Goal: Information Seeking & Learning: Learn about a topic

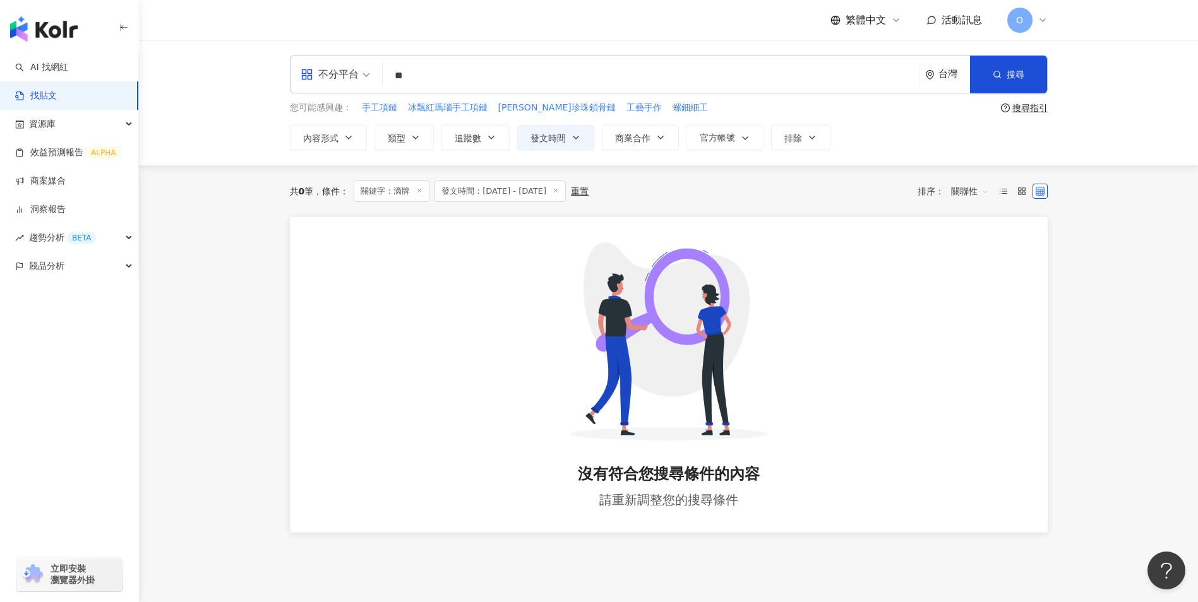
click at [422, 191] on icon at bounding box center [419, 191] width 6 height 6
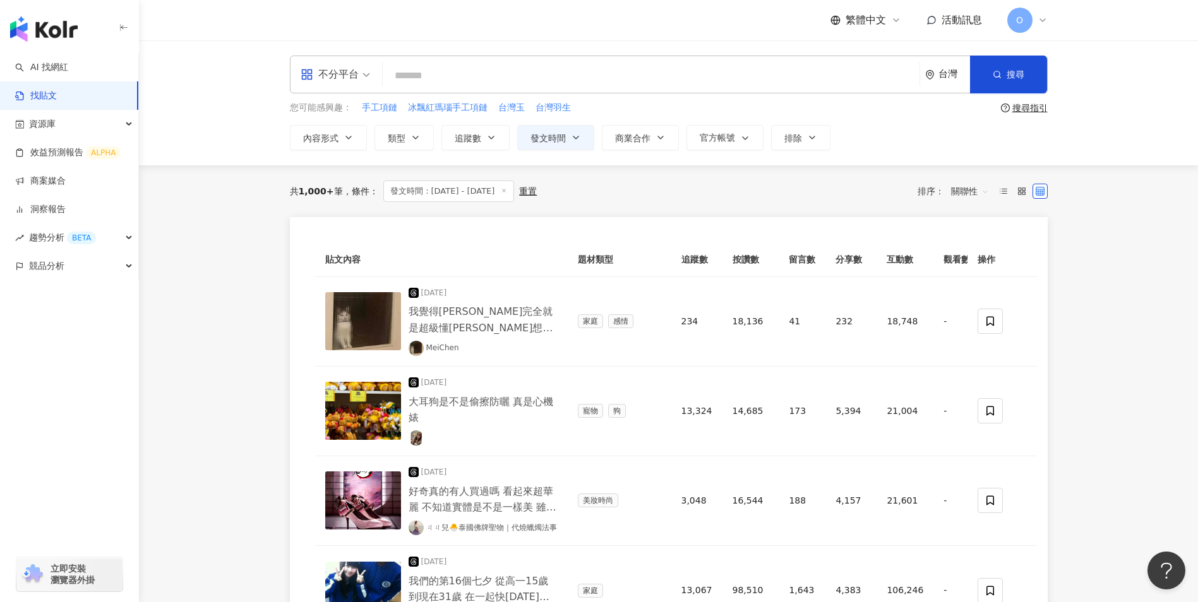
click at [510, 85] on input "search" at bounding box center [651, 75] width 527 height 27
paste input "**"
type input "**"
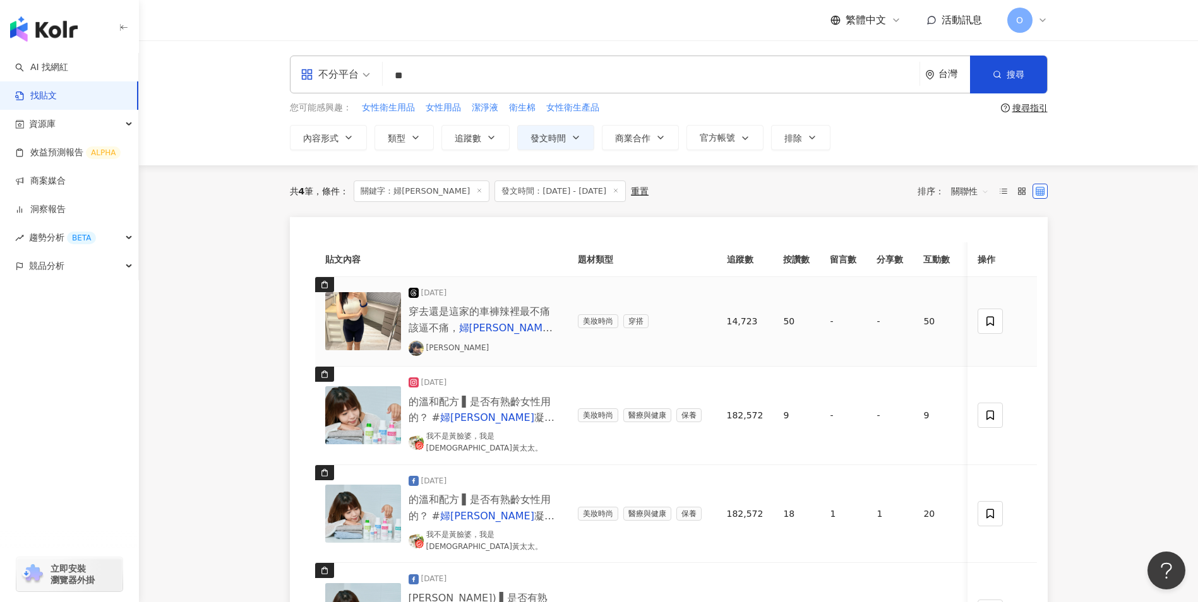
click at [499, 338] on span "不用（？） 老闆持續優化，這次X-l" at bounding box center [481, 352] width 145 height 28
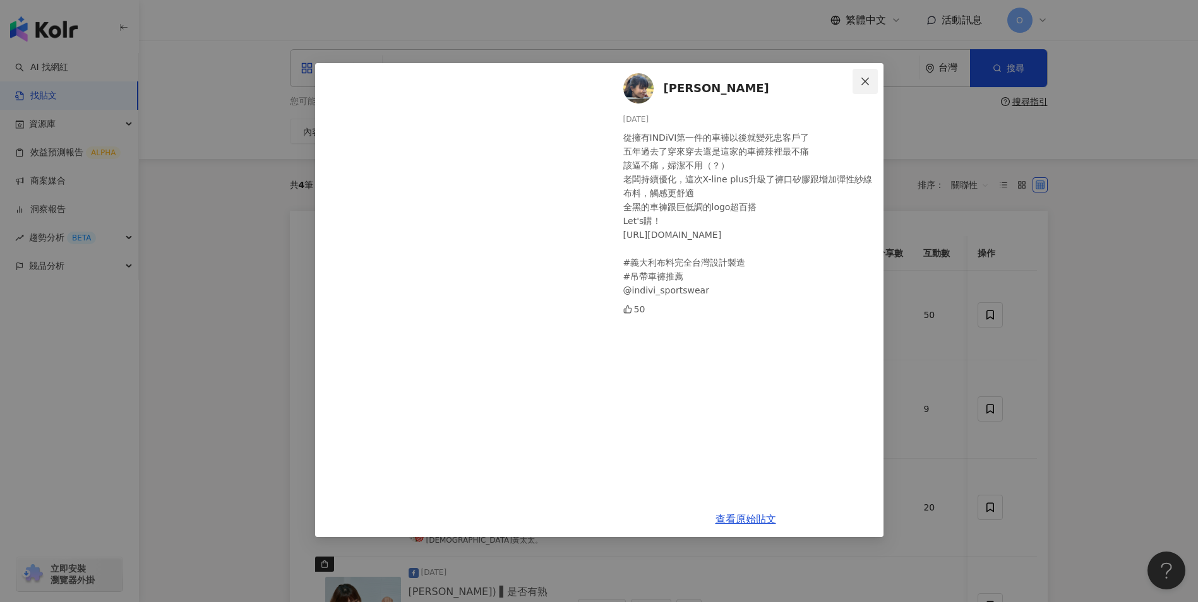
click at [860, 81] on icon "close" at bounding box center [865, 81] width 10 height 10
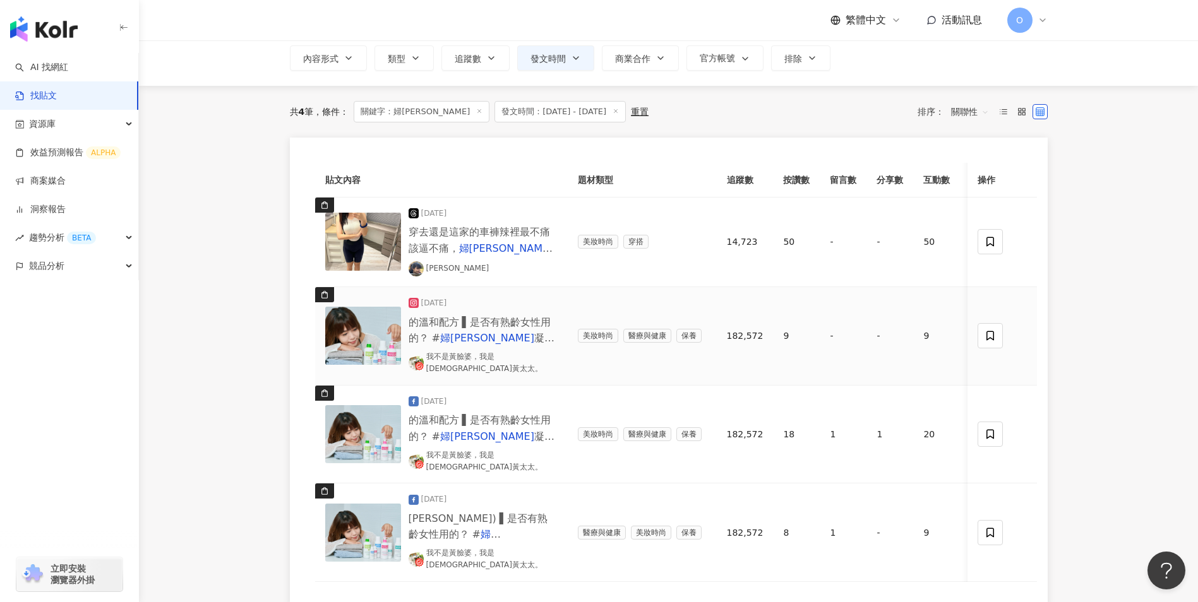
scroll to position [80, 0]
click at [547, 316] on span "的溫和配方 ▌是否有熟齡女性用的？ #" at bounding box center [480, 330] width 142 height 28
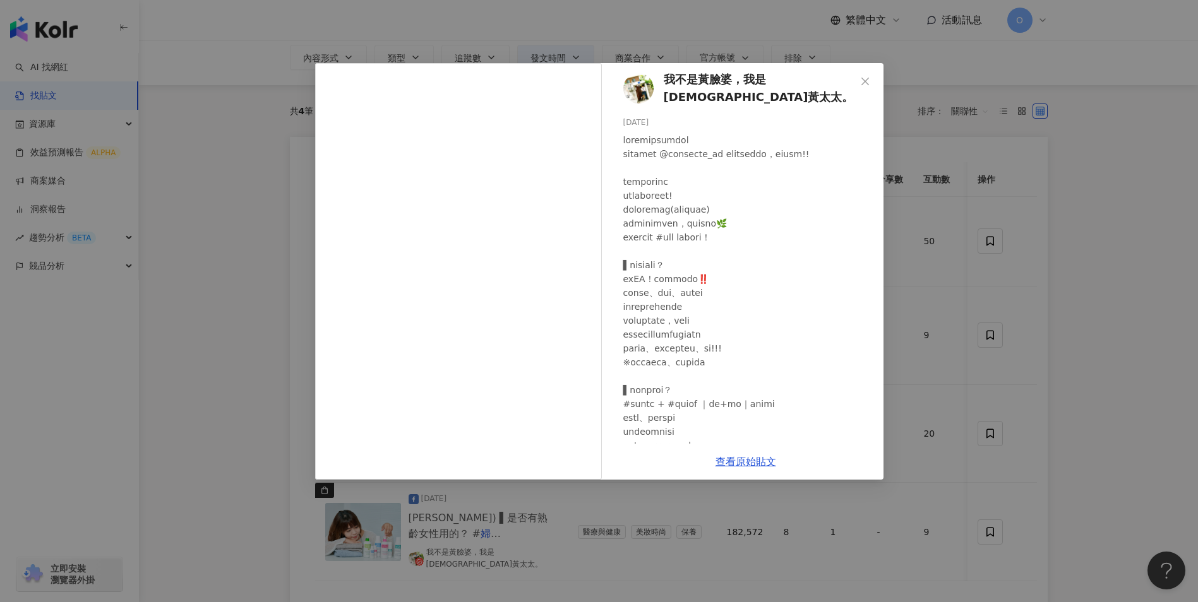
scroll to position [3, 0]
click at [736, 462] on link "查看原始貼文" at bounding box center [745, 462] width 61 height 12
click at [862, 79] on icon "close" at bounding box center [865, 81] width 10 height 10
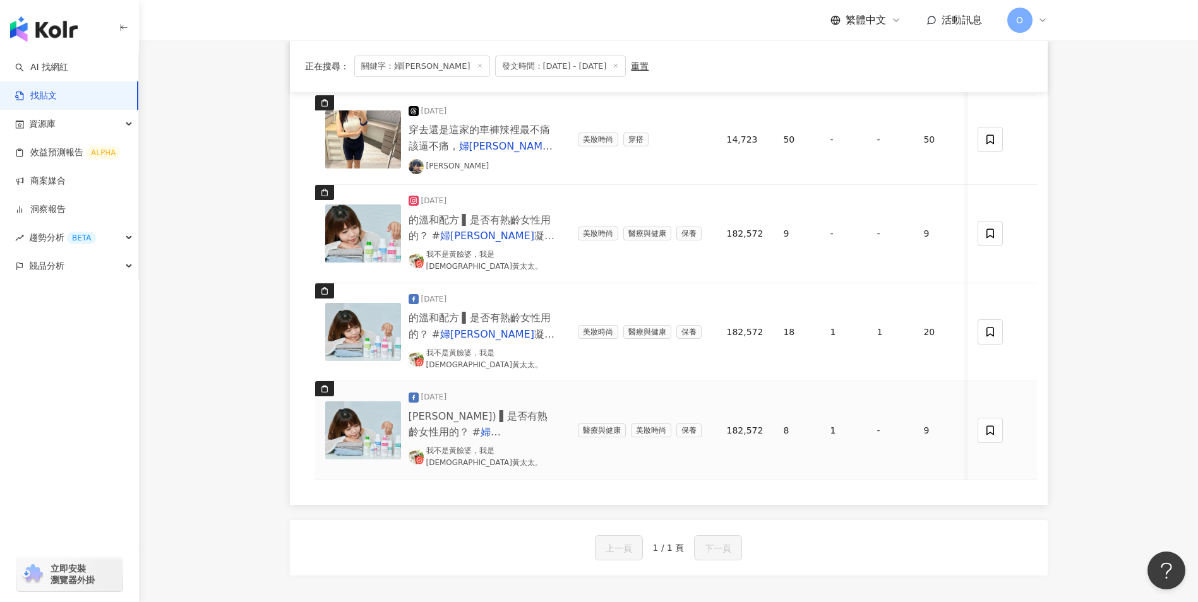
scroll to position [186, 0]
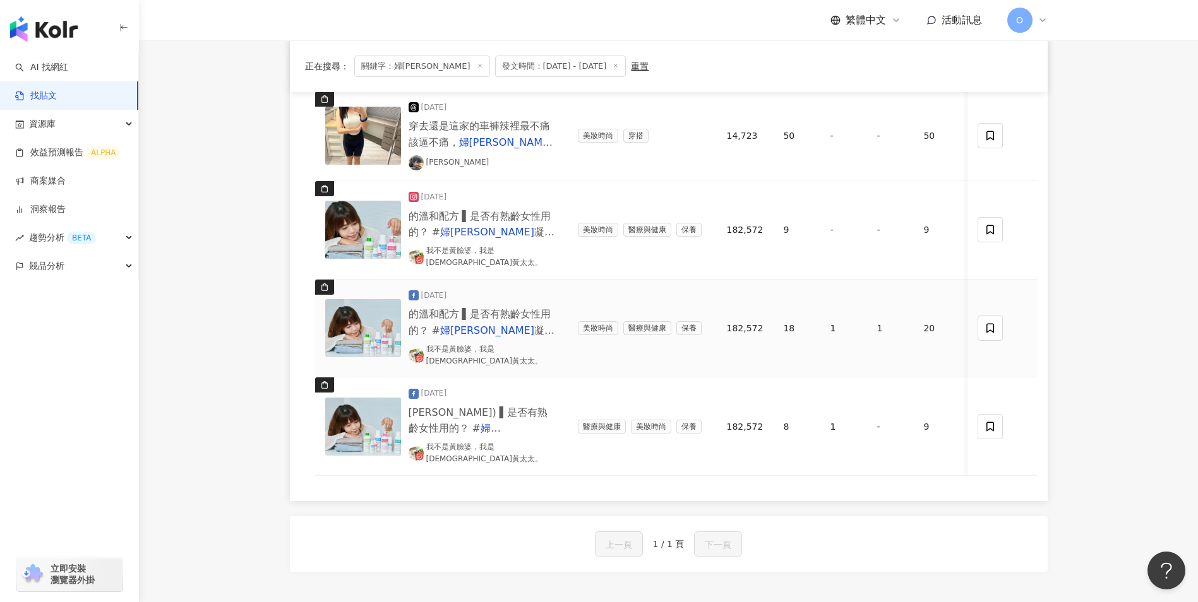
click at [516, 325] on span "凝露 ｜淺粉瓶｜熟齡呵護組 有的！專" at bounding box center [482, 339] width 146 height 28
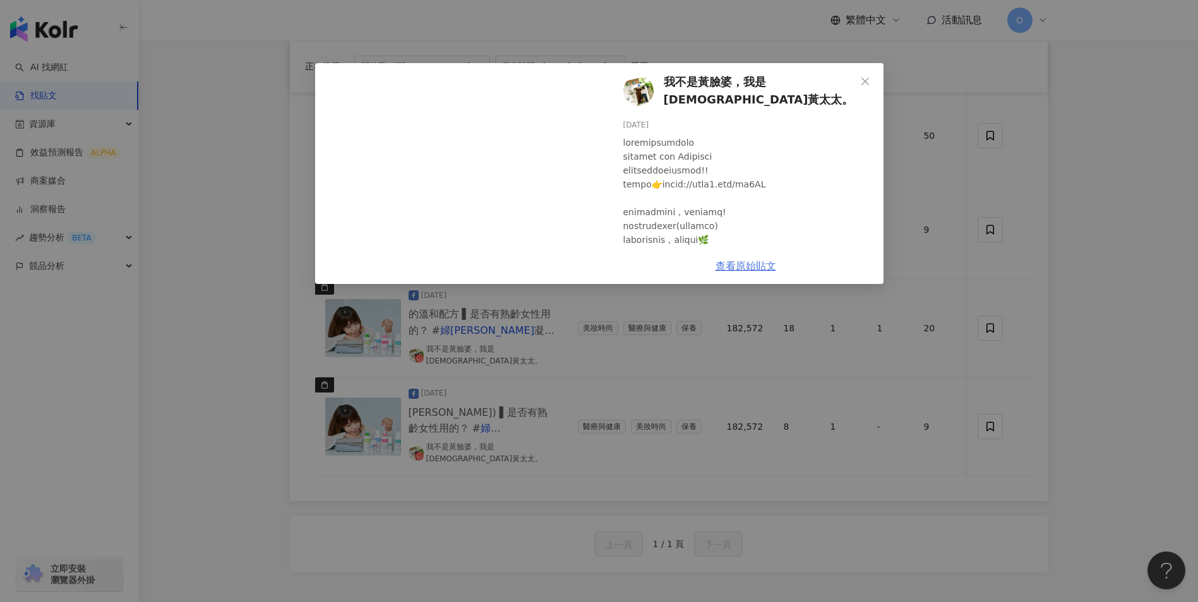
click at [756, 265] on link "查看原始貼文" at bounding box center [745, 266] width 61 height 12
drag, startPoint x: 865, startPoint y: 71, endPoint x: 848, endPoint y: 118, distance: 49.7
click at [864, 72] on button "Close" at bounding box center [864, 81] width 25 height 25
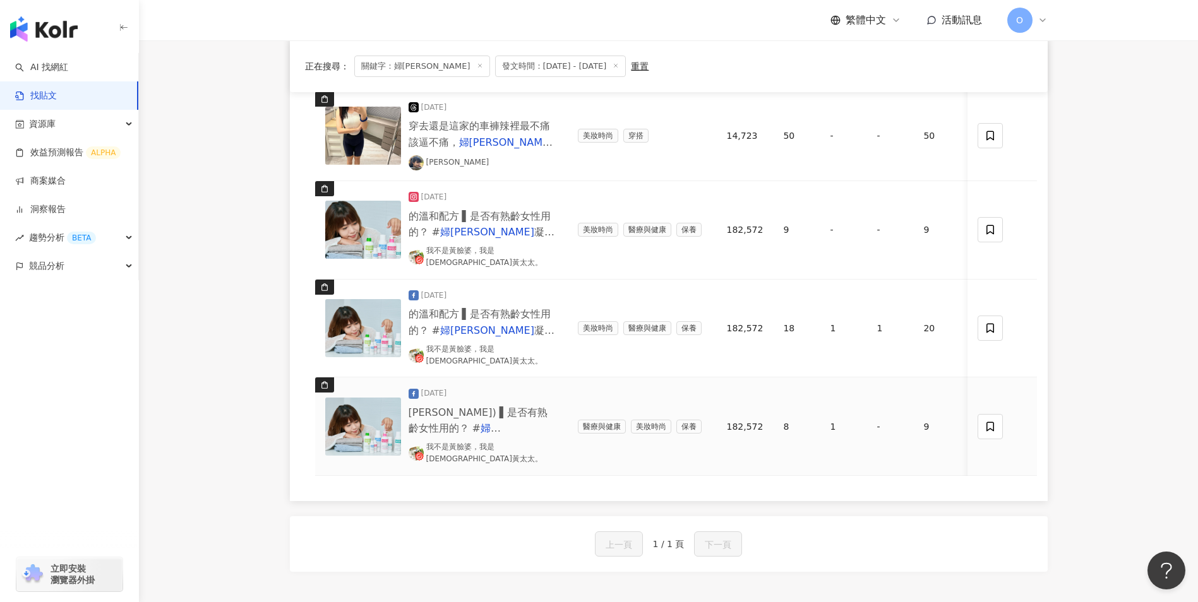
click at [515, 407] on span "[PERSON_NAME]) ▌是否有熟齡女性用的？ #" at bounding box center [479, 421] width 140 height 28
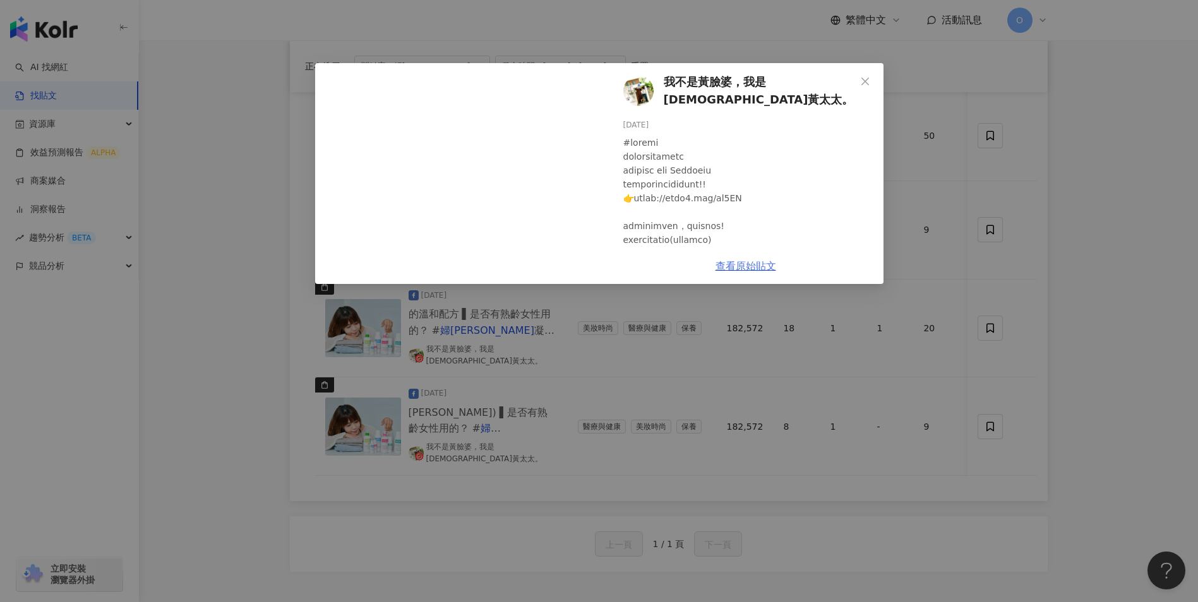
click at [739, 268] on link "查看原始貼文" at bounding box center [745, 266] width 61 height 12
click at [860, 85] on icon "close" at bounding box center [865, 81] width 10 height 10
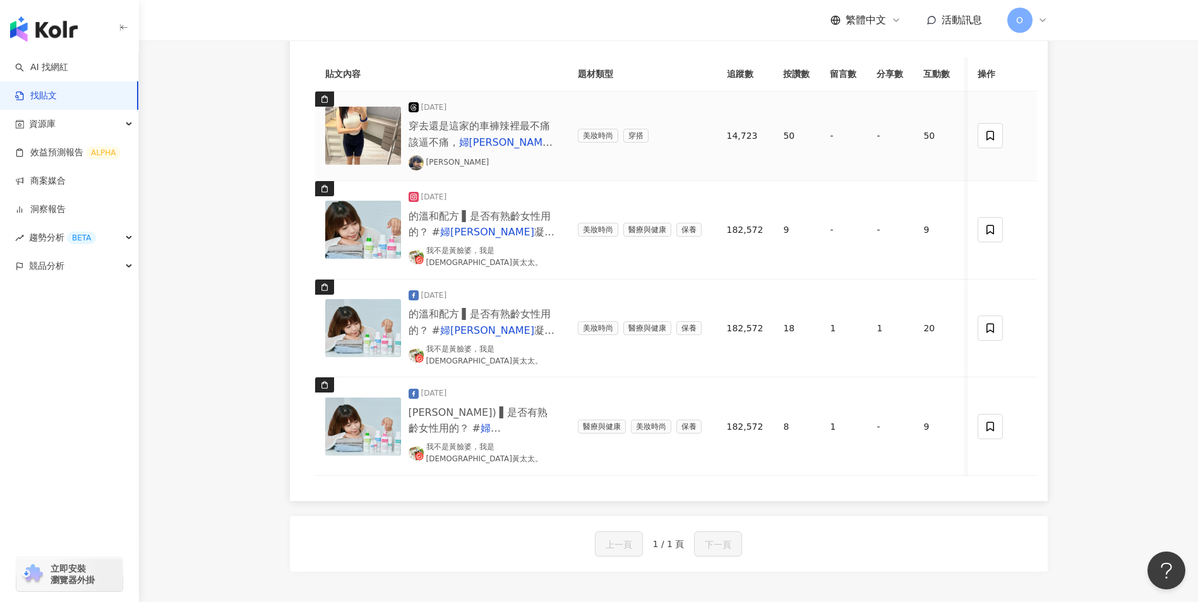
scroll to position [0, 0]
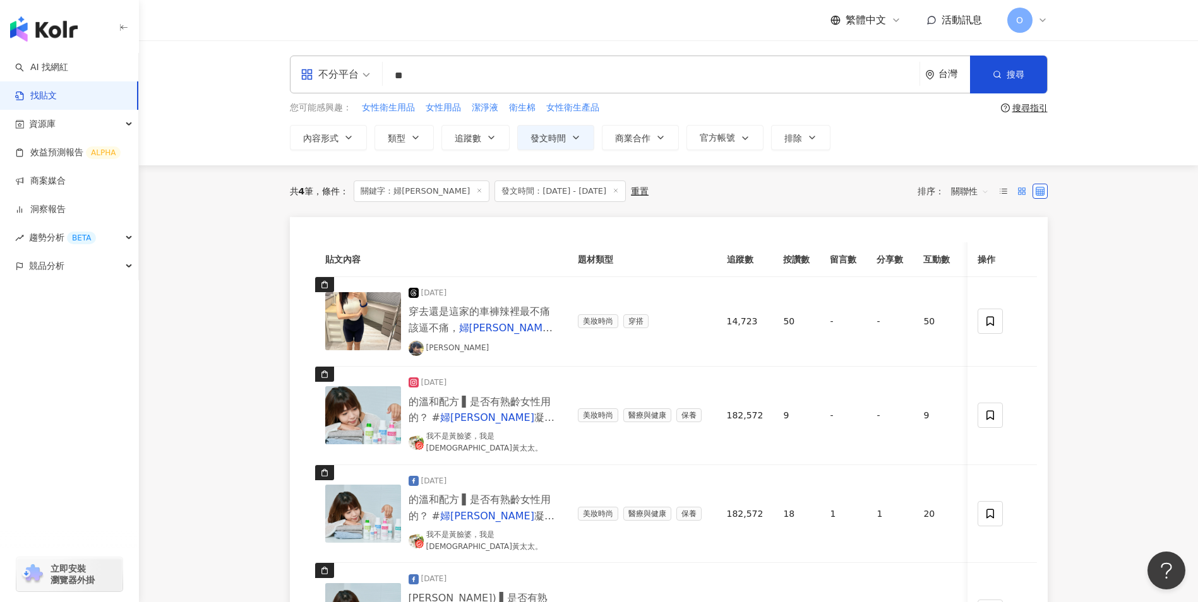
click at [1018, 191] on icon at bounding box center [1021, 191] width 9 height 9
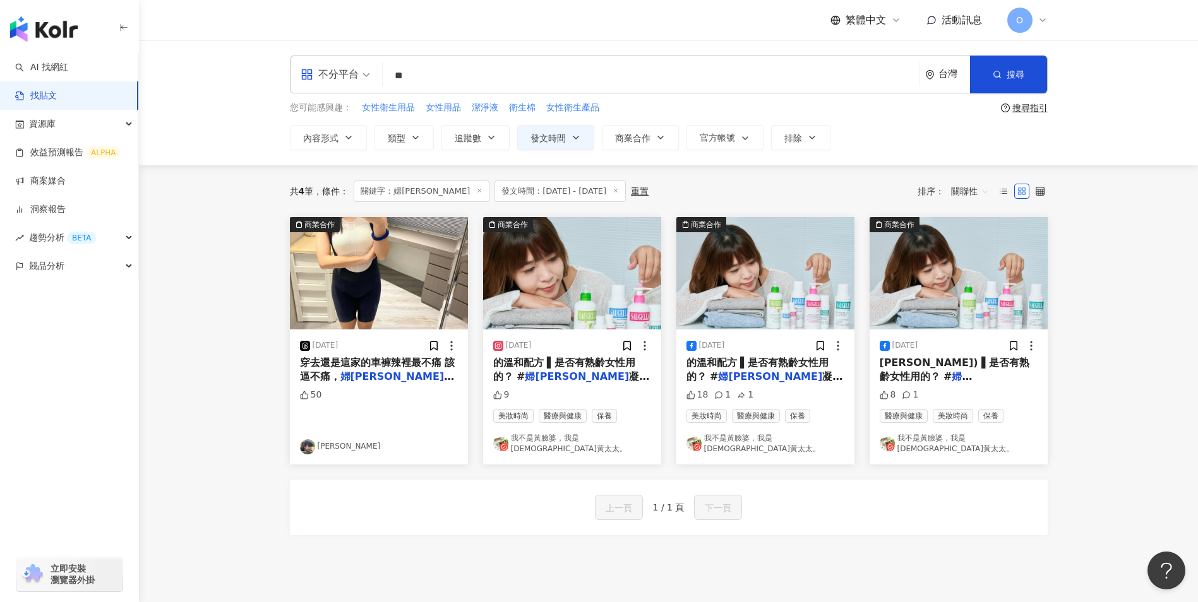
click at [463, 86] on input "**" at bounding box center [651, 75] width 527 height 27
click at [476, 188] on icon at bounding box center [479, 191] width 6 height 6
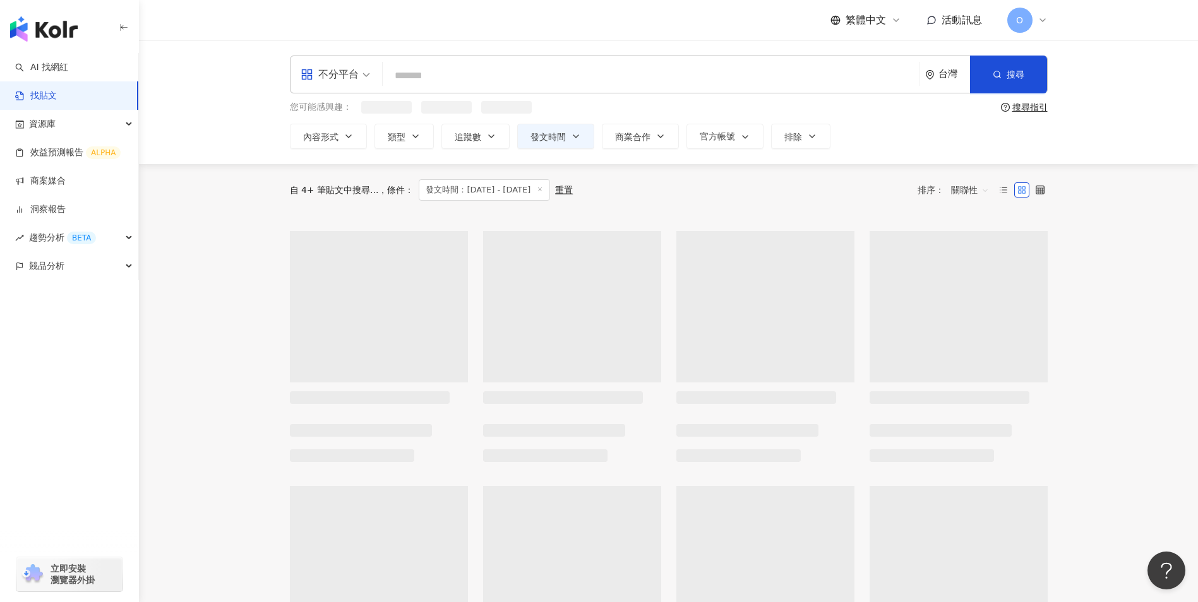
click at [427, 69] on input "search" at bounding box center [651, 75] width 527 height 27
paste input "***"
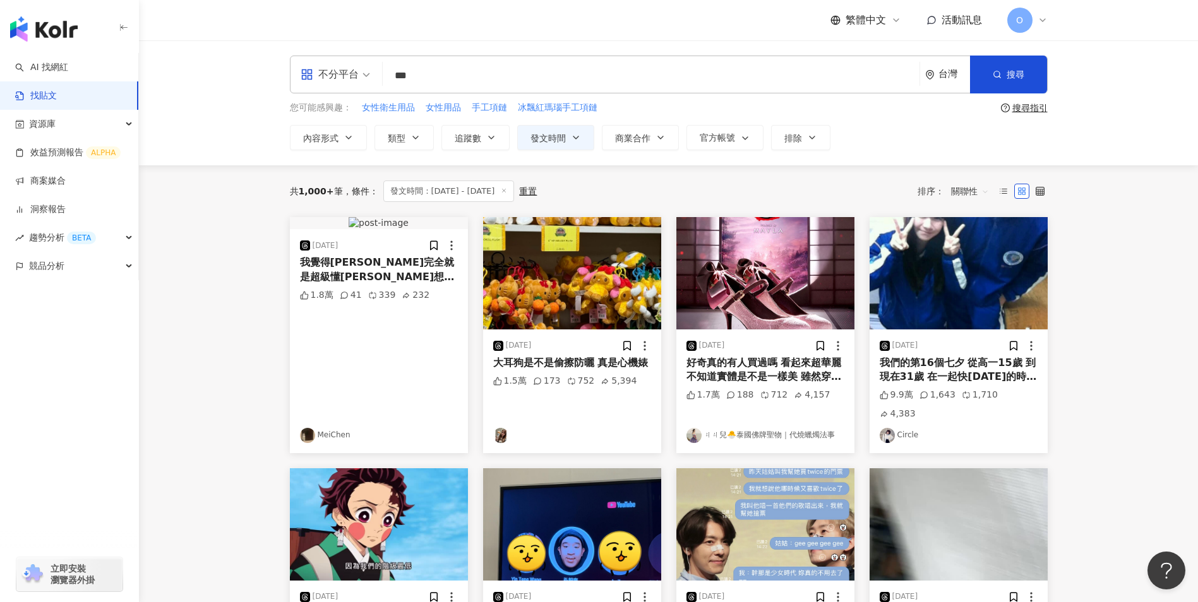
type input "***"
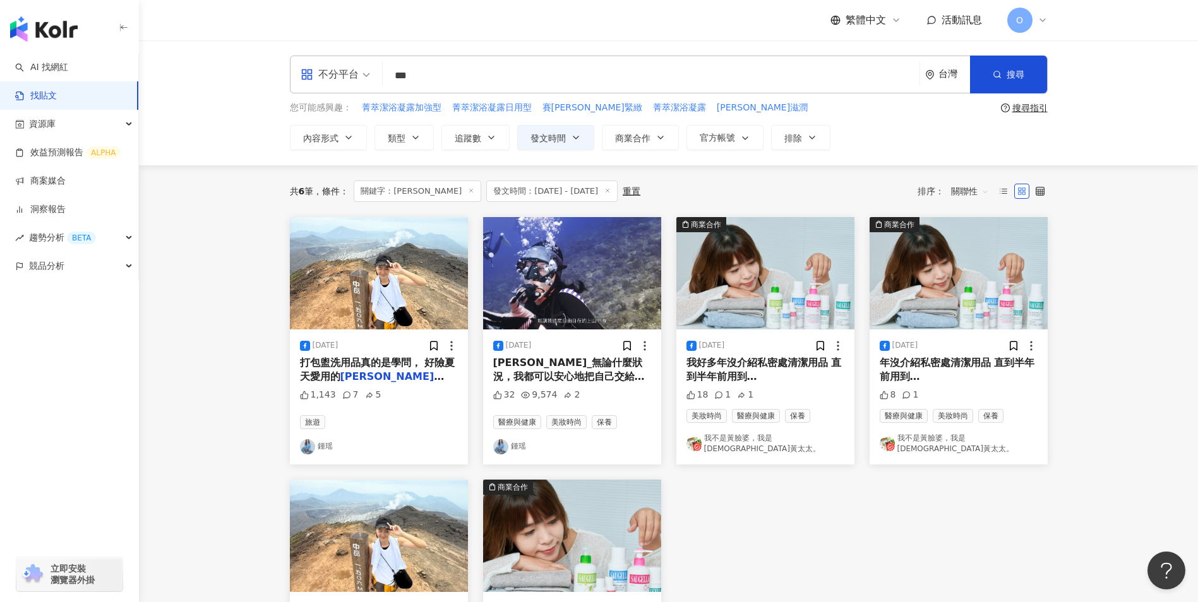
click at [411, 385] on div "[DATE] 打包盥洗用品真的是學問， 好險夏天愛用的 賽[PERSON_NAME] [PERSON_NAME]私秘清潔有旅行罐，帶 賽[PERSON_NAM…" at bounding box center [379, 397] width 178 height 135
click at [404, 368] on span "打包盥洗用品真的是學問， 好險夏天愛用的" at bounding box center [377, 370] width 155 height 26
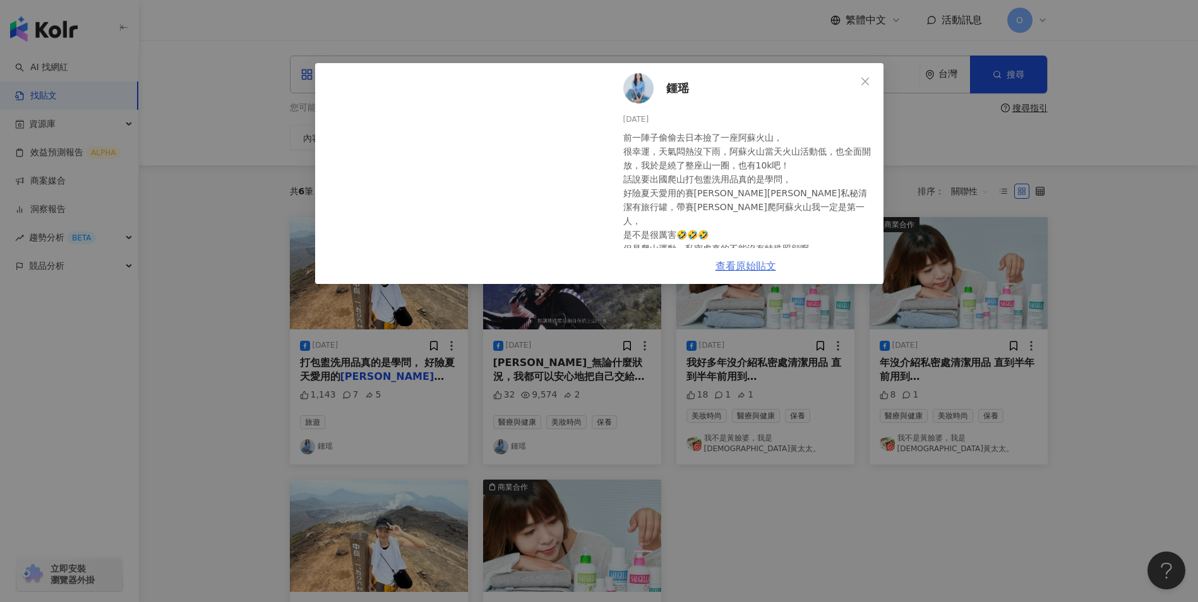
click at [727, 265] on link "查看原始貼文" at bounding box center [745, 266] width 61 height 12
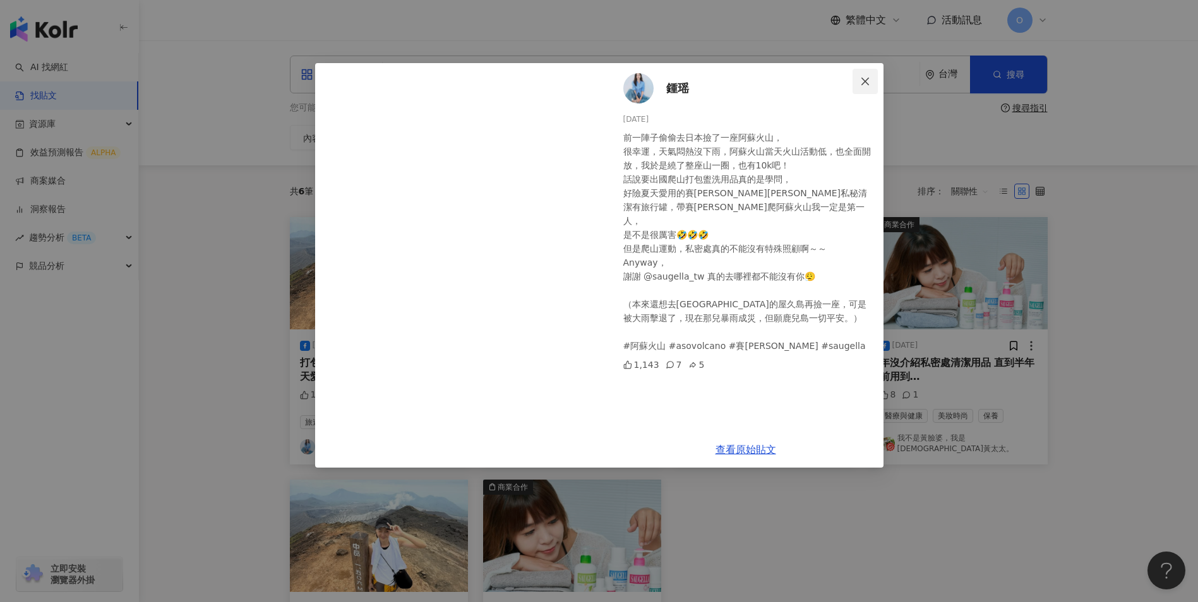
click at [864, 77] on icon "close" at bounding box center [865, 81] width 10 height 10
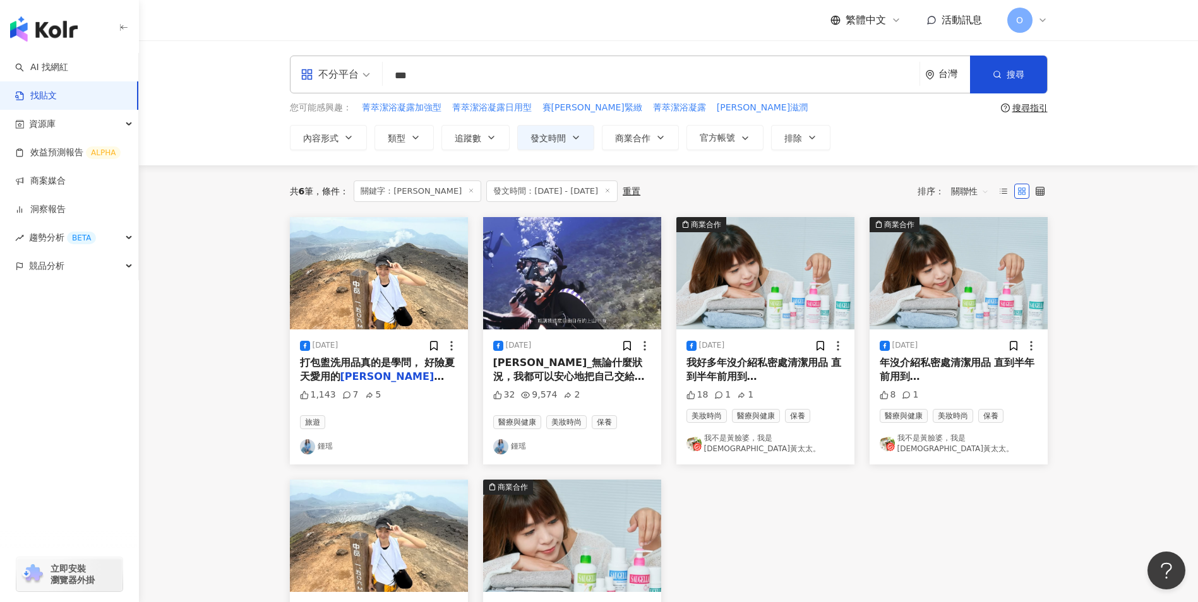
click at [556, 385] on mark "[PERSON_NAME]" at bounding box center [540, 391] width 94 height 12
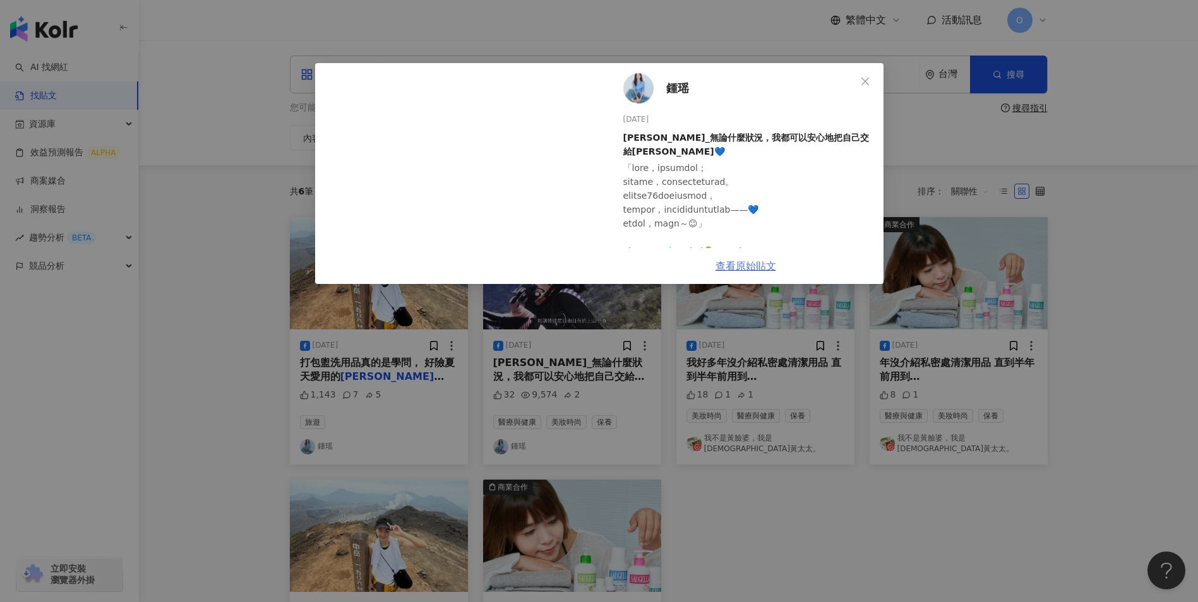
click at [737, 268] on link "查看原始貼文" at bounding box center [745, 266] width 61 height 12
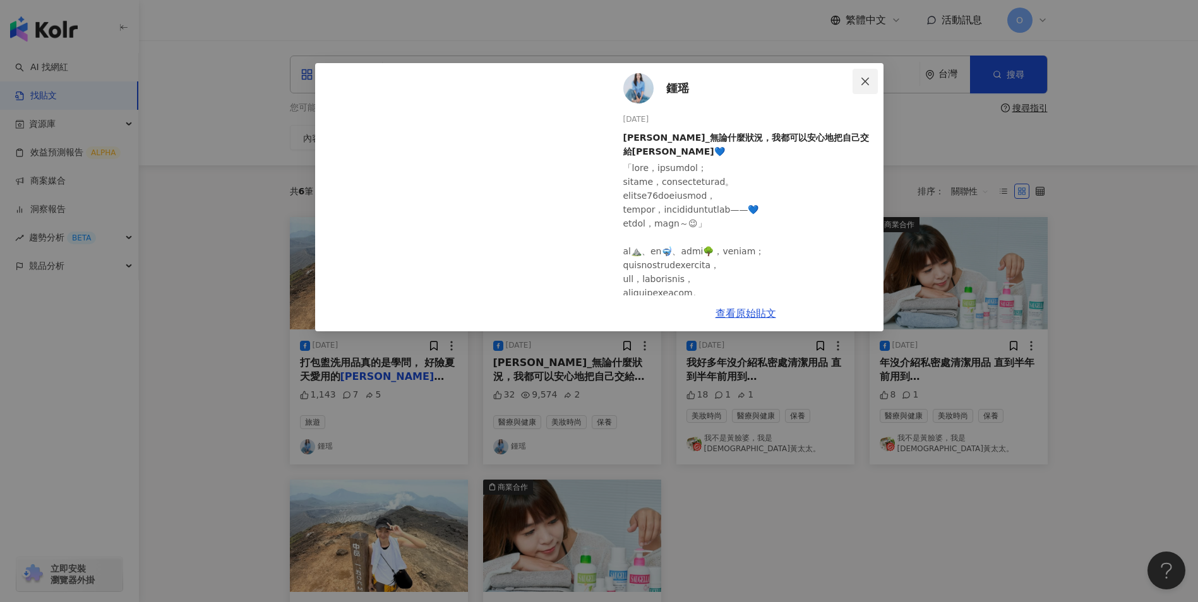
click at [868, 80] on icon "close" at bounding box center [865, 81] width 10 height 10
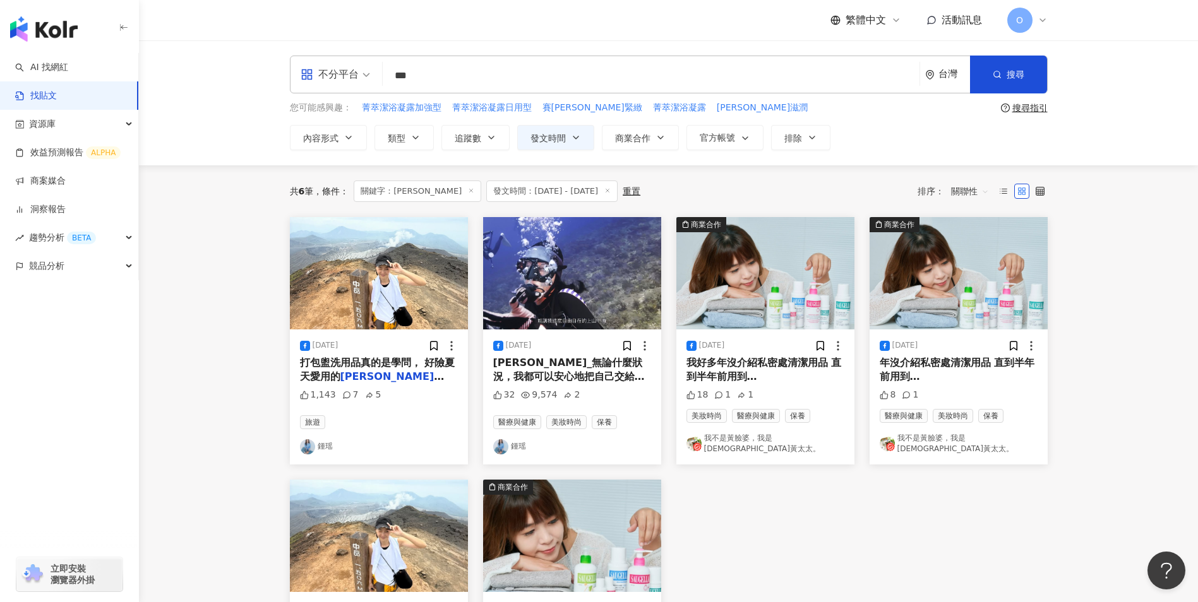
click at [780, 385] on span "Saugella 他們的菁萃潔浴凝露實在太讓人喜歡!! 立刻想推薦👉[URL][DOMAIN_NAME] 不過當時天氣沒那麼熱，夏天才是真考驗! 所以直到最近…" at bounding box center [764, 440] width 157 height 111
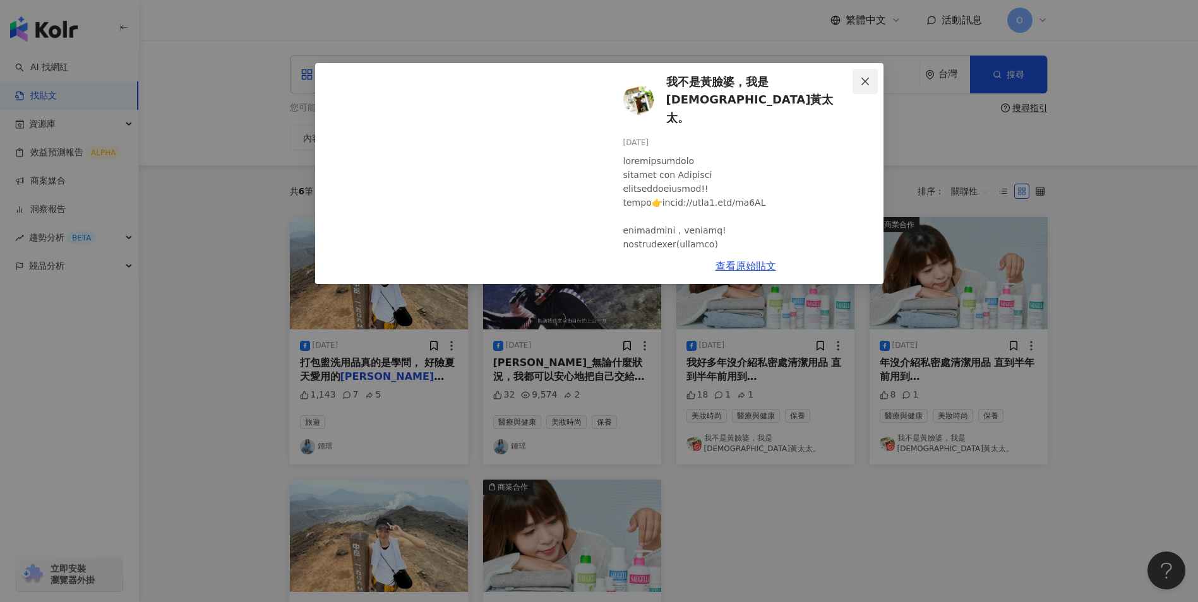
click at [861, 76] on icon "close" at bounding box center [865, 81] width 10 height 10
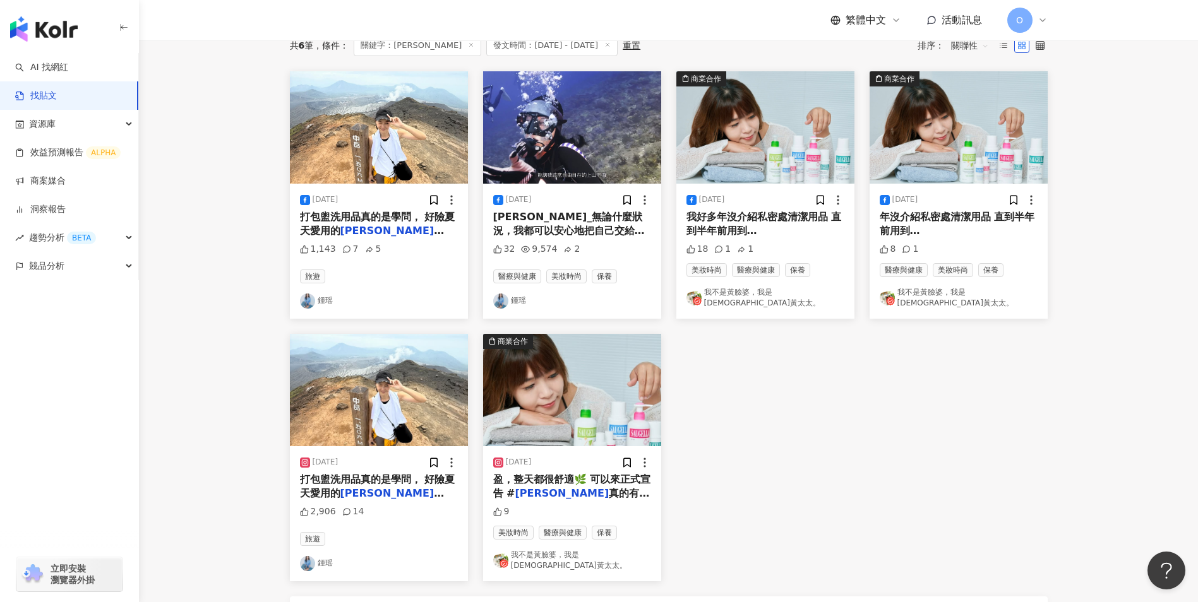
scroll to position [189, 0]
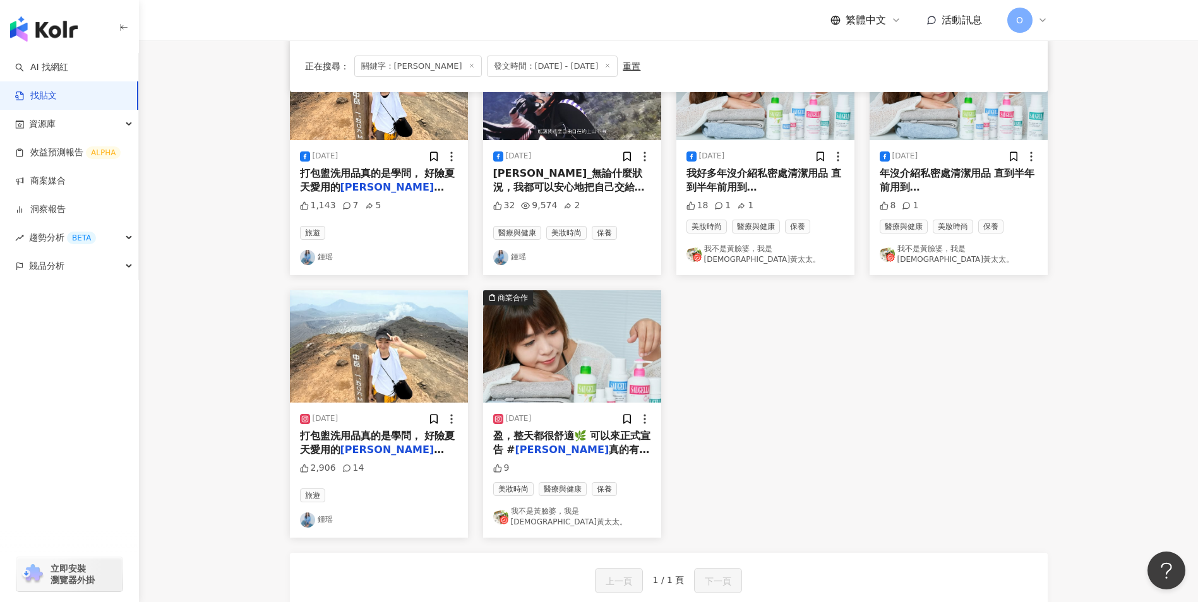
click at [367, 444] on mark "[PERSON_NAME]" at bounding box center [392, 450] width 104 height 12
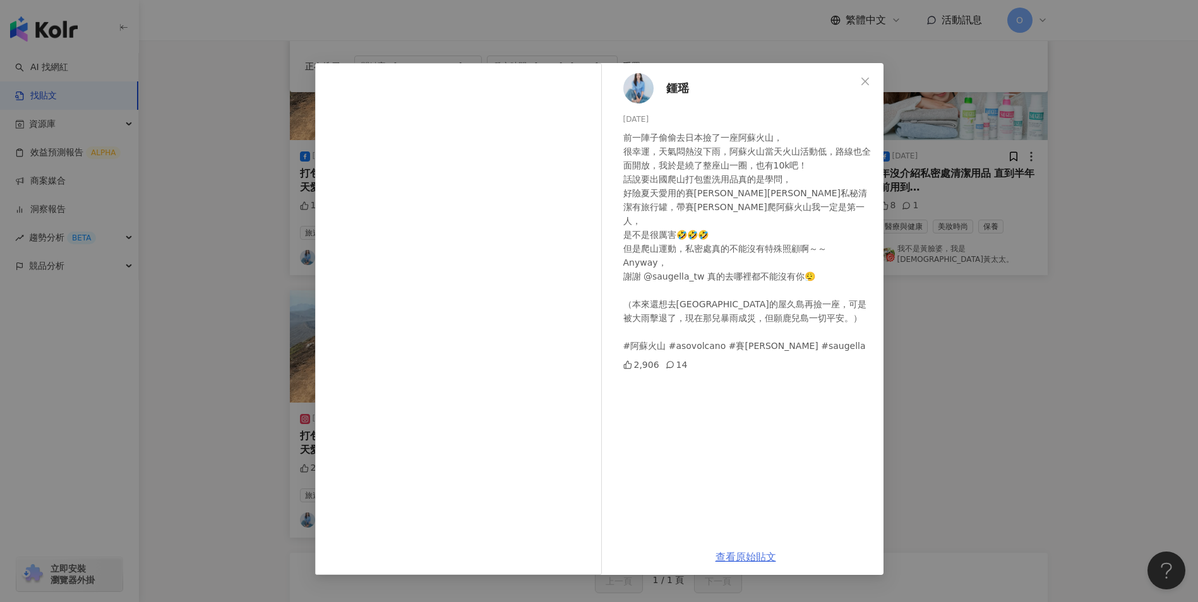
click at [739, 556] on link "查看原始貼文" at bounding box center [745, 557] width 61 height 12
click at [861, 81] on icon "close" at bounding box center [865, 81] width 10 height 10
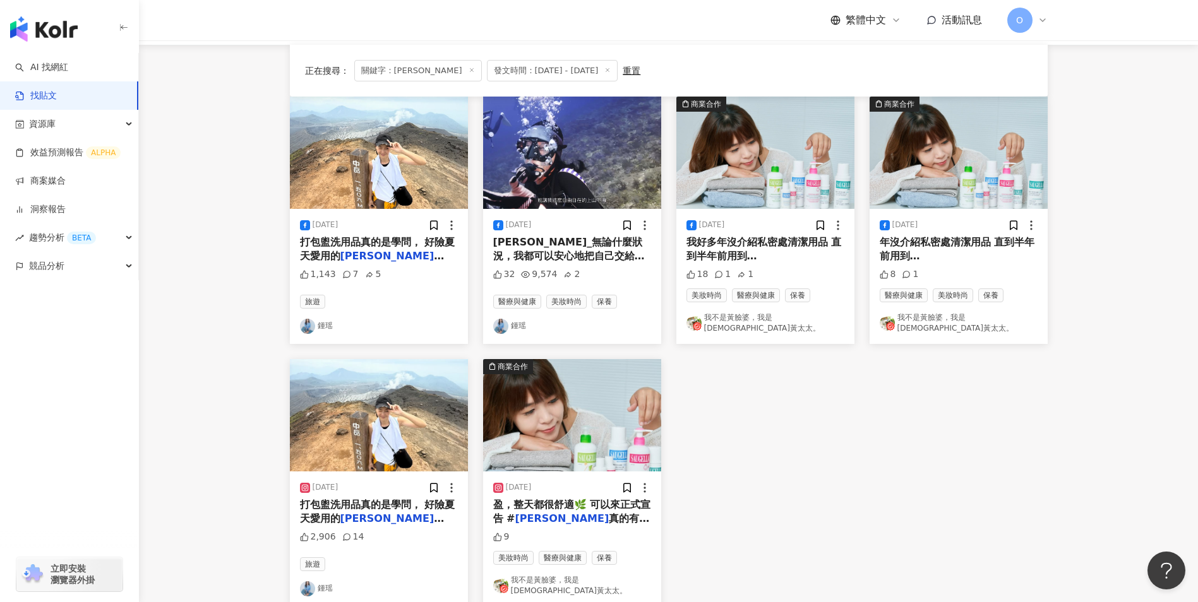
scroll to position [0, 0]
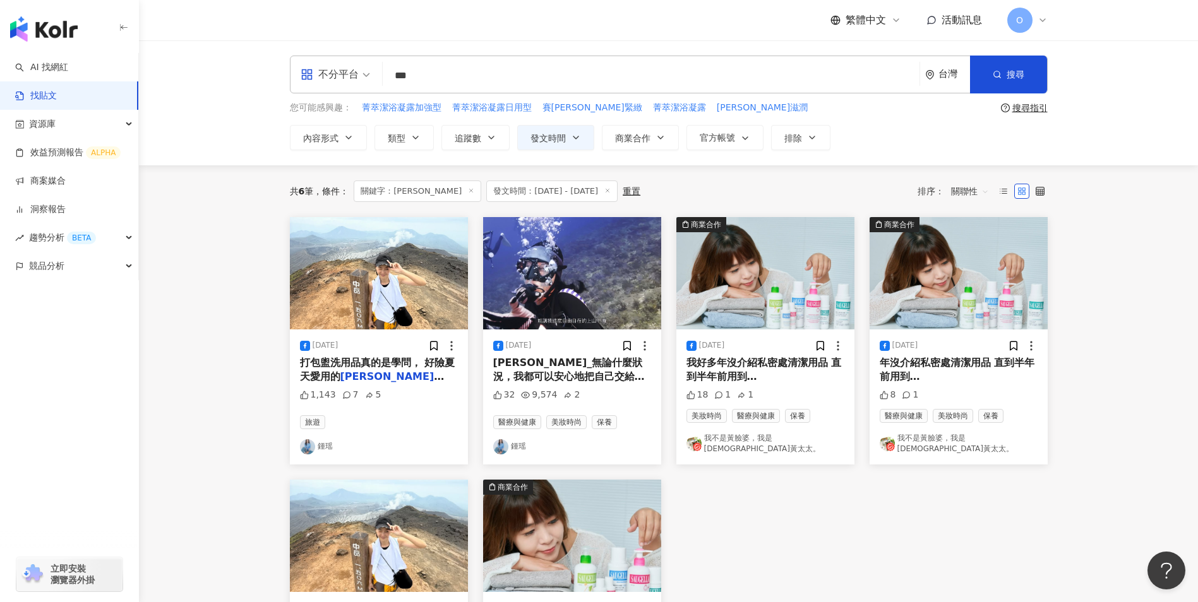
drag, startPoint x: 432, startPoint y: 193, endPoint x: 432, endPoint y: 184, distance: 8.9
click at [468, 193] on icon at bounding box center [471, 191] width 6 height 6
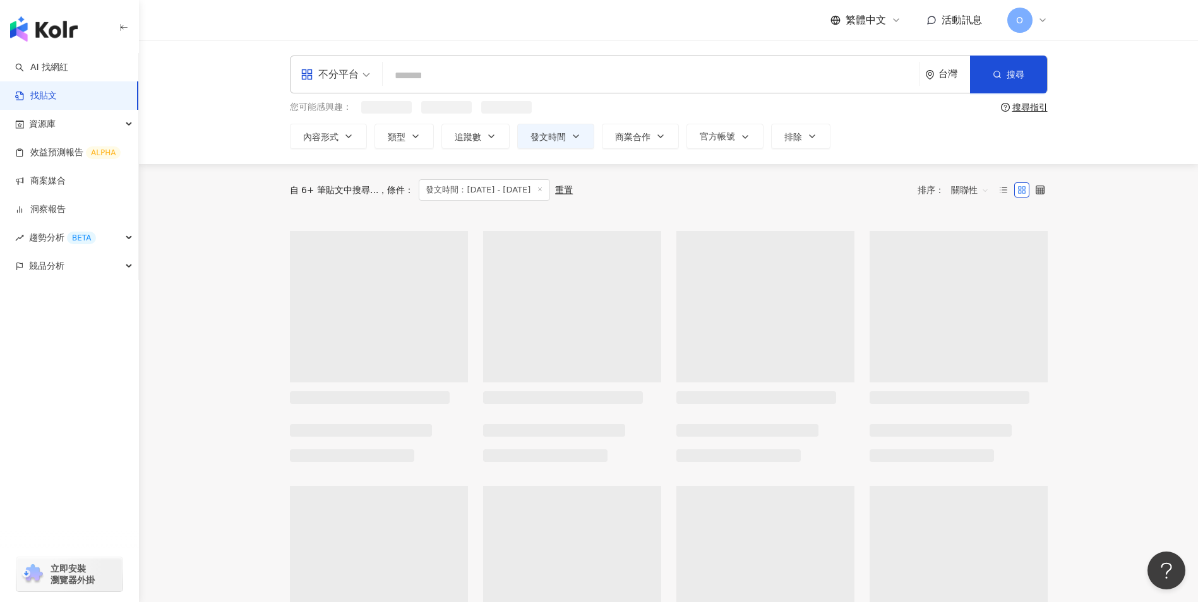
click at [424, 78] on input "search" at bounding box center [651, 75] width 527 height 27
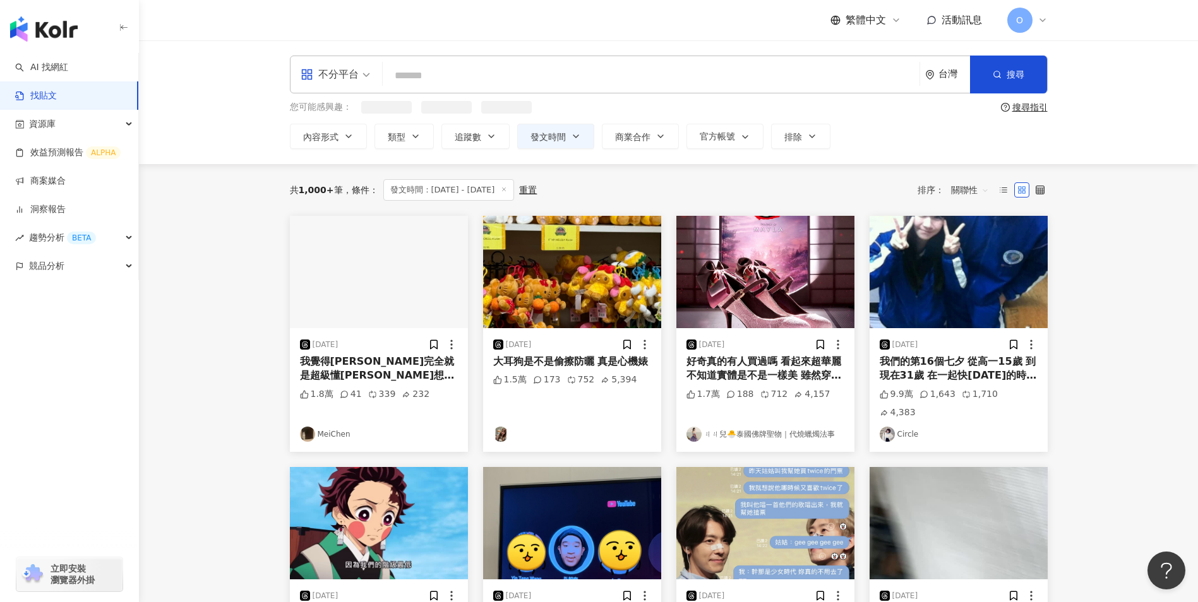
paste input "******"
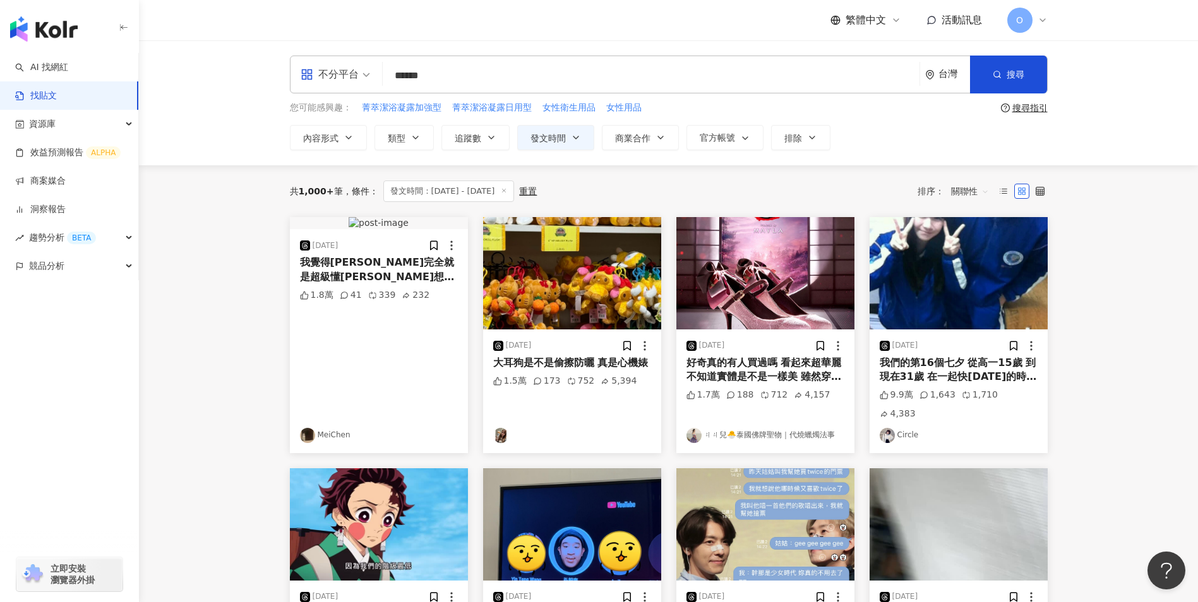
type input "******"
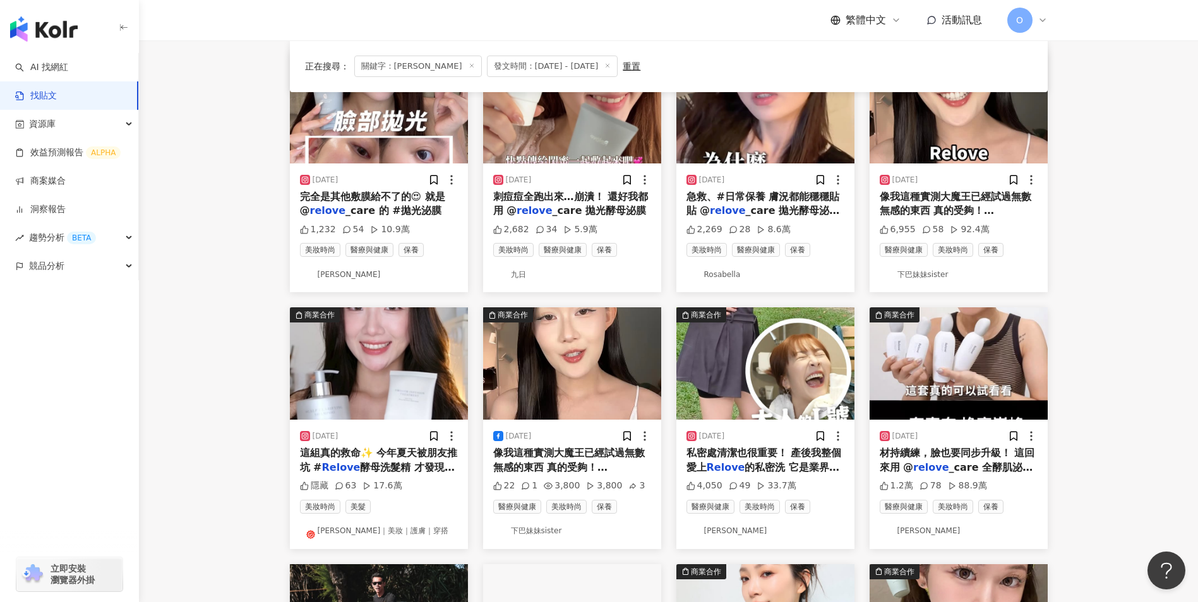
scroll to position [163, 0]
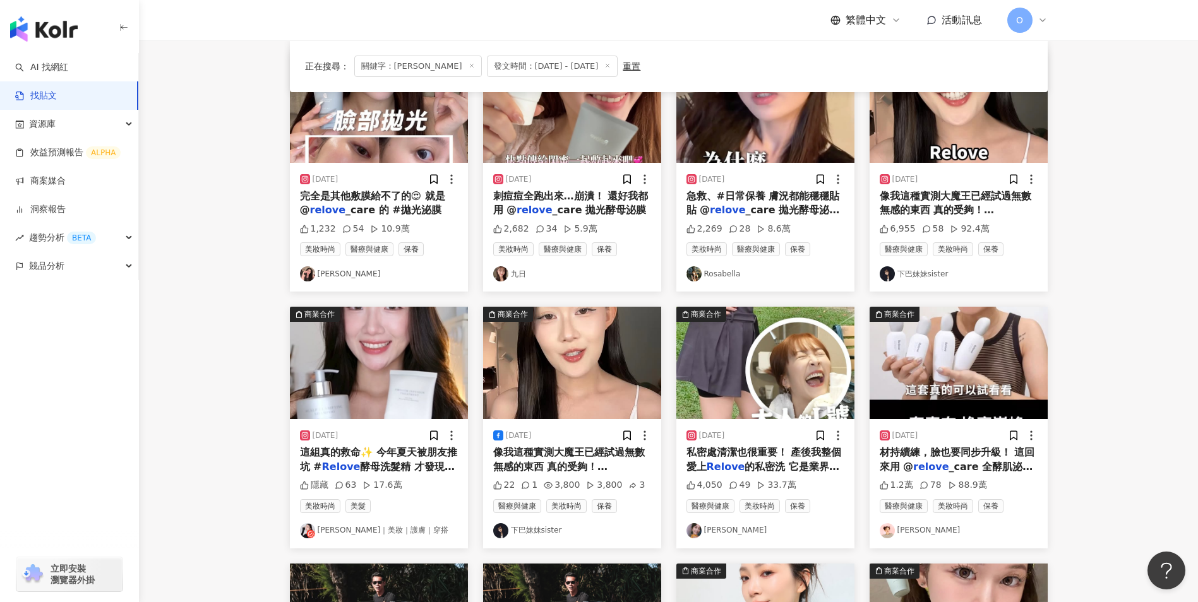
click at [593, 460] on span "像我這種實測大魔王已經試過無數無感的東西 真的受夠！" at bounding box center [569, 459] width 152 height 26
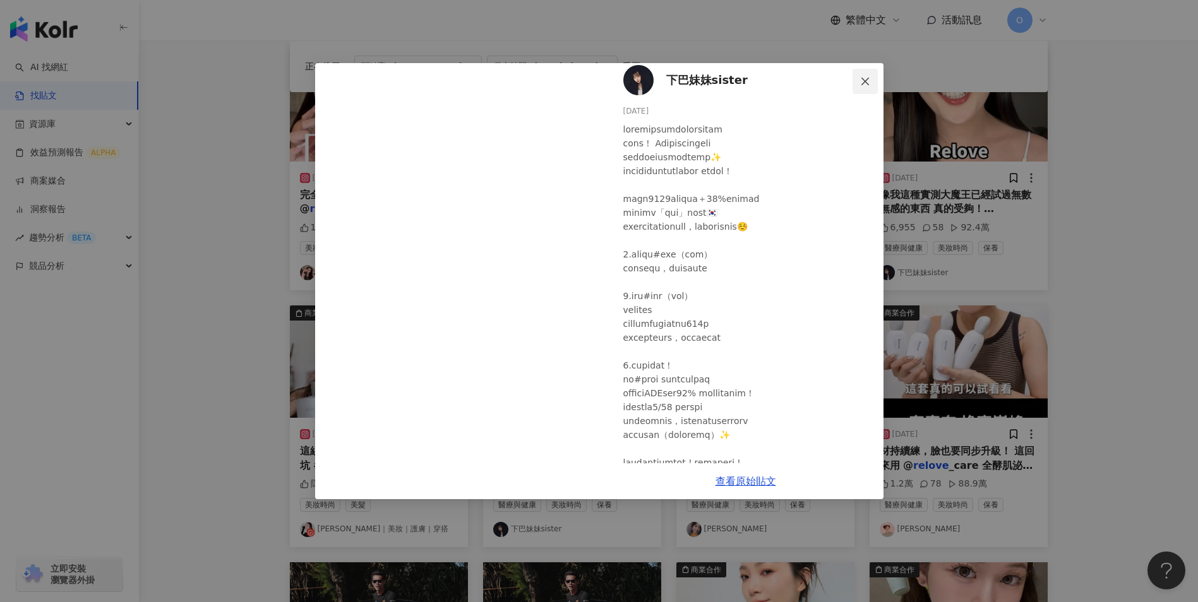
scroll to position [9, 0]
click at [859, 76] on span "Close" at bounding box center [864, 81] width 25 height 10
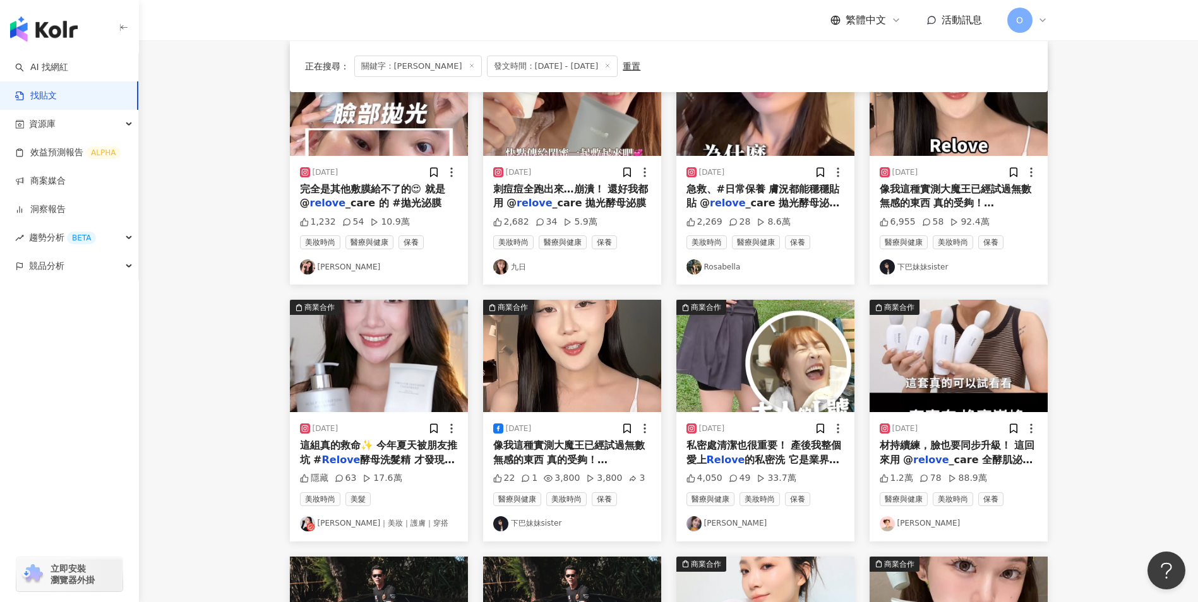
scroll to position [170, 0]
click at [739, 450] on span "私密處清潔也很重要！ 產後我整個愛上" at bounding box center [763, 452] width 155 height 26
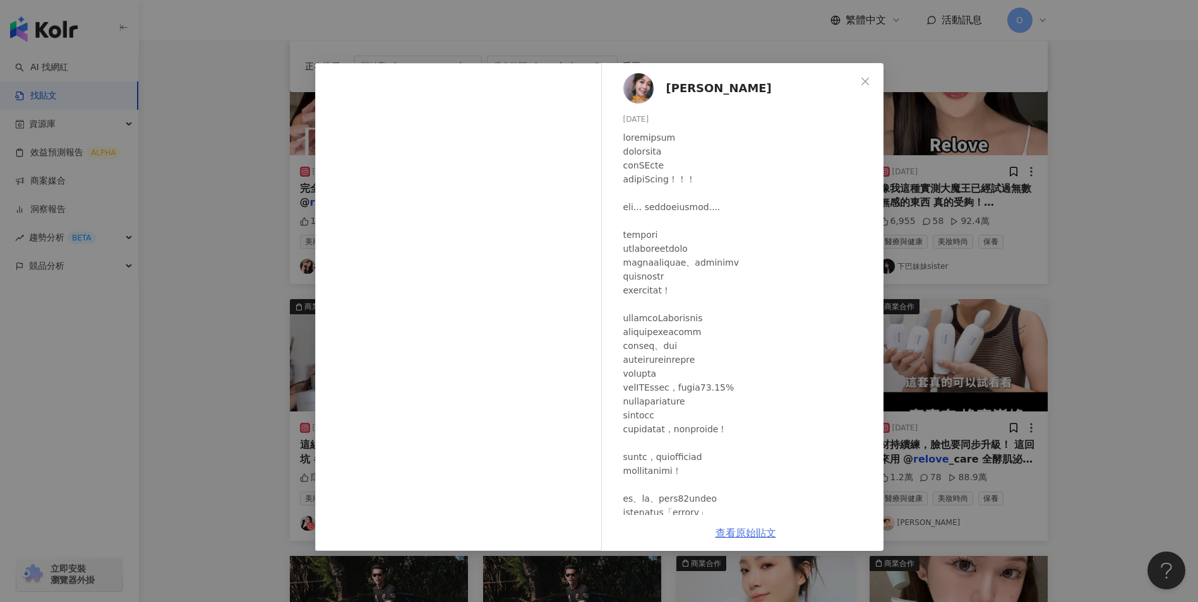
click at [738, 527] on link "查看原始貼文" at bounding box center [745, 533] width 61 height 12
click at [864, 81] on icon "close" at bounding box center [865, 81] width 10 height 10
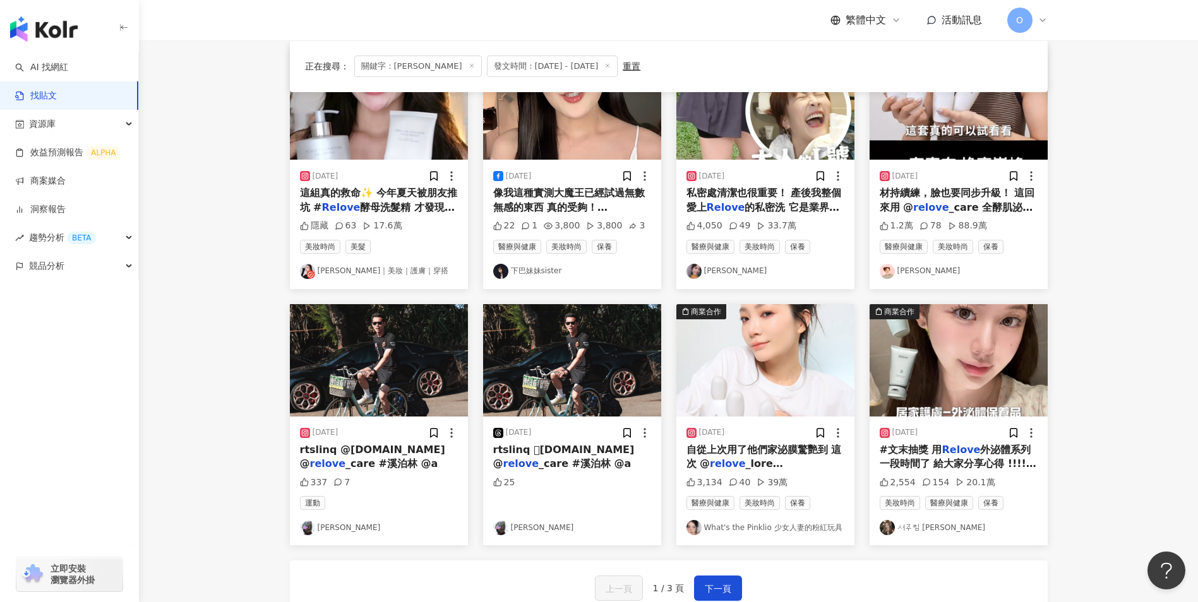
scroll to position [423, 0]
click at [361, 458] on span "_care #溪泊林 @a" at bounding box center [391, 463] width 92 height 12
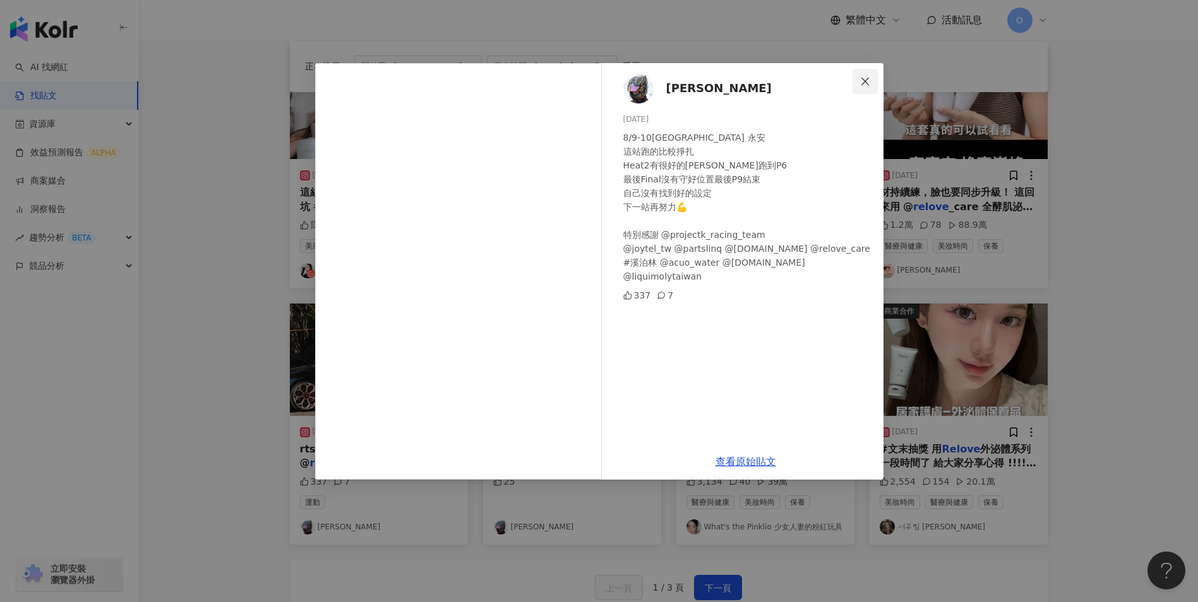
click at [869, 85] on icon "close" at bounding box center [865, 81] width 10 height 10
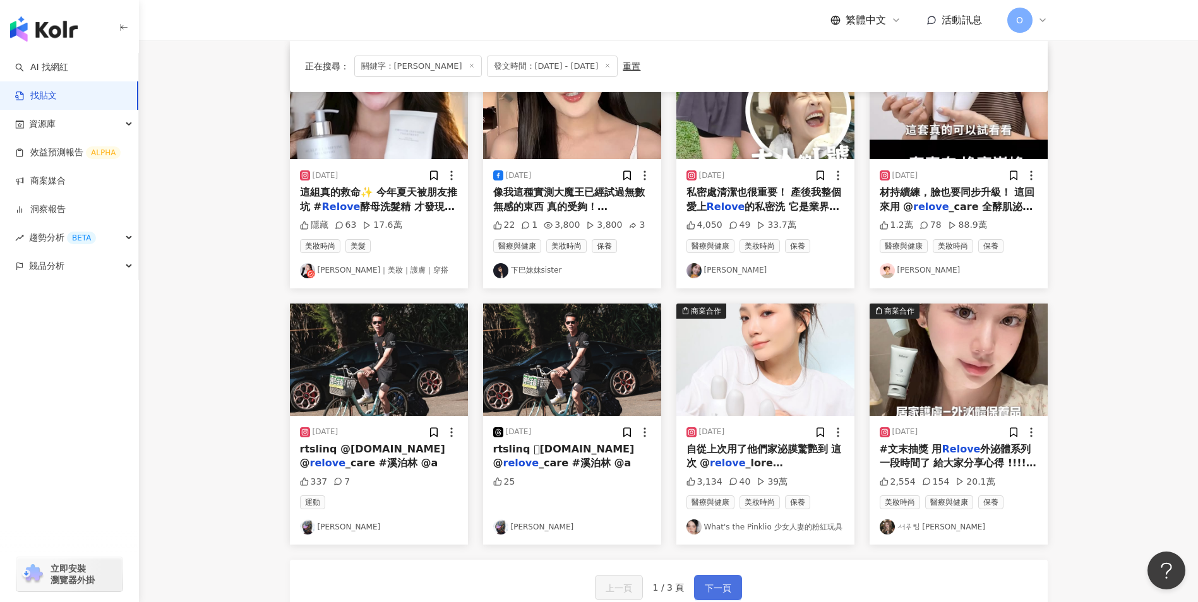
click at [710, 585] on span "下一頁" at bounding box center [718, 588] width 27 height 15
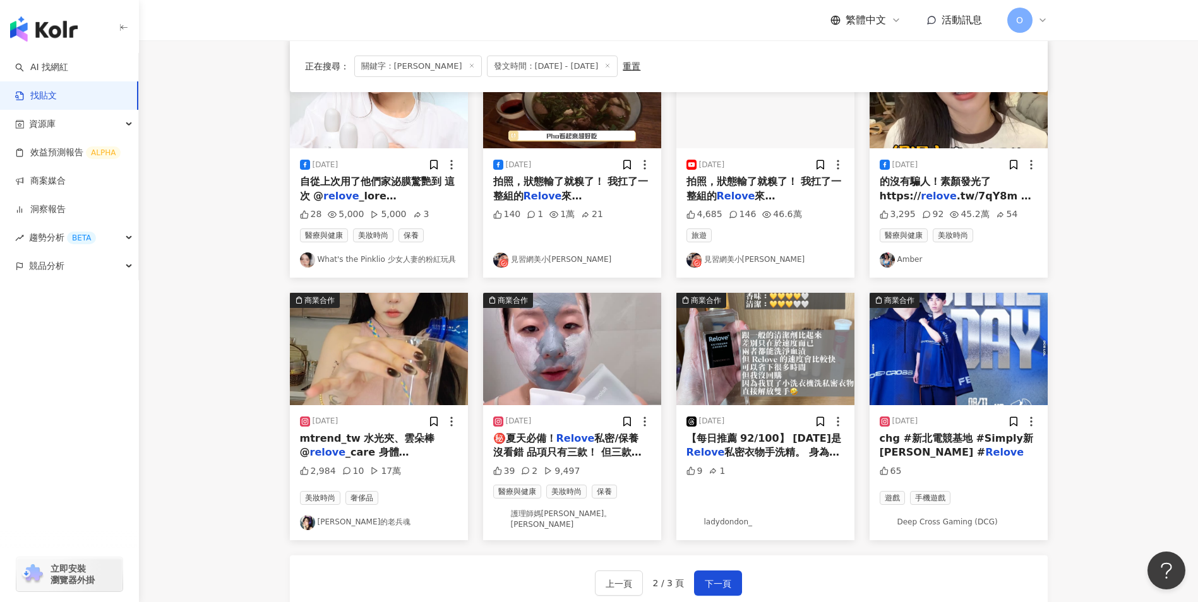
scroll to position [0, 0]
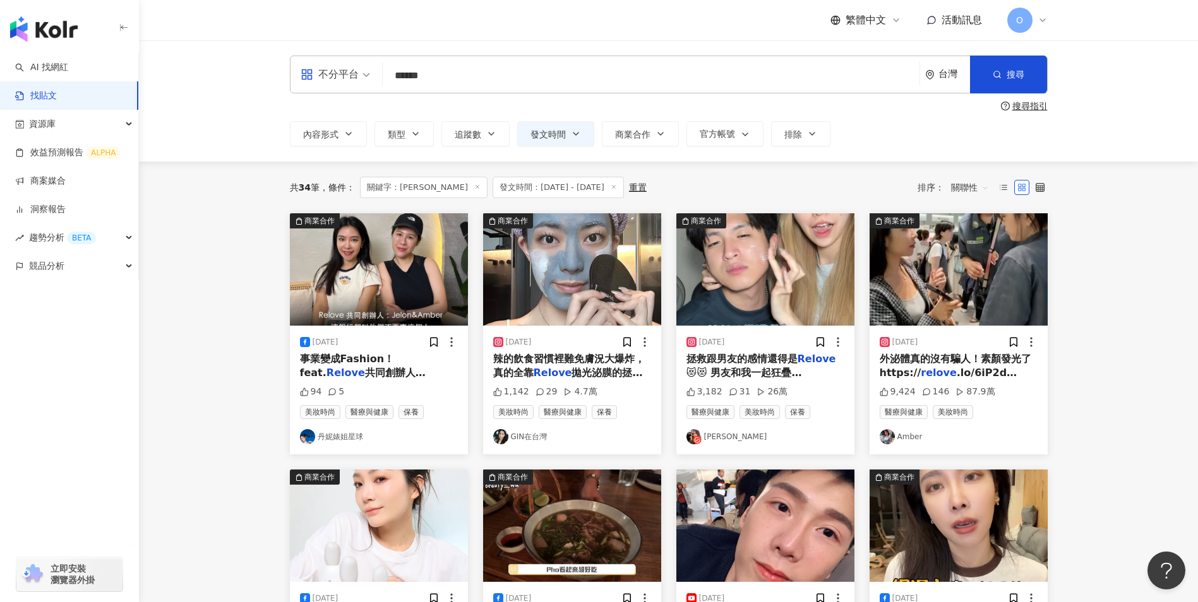
click at [391, 367] on span "共同創辦人[PERSON_NAME]" at bounding box center [363, 380] width 126 height 26
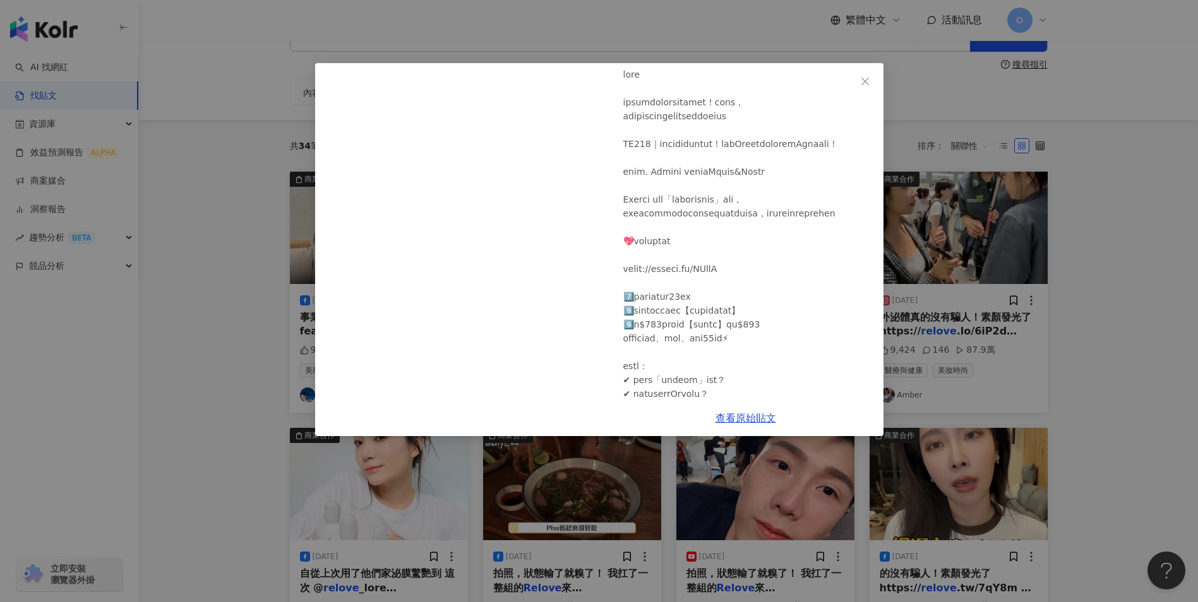
scroll to position [63, 0]
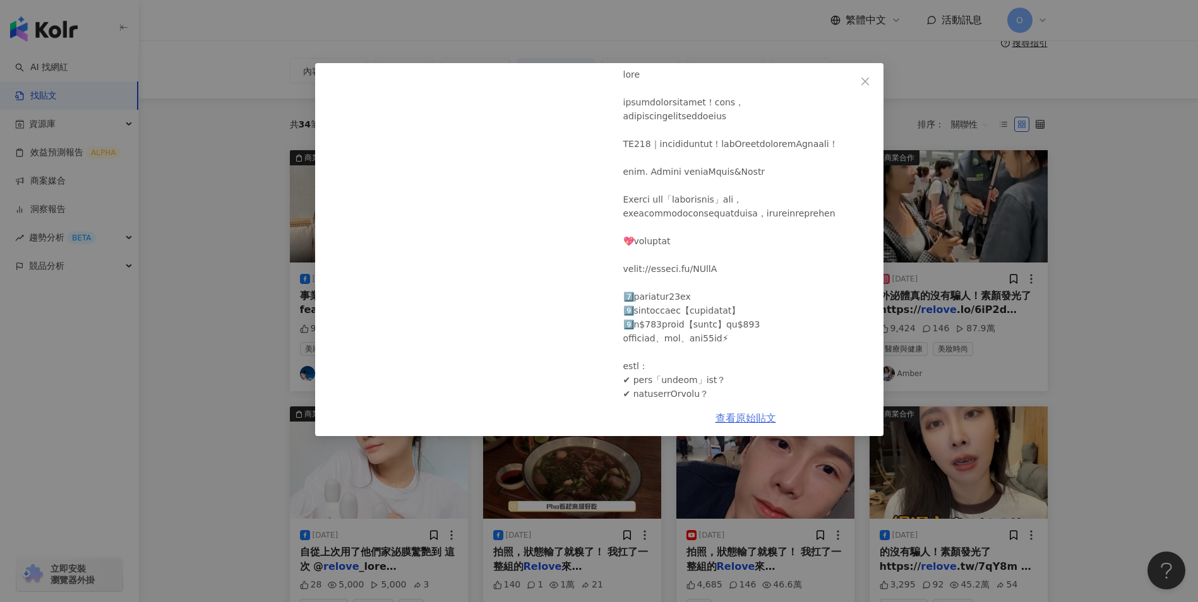
click at [767, 422] on link "查看原始貼文" at bounding box center [745, 418] width 61 height 12
click at [861, 73] on button "Close" at bounding box center [864, 81] width 25 height 25
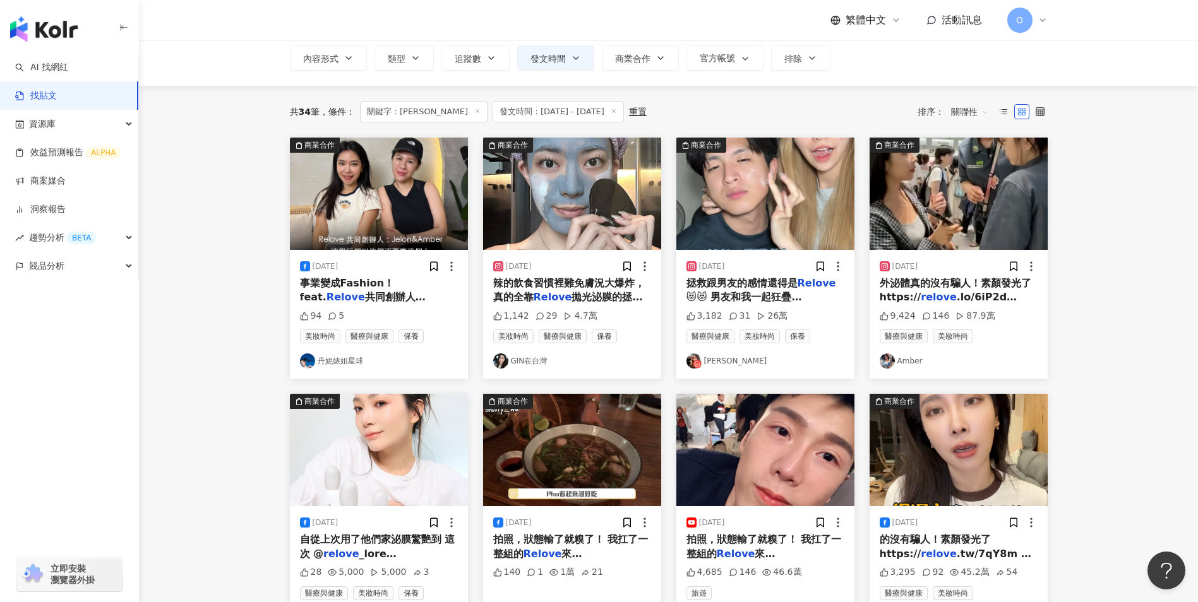
scroll to position [80, 0]
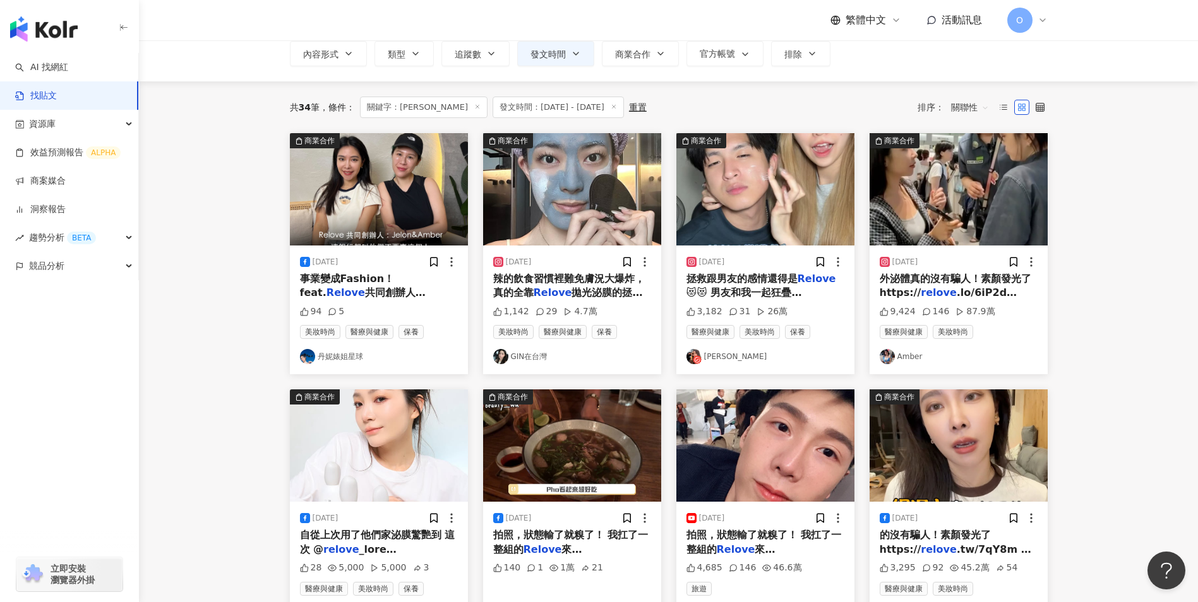
click at [787, 291] on span "😻😻 男友和我一起狂疊 @" at bounding box center [744, 300] width 116 height 26
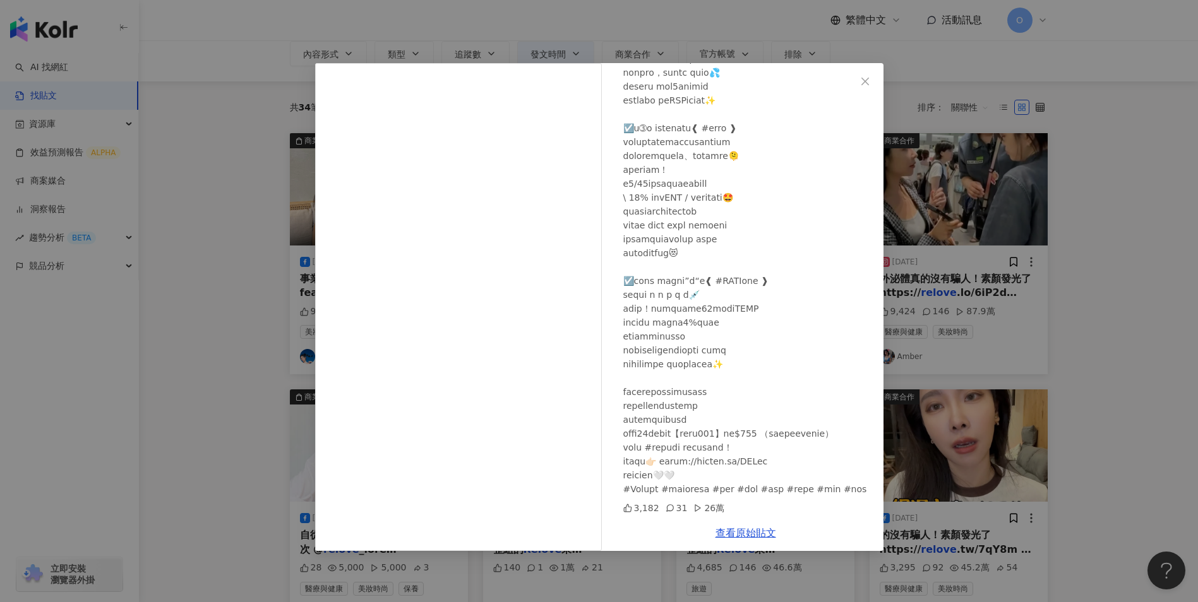
scroll to position [315, 0]
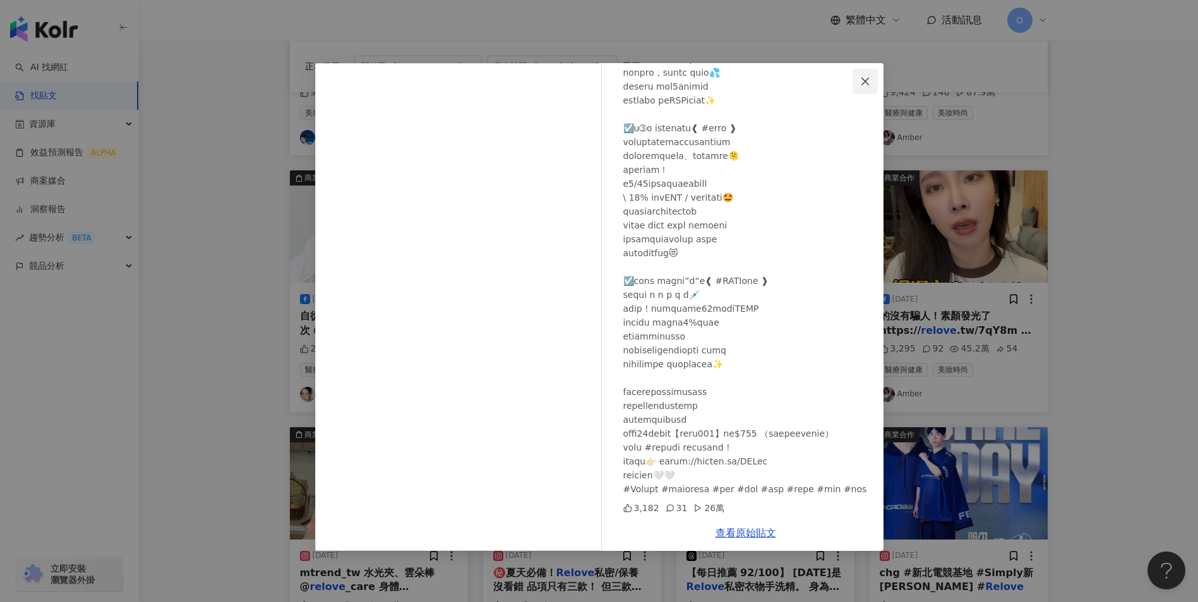
click at [860, 75] on button "Close" at bounding box center [864, 81] width 25 height 25
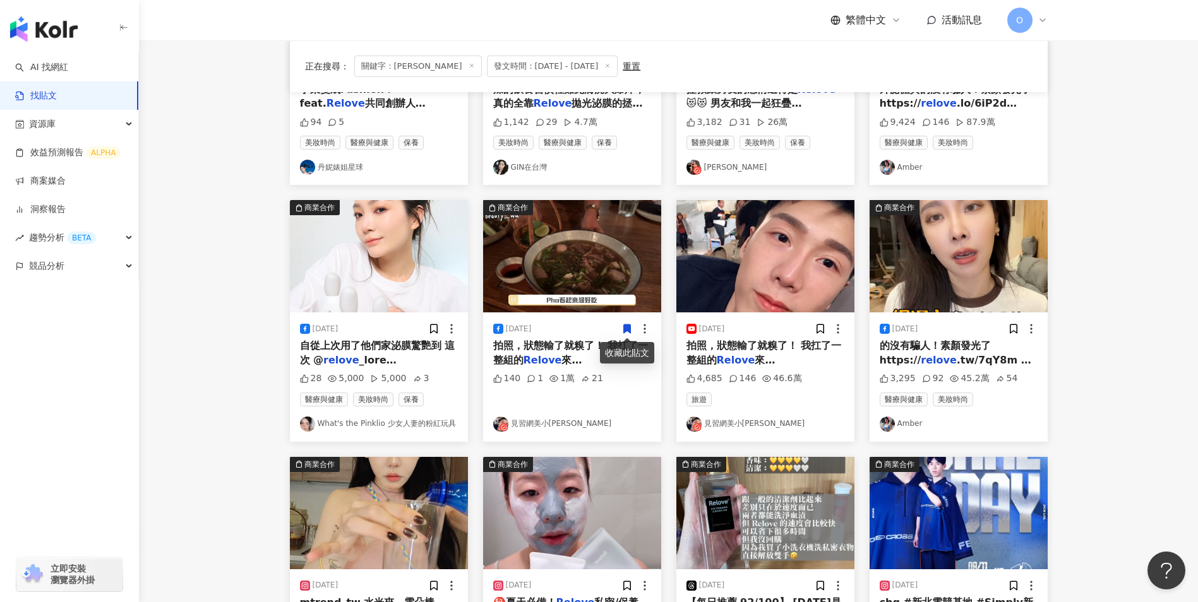
scroll to position [269, 0]
click at [400, 346] on span "自從上次用了他們家泌膜驚艷到 這次 @" at bounding box center [377, 353] width 155 height 26
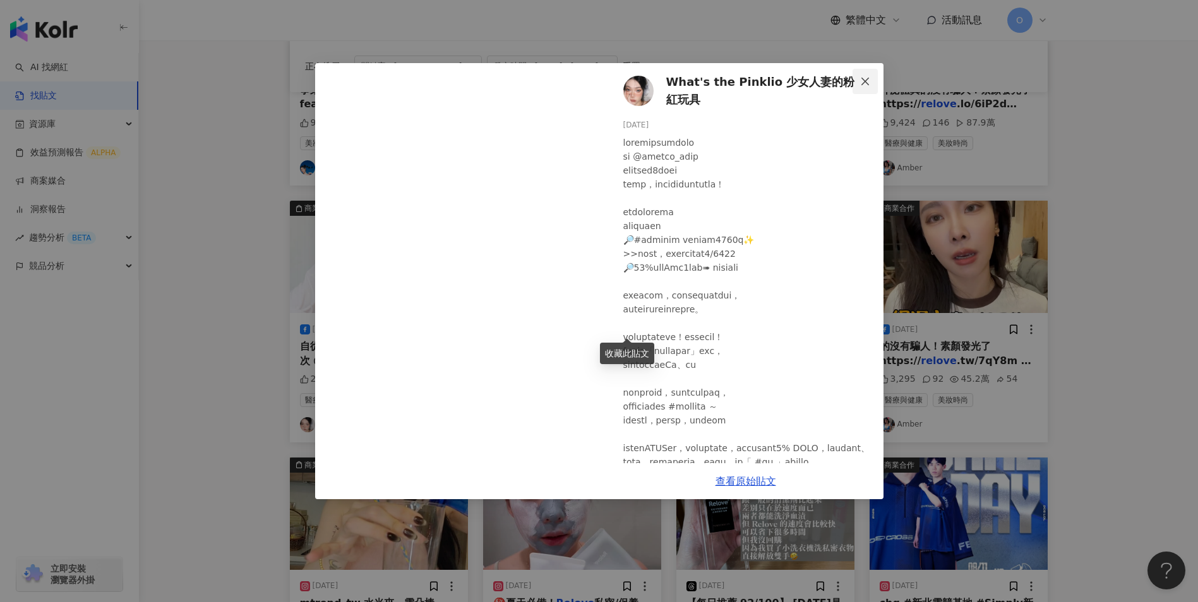
click at [862, 75] on button "Close" at bounding box center [864, 81] width 25 height 25
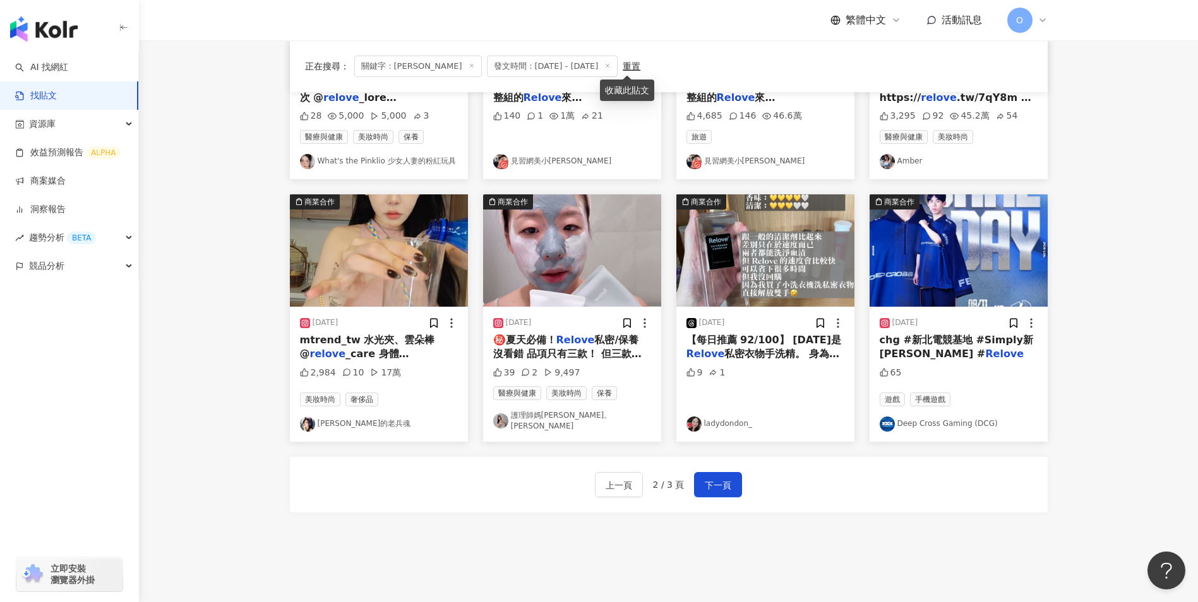
scroll to position [531, 0]
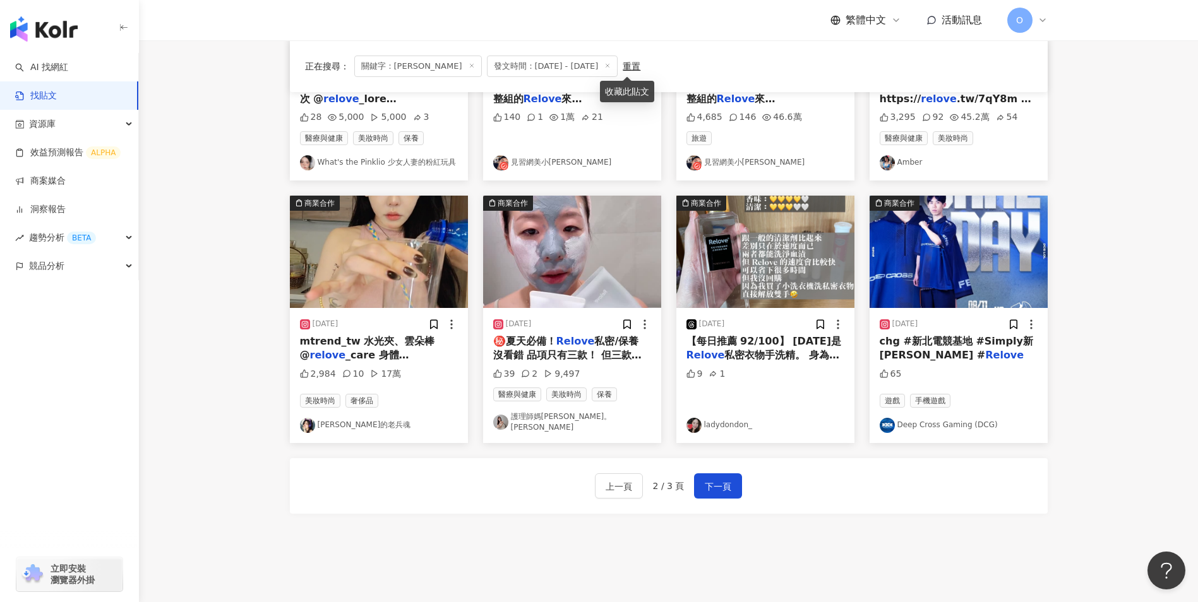
click at [597, 354] on span "私密/保養 沒看錯 品項只有三款！ 但三款都很重要‼️ 🌟拋光泌膜 今年不能不知道外泌體！ 高濃度2000億外泌體深入毛孔修護、美白 溫和清潔臉部角質 敷過有…" at bounding box center [570, 426] width 155 height 182
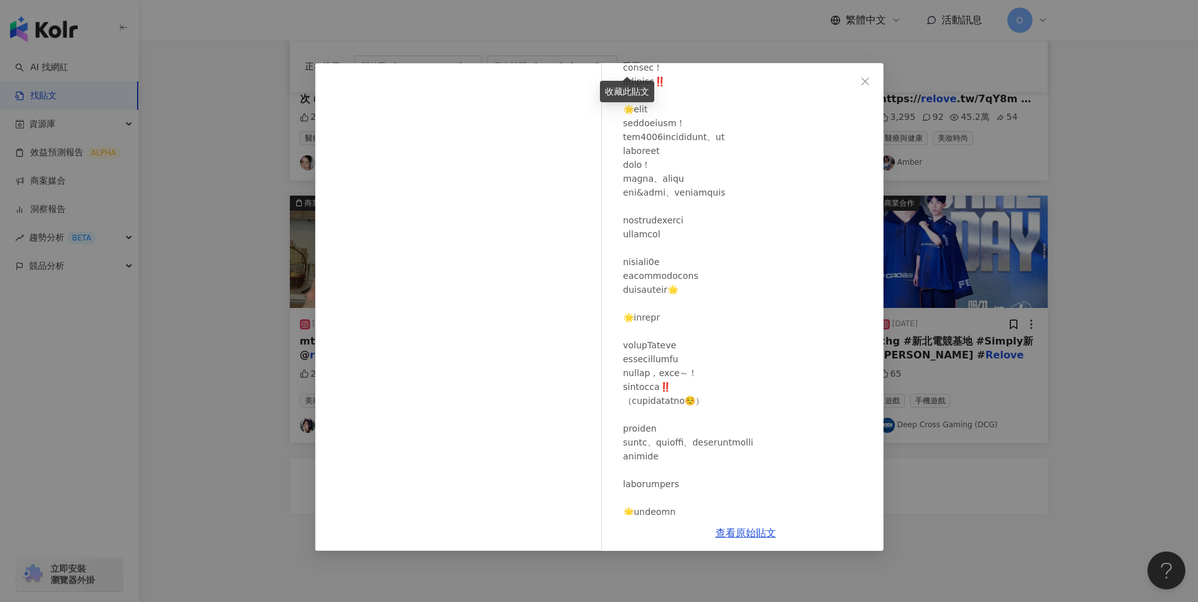
scroll to position [121, 0]
click at [763, 536] on link "查看原始貼文" at bounding box center [745, 533] width 61 height 12
click at [859, 83] on span "Close" at bounding box center [864, 81] width 25 height 10
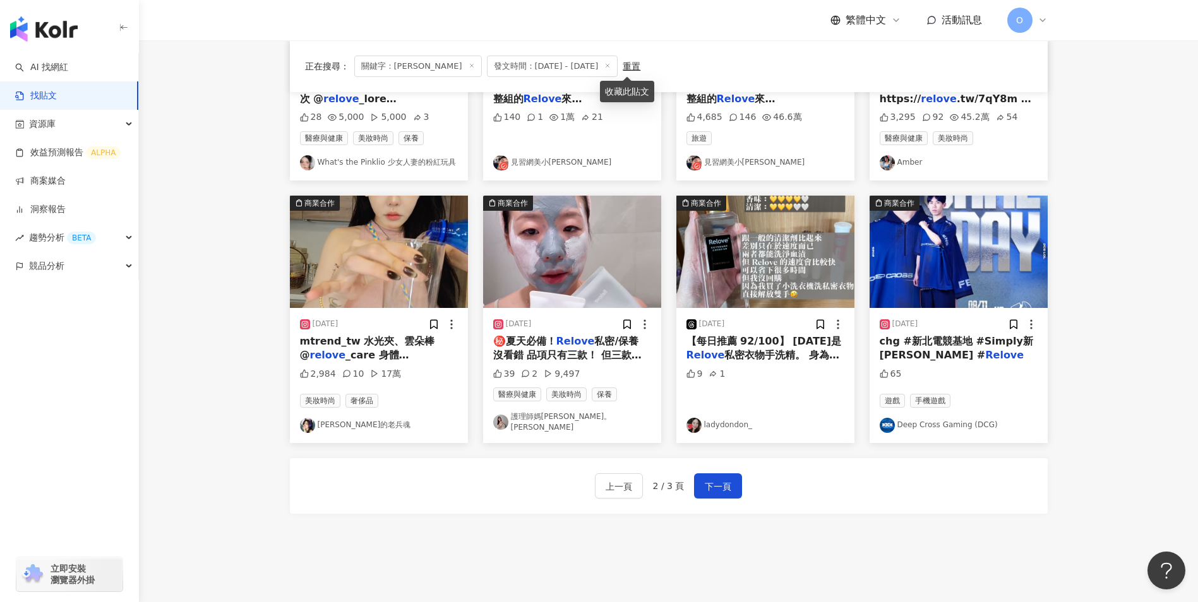
click at [950, 345] on span "chg #新北電競基地 #Simply新[PERSON_NAME] #" at bounding box center [956, 348] width 153 height 26
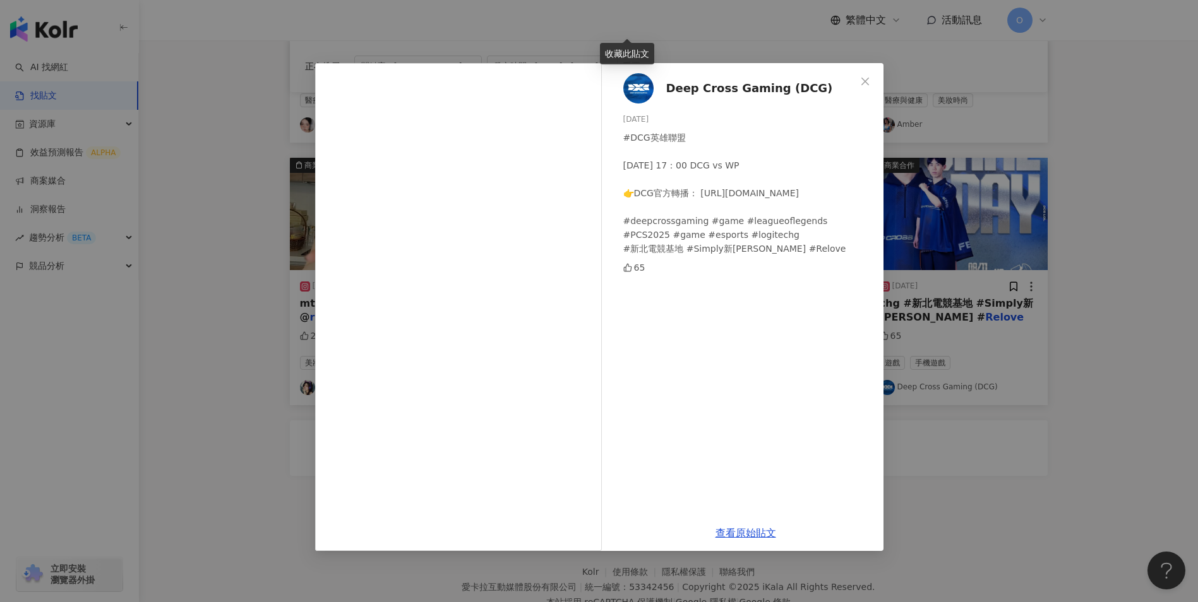
scroll to position [608, 0]
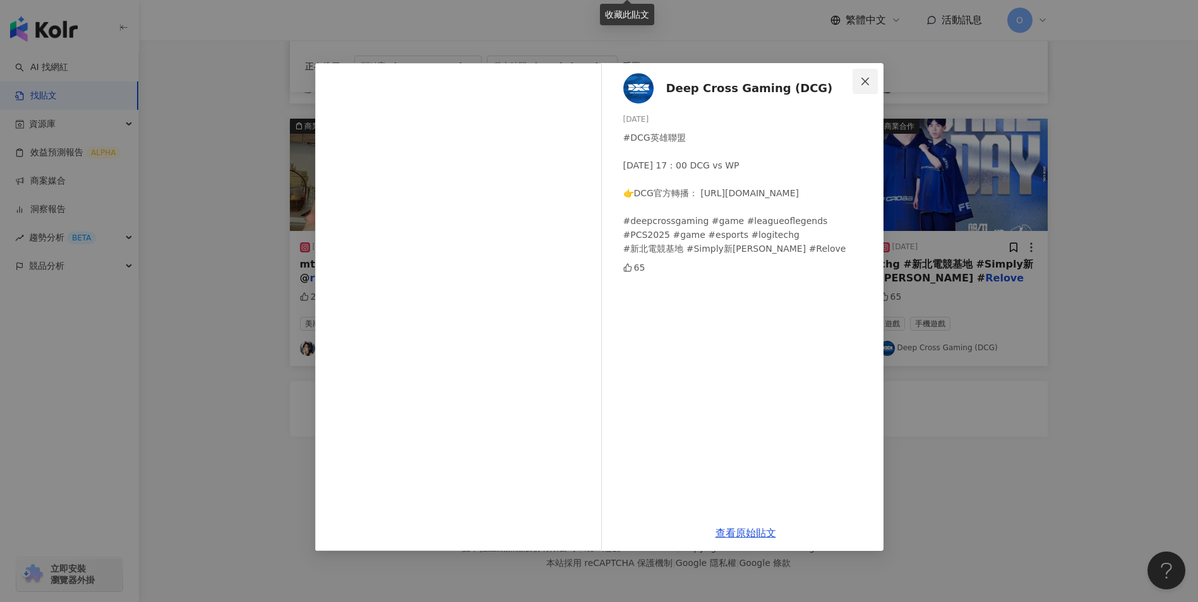
click at [864, 79] on icon "close" at bounding box center [865, 81] width 10 height 10
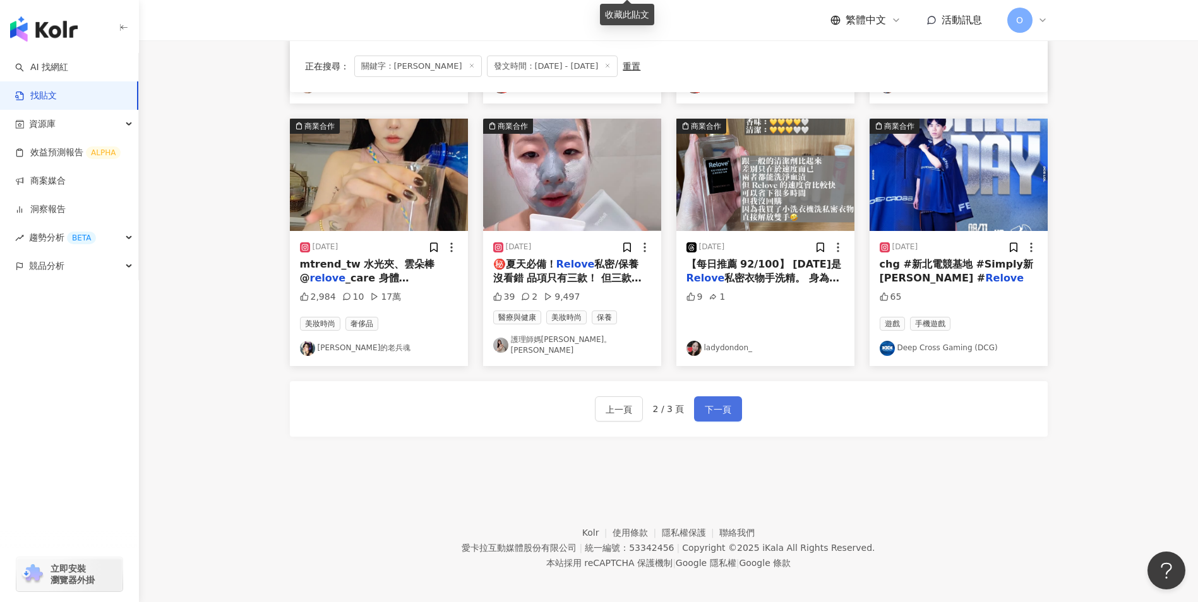
click at [708, 413] on button "下一頁" at bounding box center [718, 409] width 48 height 25
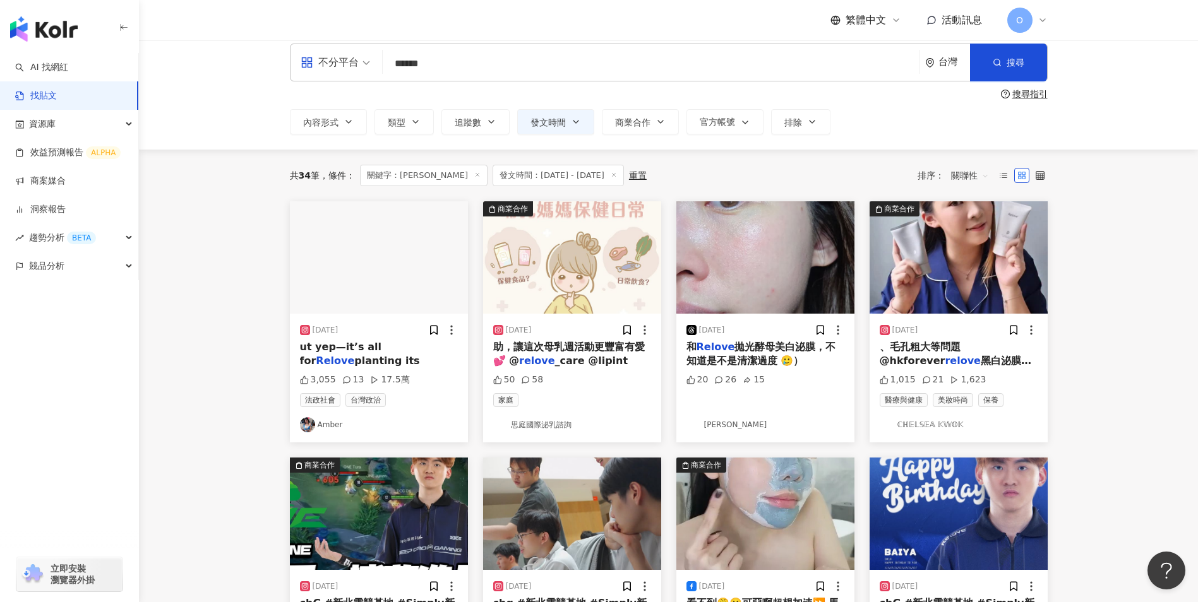
scroll to position [0, 0]
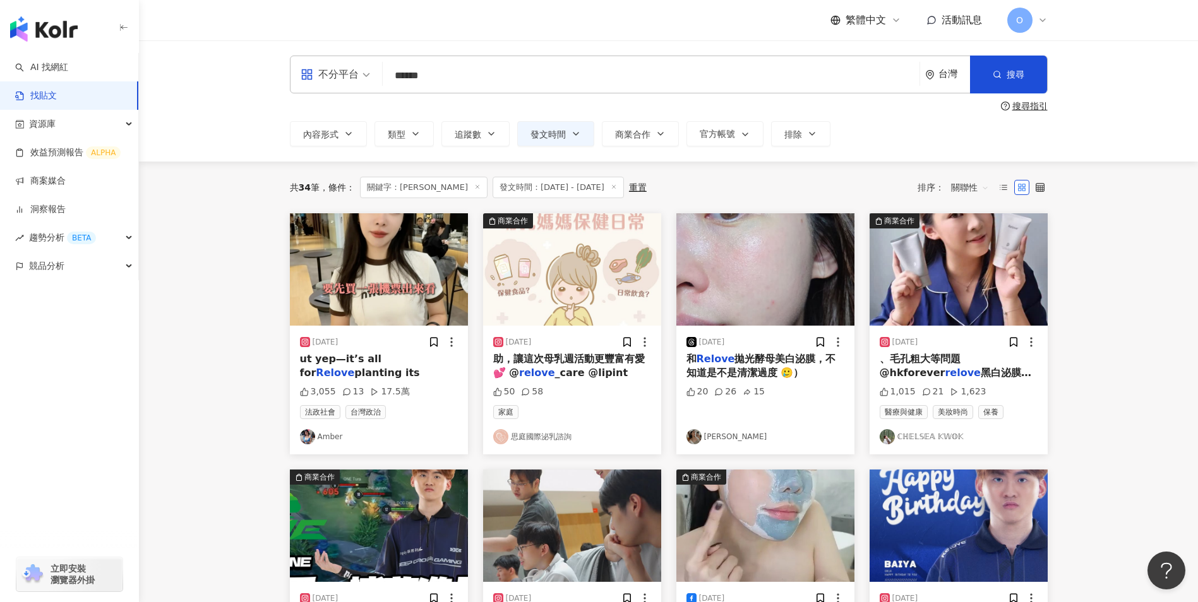
click at [403, 367] on div "ut yep—it’s all for Relove planting its" at bounding box center [379, 366] width 158 height 28
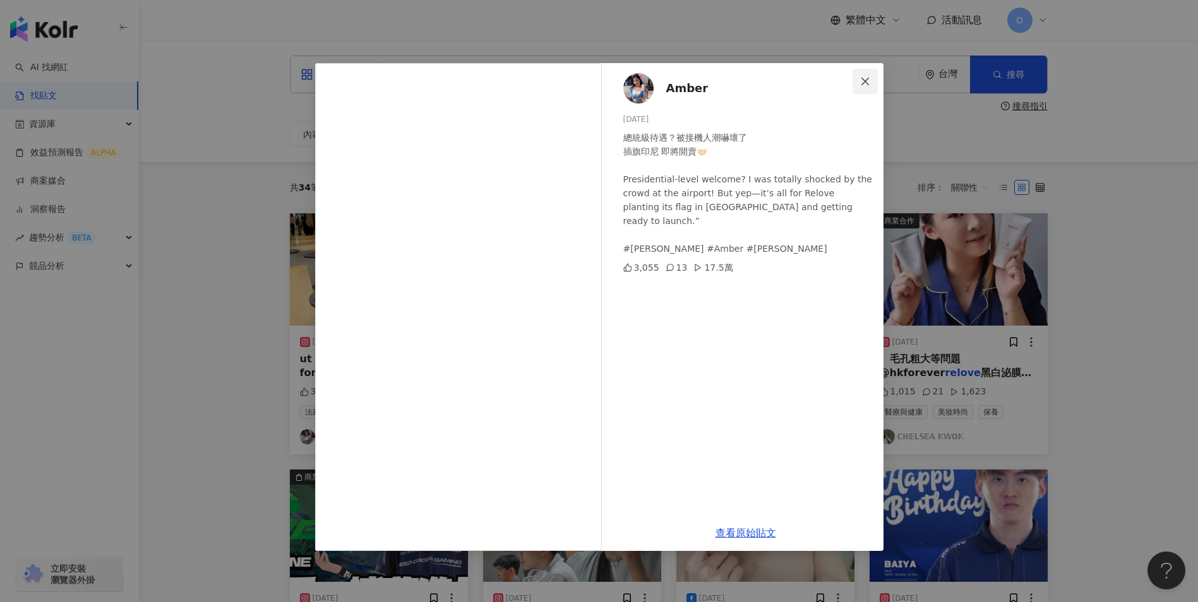
click at [866, 73] on button "Close" at bounding box center [864, 81] width 25 height 25
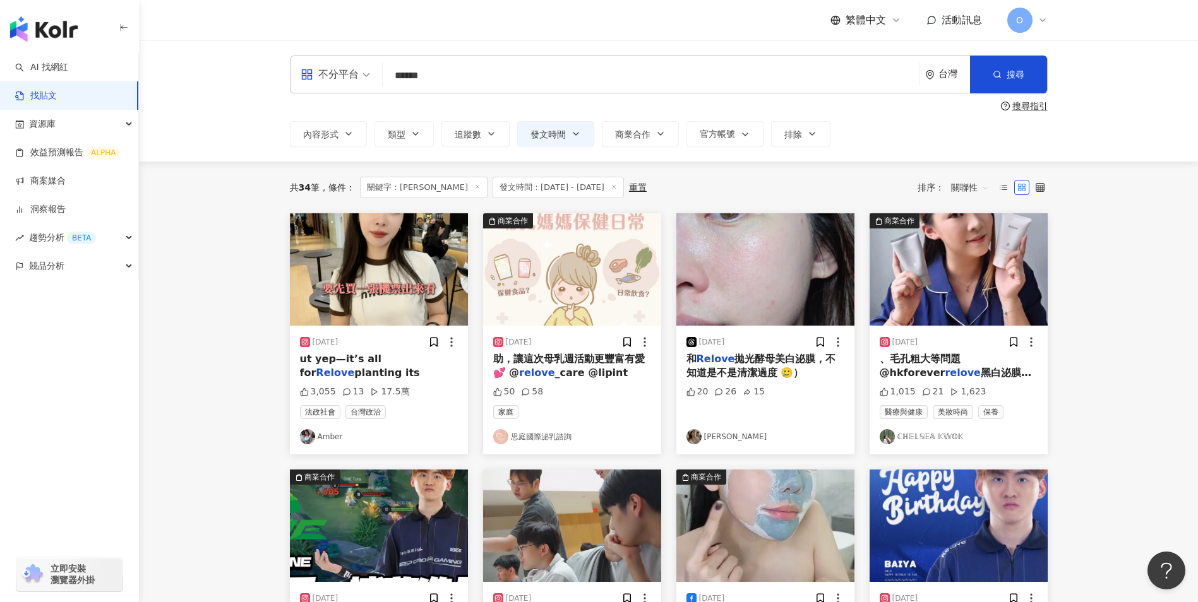
click at [601, 367] on span "_care @lipint" at bounding box center [591, 373] width 73 height 12
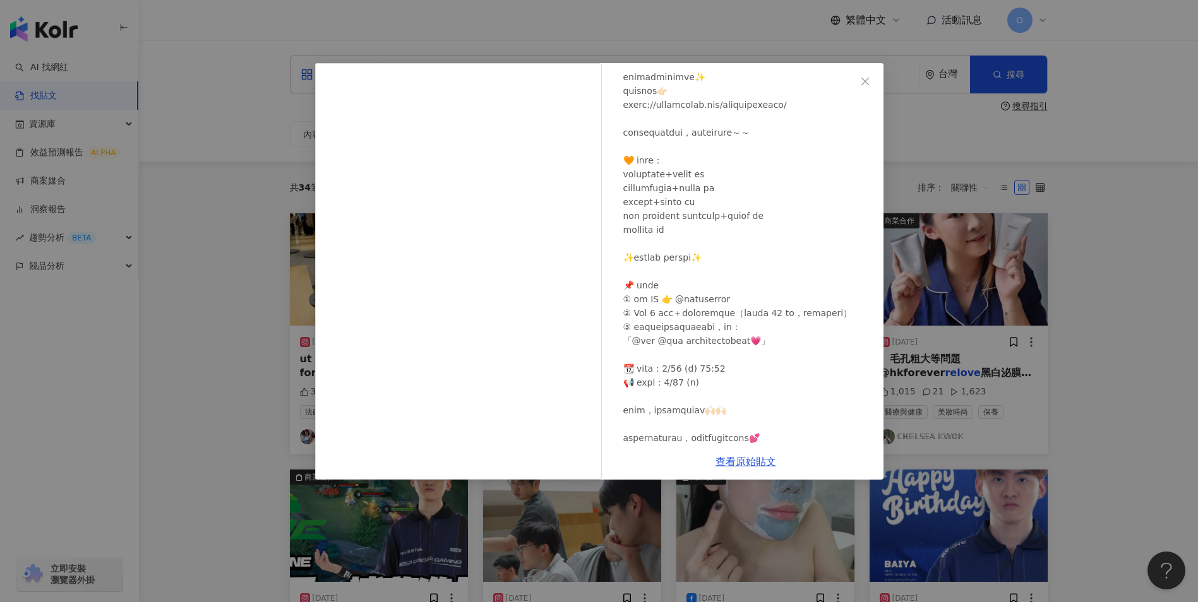
scroll to position [316, 0]
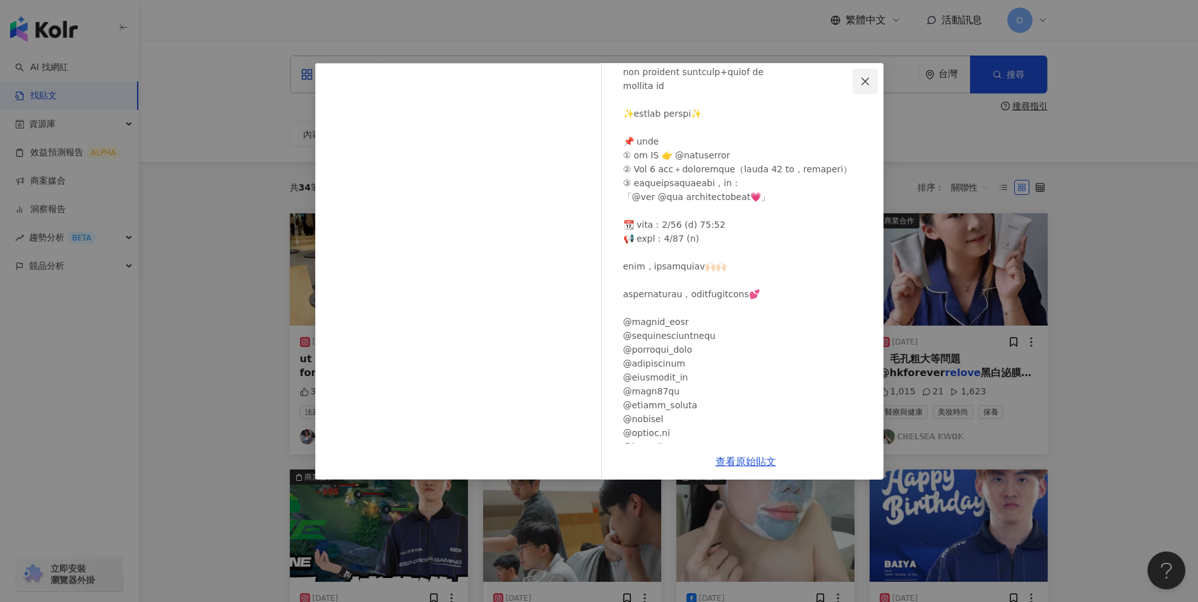
click at [858, 93] on button "Close" at bounding box center [864, 81] width 25 height 25
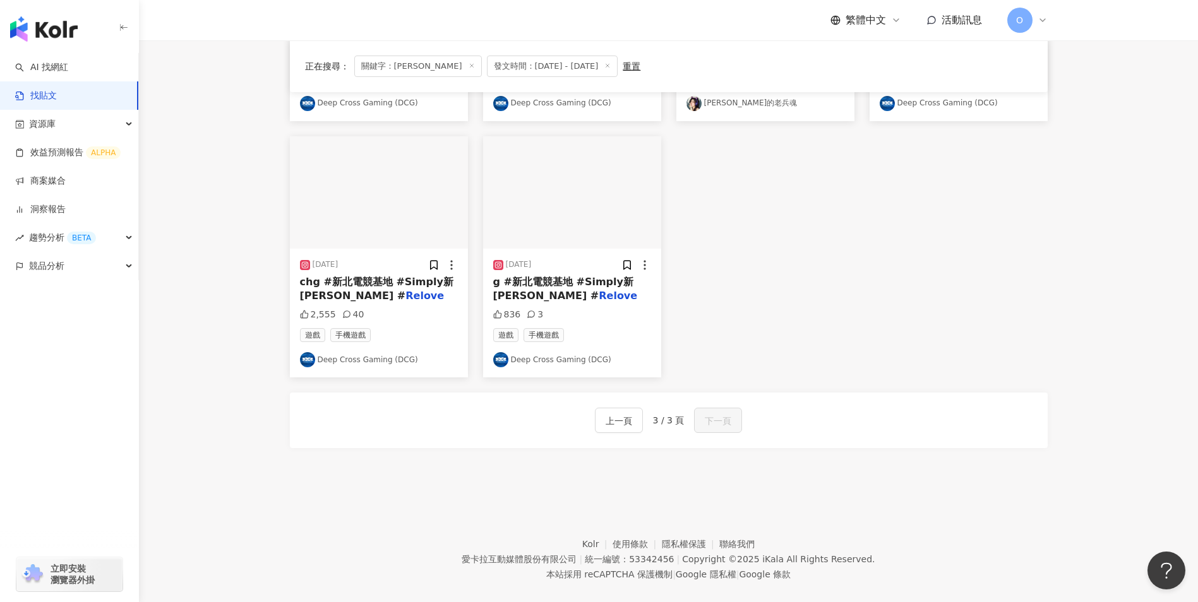
scroll to position [608, 0]
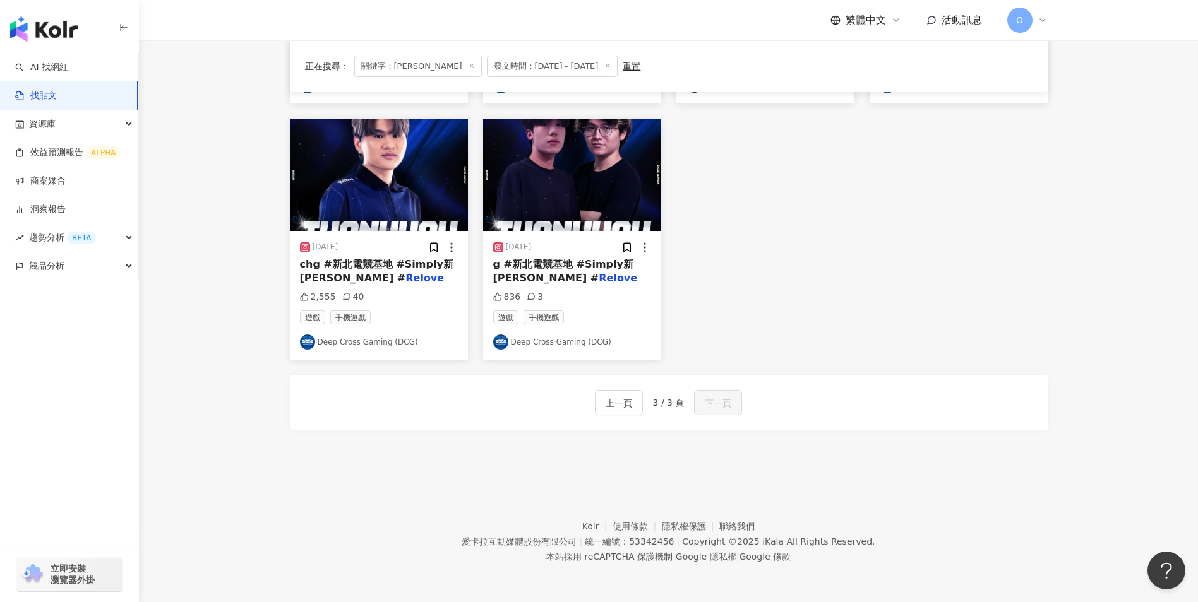
click at [468, 64] on icon at bounding box center [471, 66] width 6 height 6
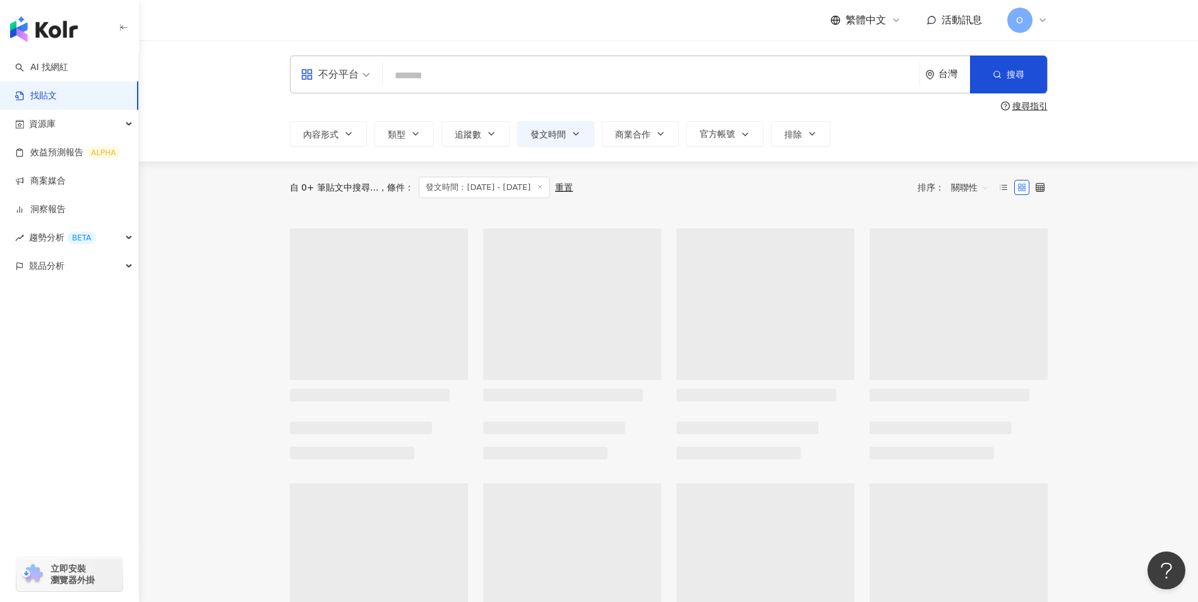
click at [446, 69] on input "search" at bounding box center [651, 75] width 527 height 27
paste input "***"
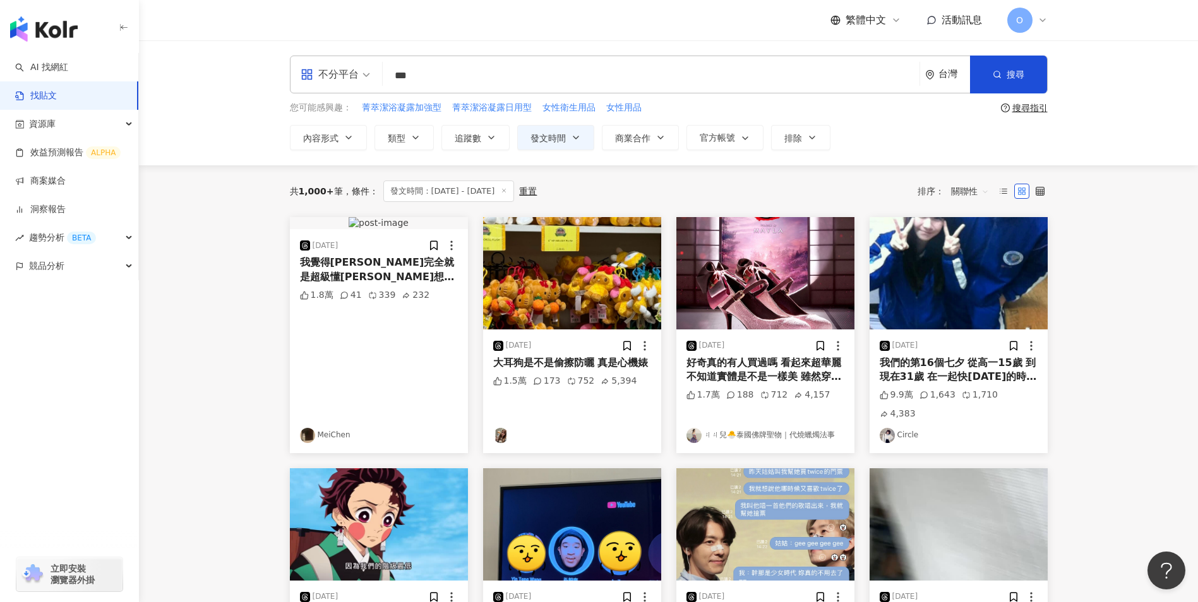
type input "***"
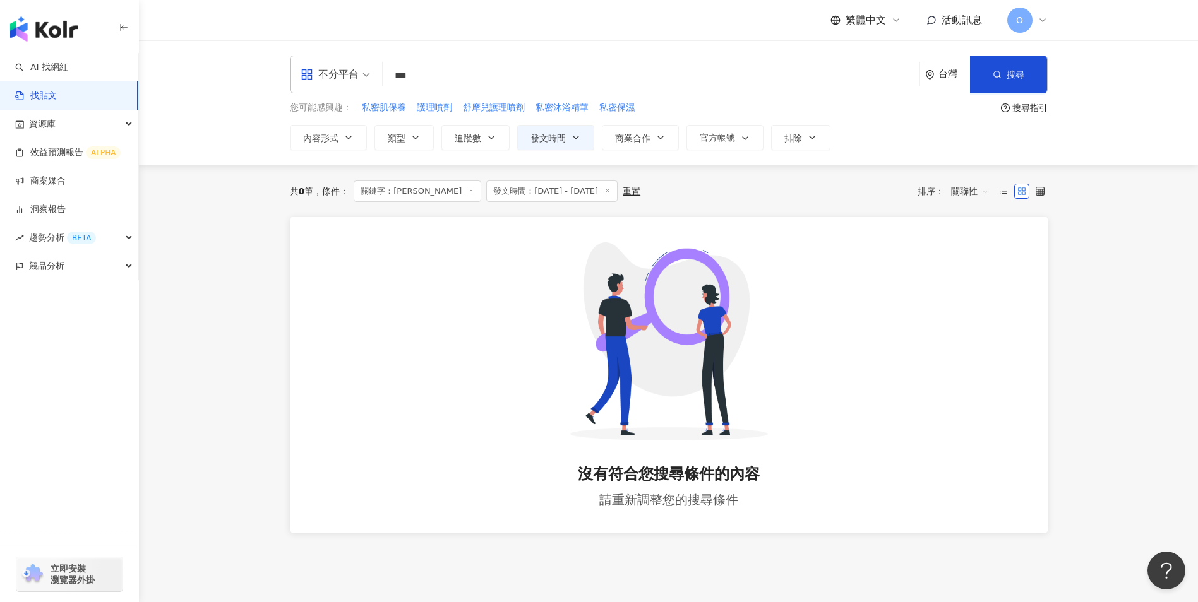
drag, startPoint x: 429, startPoint y: 189, endPoint x: 428, endPoint y: 173, distance: 16.5
click at [470, 189] on line at bounding box center [471, 190] width 3 height 3
click at [421, 71] on input "***" at bounding box center [651, 75] width 527 height 27
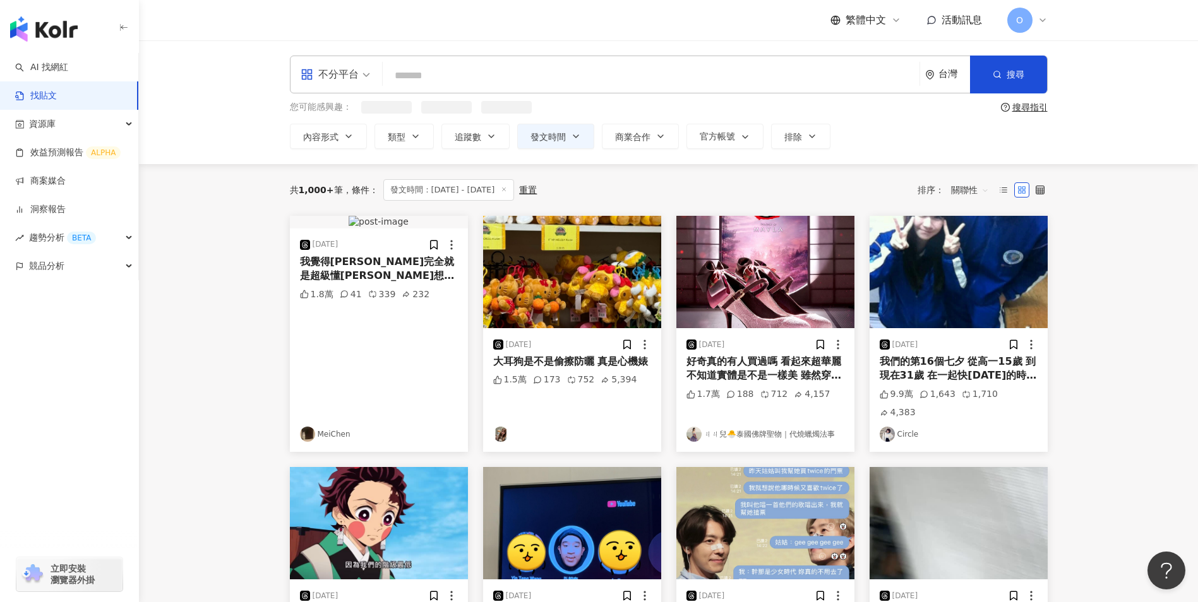
type input "*"
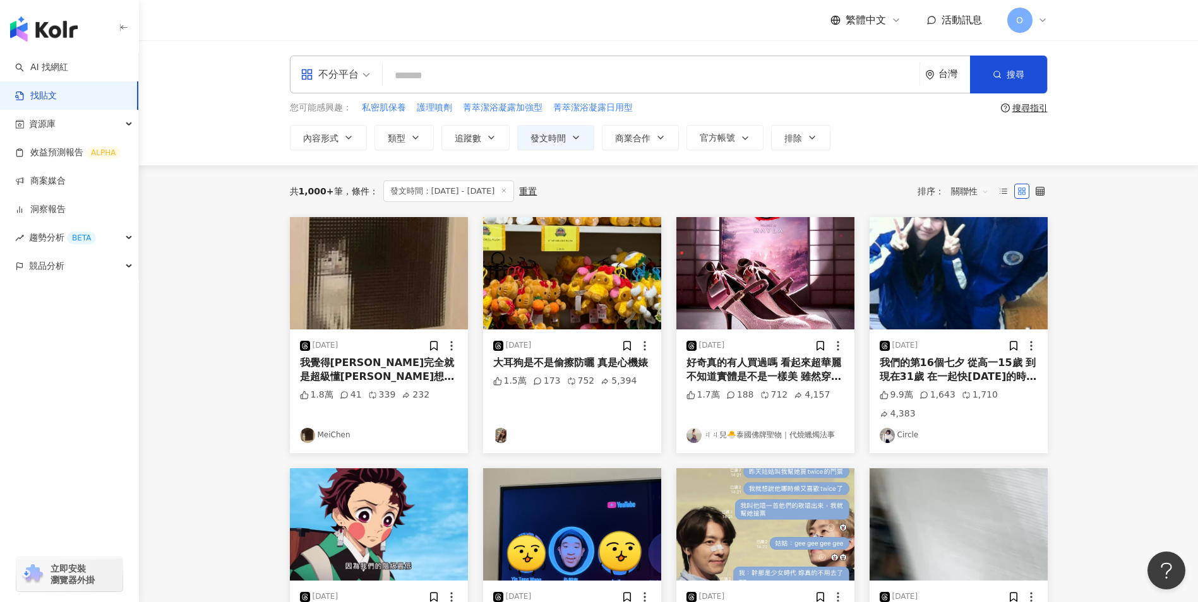
paste input "***"
type input "***"
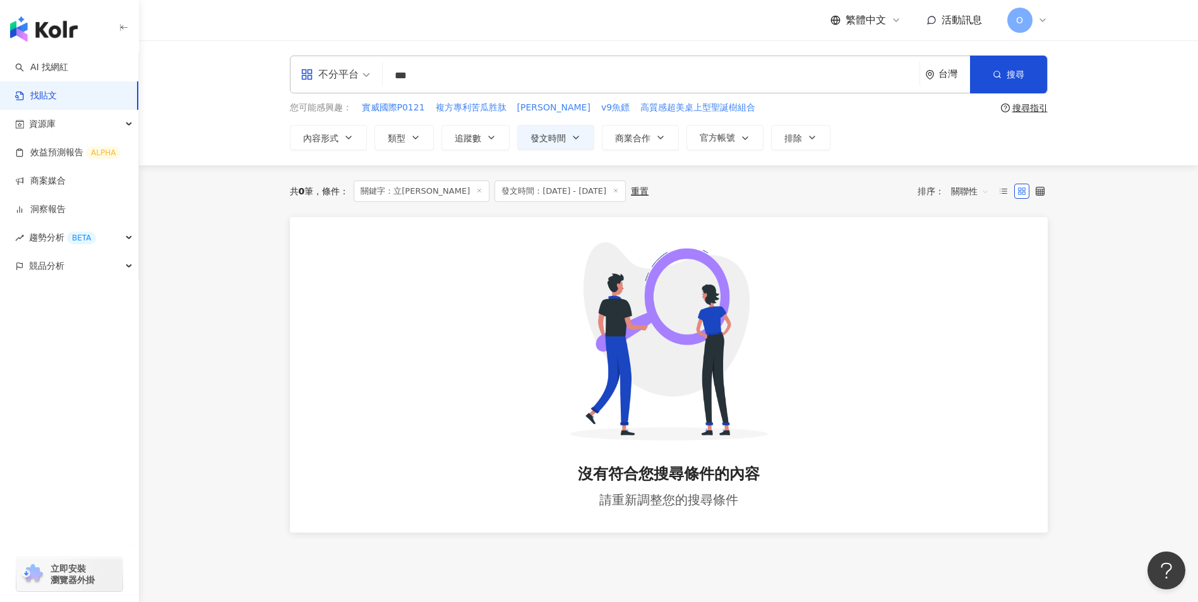
drag, startPoint x: 429, startPoint y: 190, endPoint x: 450, endPoint y: 176, distance: 25.4
click at [476, 190] on icon at bounding box center [479, 191] width 6 height 6
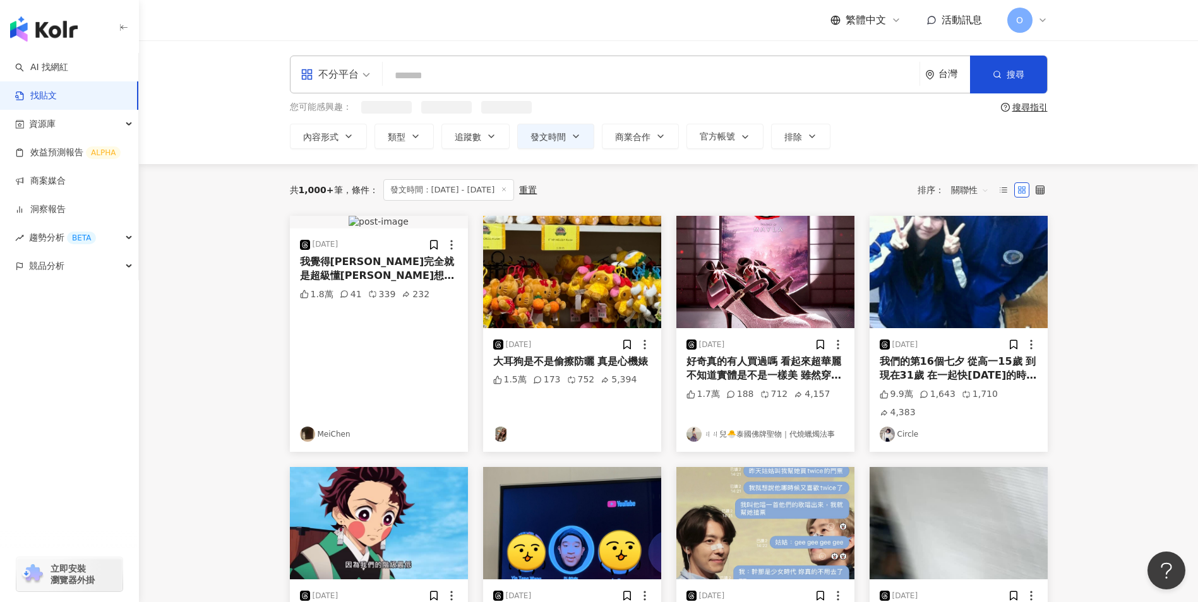
click at [582, 63] on input "search" at bounding box center [651, 75] width 527 height 27
paste input "**"
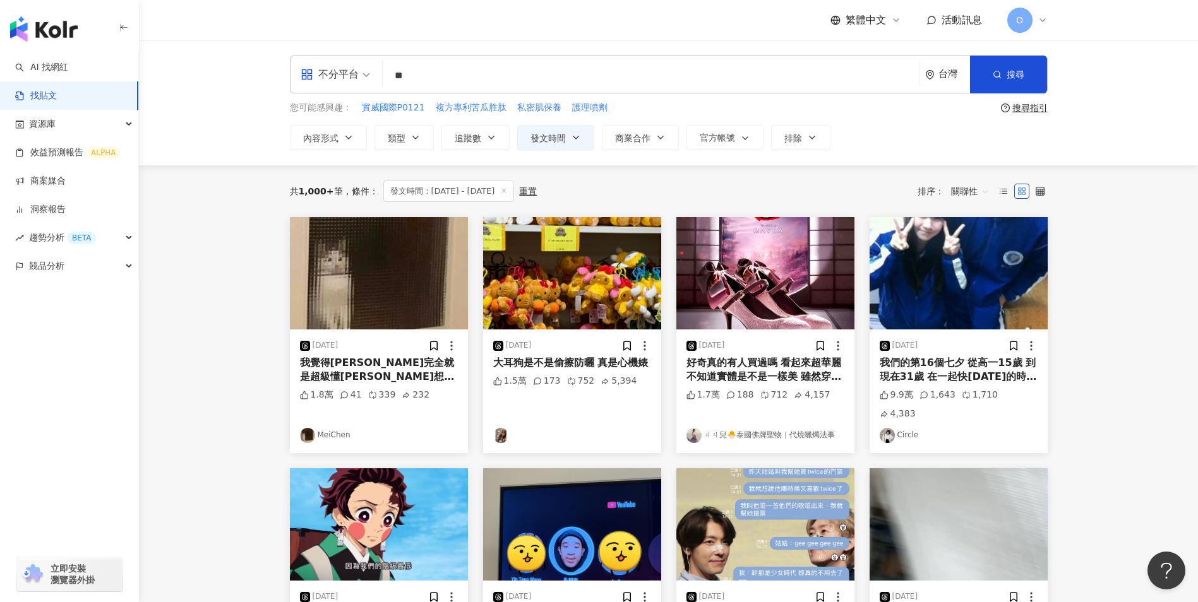
type input "**"
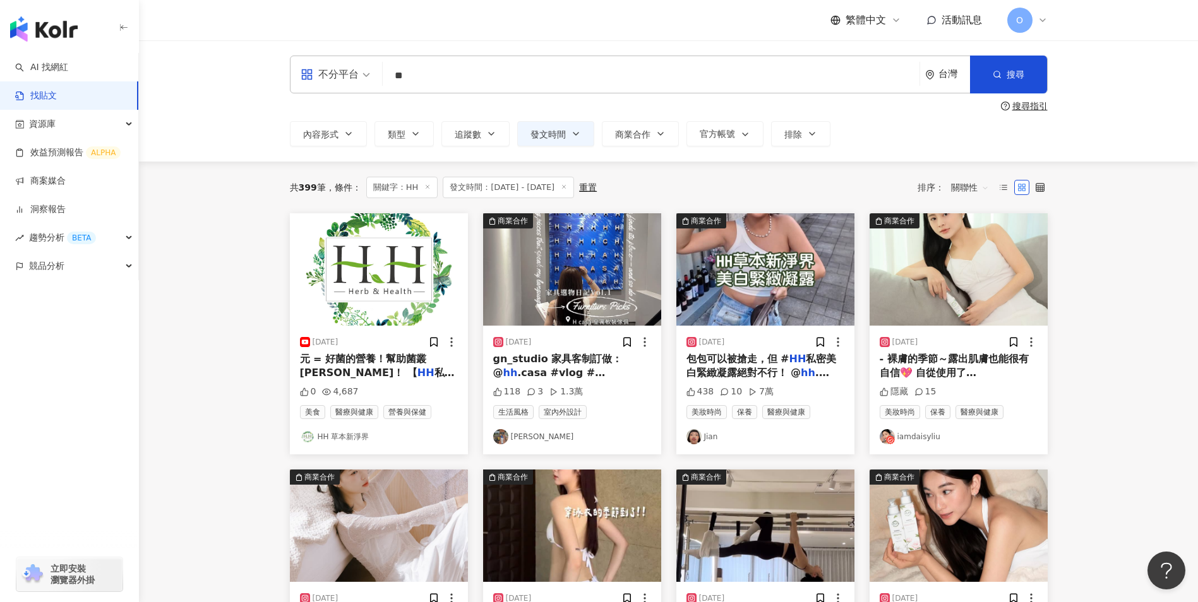
click at [349, 359] on span "元 = 好菌的營養！幫助菌叢[PERSON_NAME]！ 【" at bounding box center [363, 366] width 127 height 26
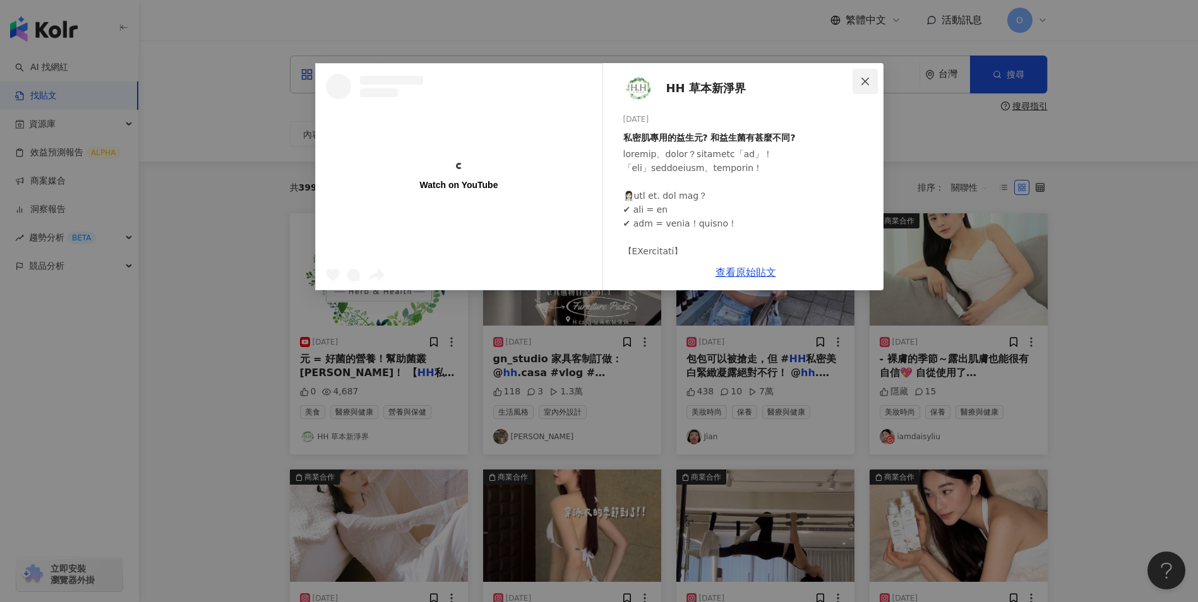
click at [860, 82] on icon "close" at bounding box center [865, 81] width 10 height 10
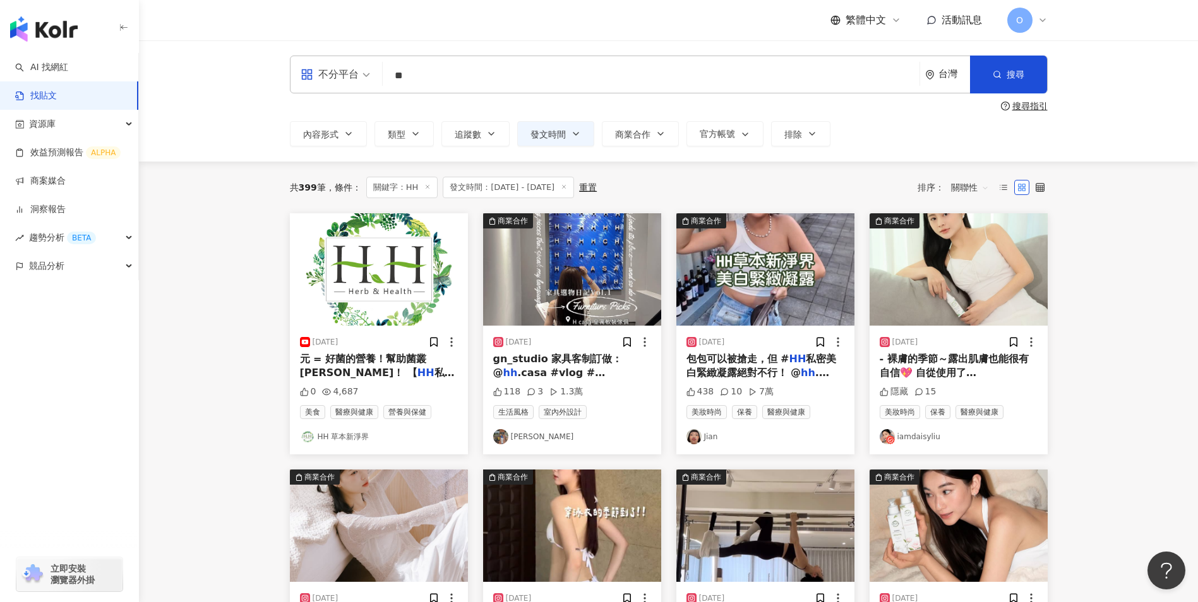
click at [734, 360] on span "包包可以被搶走，但 #" at bounding box center [737, 359] width 103 height 12
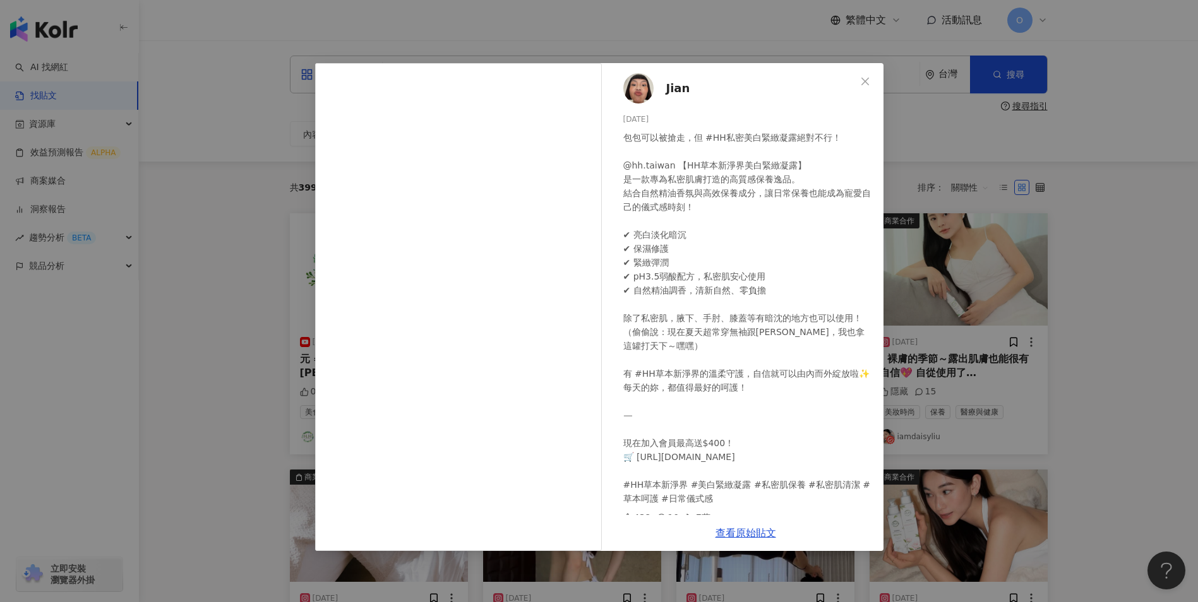
click at [862, 81] on icon "close" at bounding box center [865, 81] width 10 height 10
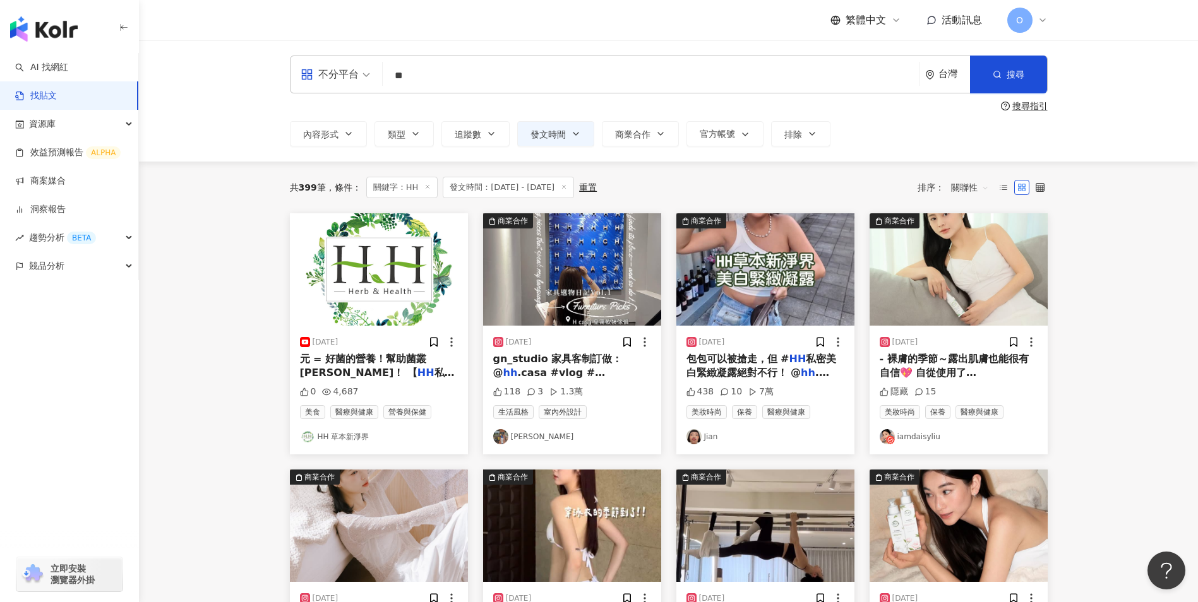
click at [955, 372] on span "- 裸膚的季節～露出肌膚也能很有自信💖 自從使用了 @" at bounding box center [954, 373] width 149 height 40
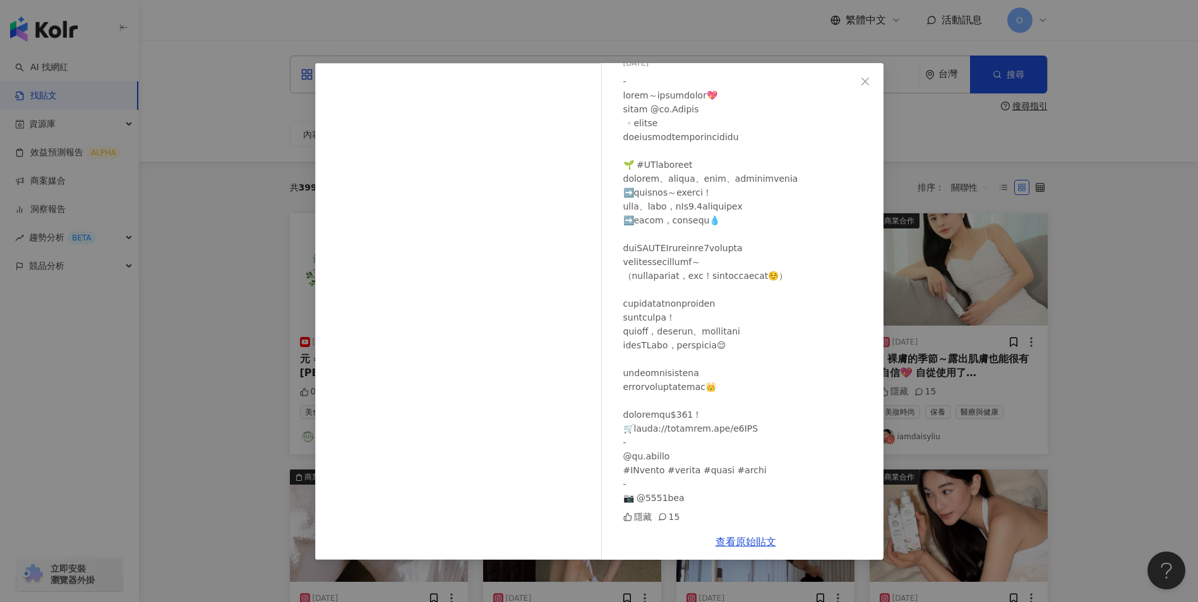
scroll to position [94, 0]
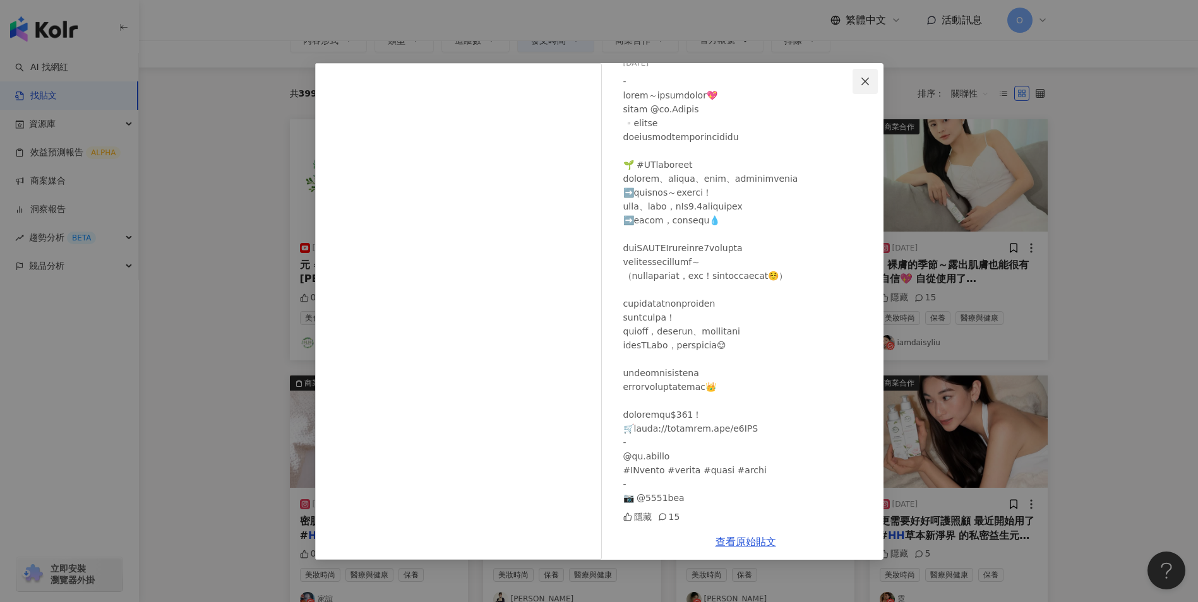
click at [858, 80] on span "Close" at bounding box center [864, 81] width 25 height 10
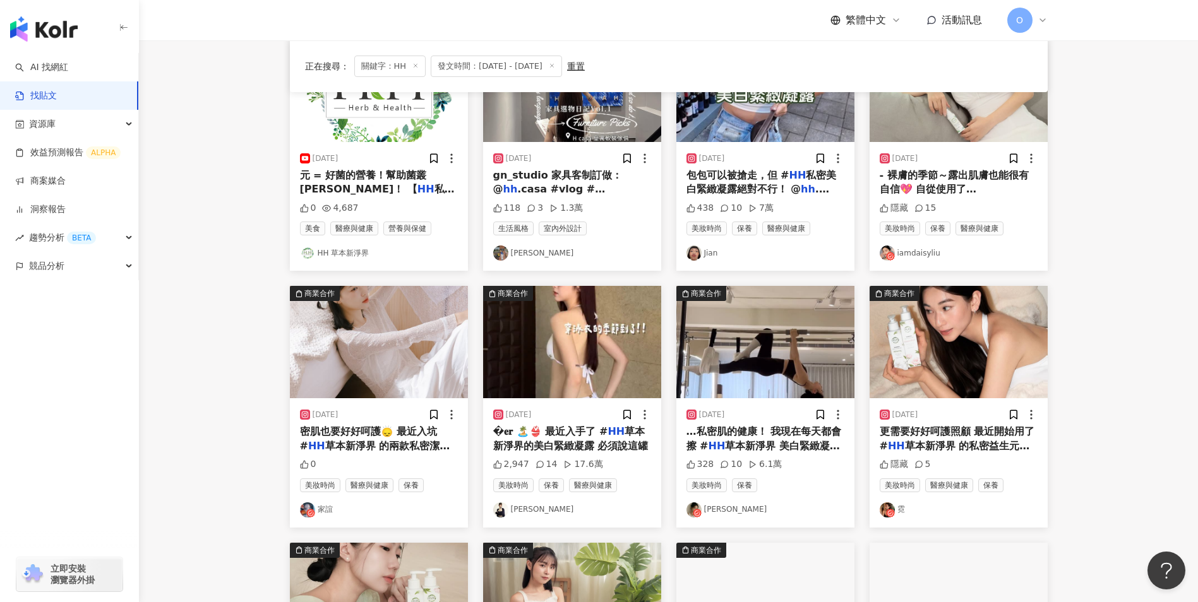
scroll to position [185, 0]
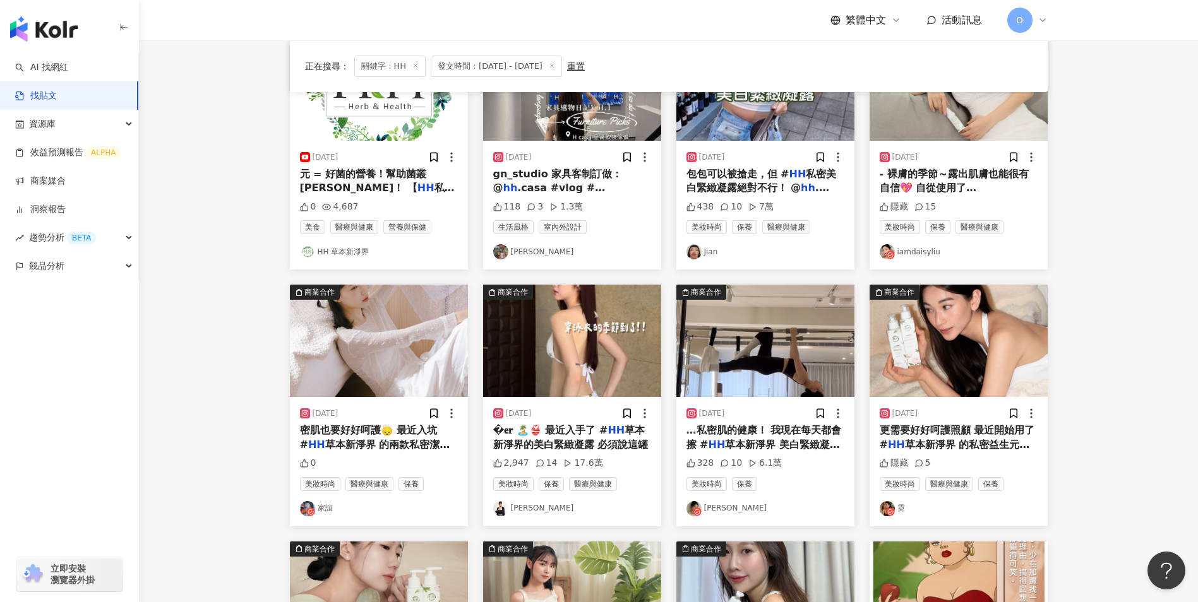
click at [366, 445] on span "草本新淨界 的兩款私密潔淨露 包裝外" at bounding box center [375, 452] width 150 height 26
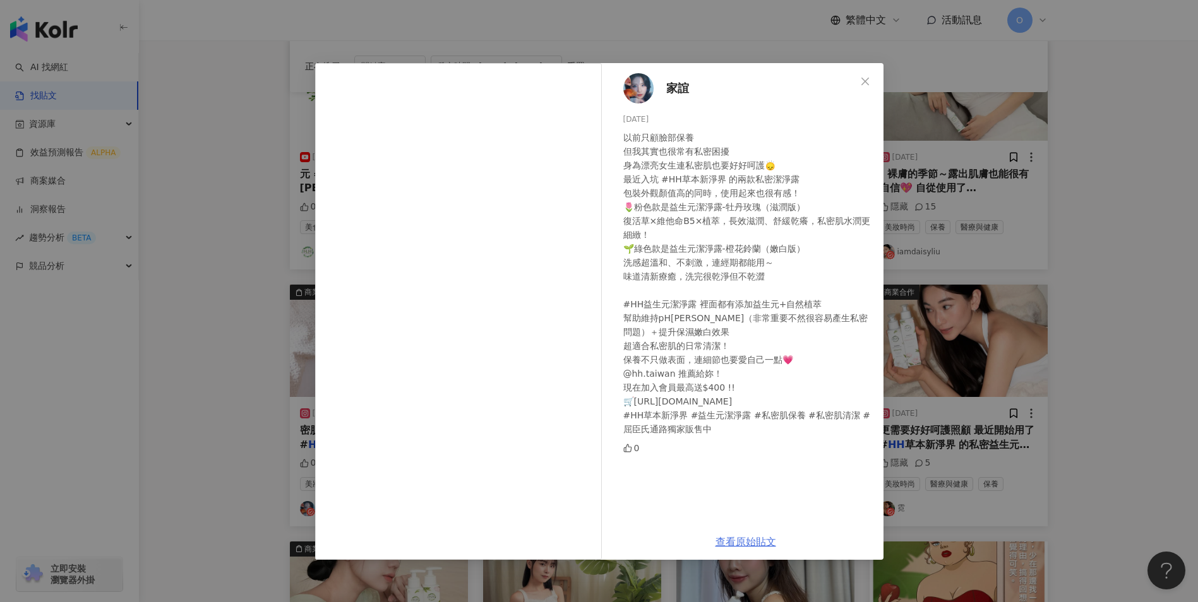
click at [739, 540] on link "查看原始貼文" at bounding box center [745, 542] width 61 height 12
click at [863, 75] on button "Close" at bounding box center [864, 81] width 25 height 25
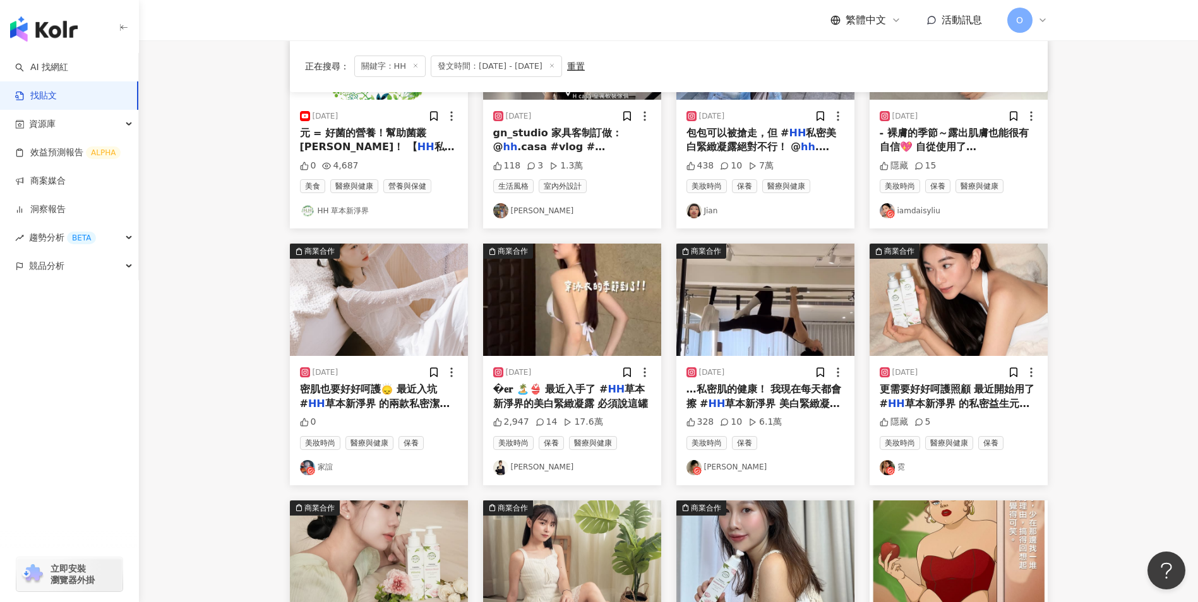
scroll to position [248, 0]
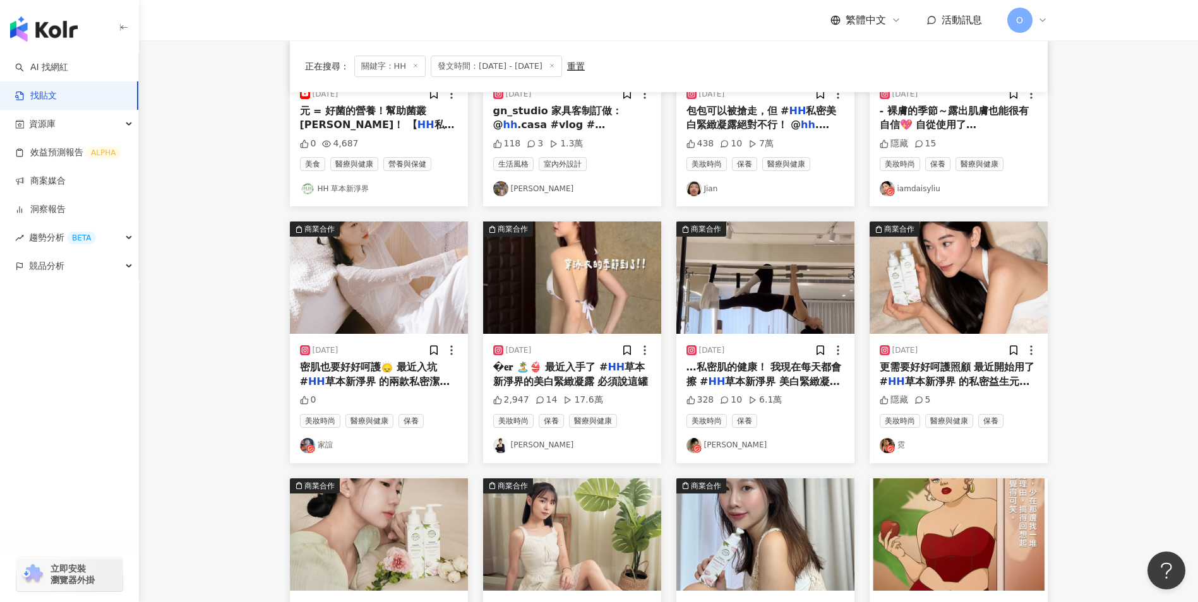
click at [576, 371] on span "�𝐞𝐫 🏝️👙 最近入手了 #" at bounding box center [550, 367] width 115 height 12
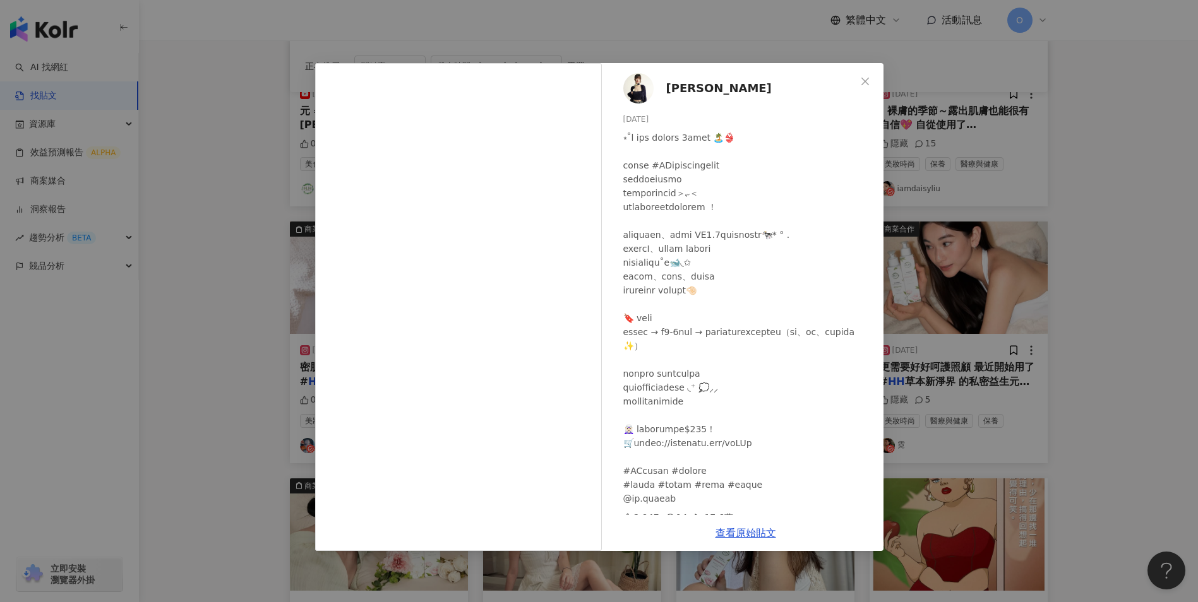
scroll to position [23, 0]
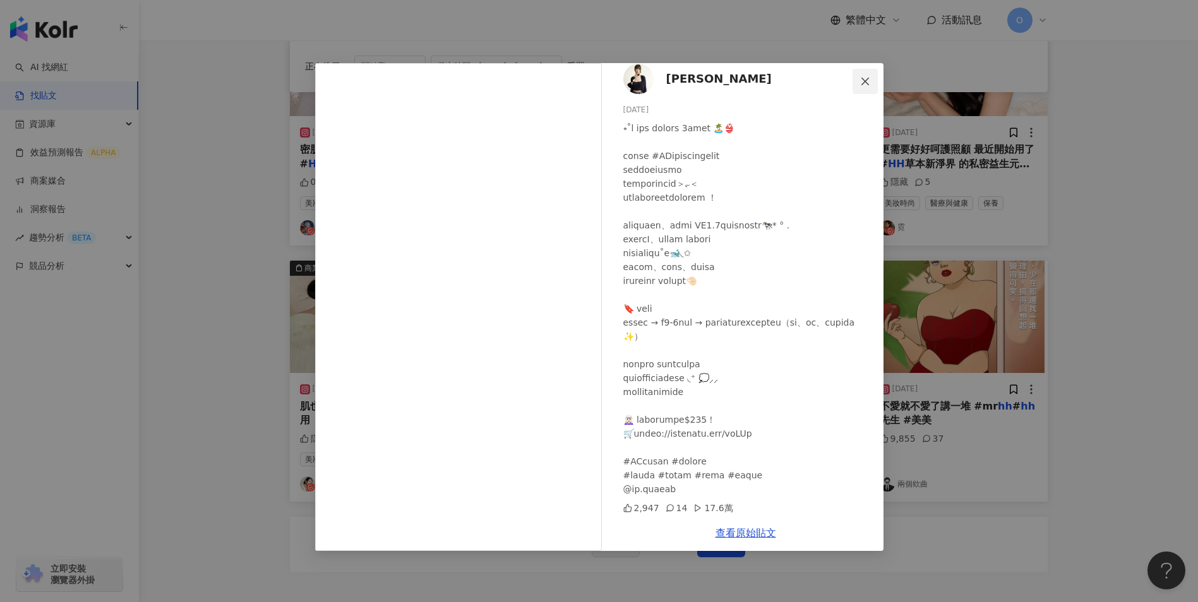
click at [866, 83] on icon "close" at bounding box center [865, 81] width 8 height 8
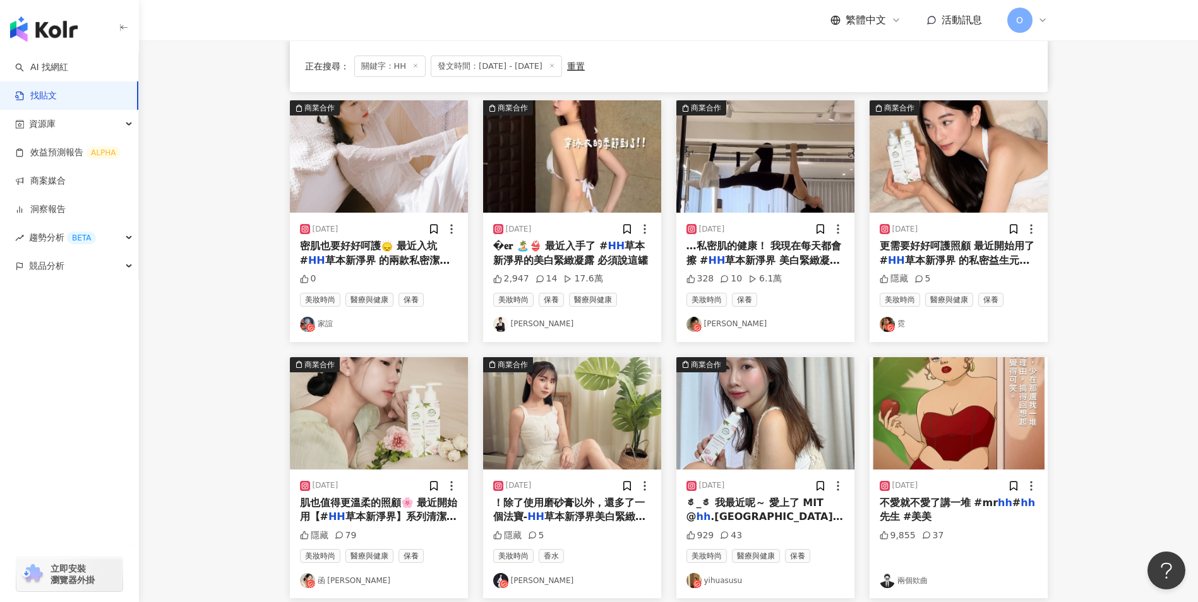
scroll to position [369, 0]
click at [769, 255] on span "草本新淨界 美白緊緻凝露 這瓶真的超" at bounding box center [762, 268] width 153 height 26
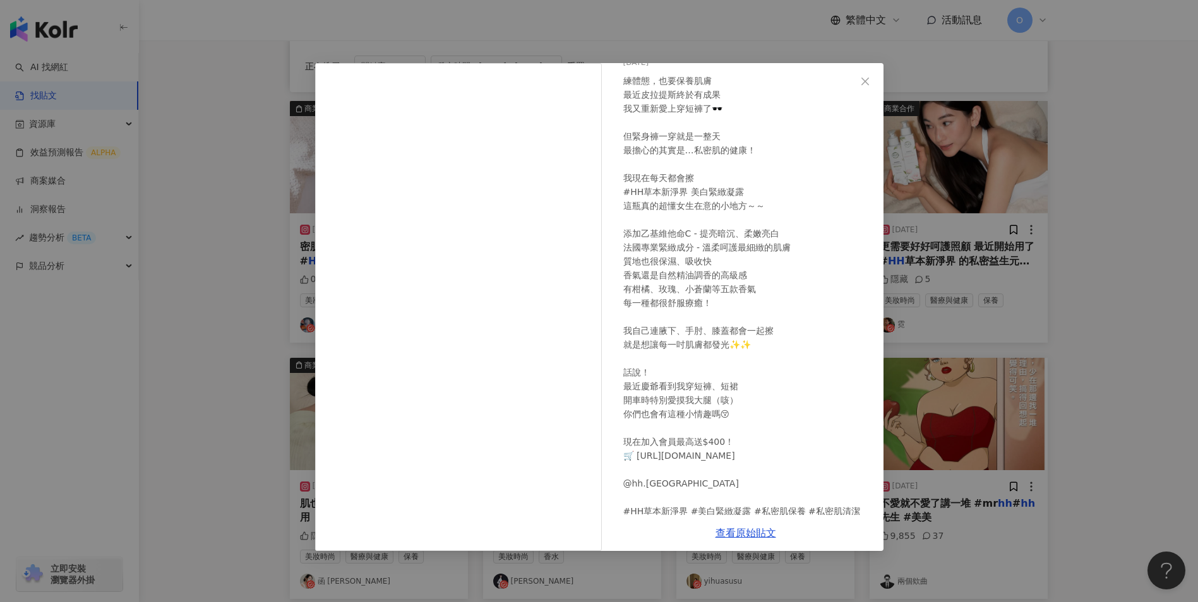
scroll to position [79, 0]
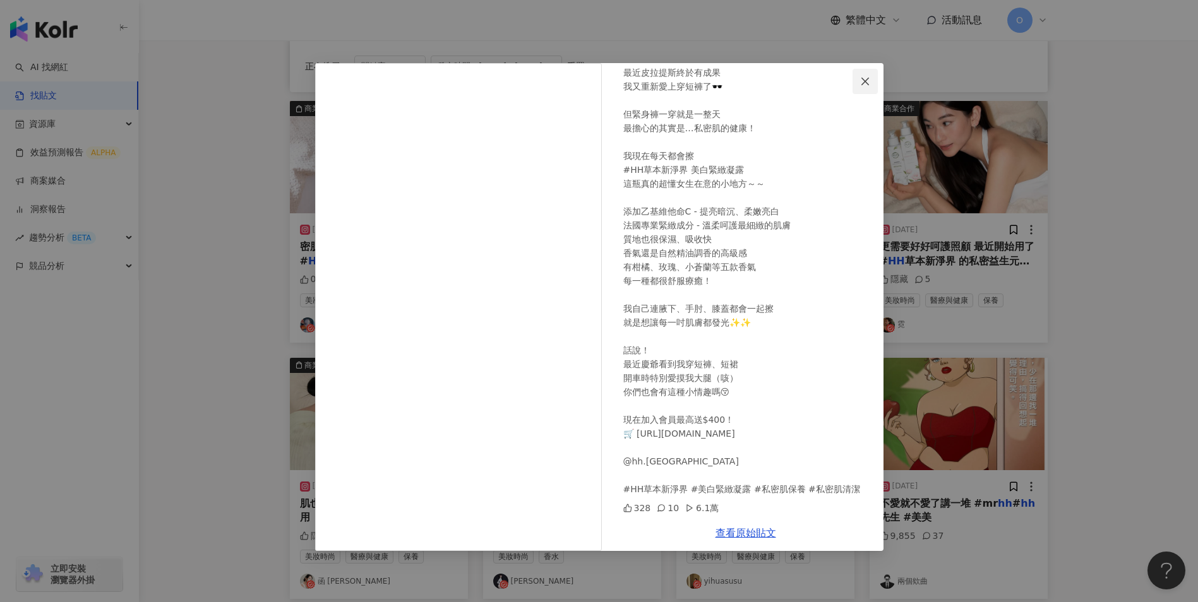
click at [864, 85] on icon "close" at bounding box center [865, 81] width 10 height 10
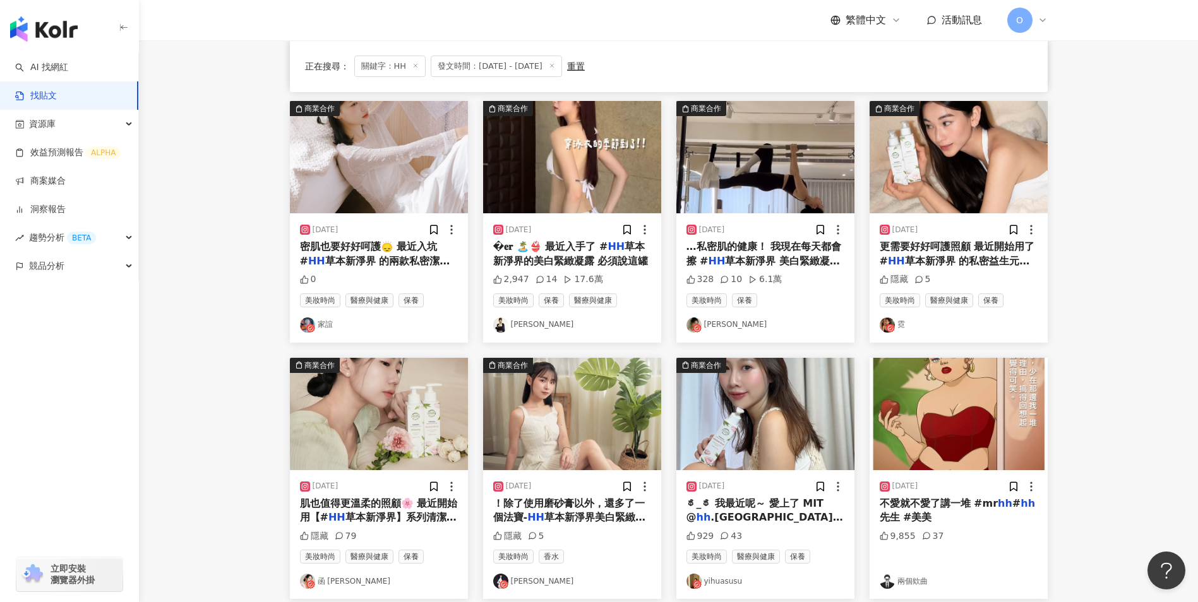
click at [964, 258] on span "草本新淨界 的私密益生元潔淨露 從香" at bounding box center [955, 268] width 150 height 26
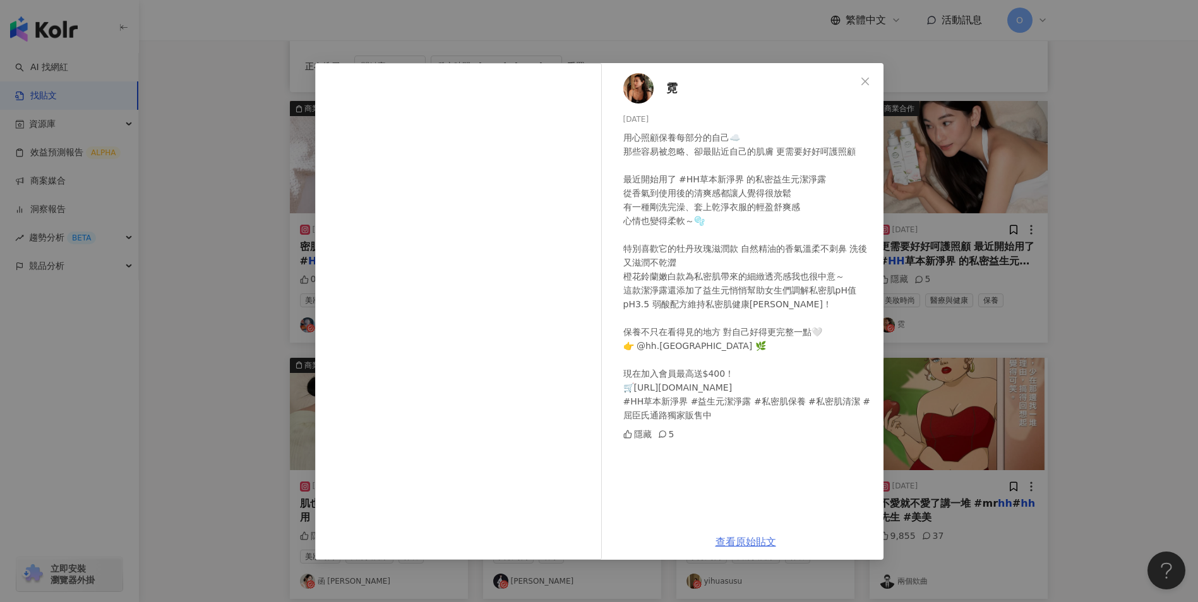
click at [746, 545] on link "查看原始貼文" at bounding box center [745, 542] width 61 height 12
click at [859, 85] on span "Close" at bounding box center [864, 81] width 25 height 10
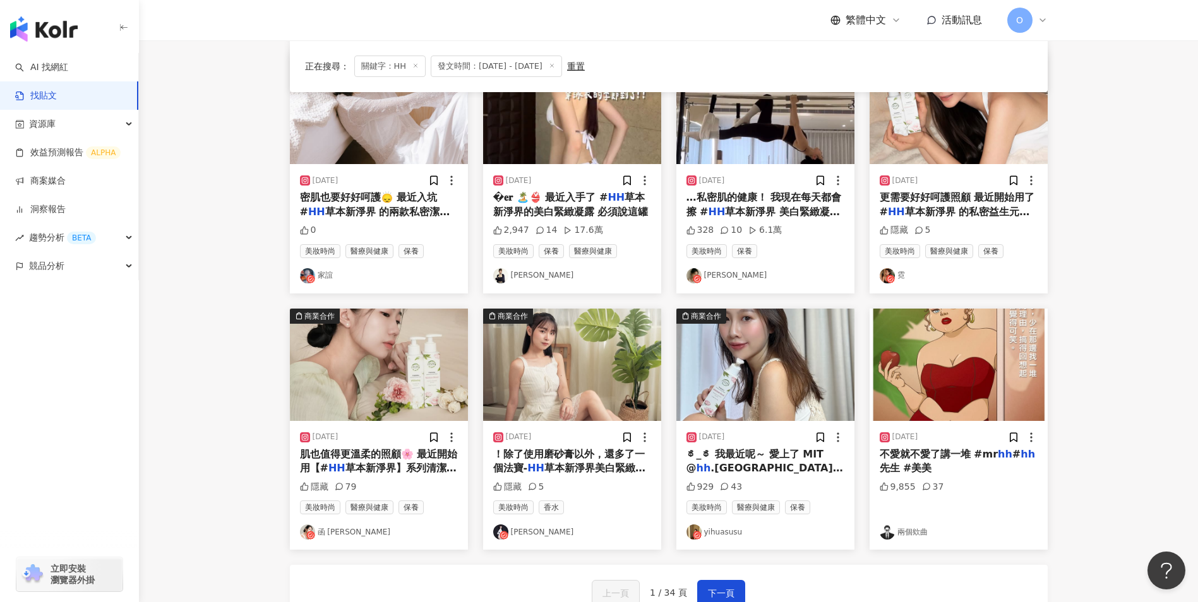
scroll to position [419, 0]
click at [364, 465] on span "草本新淨界】系列清潔保養私密肌，真的" at bounding box center [378, 475] width 157 height 26
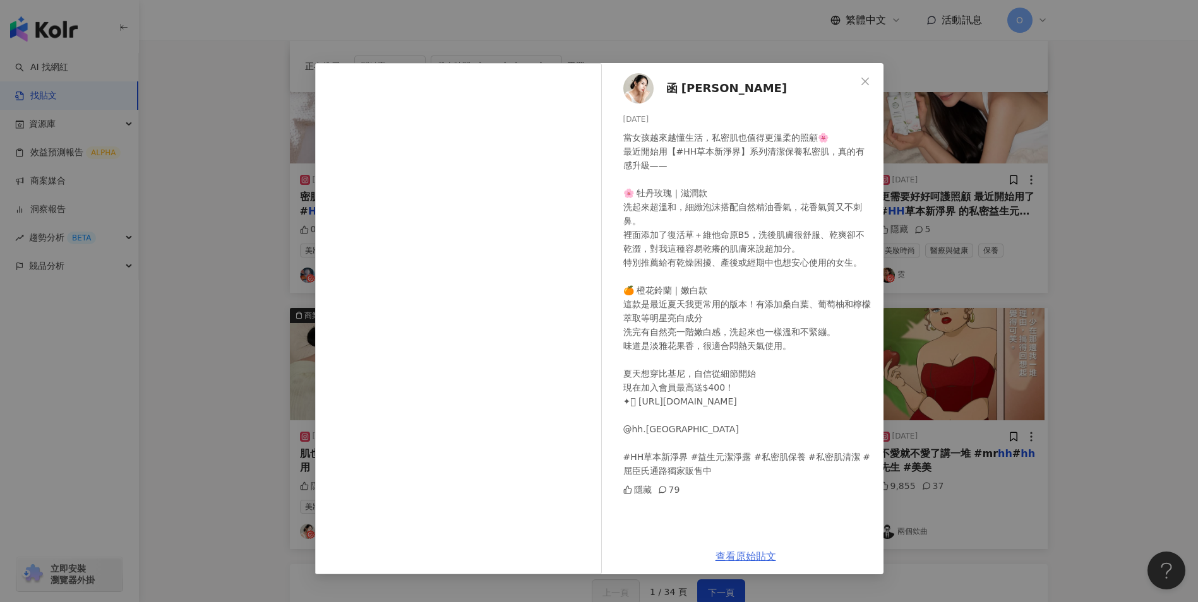
click at [727, 557] on link "查看原始貼文" at bounding box center [745, 557] width 61 height 12
click at [863, 78] on icon "close" at bounding box center [865, 81] width 10 height 10
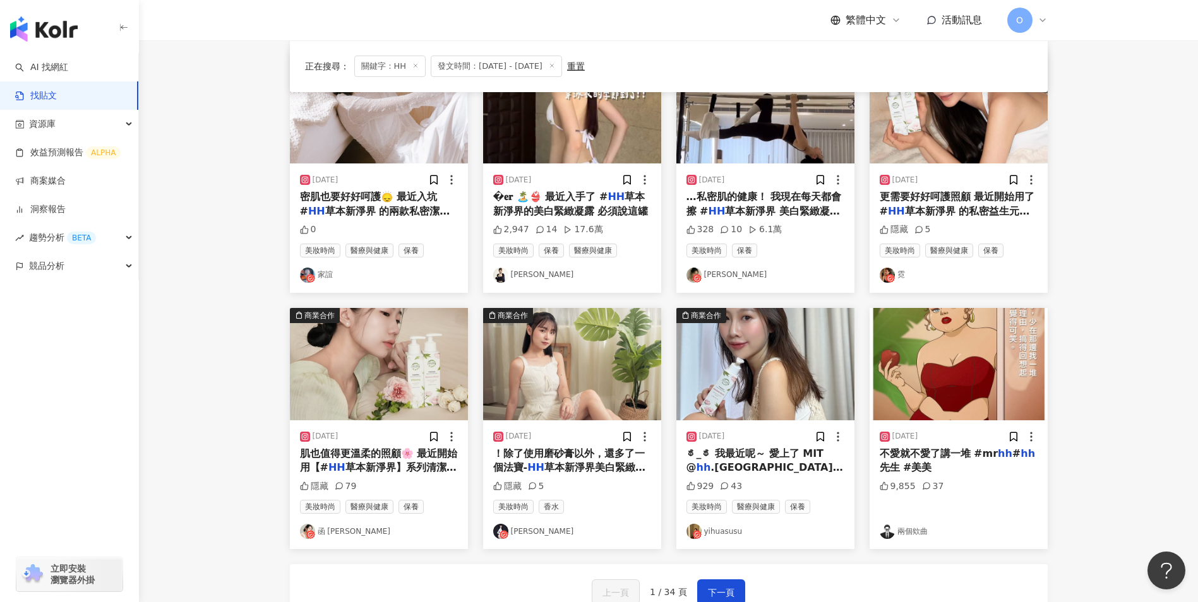
click at [571, 468] on span "草本新淨界美白緊緻凝露 ♡ - 每天" at bounding box center [569, 475] width 152 height 26
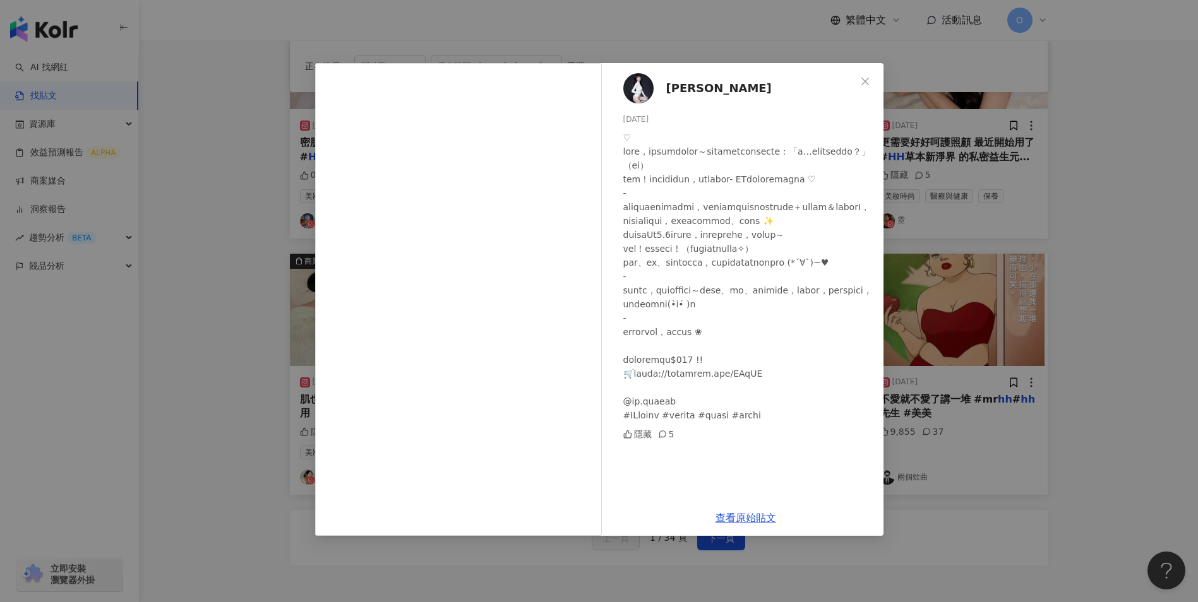
scroll to position [545, 0]
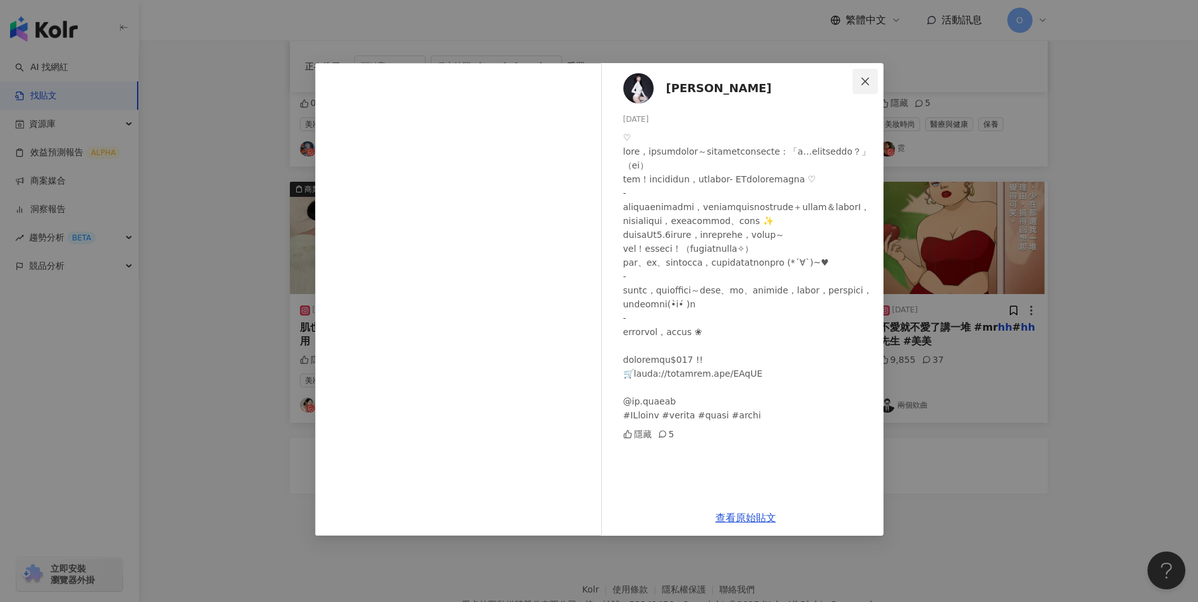
click at [864, 81] on icon "close" at bounding box center [865, 81] width 8 height 8
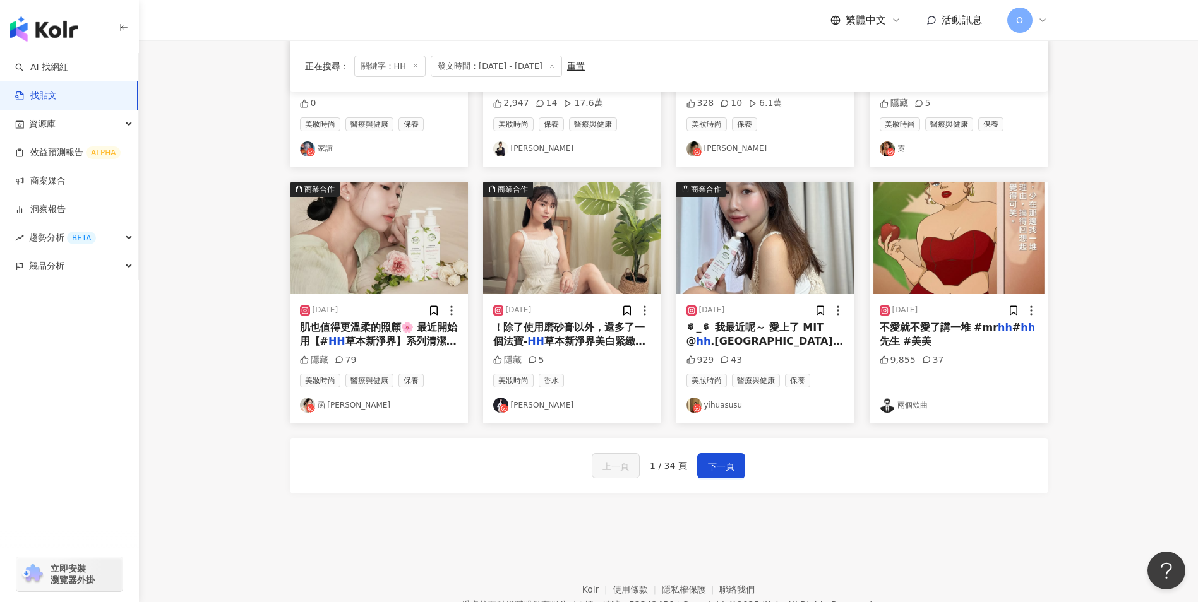
click at [768, 347] on span ".[GEOGRAPHIC_DATA] 的【私密益生元潔淨露" at bounding box center [764, 348] width 157 height 26
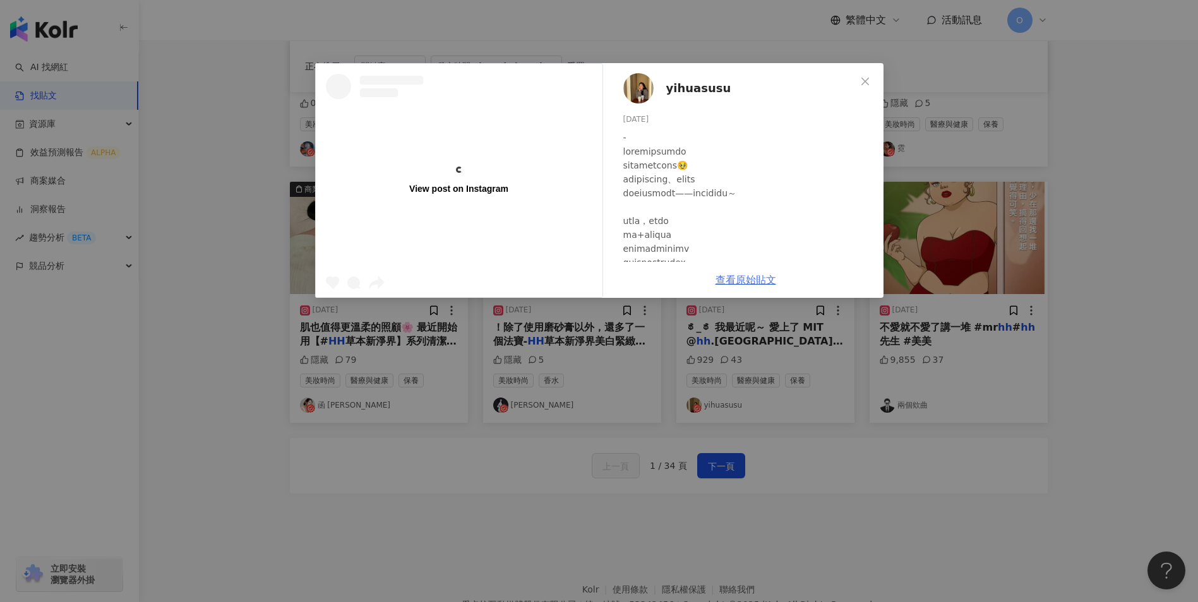
click at [734, 282] on div at bounding box center [748, 429] width 250 height 597
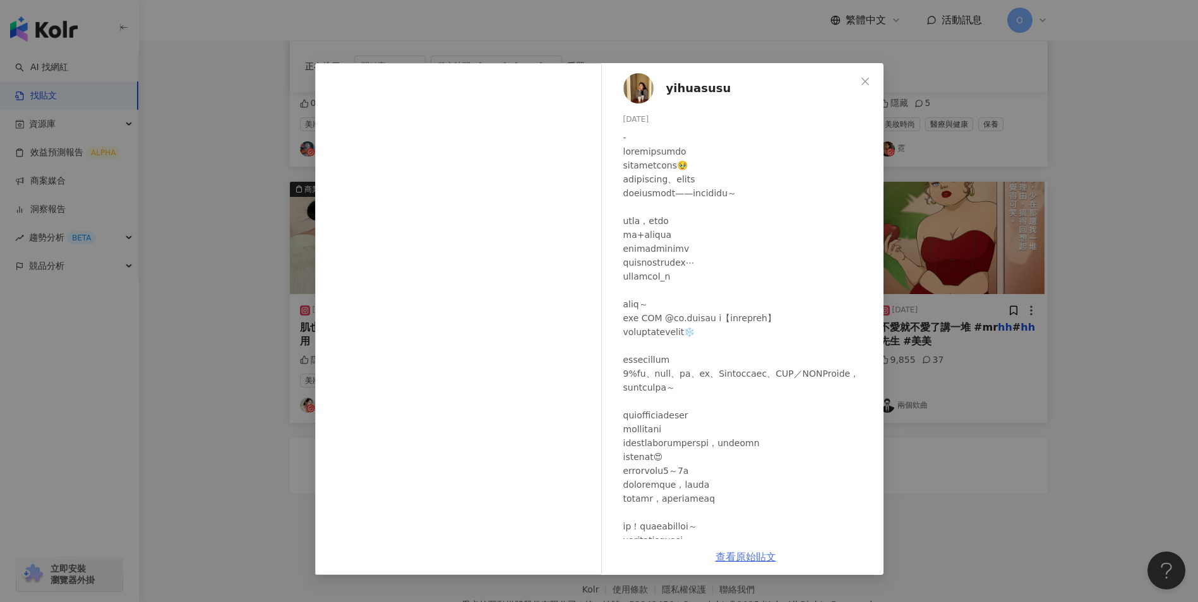
click at [743, 555] on link "查看原始貼文" at bounding box center [745, 557] width 61 height 12
click at [859, 78] on span "Close" at bounding box center [864, 81] width 25 height 10
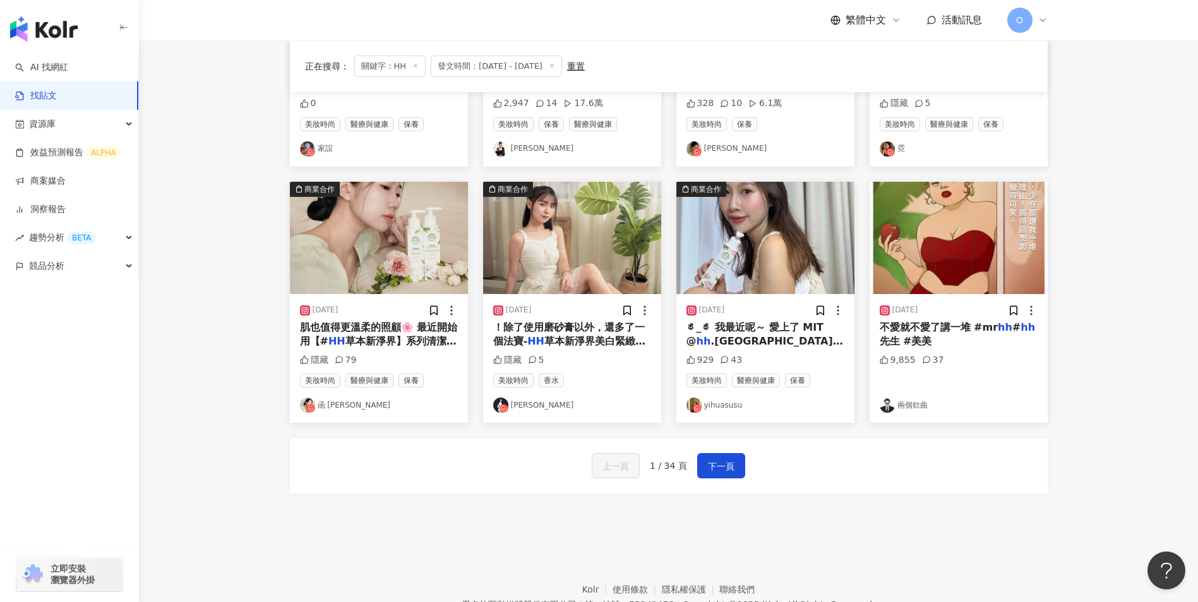
click at [941, 343] on div "不愛就不愛了講一堆 #mr hh # hh 先生 #美美" at bounding box center [959, 335] width 158 height 28
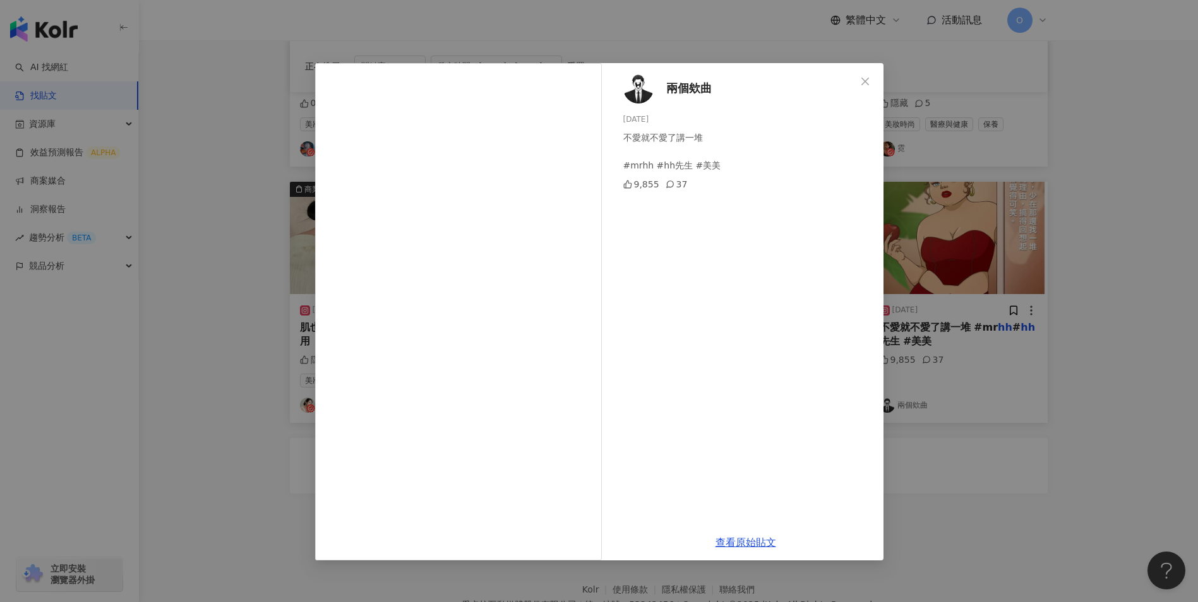
click at [861, 65] on div "兩個欸曲 [DATE] 不愛就不愛了講一堆 #mrhh #hh先生 #美美 9,855 37" at bounding box center [745, 294] width 275 height 462
click at [749, 544] on link "查看原始貼文" at bounding box center [745, 543] width 61 height 12
click at [865, 75] on button "Close" at bounding box center [864, 81] width 25 height 25
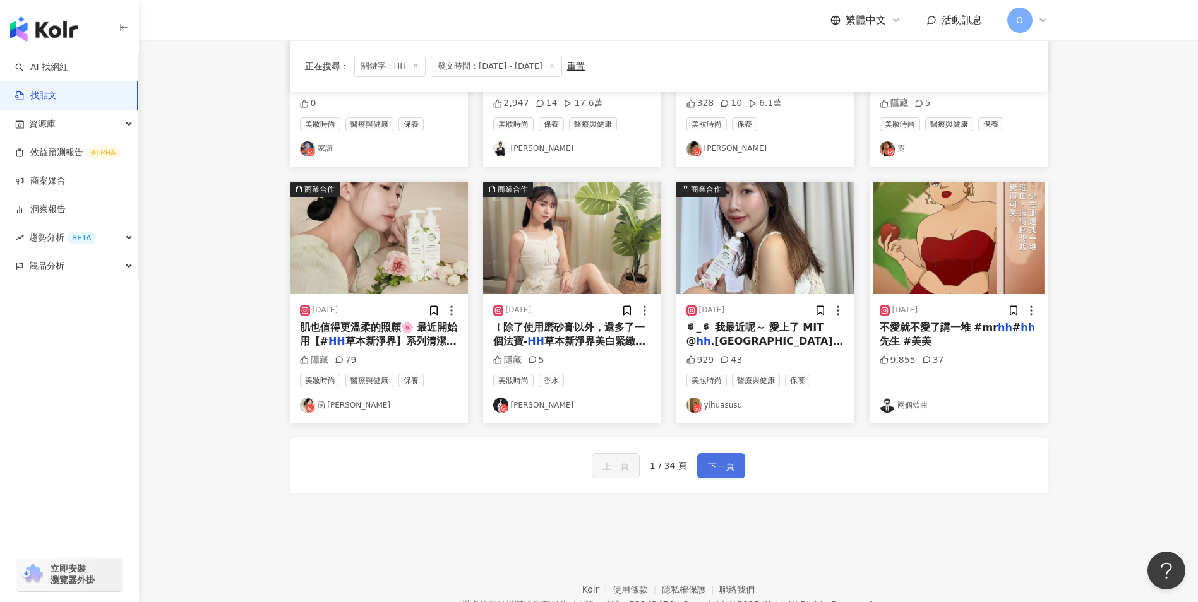
click at [703, 468] on button "下一頁" at bounding box center [721, 465] width 48 height 25
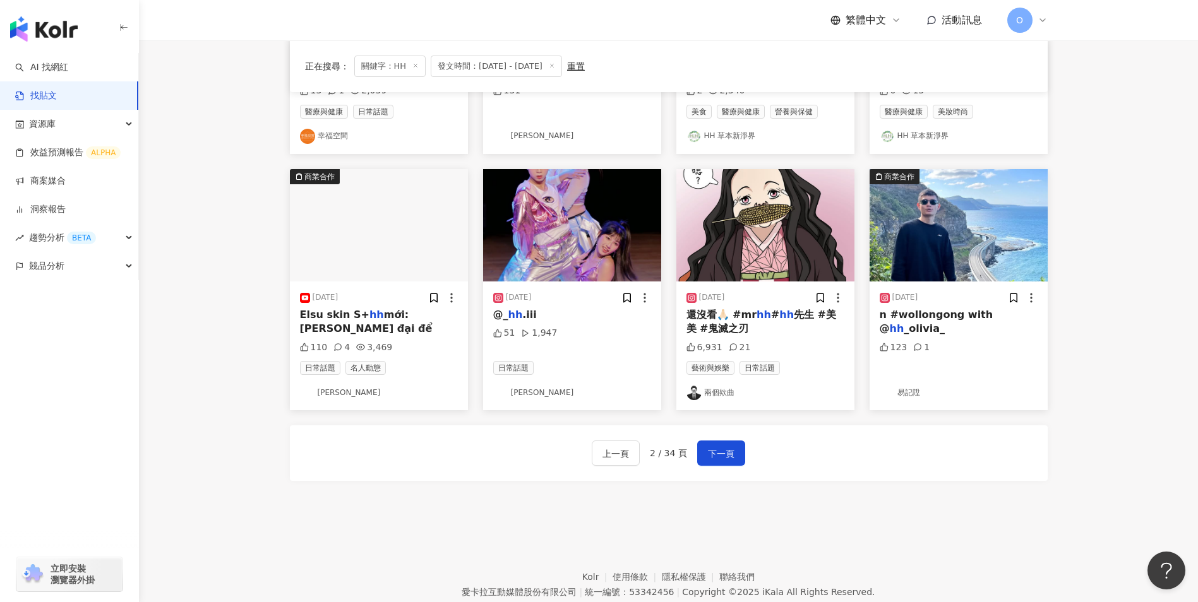
scroll to position [605, 0]
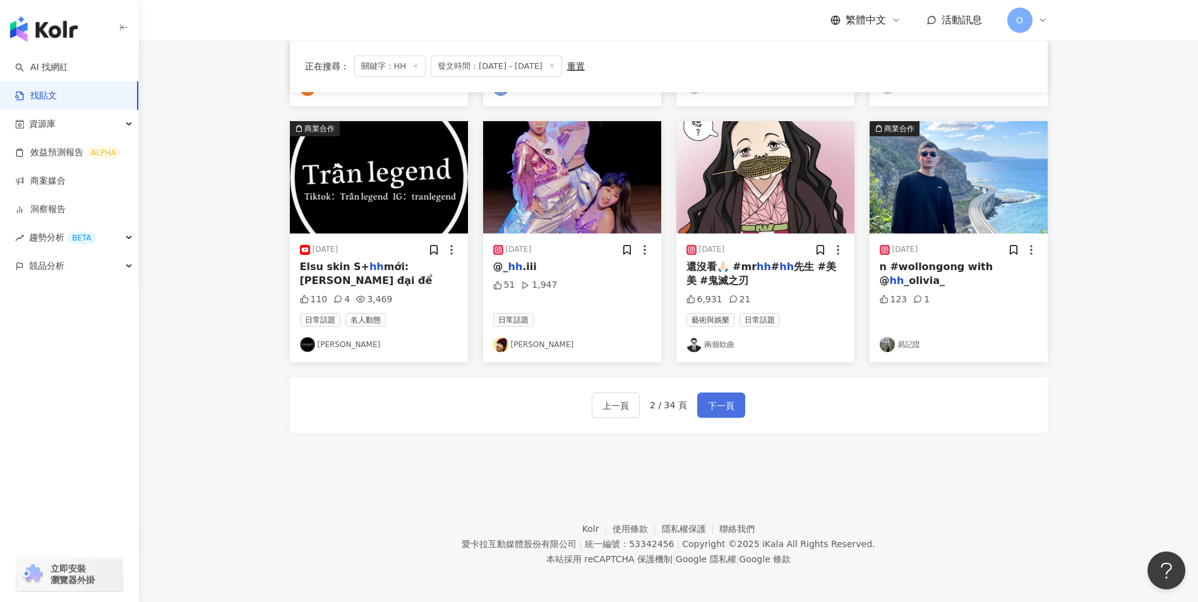
click at [717, 408] on span "下一頁" at bounding box center [721, 405] width 27 height 15
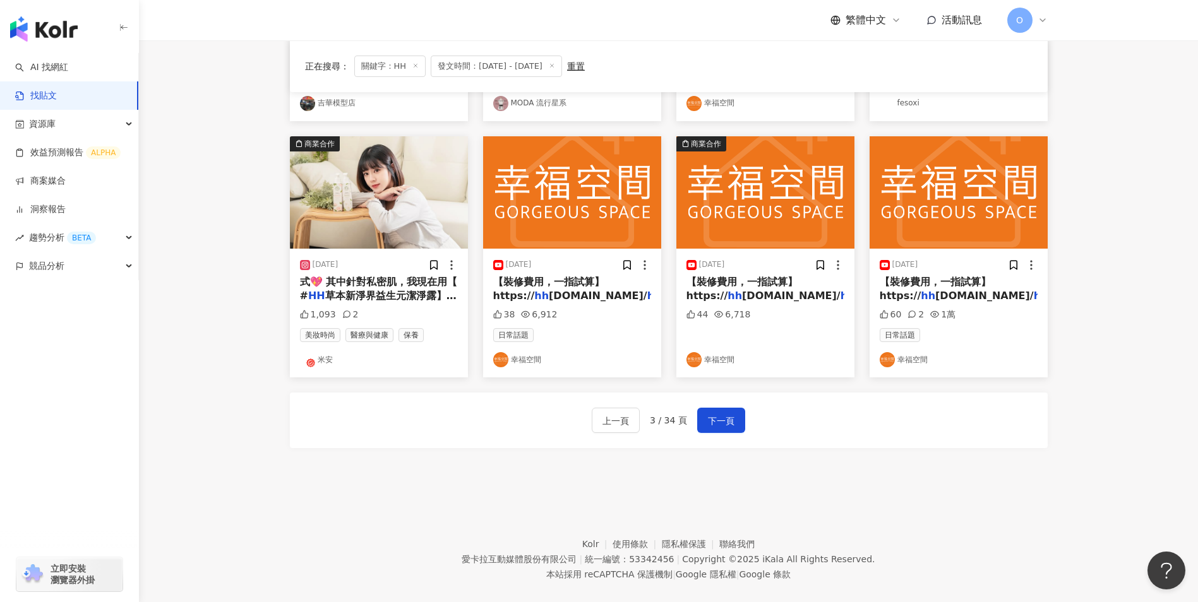
scroll to position [596, 0]
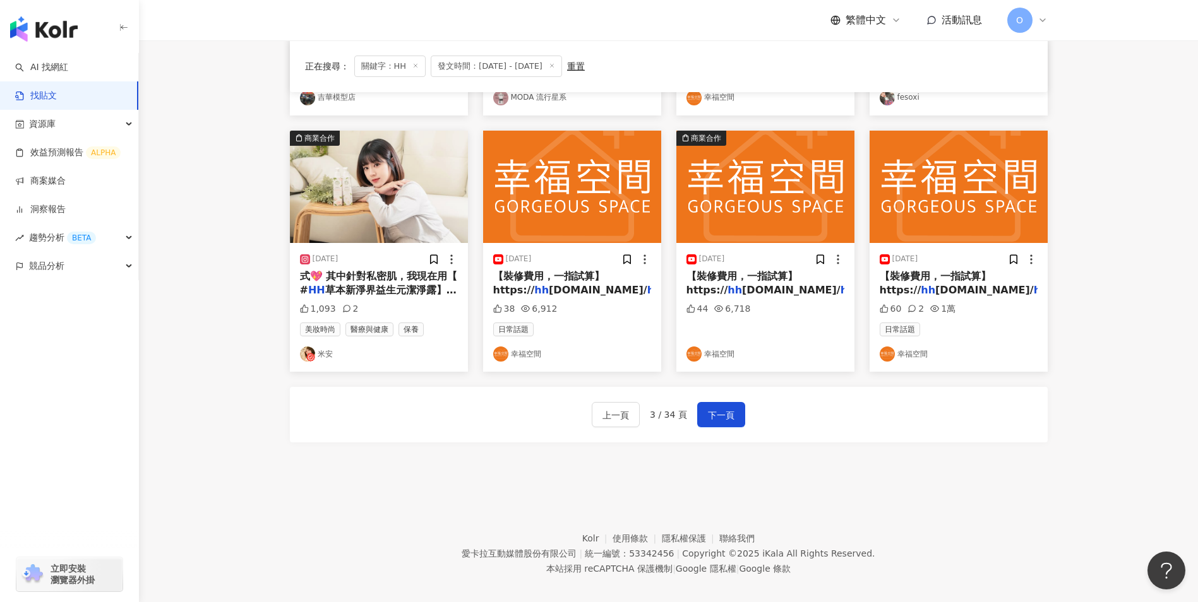
click at [381, 284] on span "草本新淨界益生元潔淨露】來保養🧼（" at bounding box center [378, 297] width 157 height 26
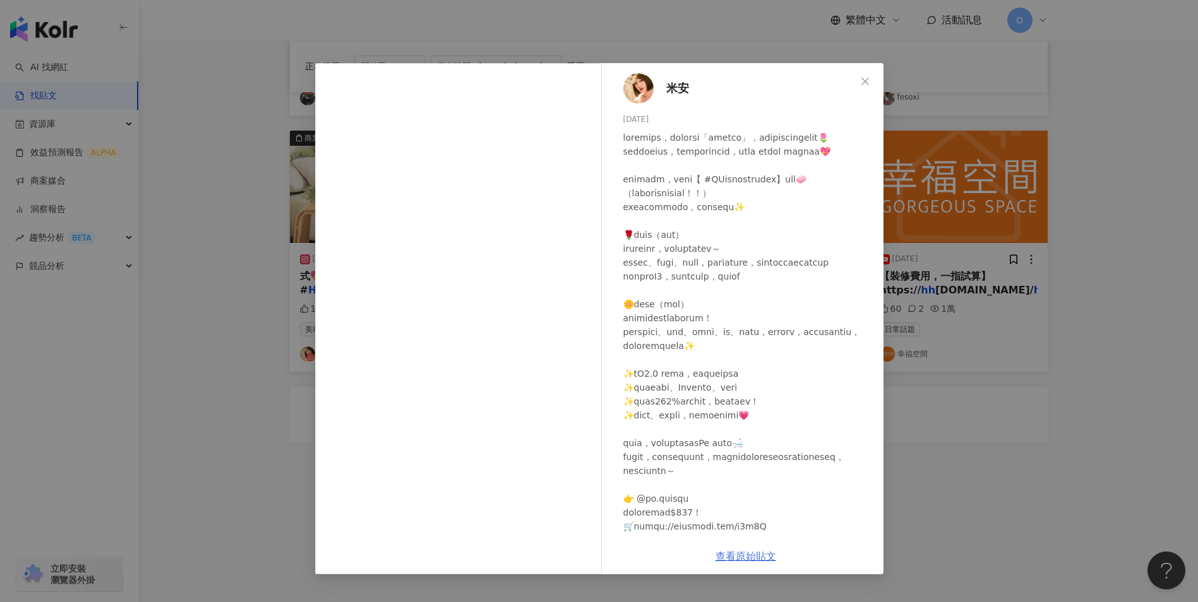
click at [751, 551] on link "查看原始貼文" at bounding box center [745, 557] width 61 height 12
click at [866, 81] on icon "close" at bounding box center [865, 81] width 8 height 8
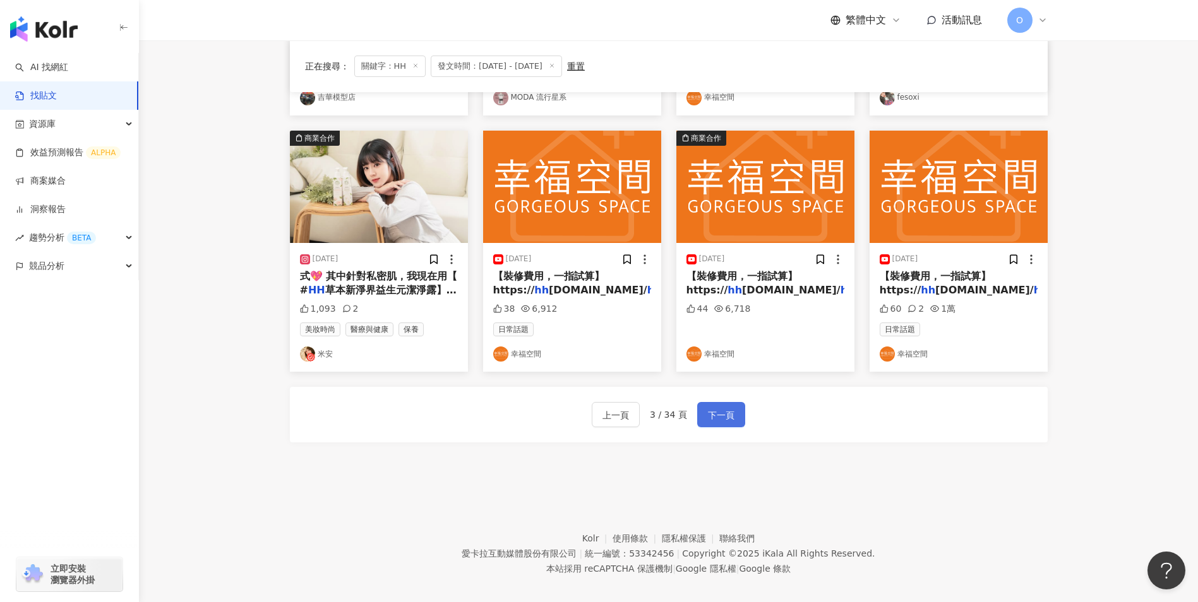
click at [715, 410] on span "下一頁" at bounding box center [721, 415] width 27 height 15
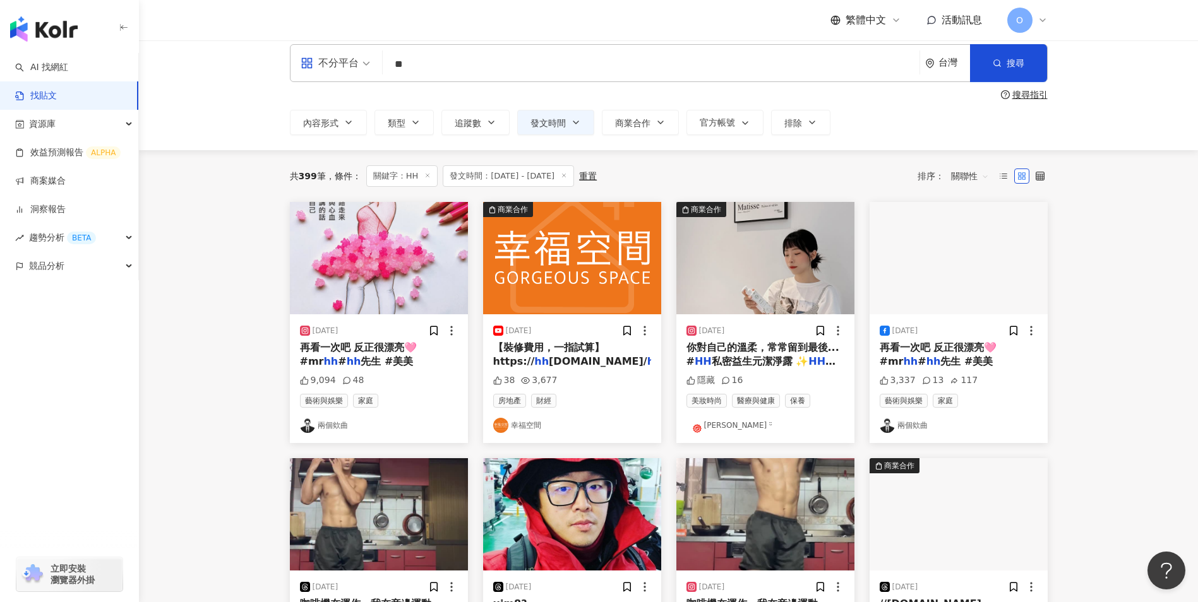
scroll to position [0, 0]
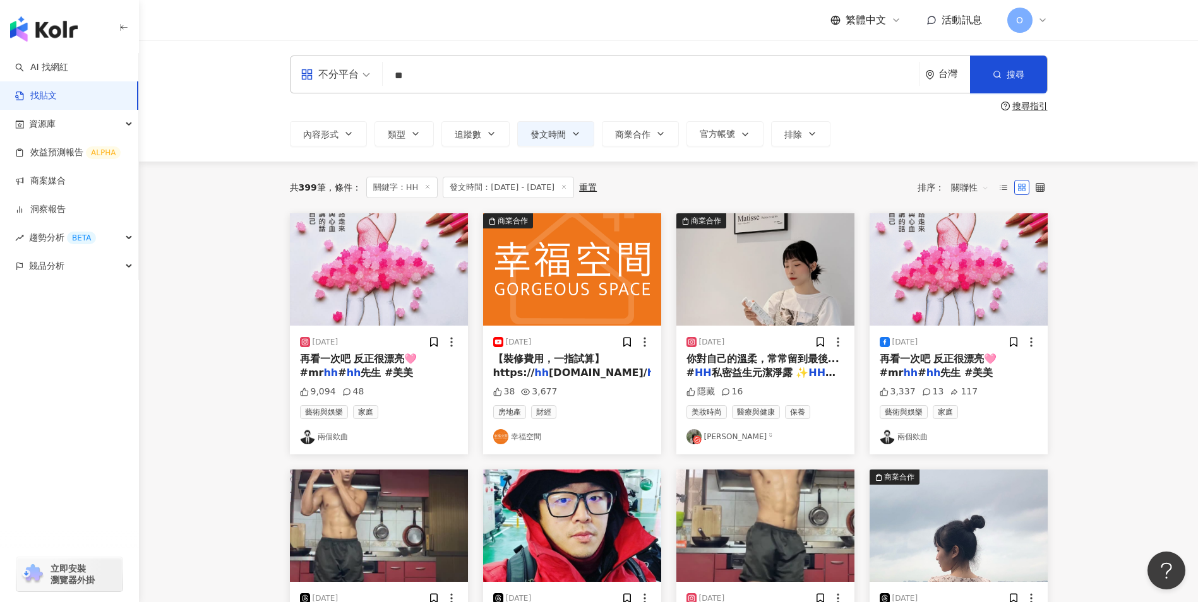
click at [774, 364] on span "你對自己的溫柔，常常留到最後... #" at bounding box center [762, 366] width 153 height 26
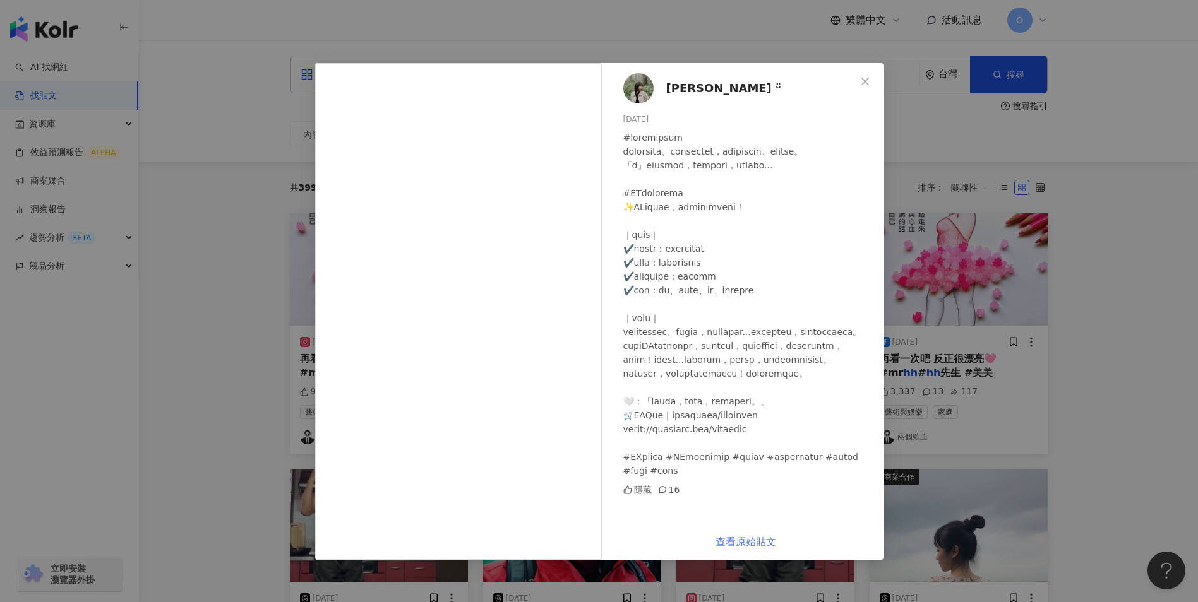
click at [766, 540] on link "查看原始貼文" at bounding box center [745, 542] width 61 height 12
click at [860, 86] on icon "close" at bounding box center [865, 81] width 10 height 10
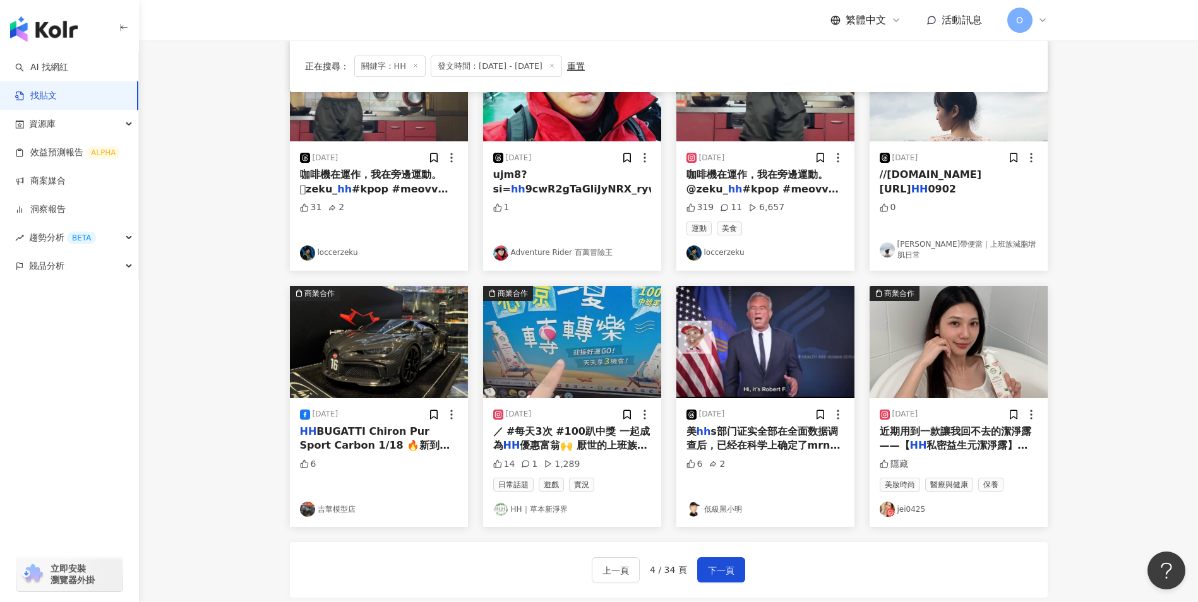
scroll to position [441, 0]
click at [914, 434] on span "近期用到一款讓我回不去的潔淨露 ——【" at bounding box center [956, 438] width 152 height 26
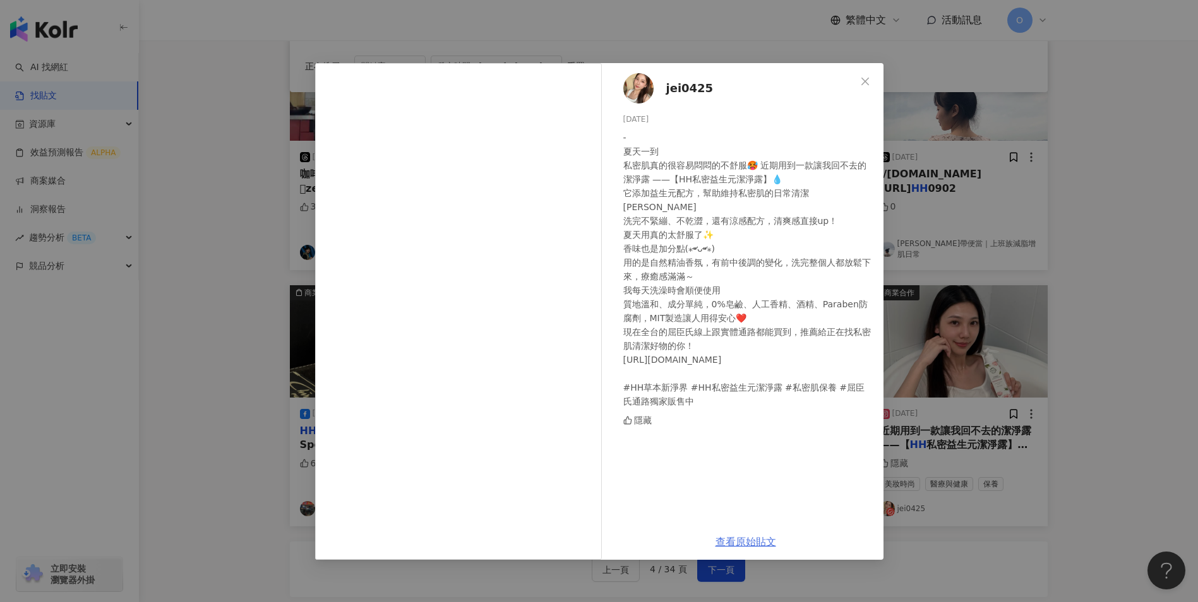
click at [739, 539] on link "查看原始貼文" at bounding box center [745, 542] width 61 height 12
click at [858, 82] on span "Close" at bounding box center [864, 81] width 25 height 10
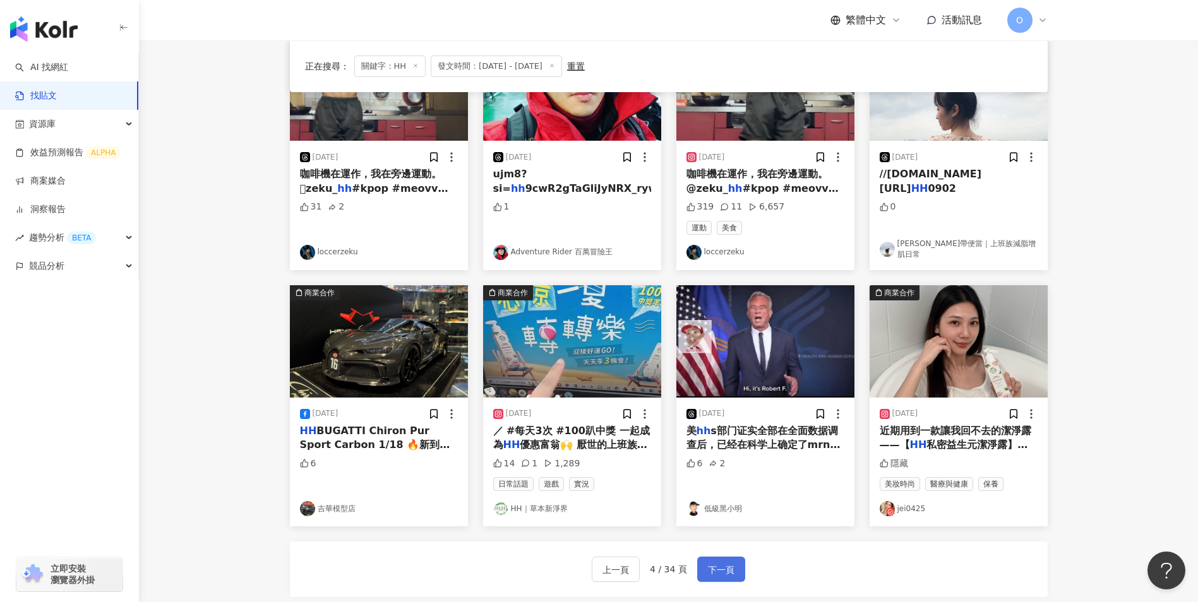
click at [717, 564] on span "下一頁" at bounding box center [721, 570] width 27 height 15
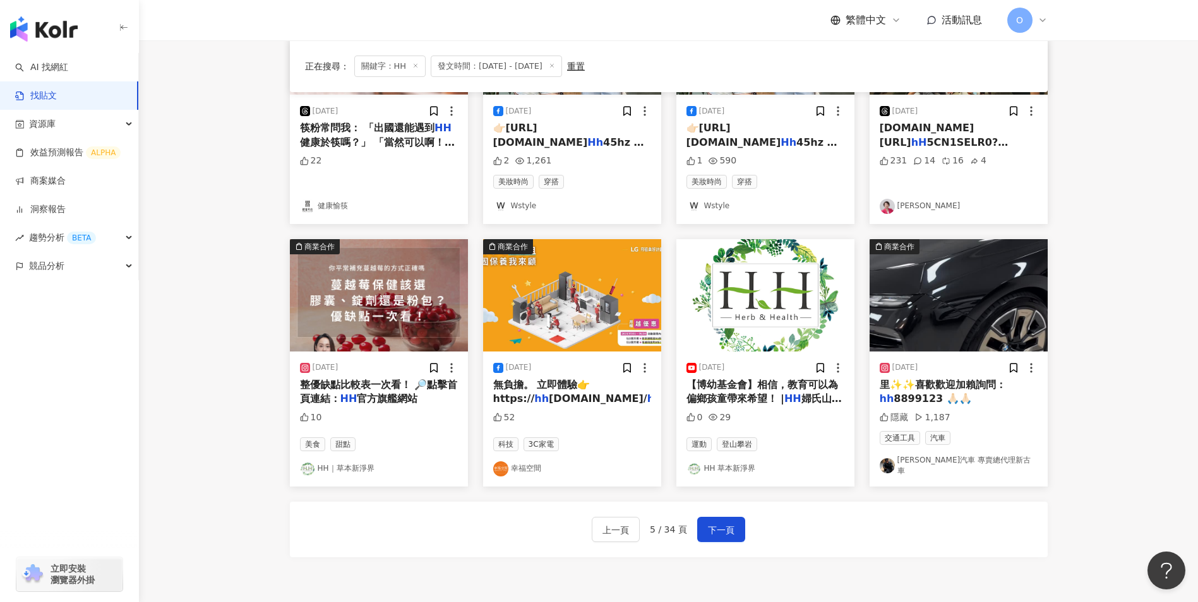
scroll to position [505, 0]
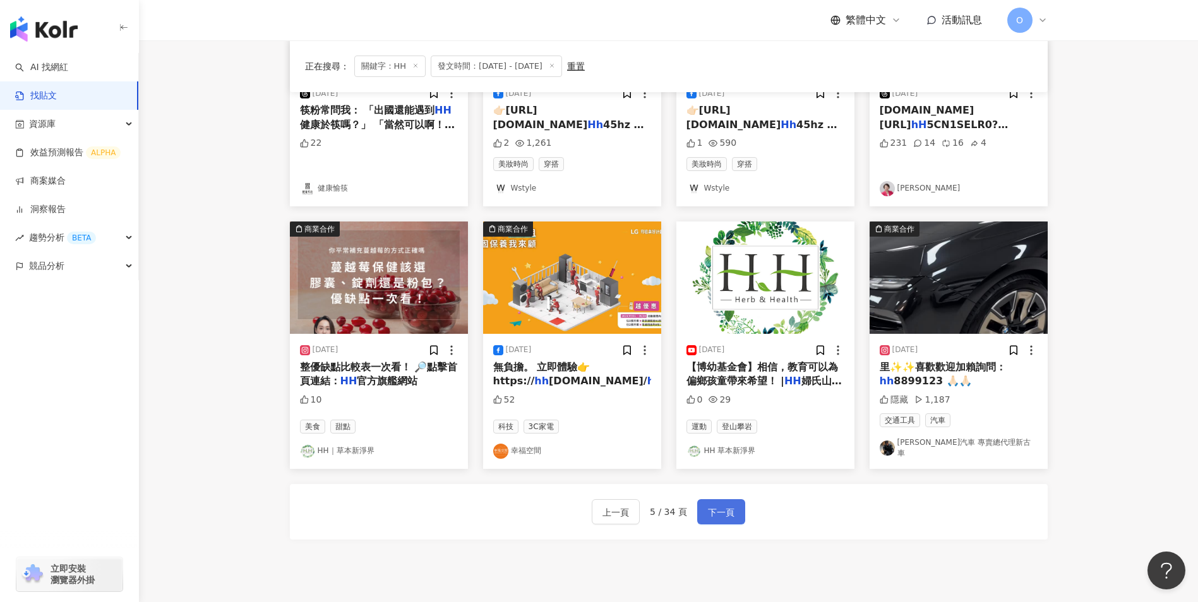
click at [726, 506] on span "下一頁" at bounding box center [721, 512] width 27 height 15
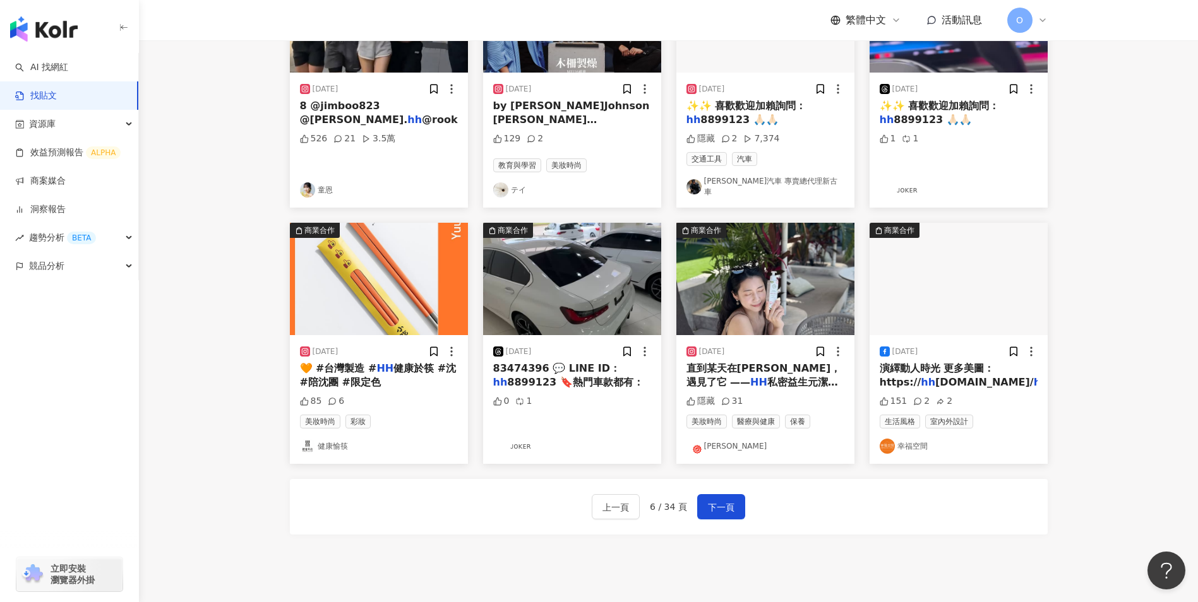
scroll to position [11, 0]
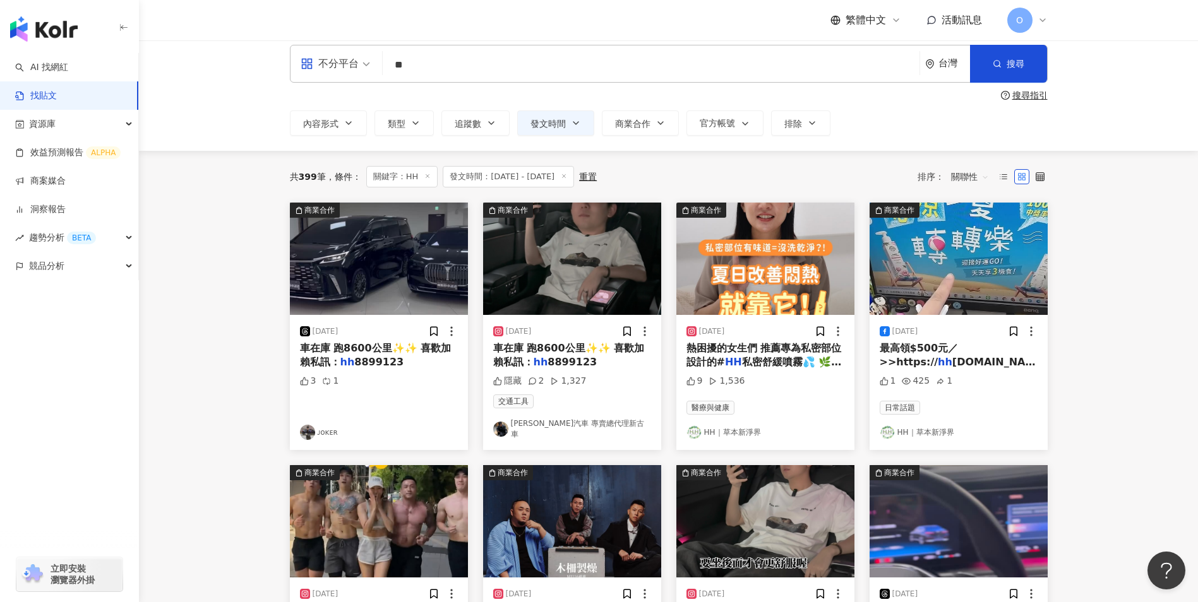
click at [780, 352] on span "熱困擾的女生們 推薦專為私密部位設計的#" at bounding box center [763, 355] width 155 height 26
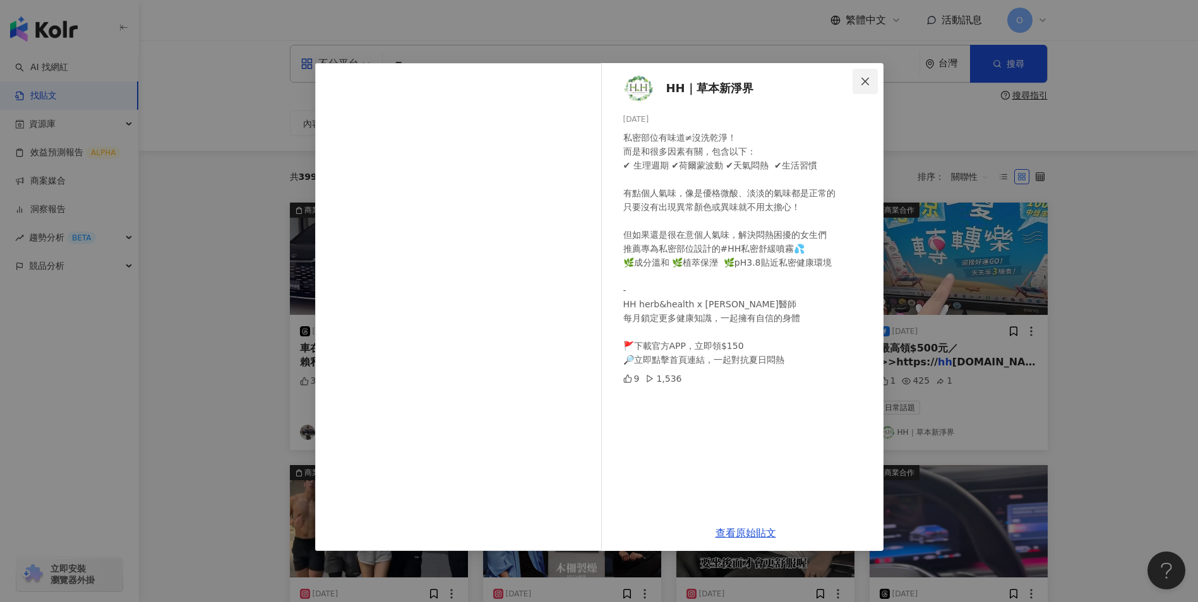
click at [863, 88] on button "Close" at bounding box center [864, 81] width 25 height 25
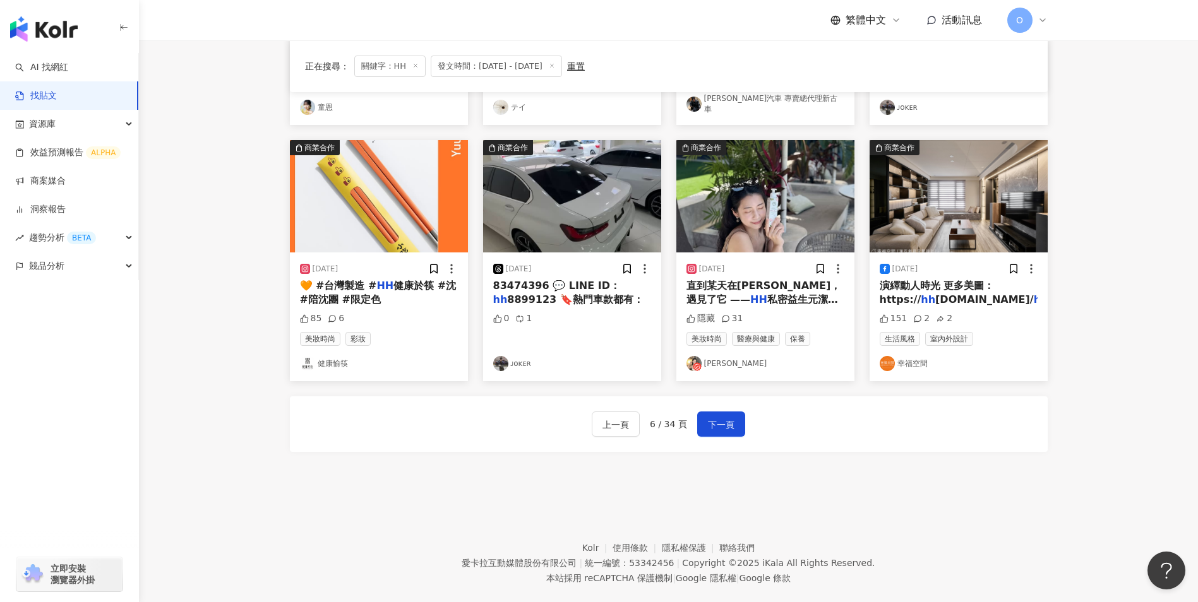
scroll to position [608, 0]
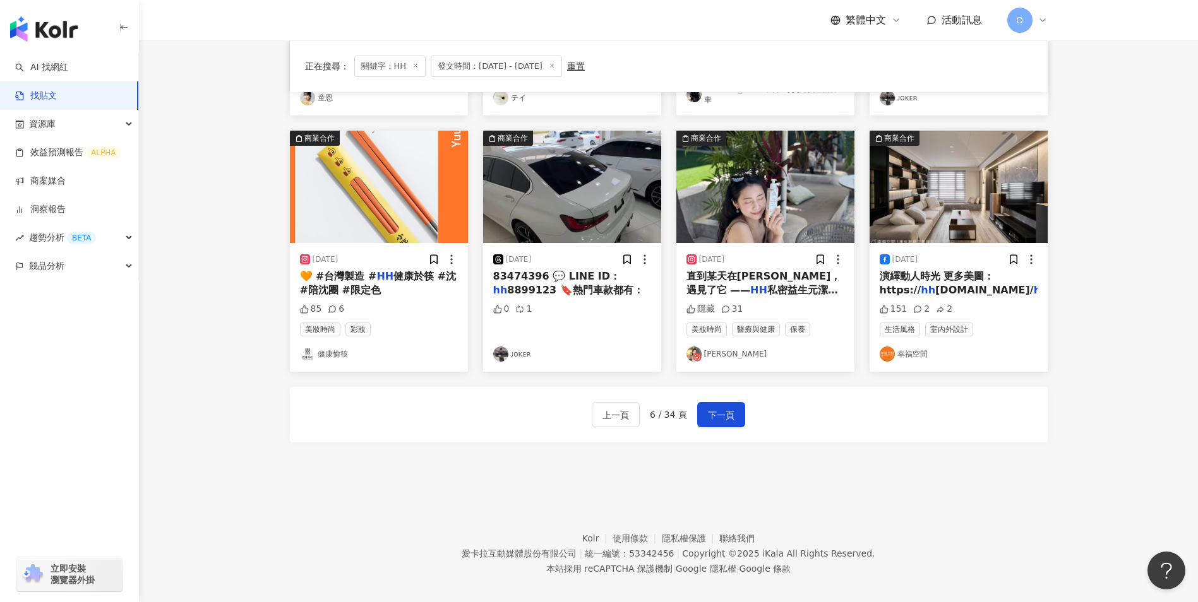
click at [751, 253] on div "[DATE]" at bounding box center [765, 259] width 158 height 13
click at [763, 284] on span "私密益生元潔淨露，我的新歡 💖" at bounding box center [762, 297] width 152 height 26
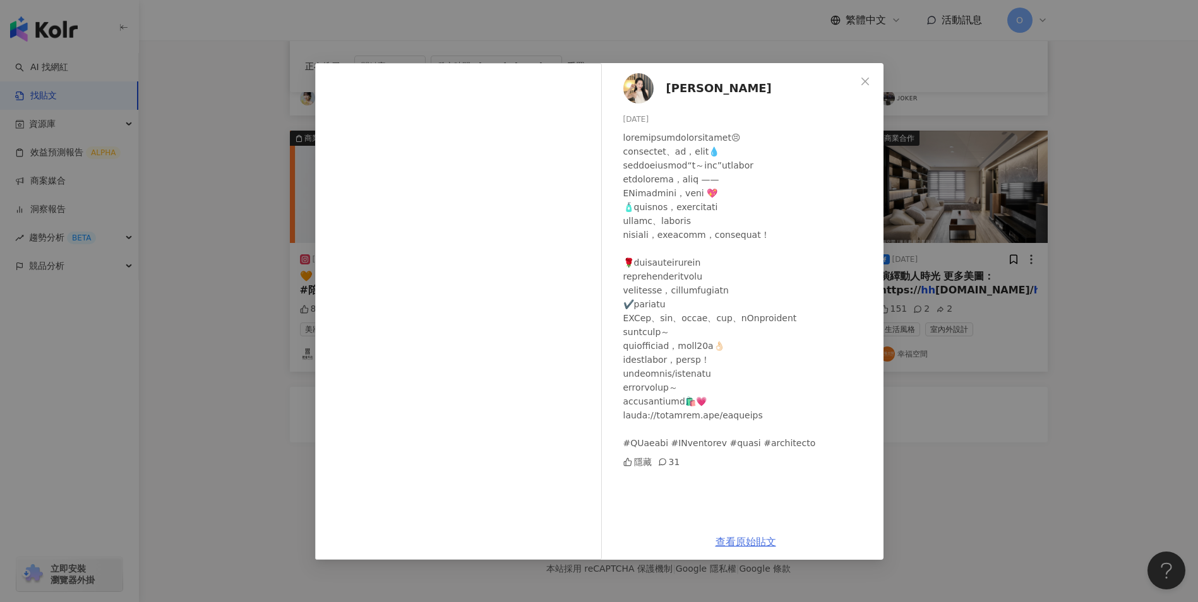
click at [734, 537] on link "查看原始貼文" at bounding box center [745, 542] width 61 height 12
click at [860, 79] on icon "close" at bounding box center [865, 81] width 10 height 10
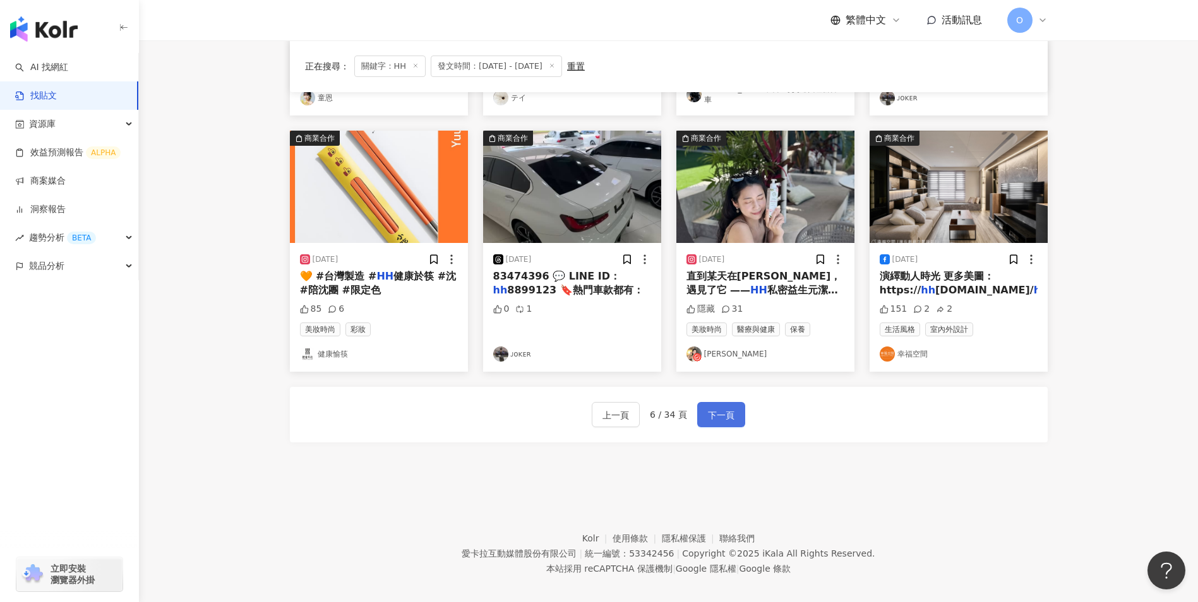
click at [716, 408] on span "下一頁" at bounding box center [721, 415] width 27 height 15
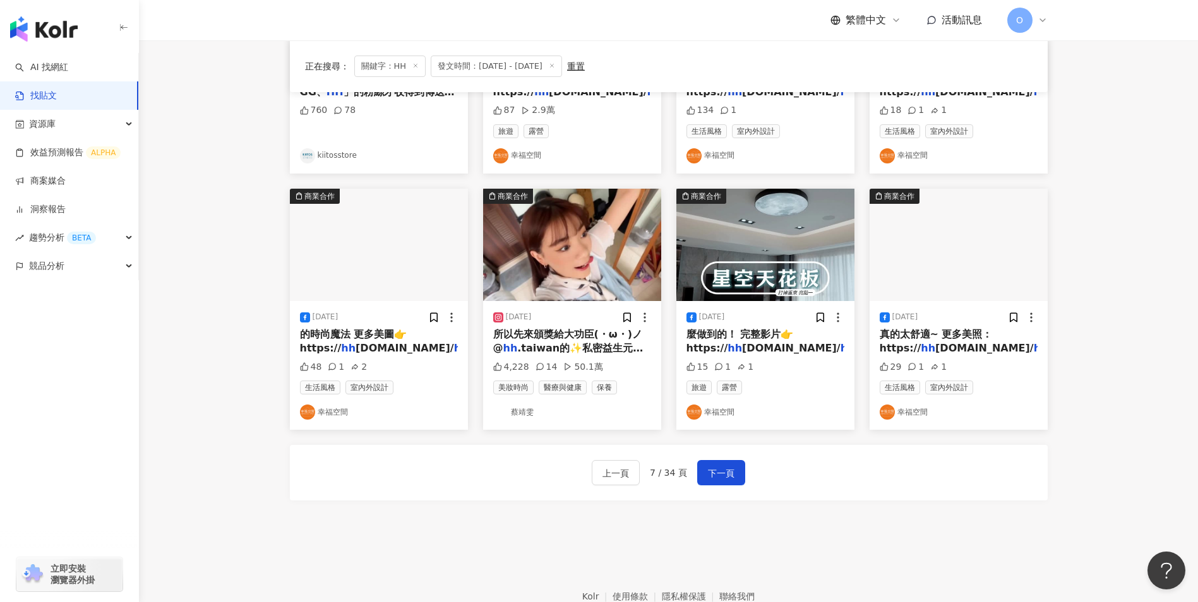
scroll to position [539, 0]
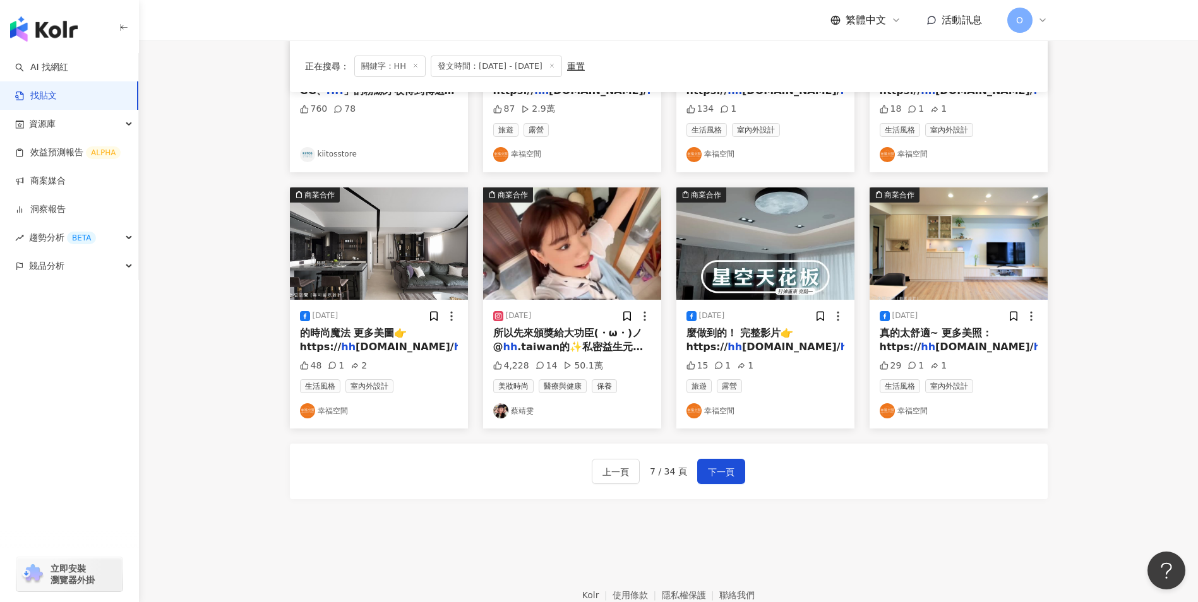
click at [597, 344] on span ".taiwan的✨私密益生元潔淨露✨" at bounding box center [568, 354] width 150 height 26
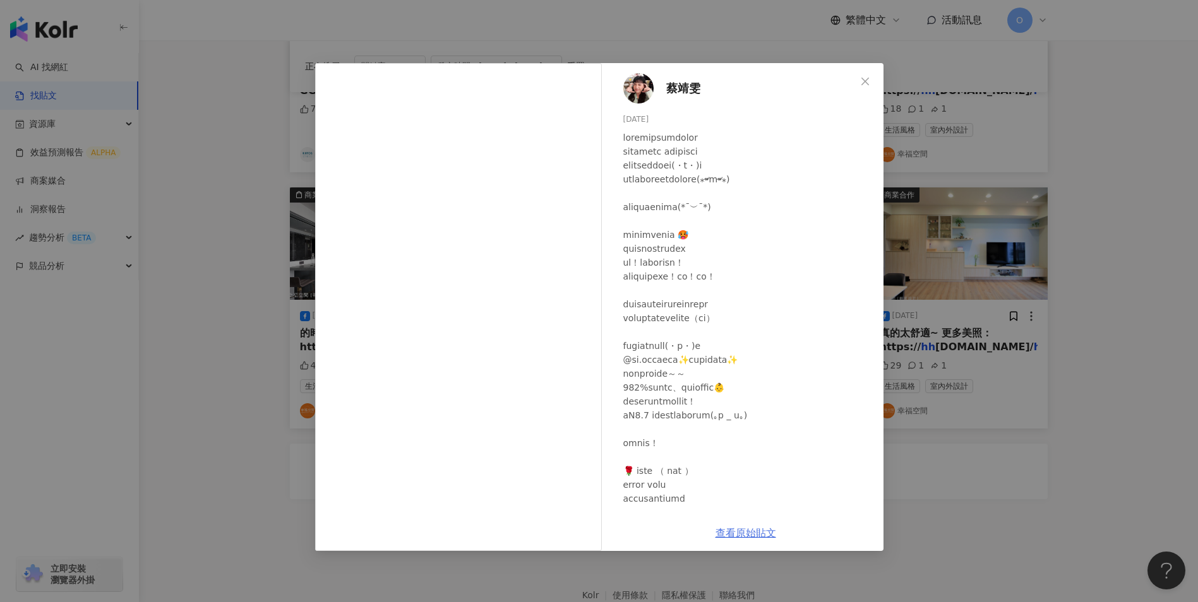
click at [740, 532] on link "查看原始貼文" at bounding box center [745, 533] width 61 height 12
click at [859, 82] on span "Close" at bounding box center [864, 81] width 25 height 10
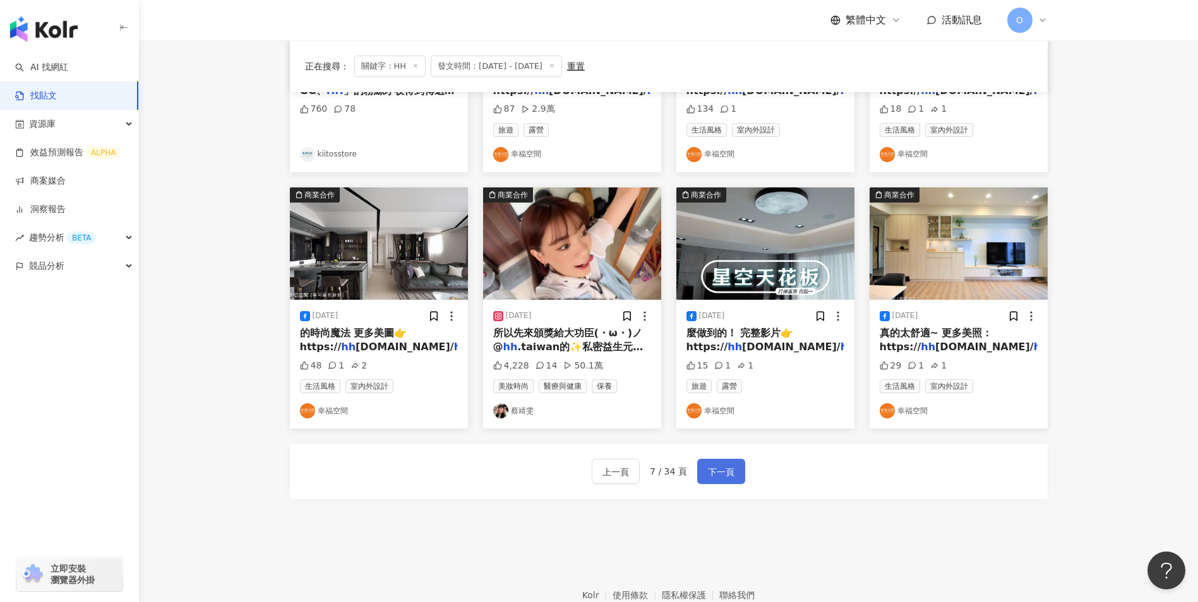
click at [722, 474] on span "下一頁" at bounding box center [721, 472] width 27 height 15
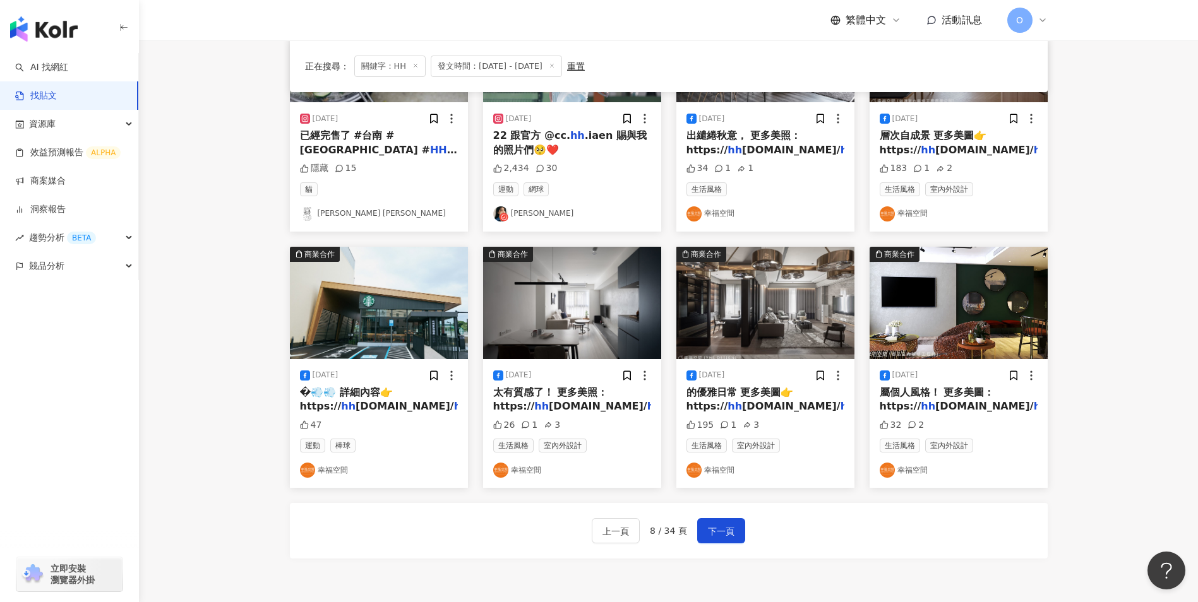
scroll to position [579, 0]
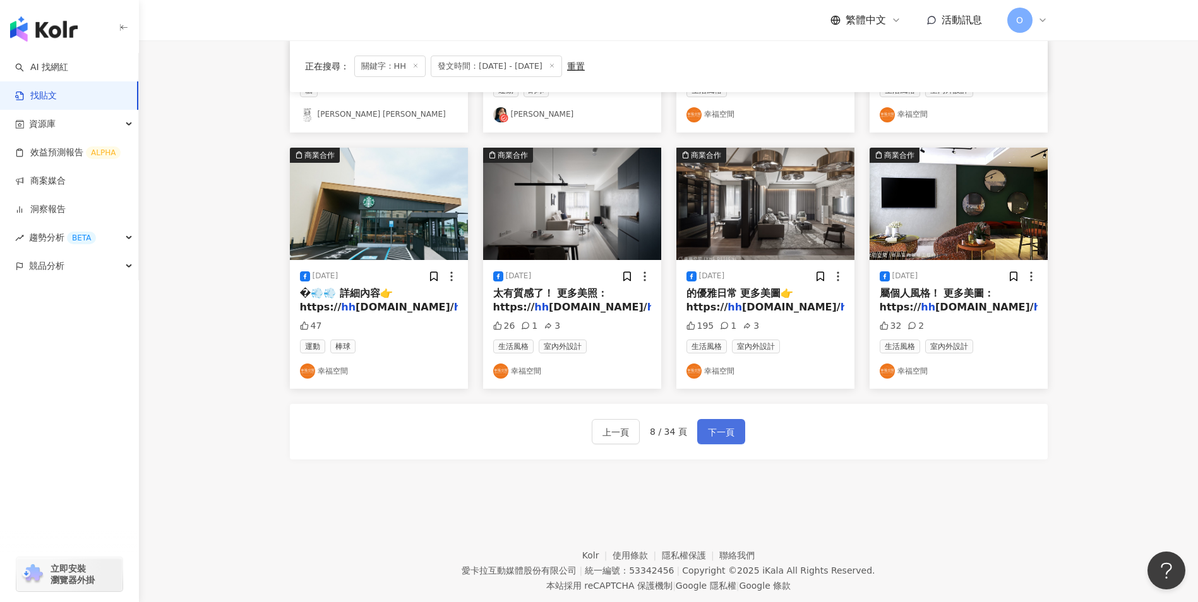
click at [720, 441] on button "下一頁" at bounding box center [721, 431] width 48 height 25
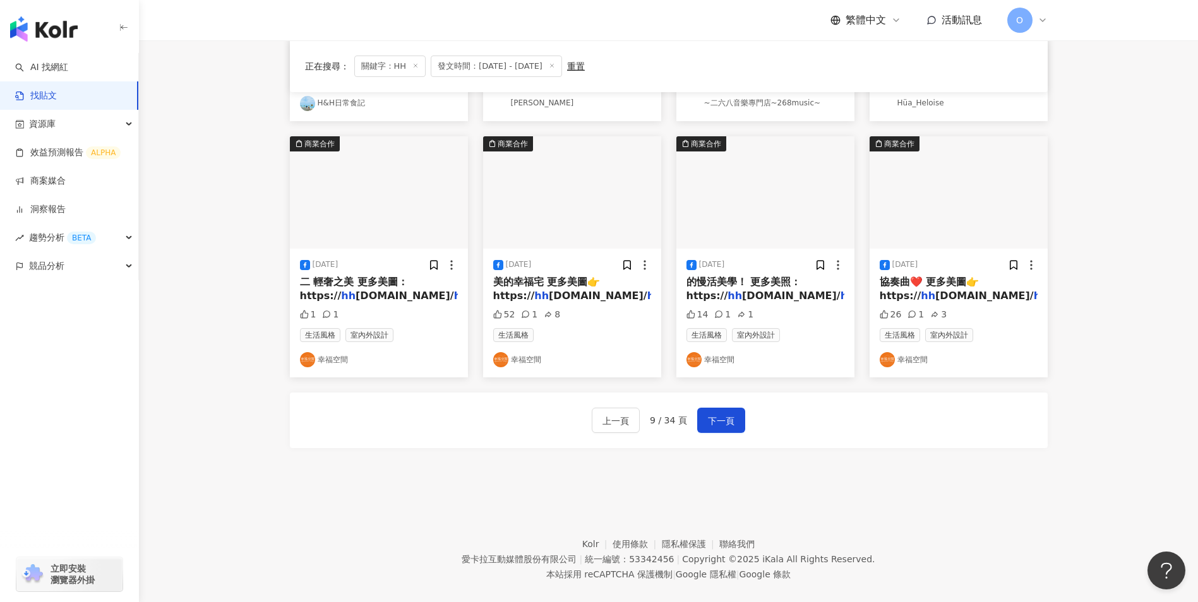
scroll to position [608, 0]
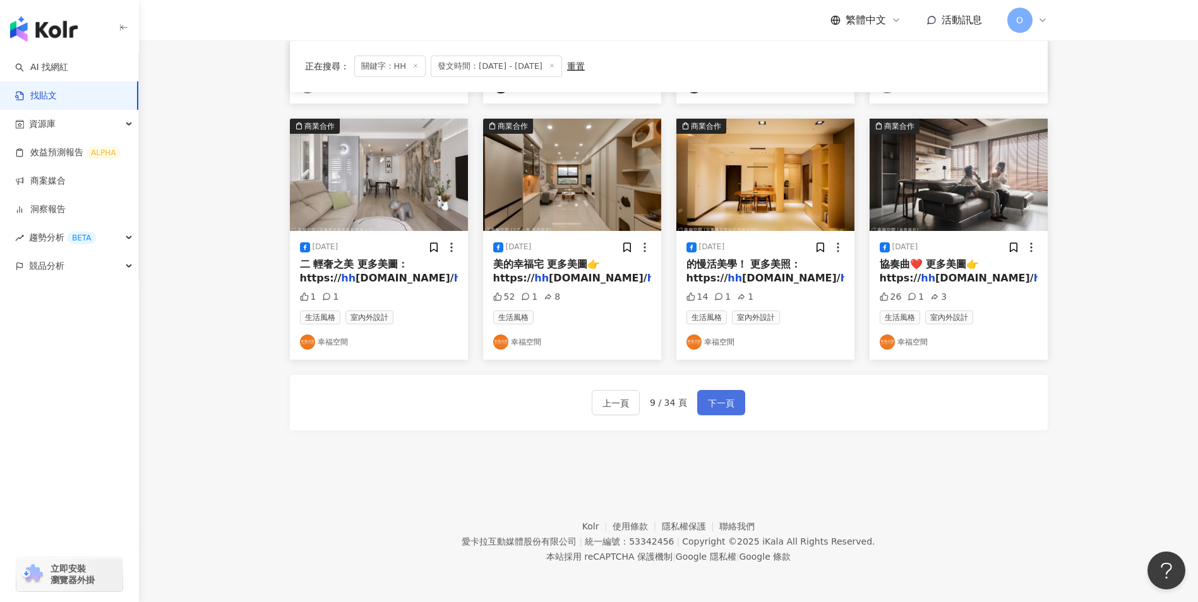
click at [720, 400] on span "下一頁" at bounding box center [721, 403] width 27 height 15
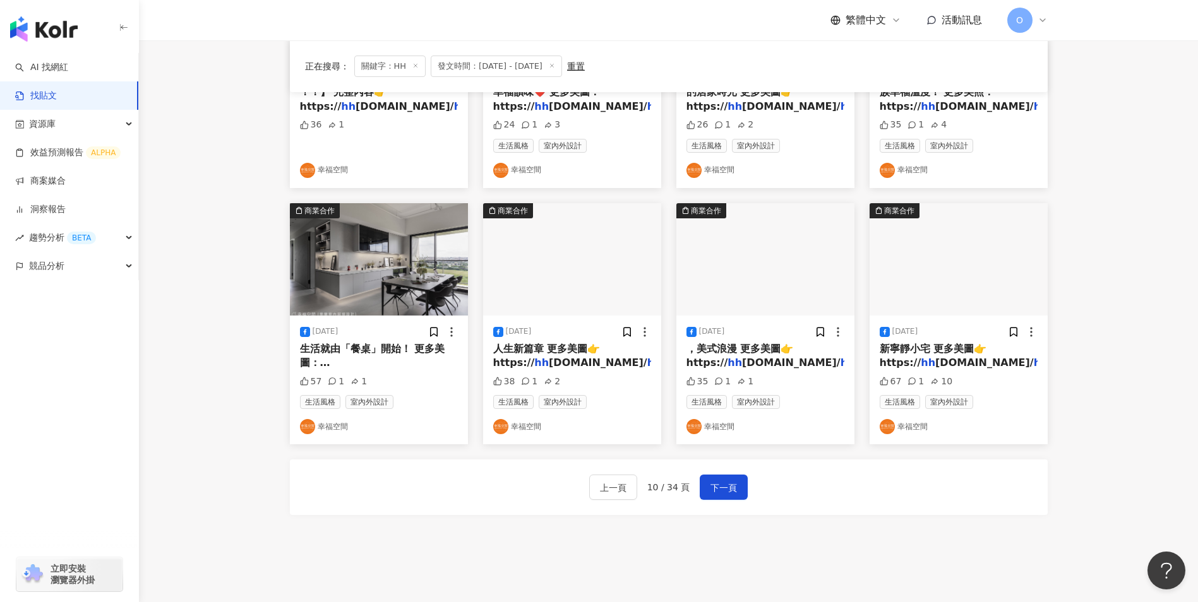
scroll to position [556, 0]
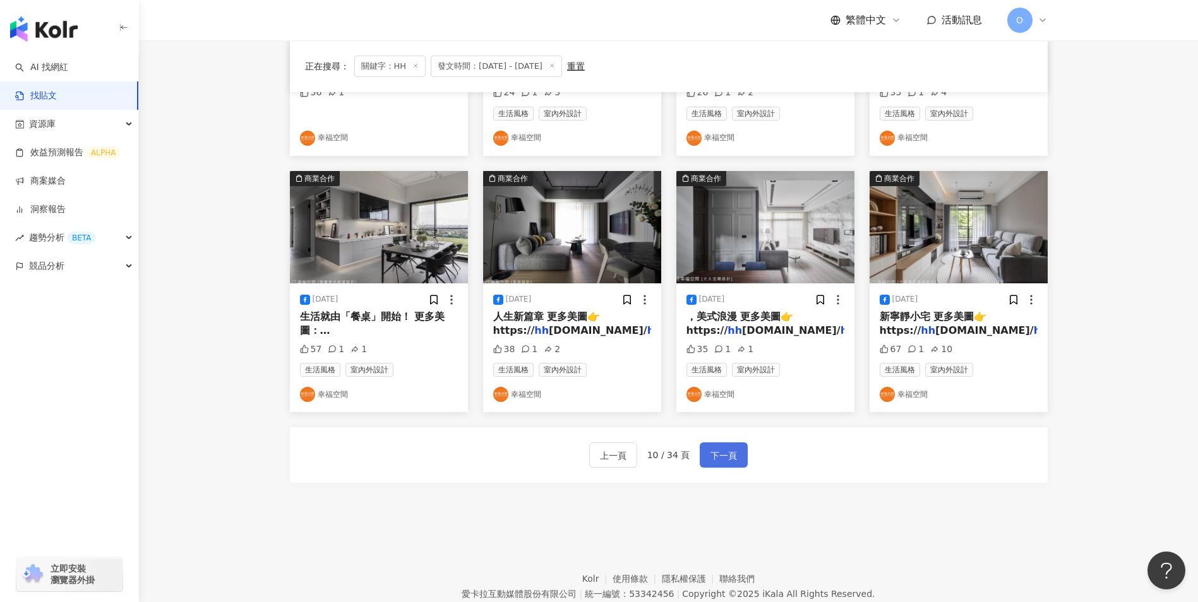
click at [725, 449] on span "下一頁" at bounding box center [723, 455] width 27 height 15
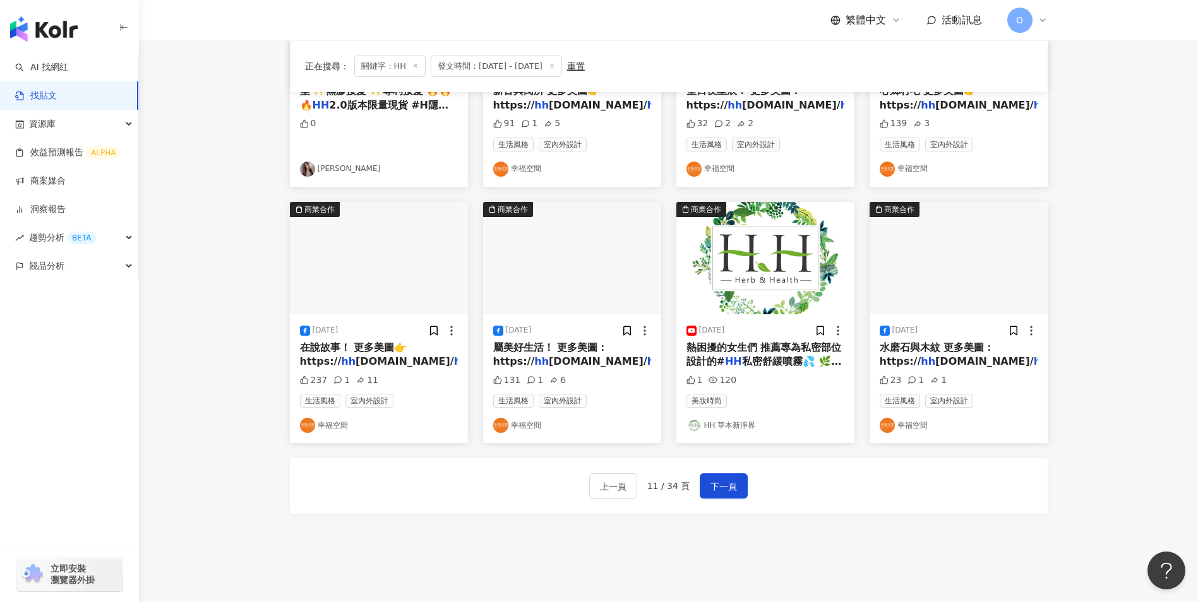
scroll to position [568, 0]
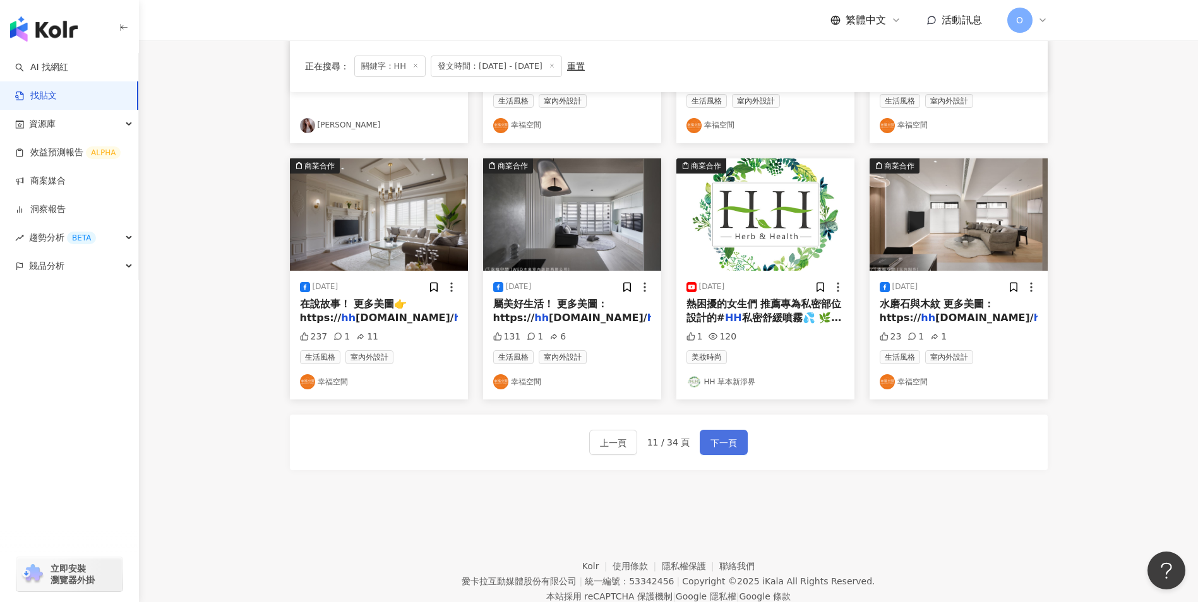
click at [722, 436] on span "下一頁" at bounding box center [723, 443] width 27 height 15
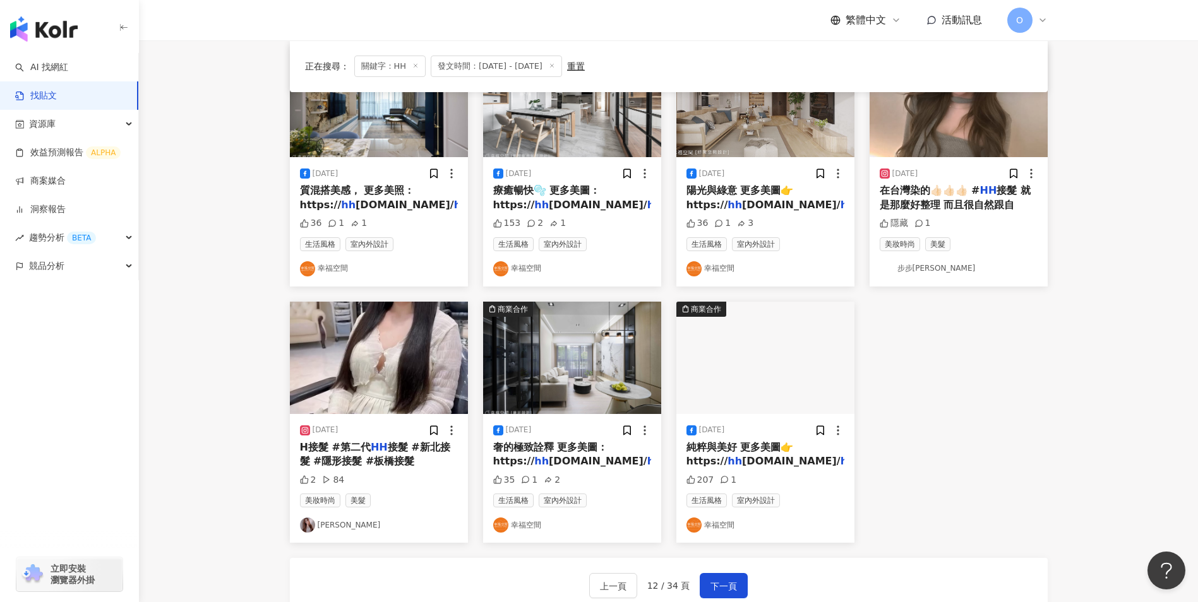
scroll to position [453, 0]
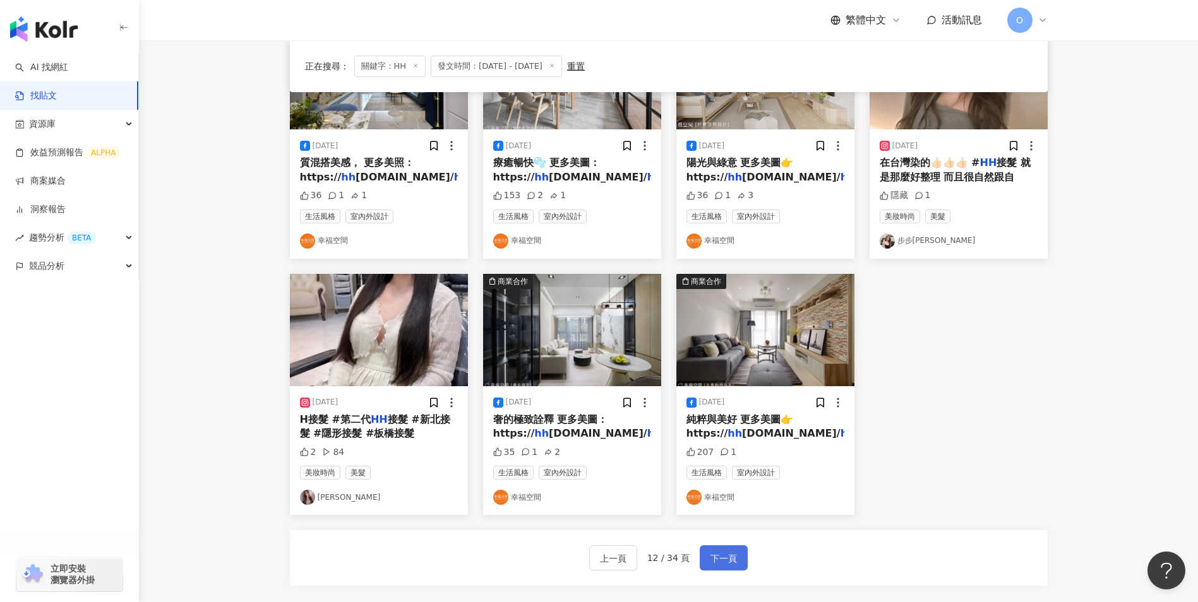
click at [713, 556] on span "下一頁" at bounding box center [723, 558] width 27 height 15
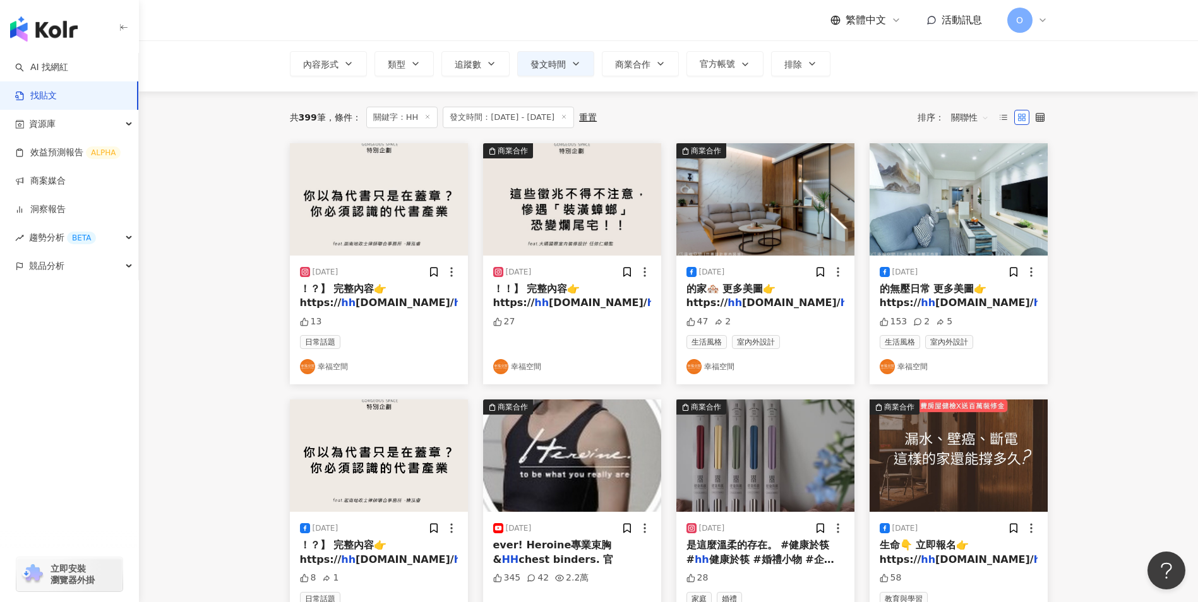
scroll to position [0, 0]
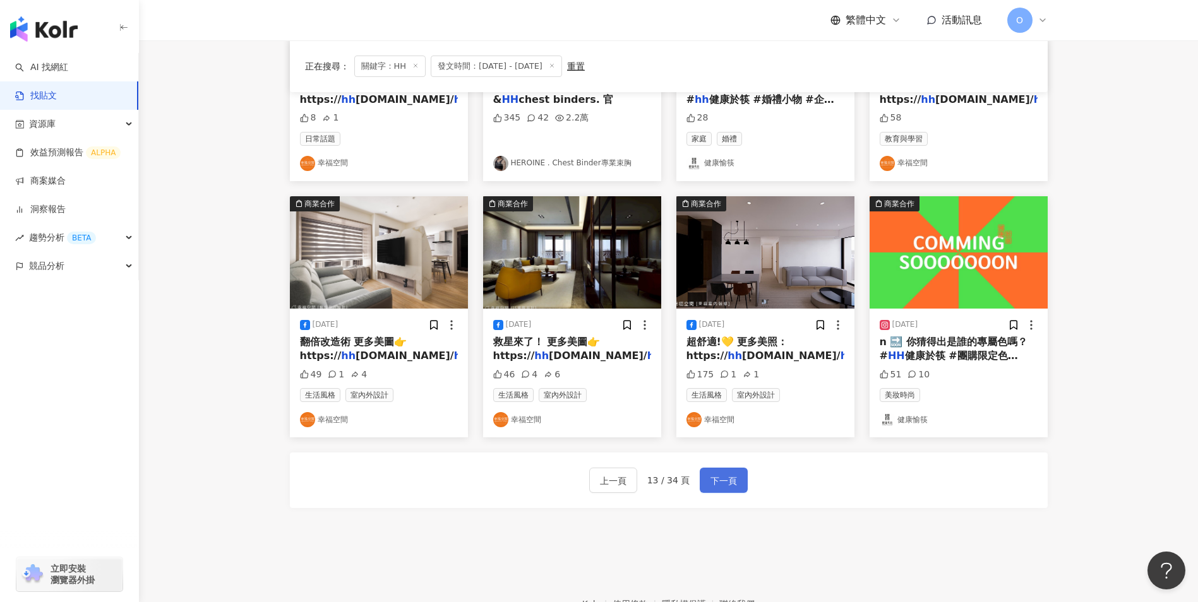
click at [731, 486] on span "下一頁" at bounding box center [723, 481] width 27 height 15
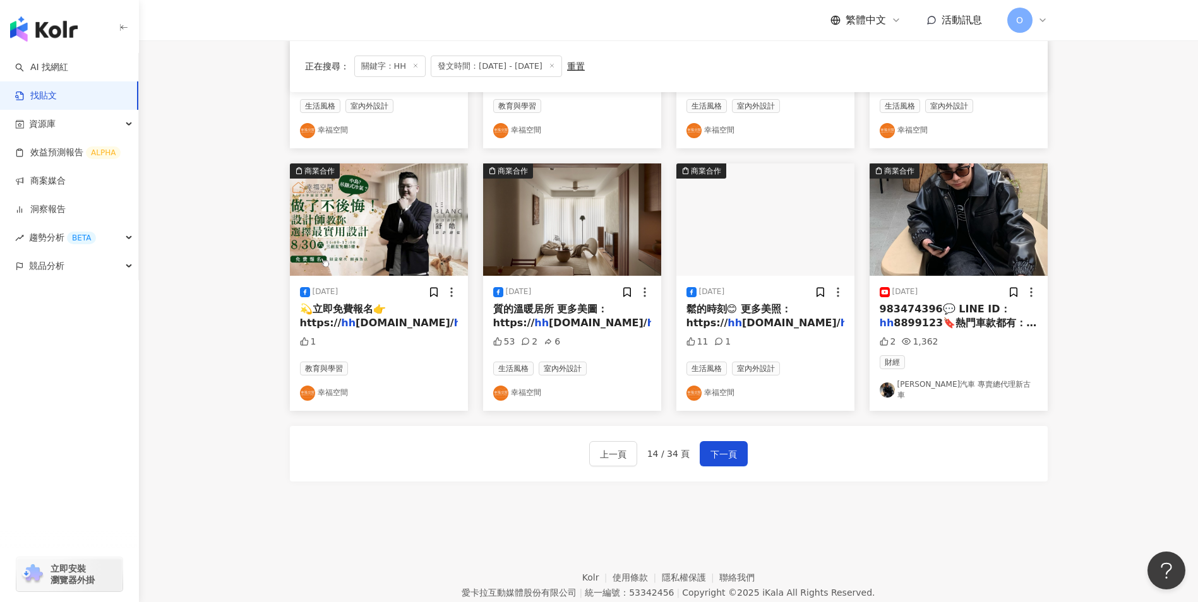
scroll to position [608, 0]
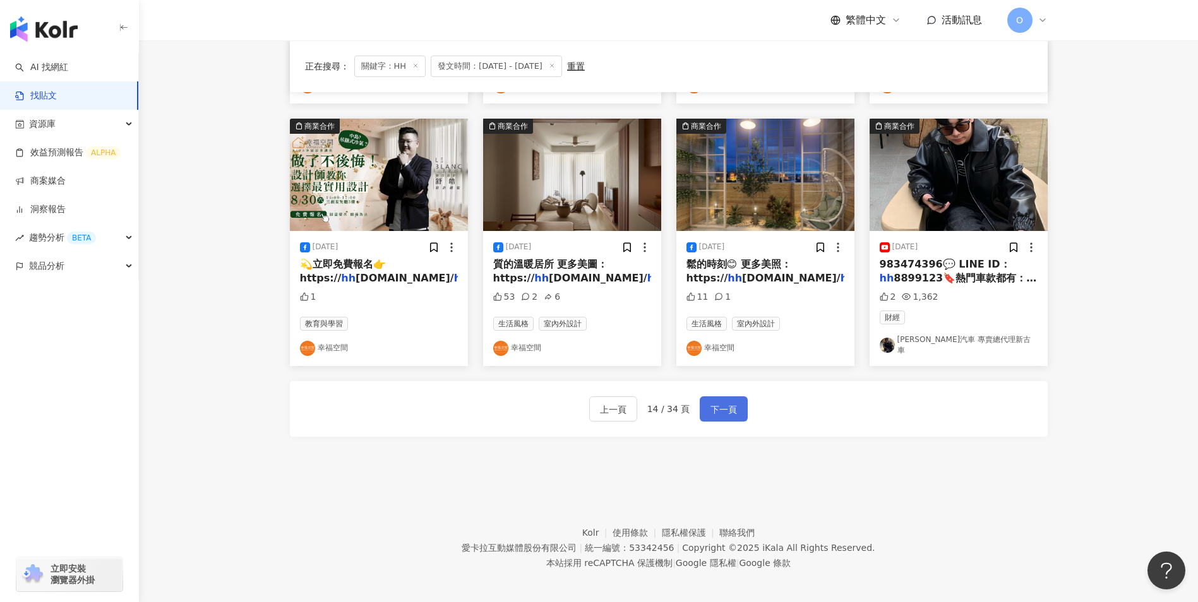
click at [712, 402] on span "下一頁" at bounding box center [723, 409] width 27 height 15
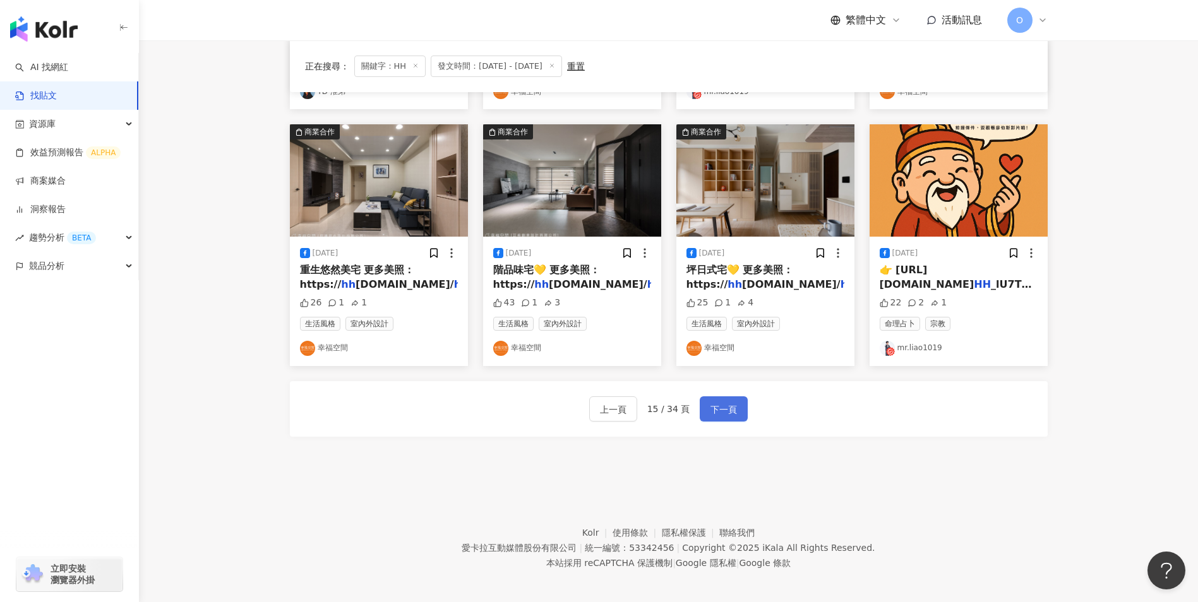
click at [713, 402] on span "下一頁" at bounding box center [723, 409] width 27 height 15
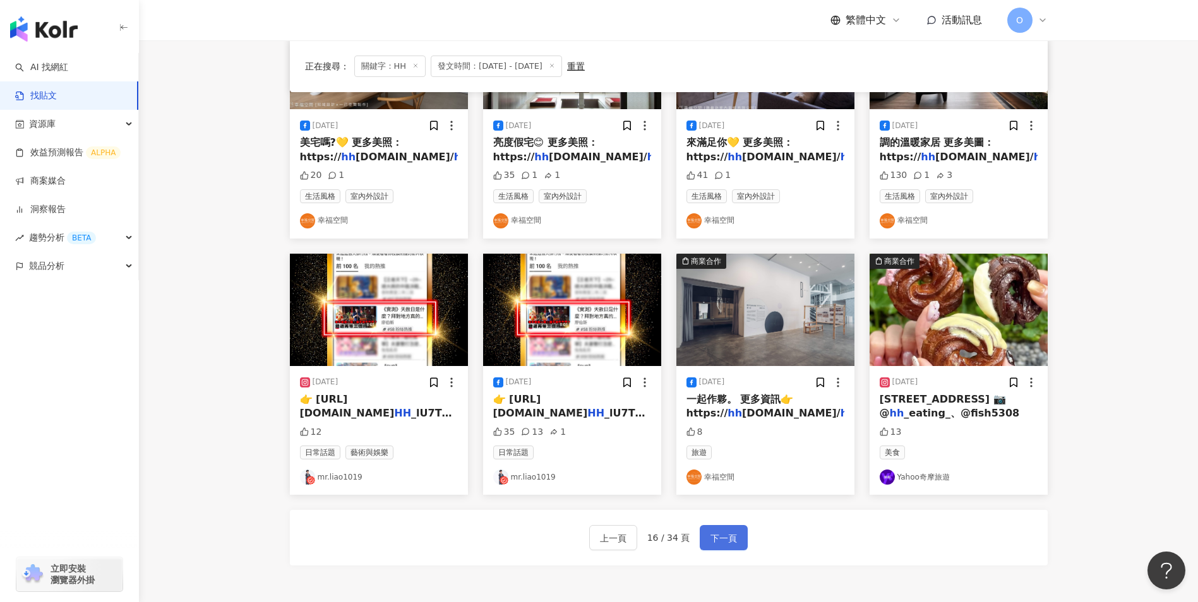
click at [722, 528] on button "下一頁" at bounding box center [724, 537] width 48 height 25
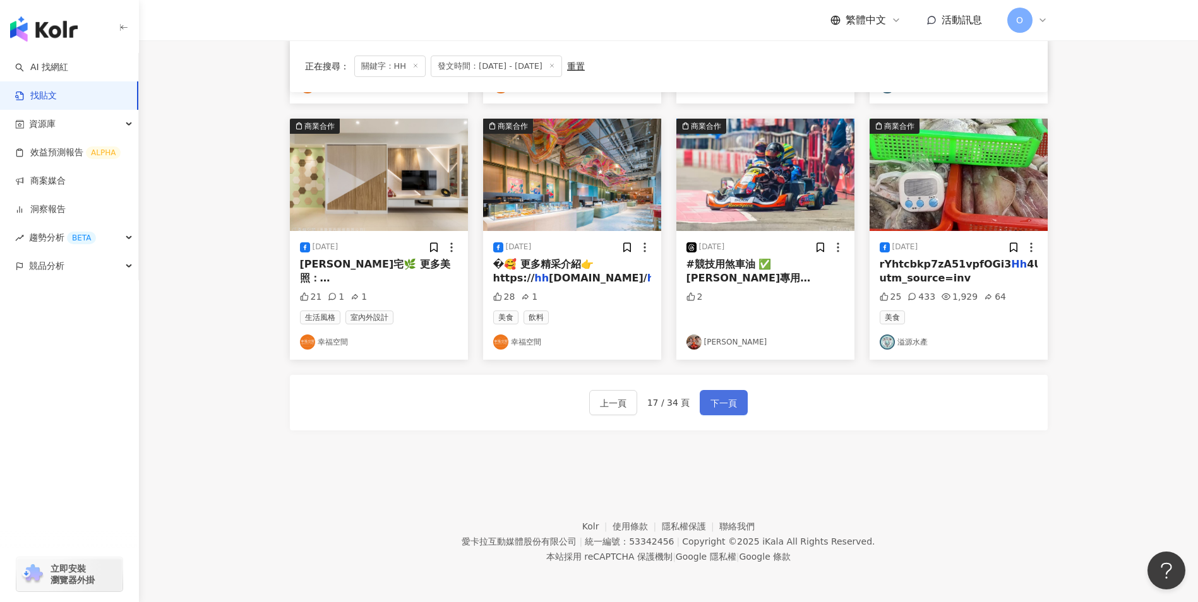
click at [740, 401] on button "下一頁" at bounding box center [724, 402] width 48 height 25
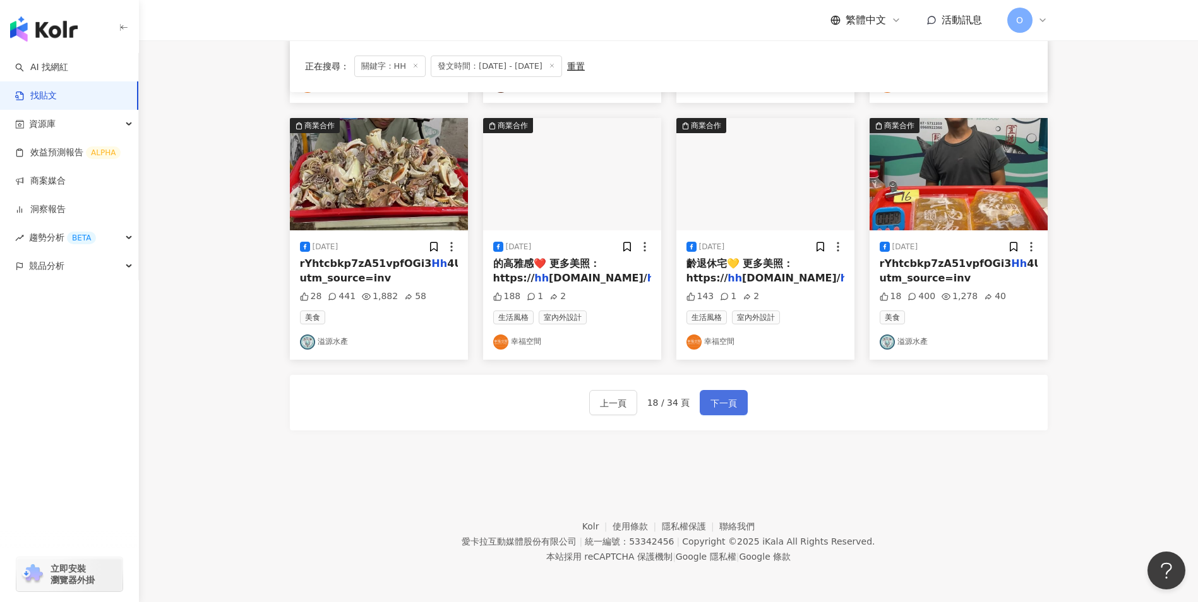
scroll to position [0, 0]
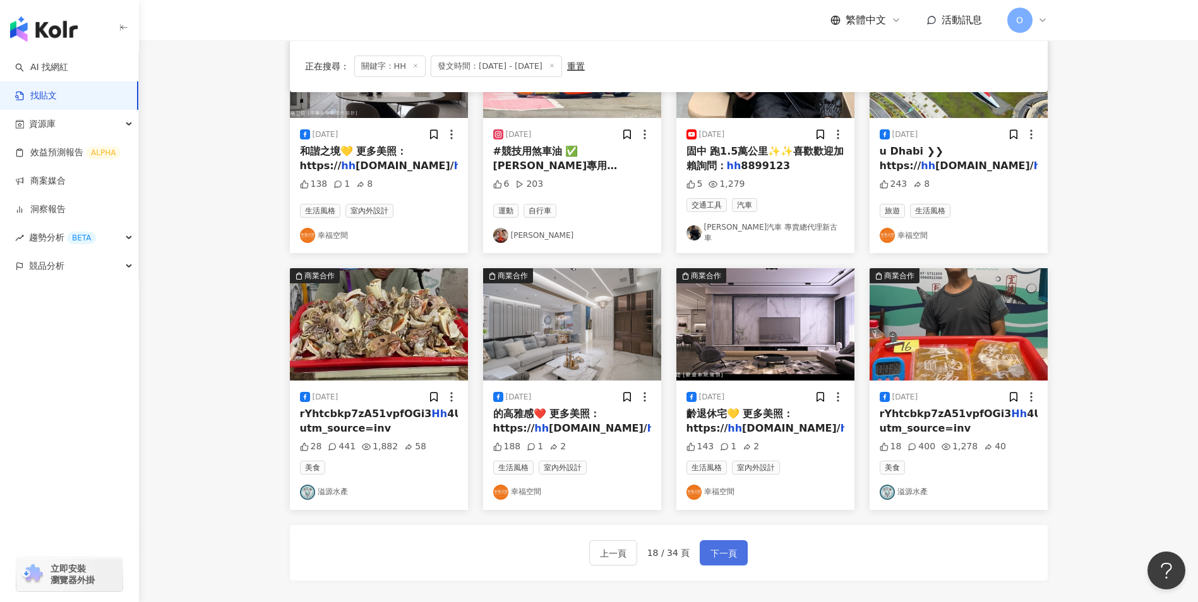
click at [712, 540] on button "下一頁" at bounding box center [724, 552] width 48 height 25
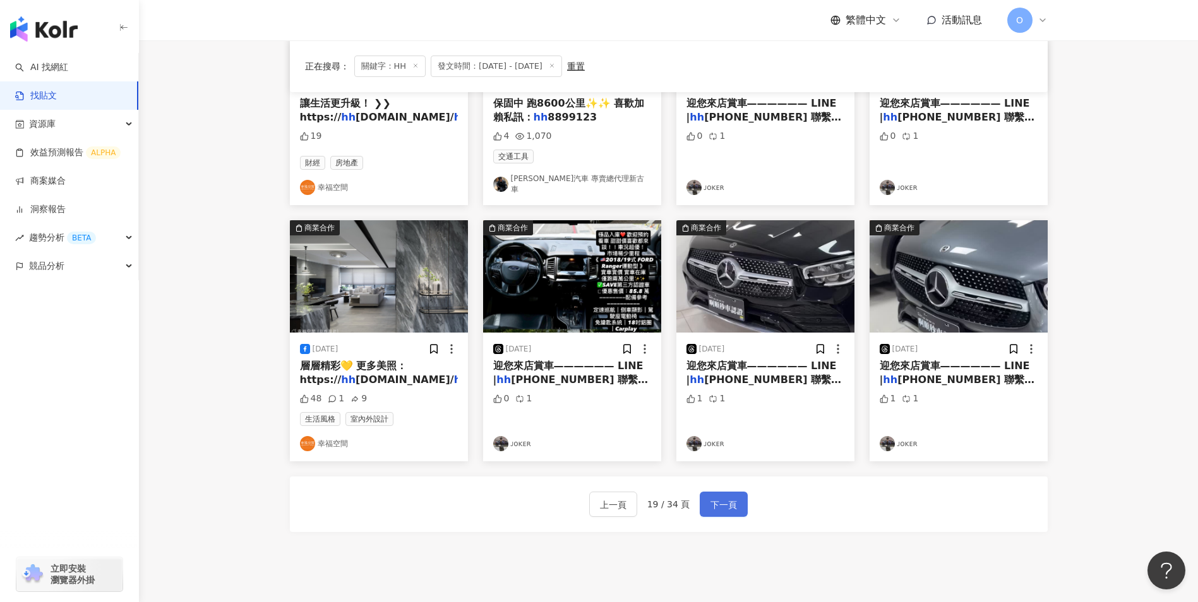
click at [710, 498] on span "下一頁" at bounding box center [723, 505] width 27 height 15
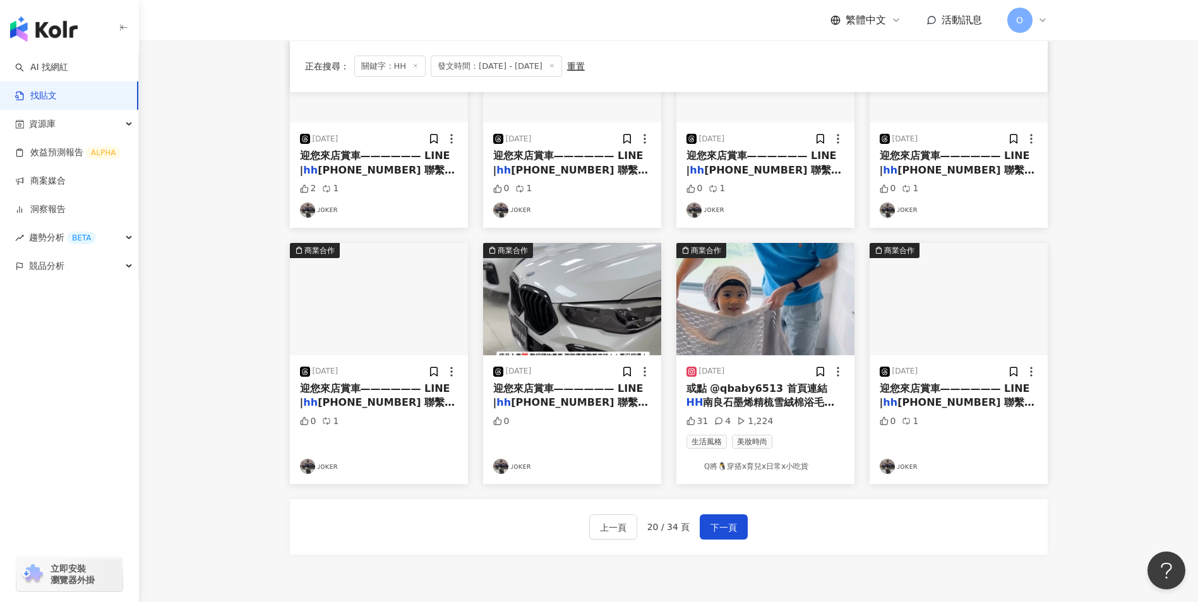
scroll to position [461, 0]
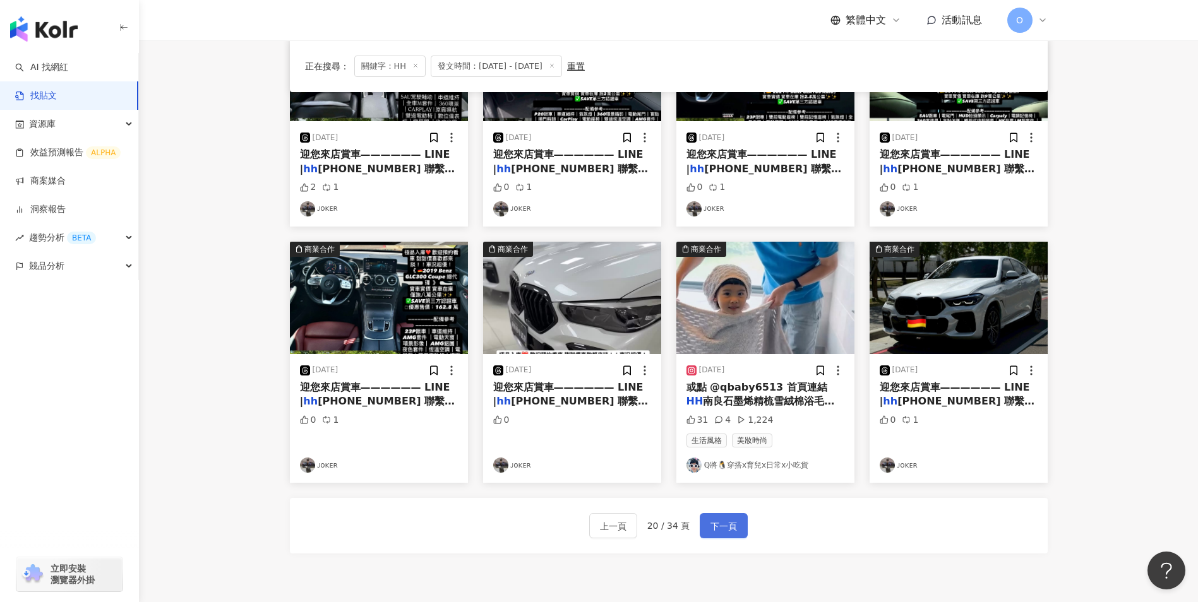
click at [720, 526] on span "下一頁" at bounding box center [723, 526] width 27 height 15
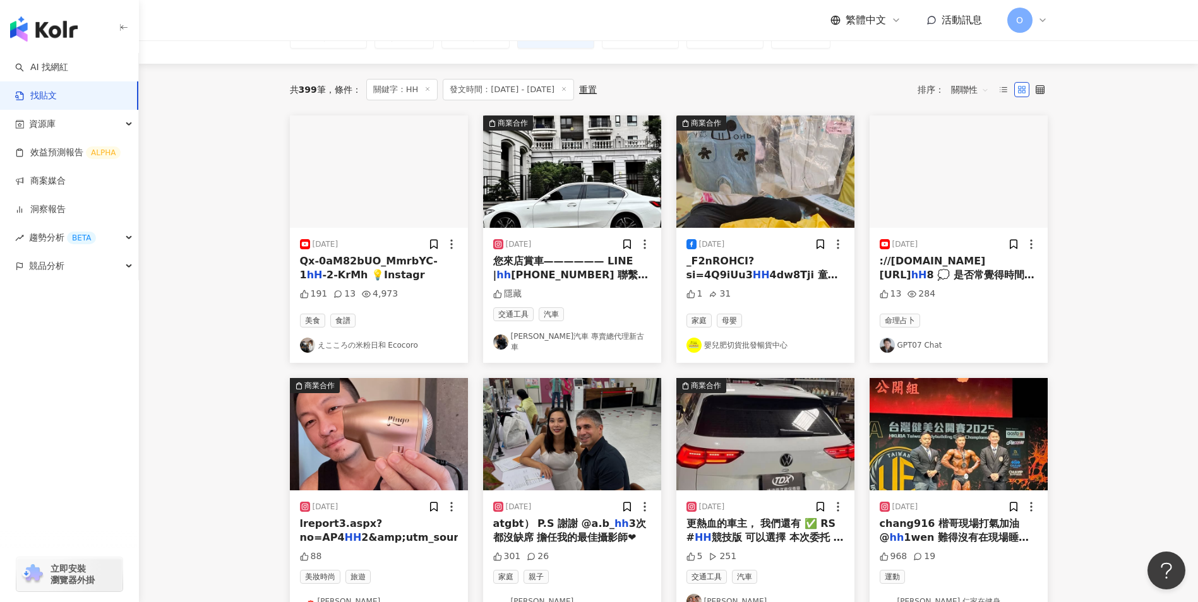
scroll to position [0, 0]
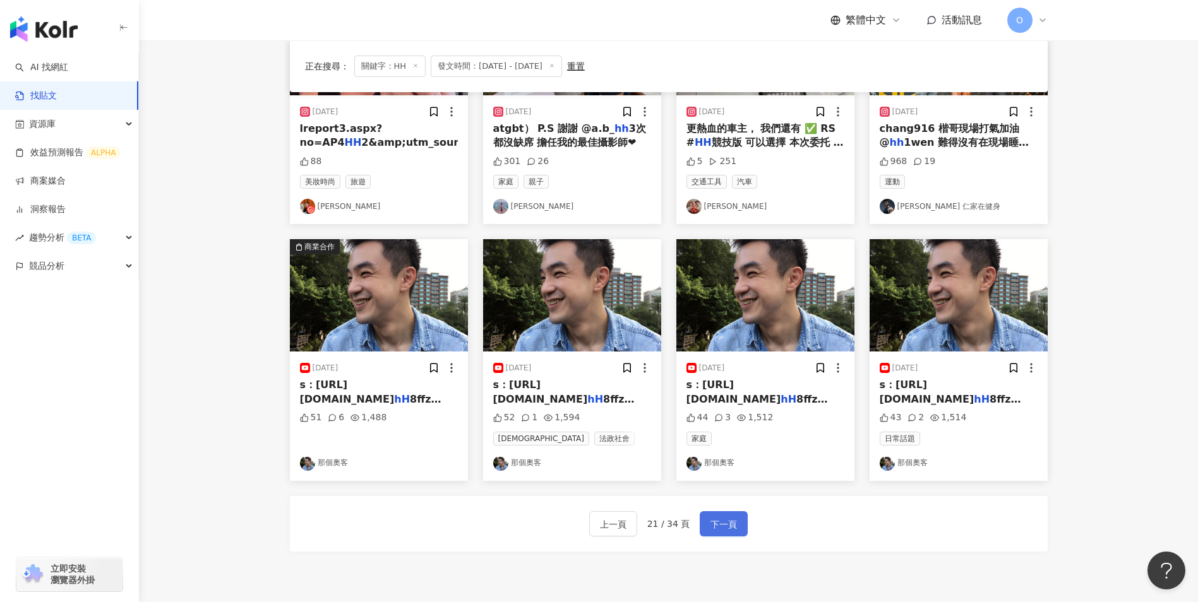
click at [727, 525] on span "下一頁" at bounding box center [723, 524] width 27 height 15
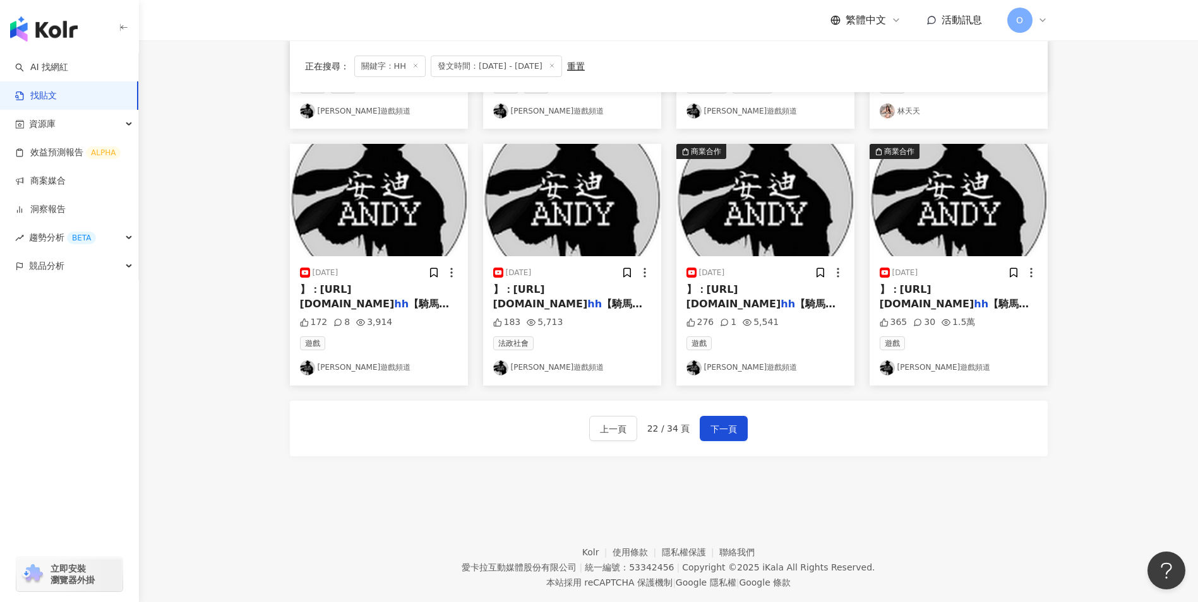
scroll to position [608, 0]
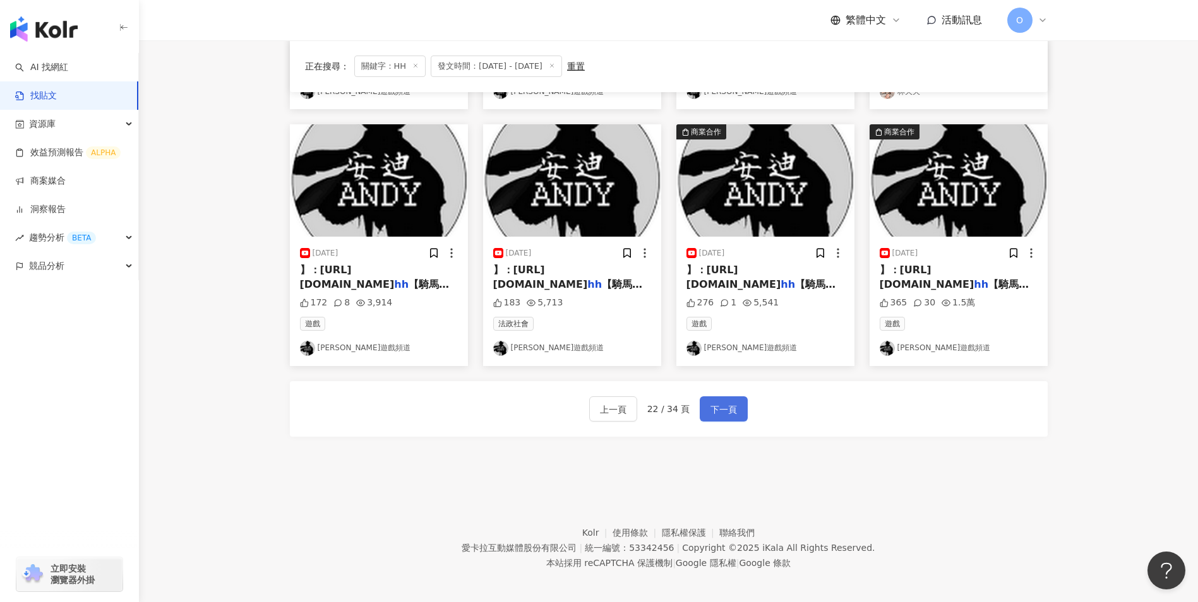
click at [739, 406] on button "下一頁" at bounding box center [724, 409] width 48 height 25
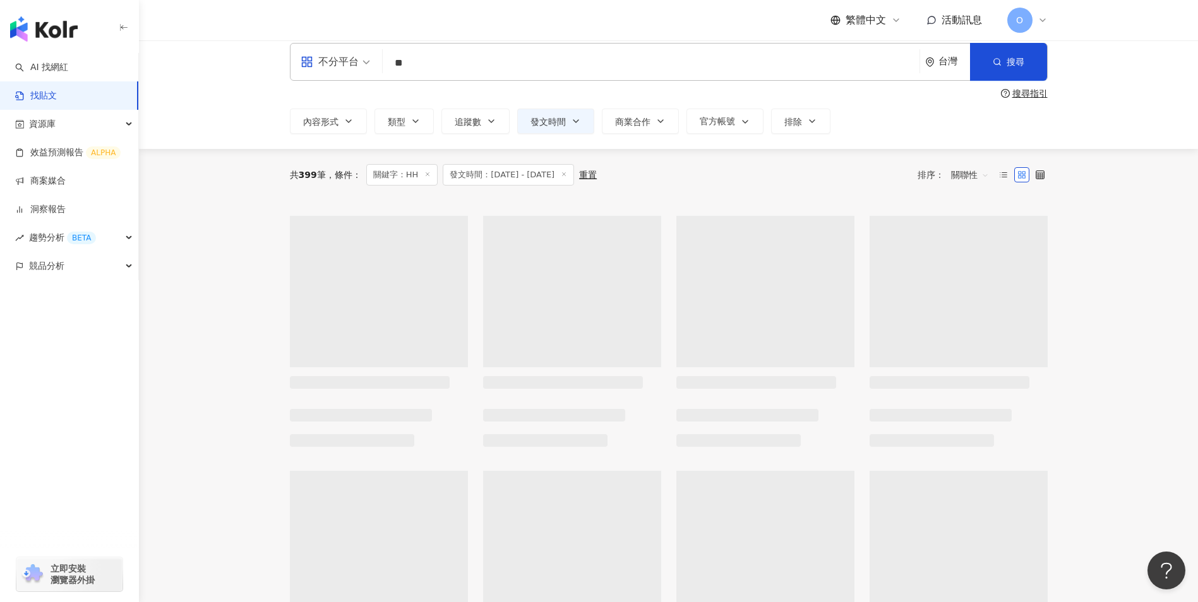
scroll to position [13, 0]
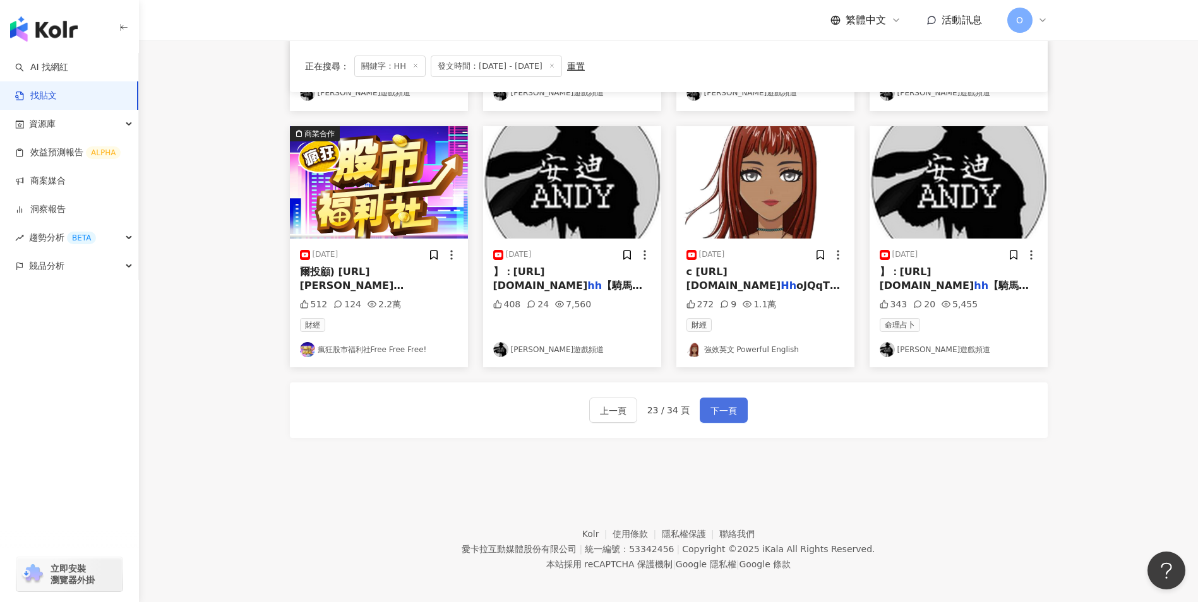
click at [736, 406] on button "下一頁" at bounding box center [724, 410] width 48 height 25
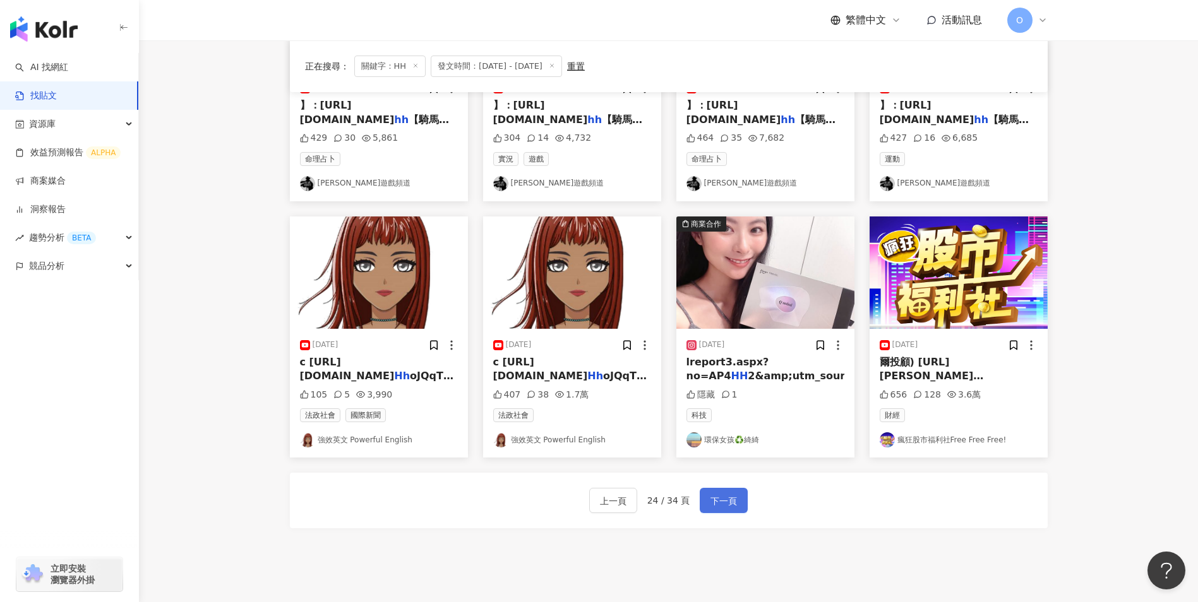
scroll to position [608, 0]
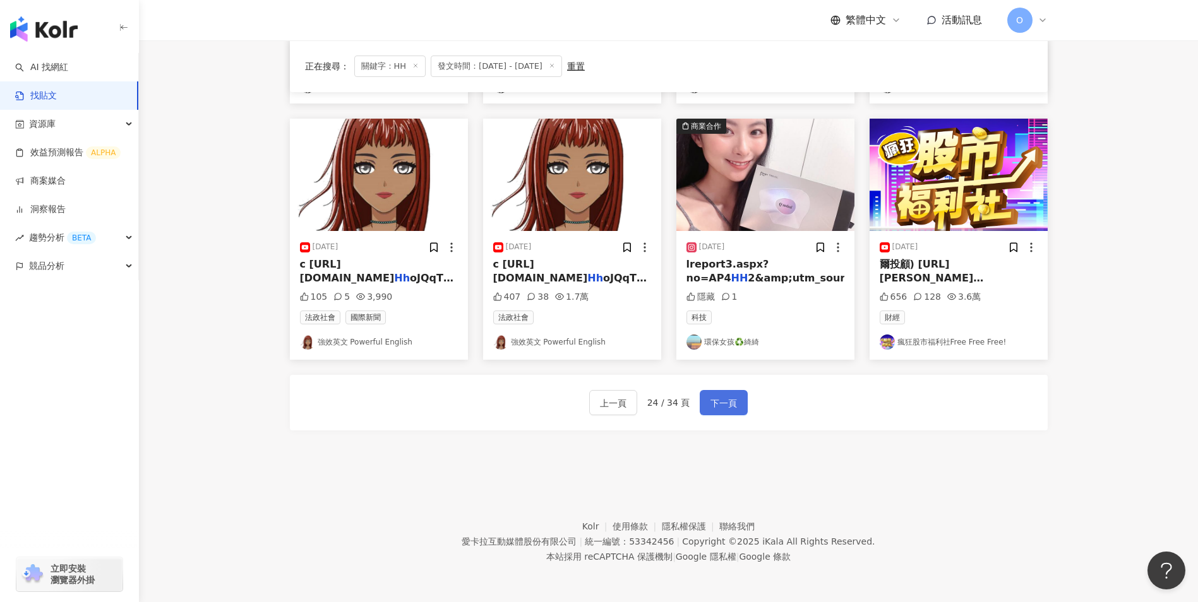
click at [739, 396] on button "下一頁" at bounding box center [724, 402] width 48 height 25
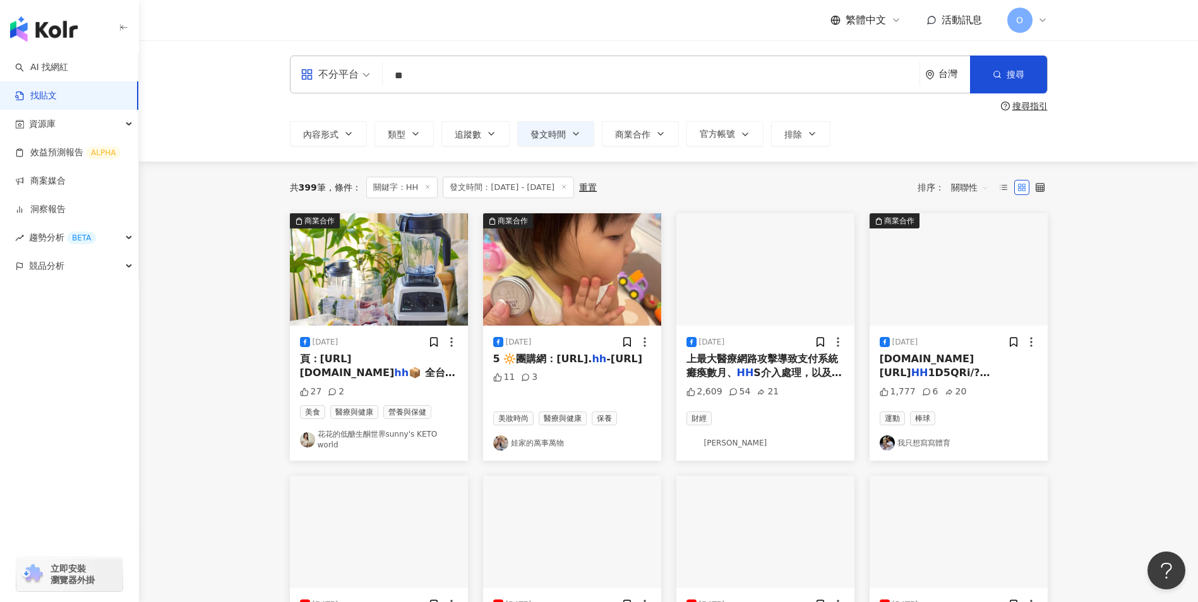
scroll to position [69, 0]
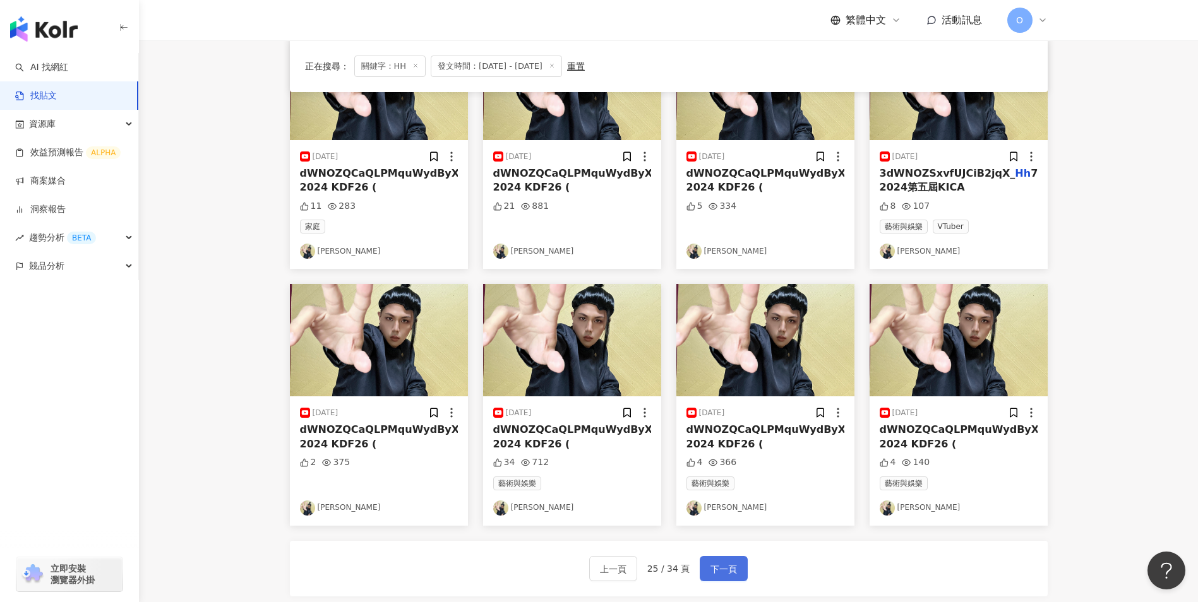
click at [720, 570] on span "下一頁" at bounding box center [723, 569] width 27 height 15
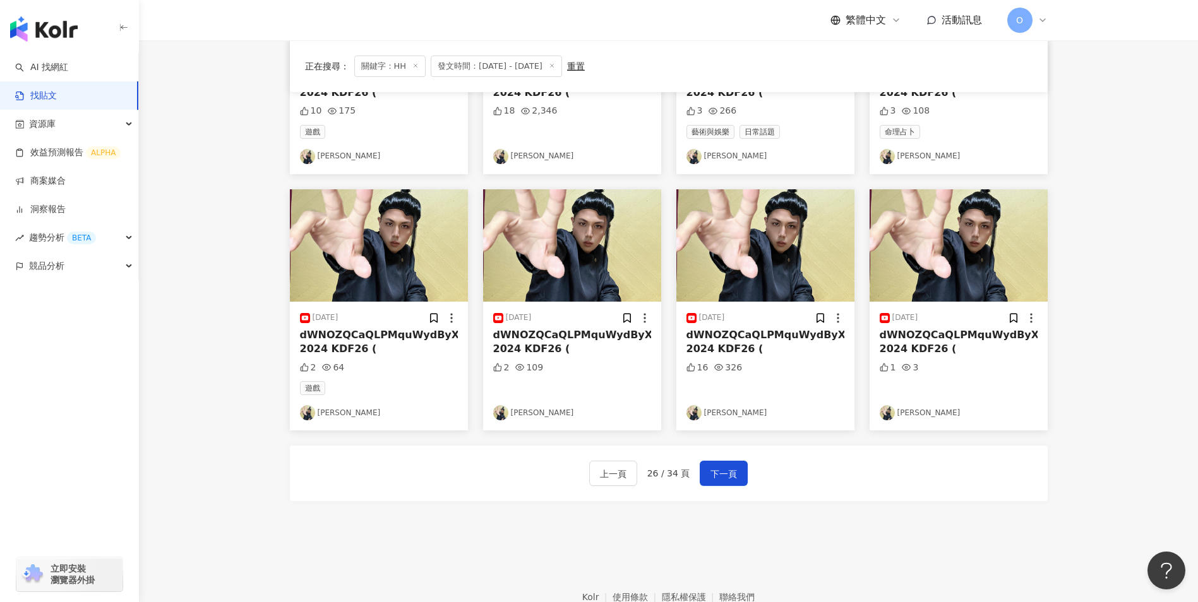
scroll to position [539, 0]
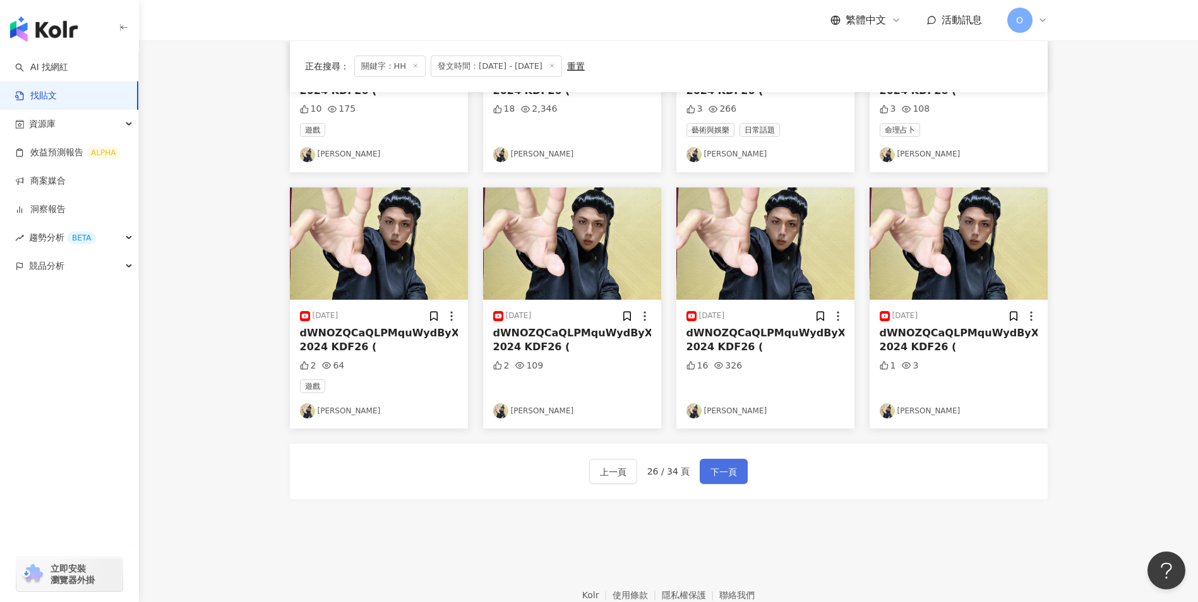
click at [710, 479] on span "下一頁" at bounding box center [723, 472] width 27 height 15
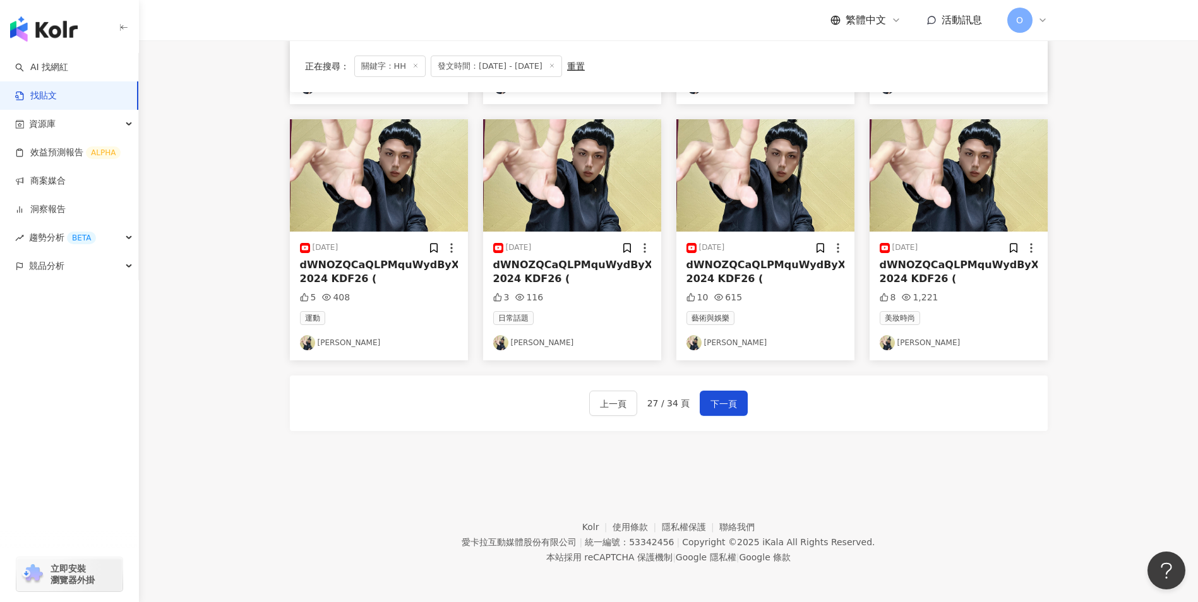
scroll to position [608, 0]
click at [710, 398] on span "下一頁" at bounding box center [723, 403] width 27 height 15
click at [715, 425] on div "上一頁 28 / 34 頁 下一頁" at bounding box center [669, 403] width 758 height 56
click at [722, 415] on button "下一頁" at bounding box center [724, 402] width 48 height 25
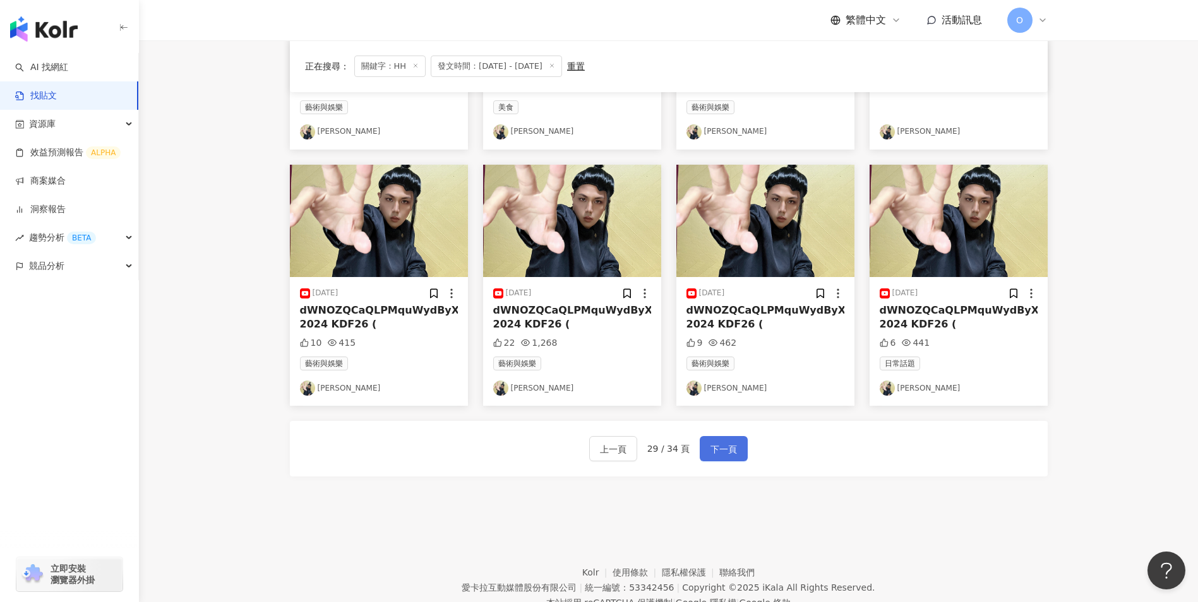
click at [723, 447] on span "下一頁" at bounding box center [723, 449] width 27 height 15
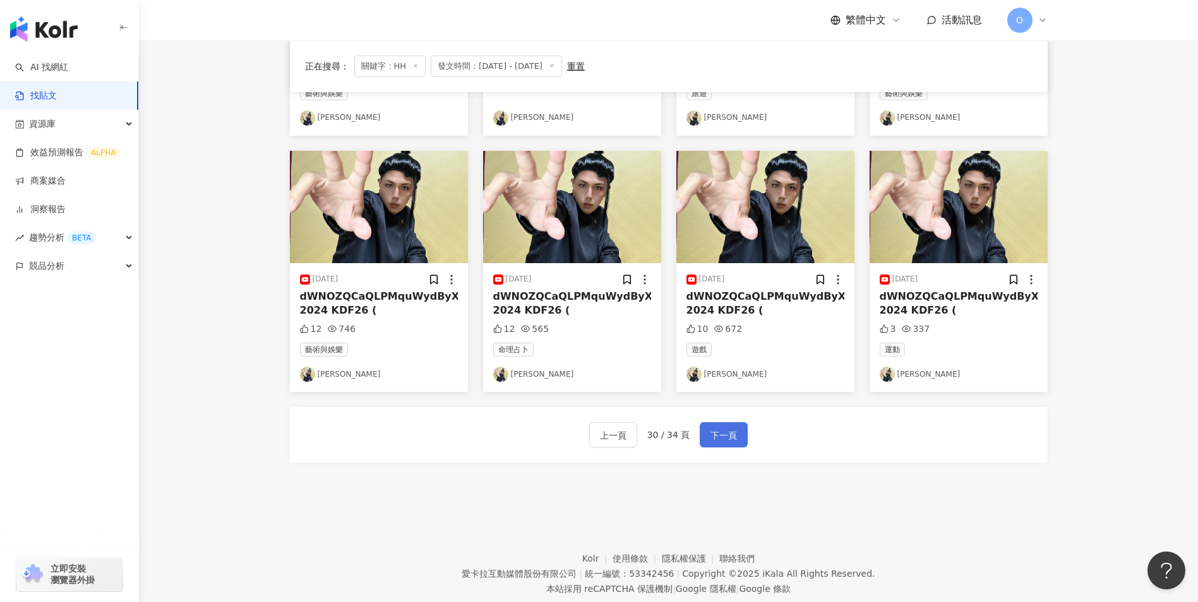
scroll to position [577, 0]
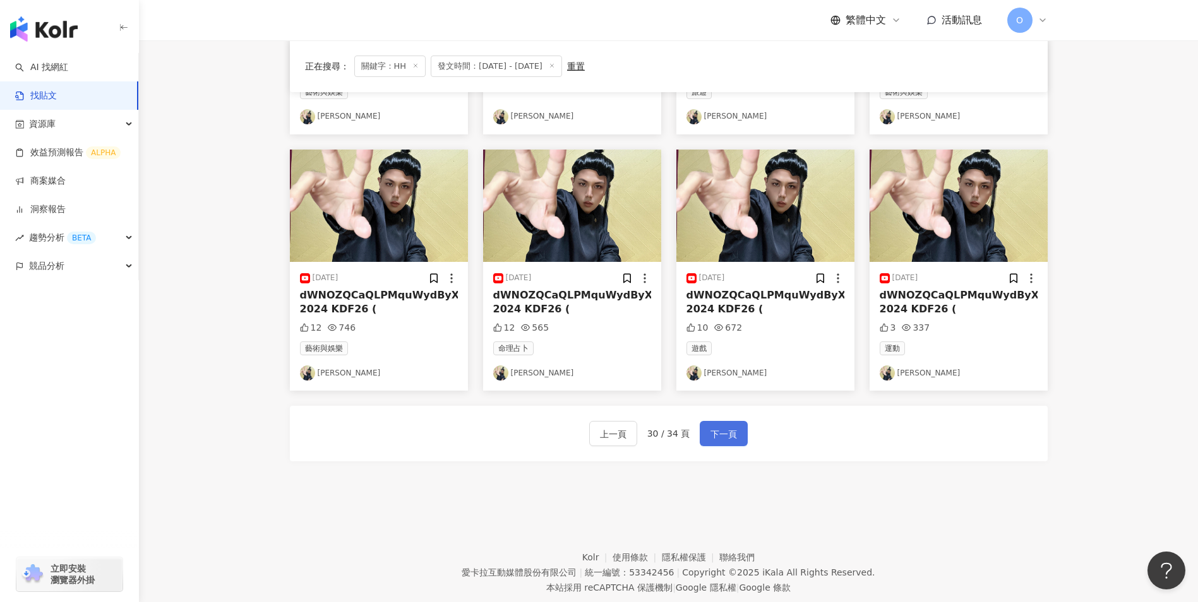
click at [724, 442] on span "下一頁" at bounding box center [723, 434] width 27 height 15
click at [724, 440] on span "下一頁" at bounding box center [723, 434] width 27 height 15
click at [724, 435] on span "下一頁" at bounding box center [723, 434] width 27 height 15
click at [712, 432] on span "下一頁" at bounding box center [723, 434] width 27 height 15
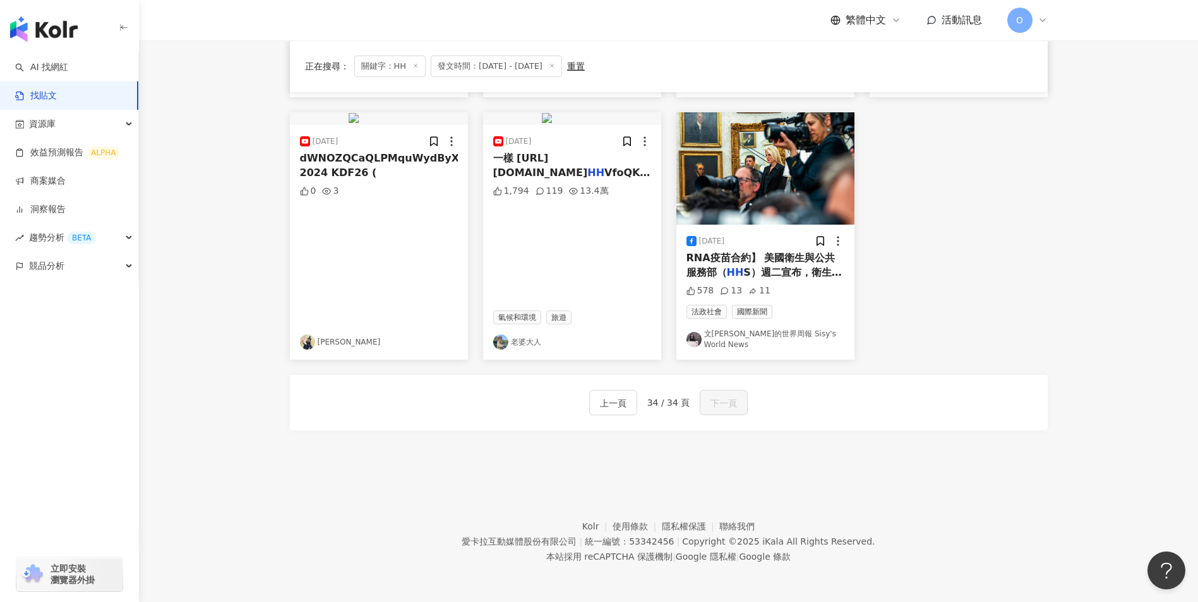
scroll to position [0, 0]
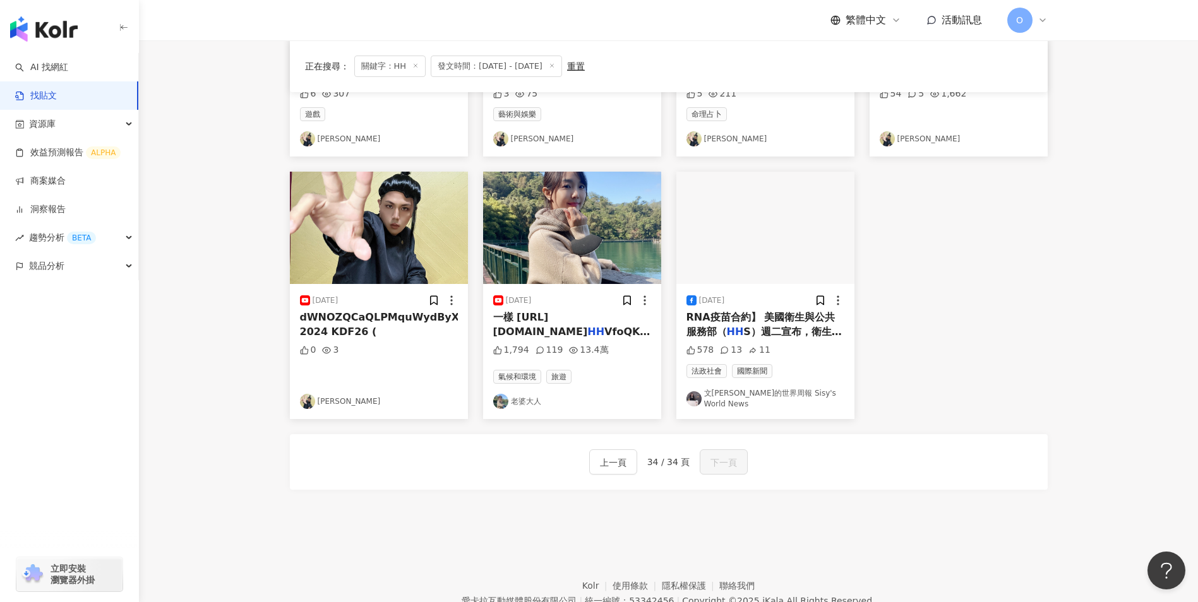
click at [415, 68] on icon at bounding box center [415, 66] width 6 height 6
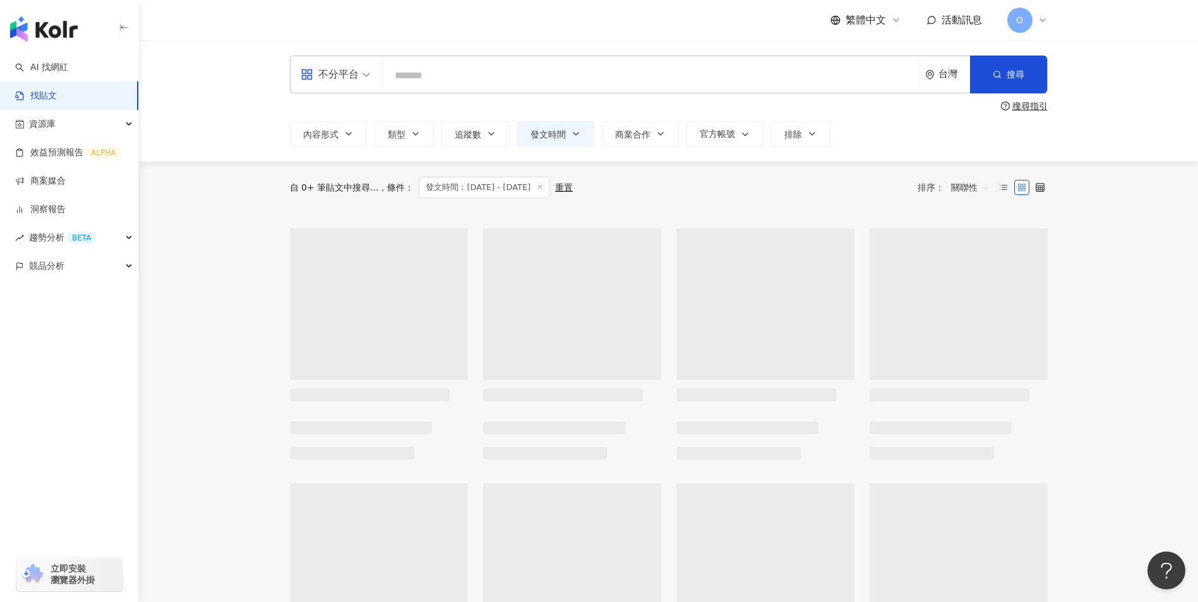
drag, startPoint x: 493, startPoint y: 77, endPoint x: 499, endPoint y: 78, distance: 6.4
click at [494, 77] on input "search" at bounding box center [651, 75] width 527 height 27
paste input "**********"
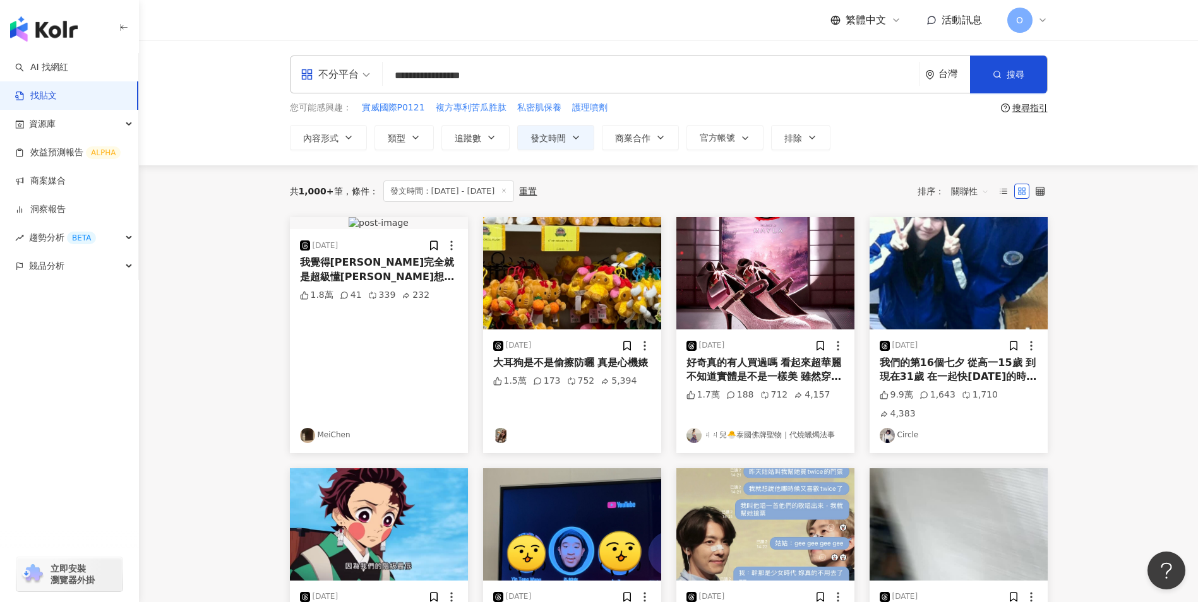
type input "**********"
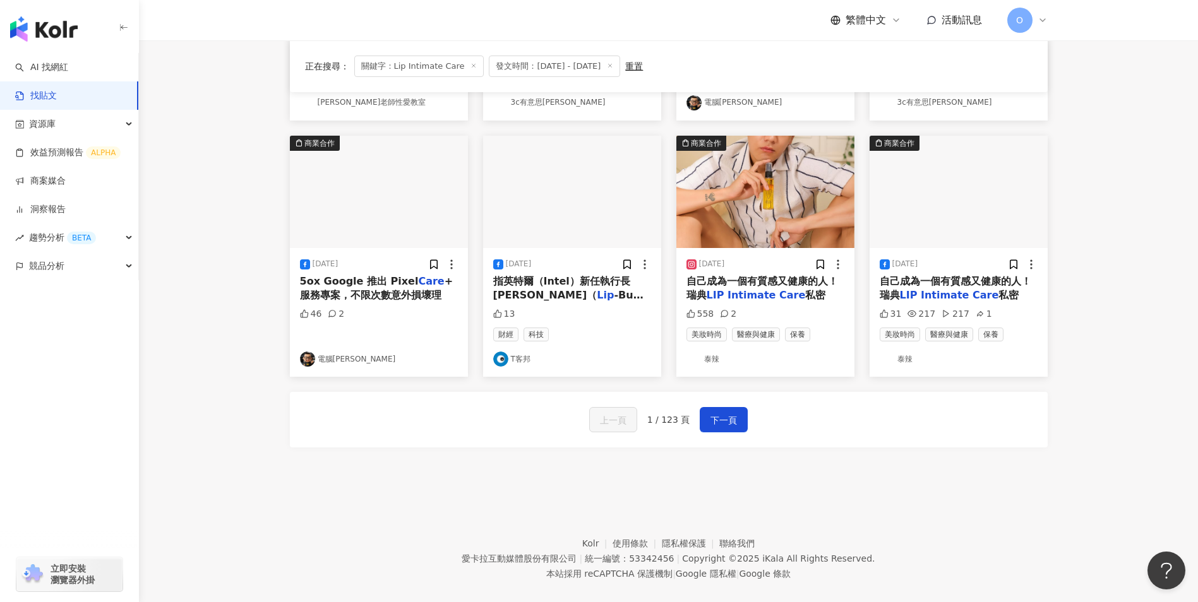
scroll to position [608, 0]
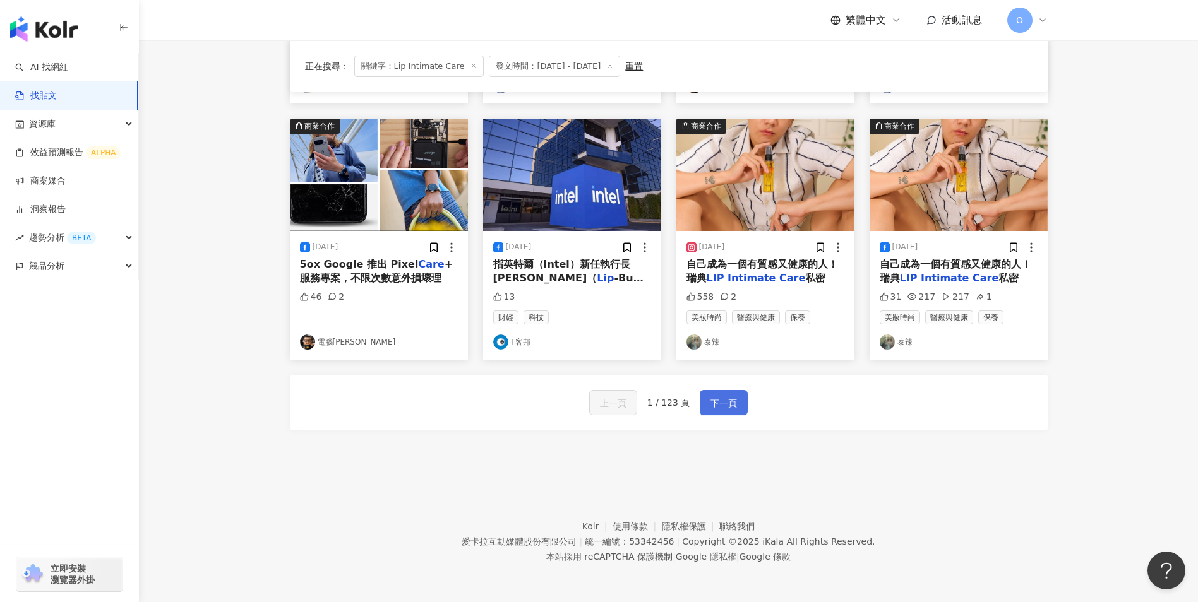
click at [723, 398] on span "下一頁" at bounding box center [723, 403] width 27 height 15
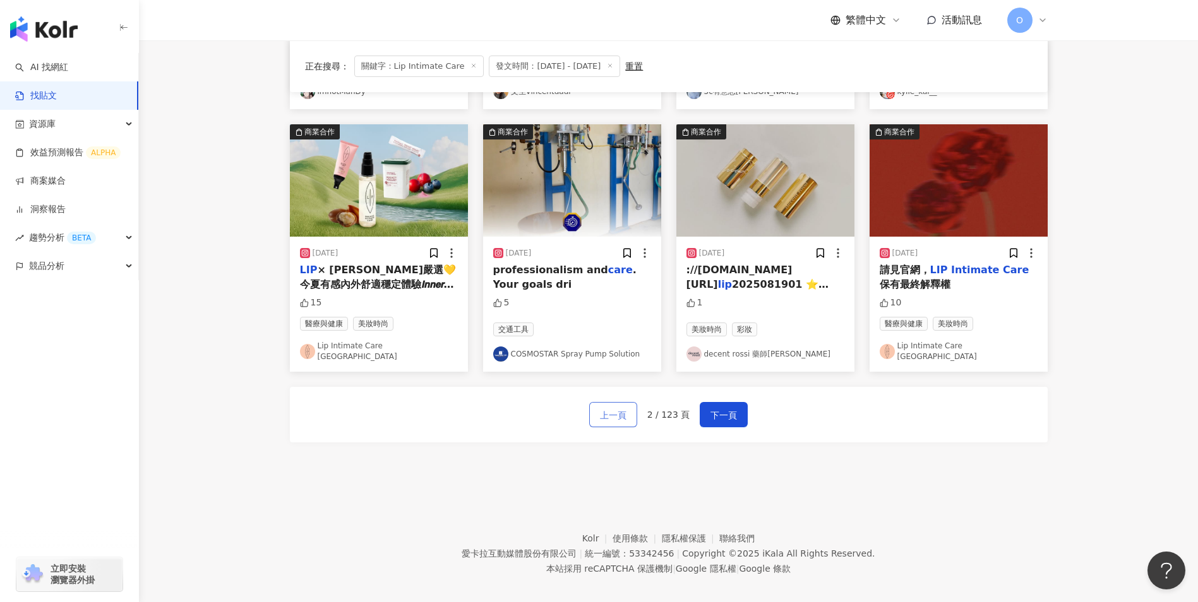
click at [607, 409] on span "上一頁" at bounding box center [613, 415] width 27 height 15
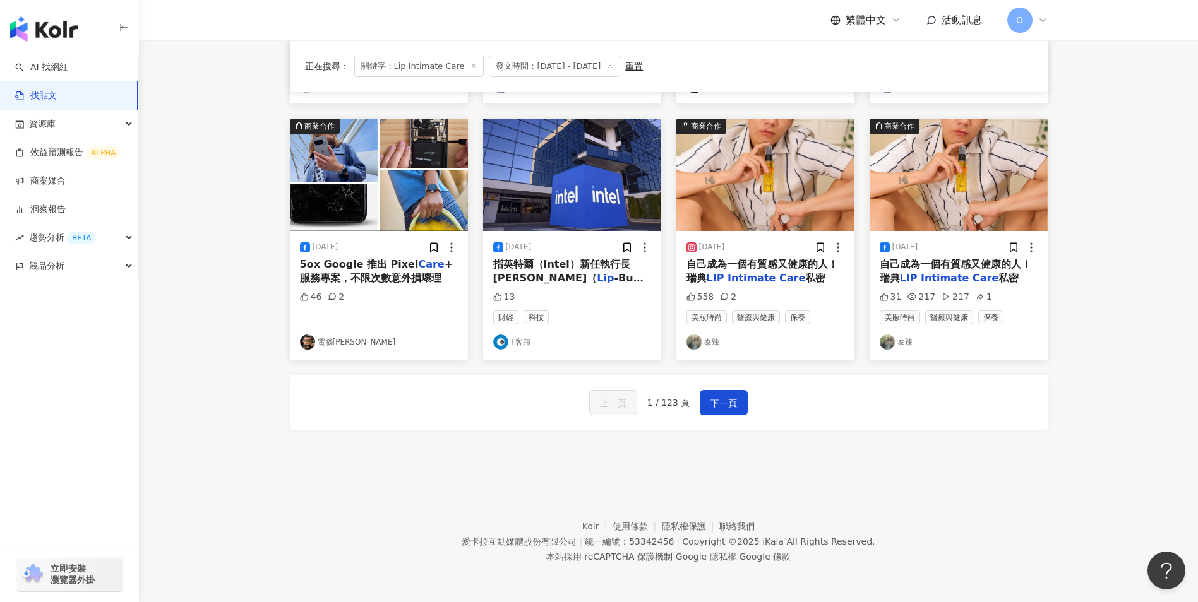
scroll to position [608, 0]
click at [752, 273] on mark "Intimate" at bounding box center [751, 278] width 48 height 12
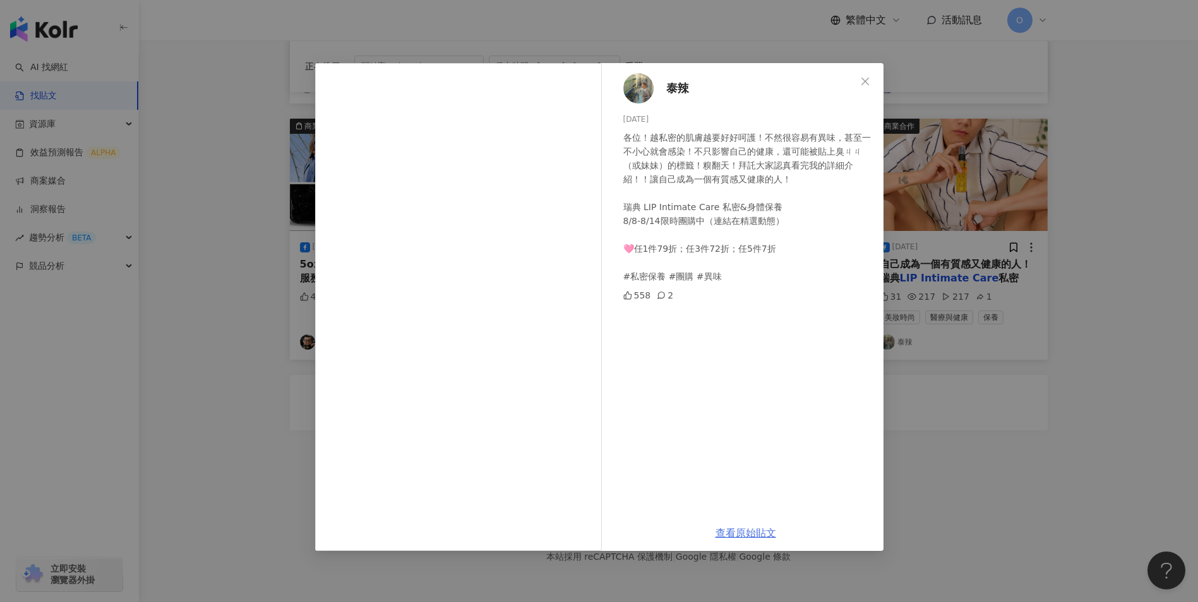
click at [744, 533] on link "查看原始貼文" at bounding box center [745, 533] width 61 height 12
click at [865, 75] on button "Close" at bounding box center [864, 81] width 25 height 25
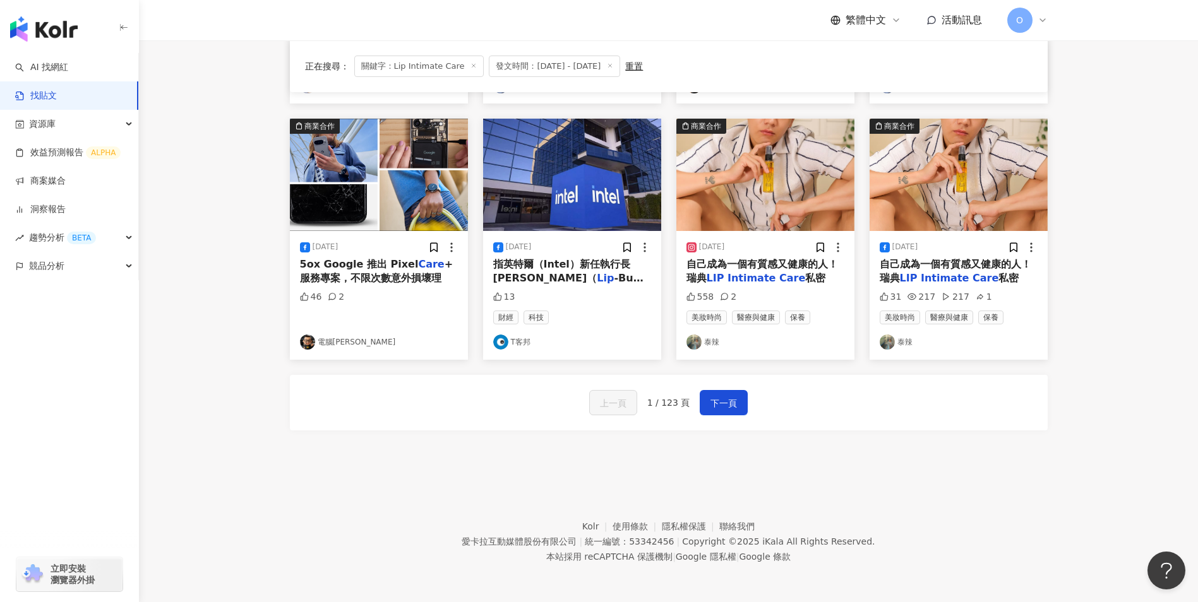
click at [968, 289] on div "[DATE] 自己成為一個有質感又健康的人！ 瑞典 LIP Intimate Care 私密 31 217 217 1 美妝時尚 醫療與健康 保養 泰辣" at bounding box center [958, 295] width 178 height 129
click at [972, 280] on mark "Care" at bounding box center [985, 278] width 26 height 12
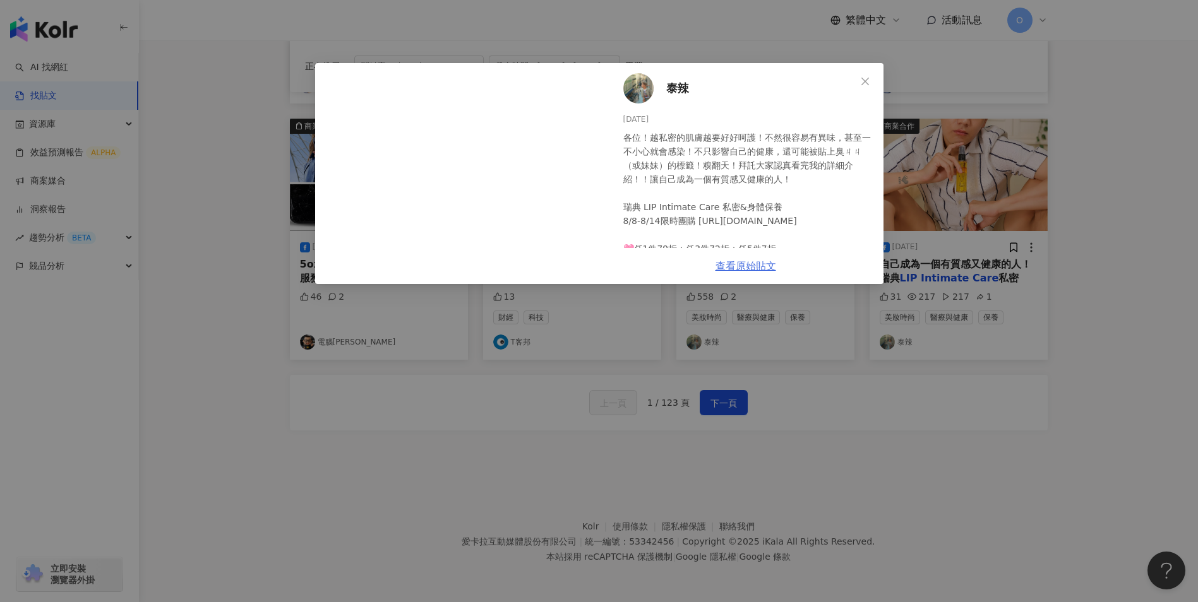
click at [746, 271] on link "查看原始貼文" at bounding box center [745, 266] width 61 height 12
click at [864, 83] on icon "close" at bounding box center [865, 81] width 10 height 10
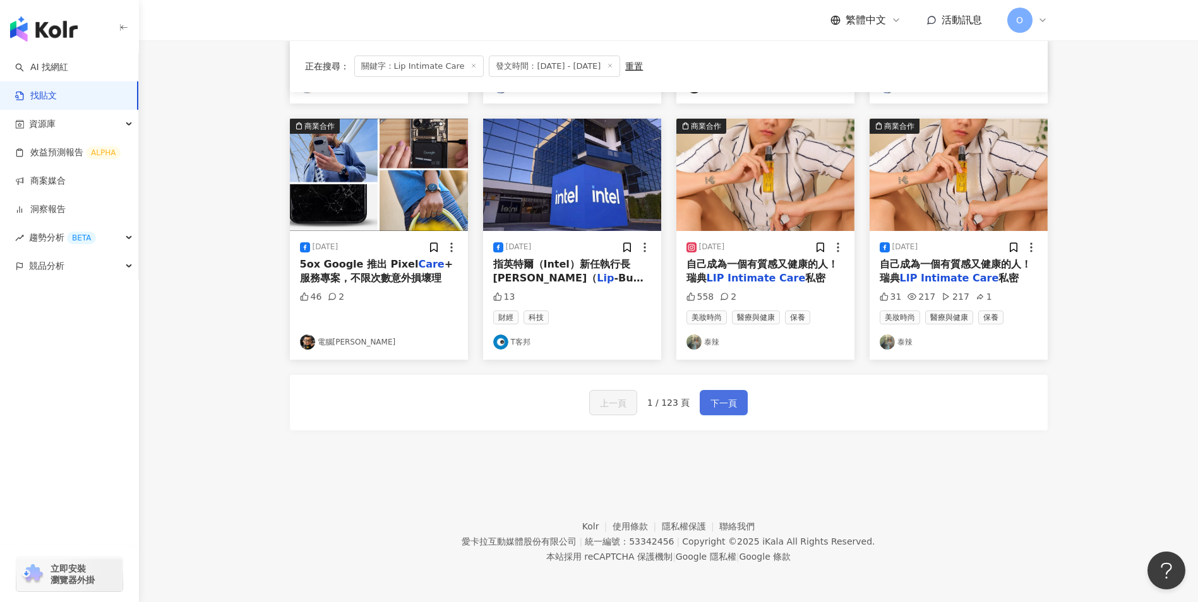
click at [713, 401] on span "下一頁" at bounding box center [723, 403] width 27 height 15
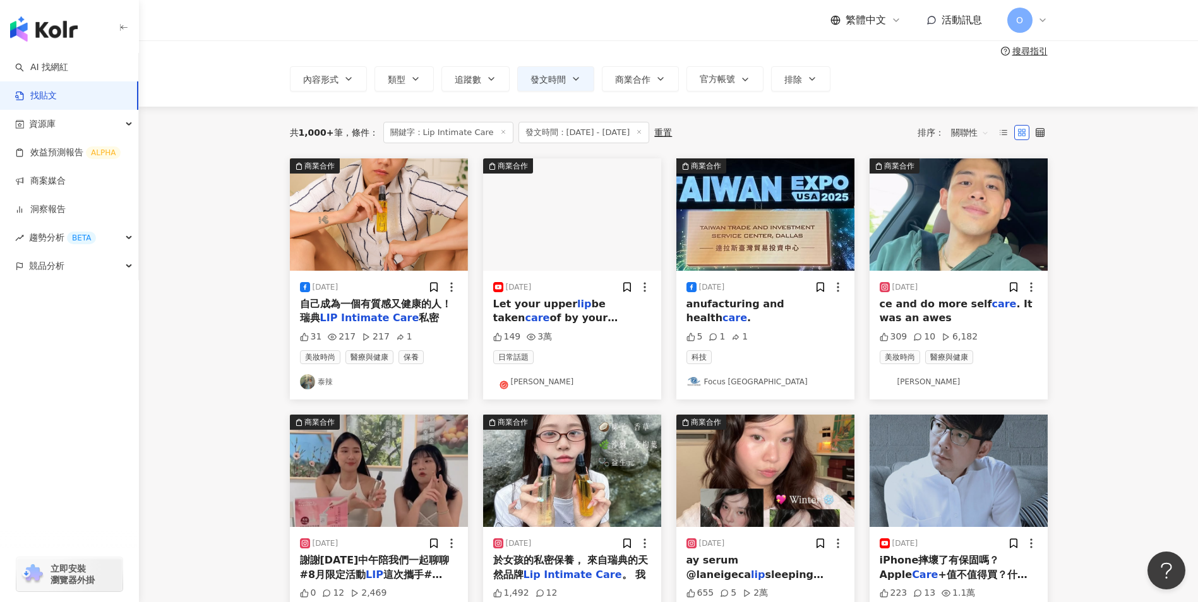
scroll to position [54, 0]
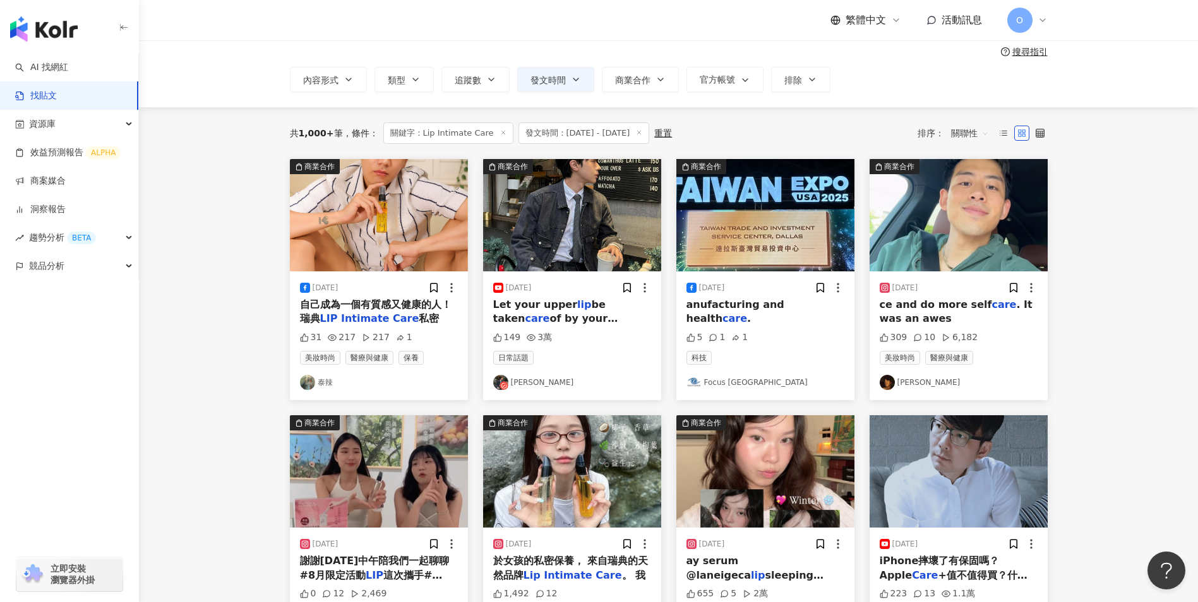
click at [419, 314] on span "私密" at bounding box center [429, 319] width 20 height 12
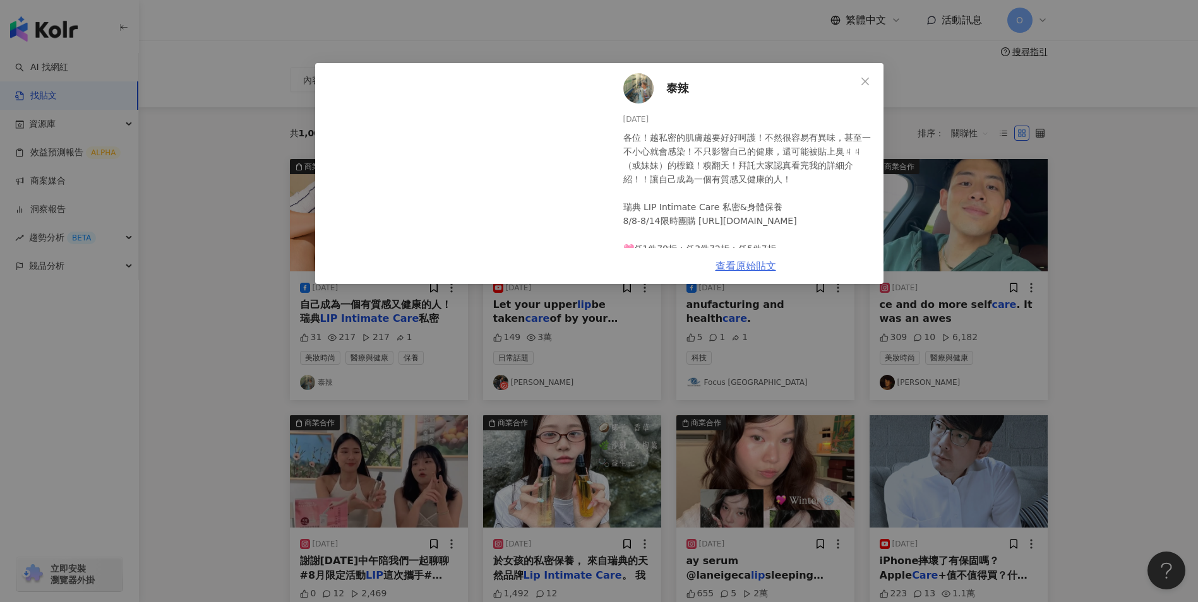
click at [761, 270] on link "查看原始貼文" at bounding box center [745, 266] width 61 height 12
click at [861, 79] on icon "close" at bounding box center [865, 81] width 10 height 10
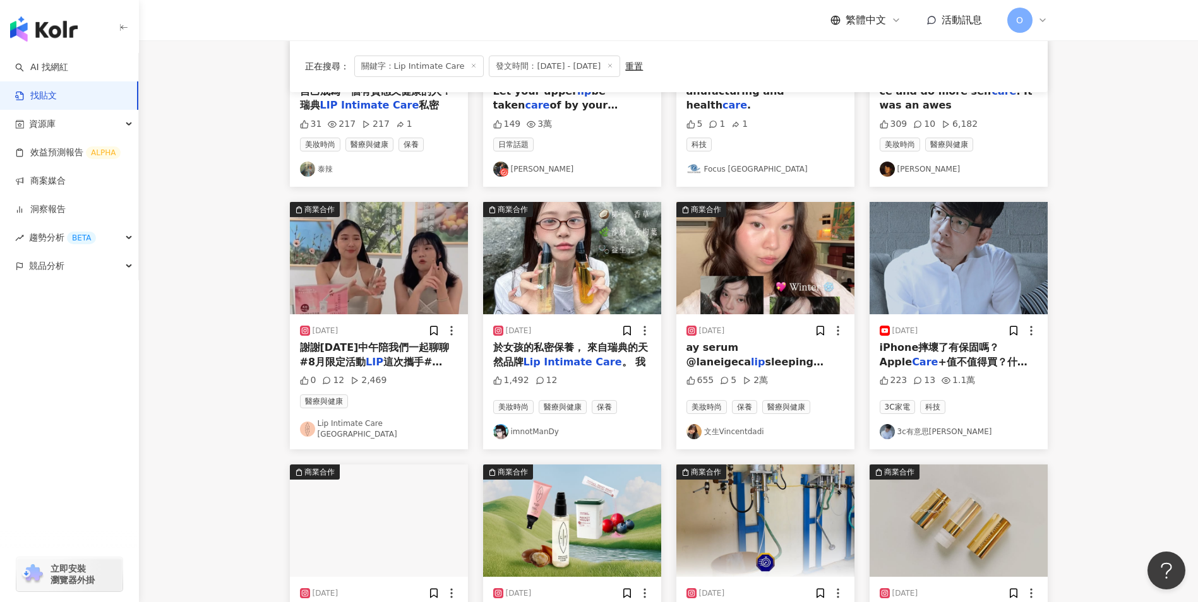
scroll to position [267, 0]
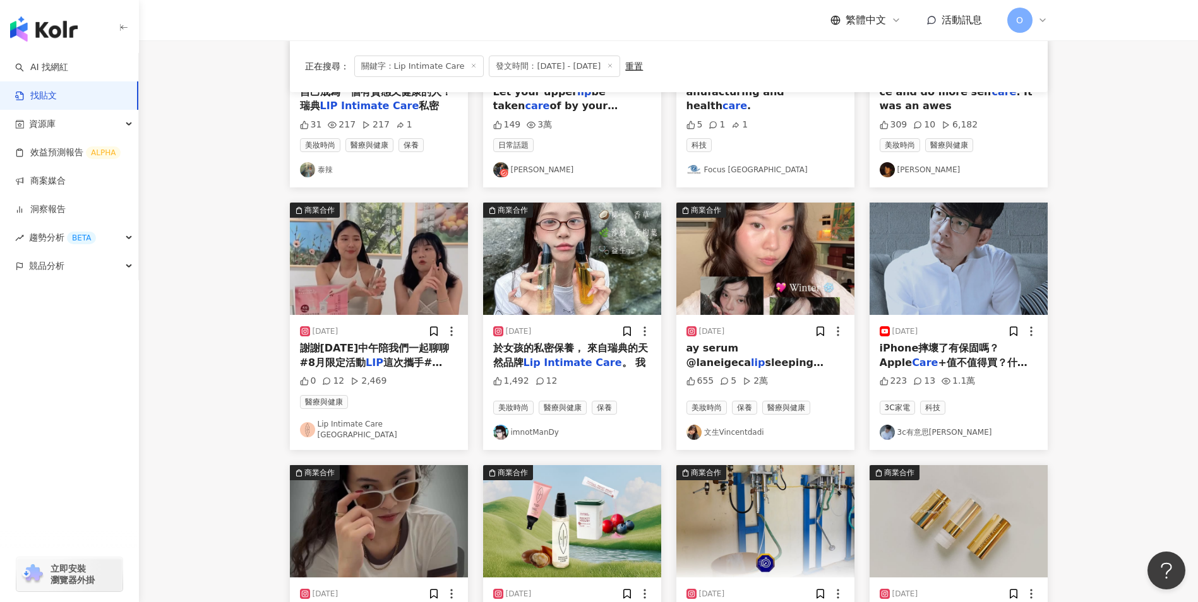
click at [563, 362] on mark "Intimate" at bounding box center [568, 363] width 48 height 12
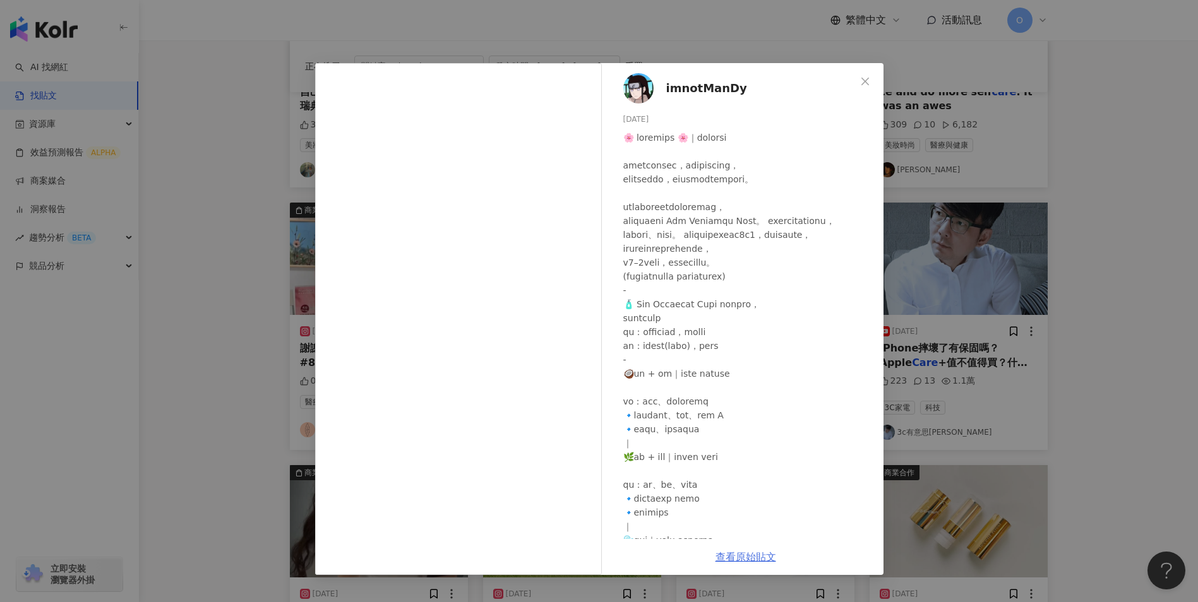
click at [760, 552] on link "查看原始貼文" at bounding box center [745, 557] width 61 height 12
click at [867, 83] on icon "close" at bounding box center [865, 81] width 8 height 8
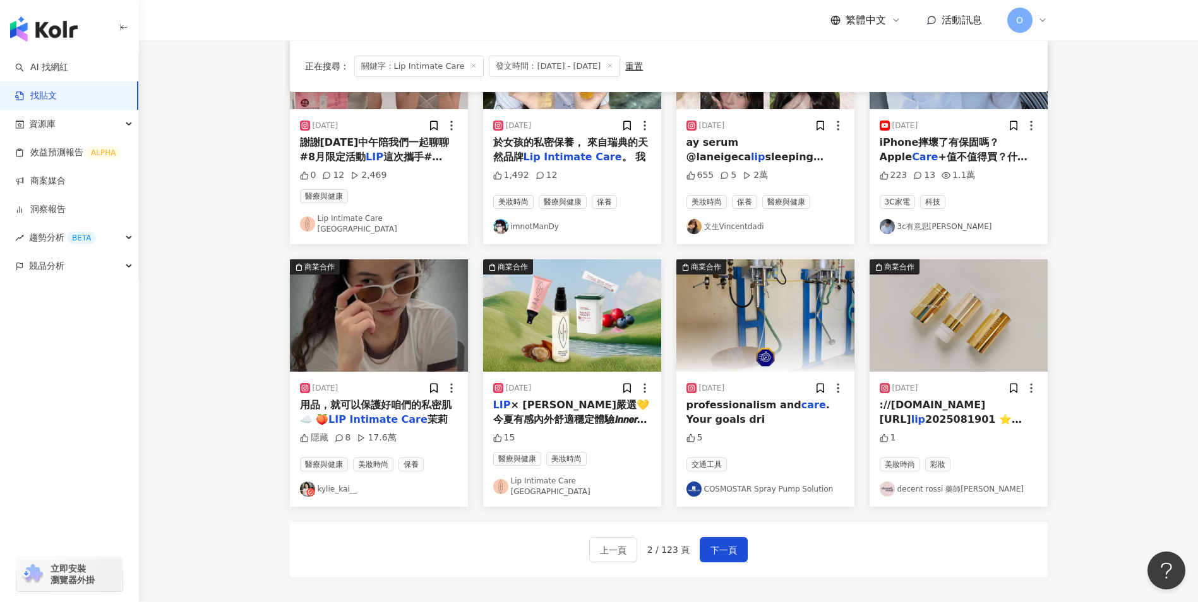
scroll to position [474, 0]
click at [402, 413] on mark "Care" at bounding box center [415, 419] width 26 height 12
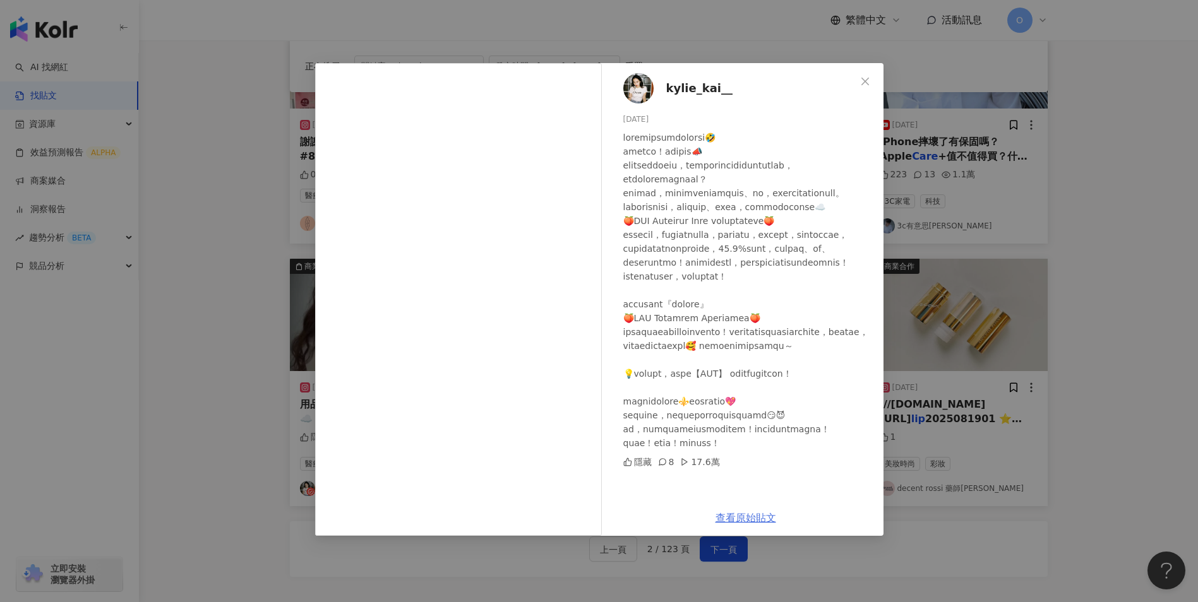
click at [752, 516] on link "查看原始貼文" at bounding box center [745, 518] width 61 height 12
click at [847, 77] on div "kylie_kai__ [DATE] 隱藏 8 17.6萬" at bounding box center [745, 281] width 275 height 437
click at [860, 78] on icon "close" at bounding box center [865, 81] width 10 height 10
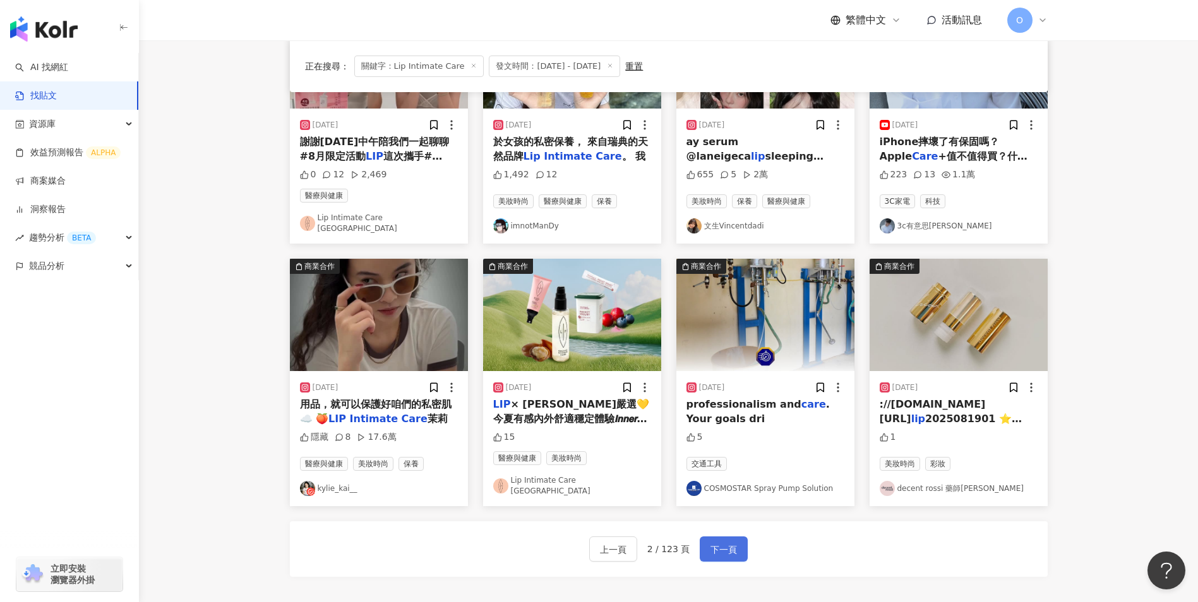
click at [724, 542] on span "下一頁" at bounding box center [723, 549] width 27 height 15
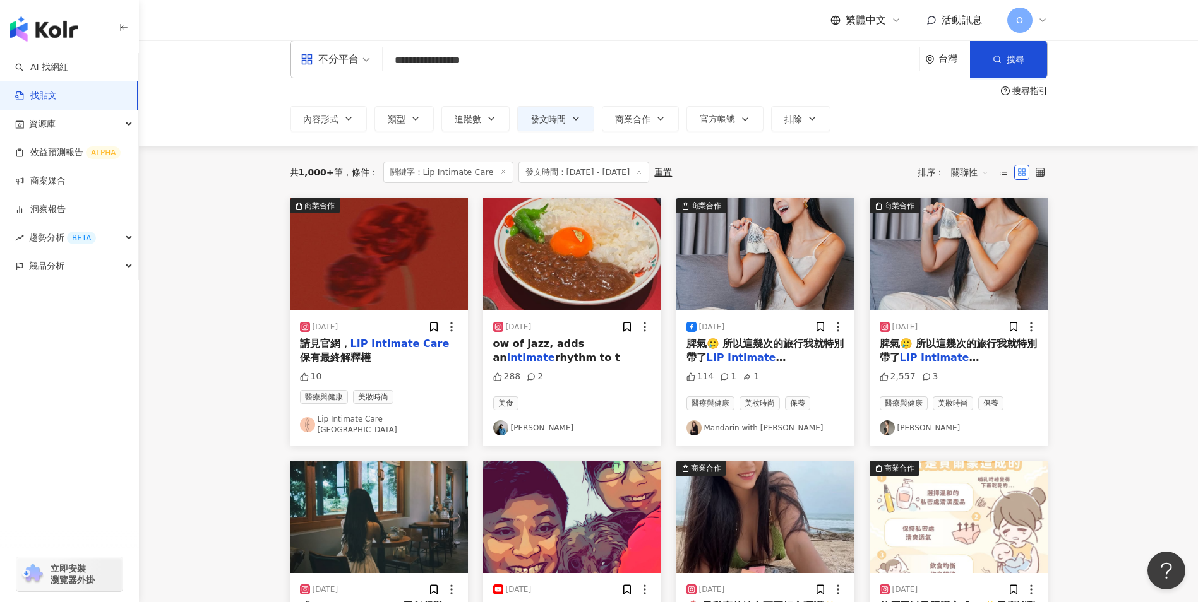
scroll to position [16, 0]
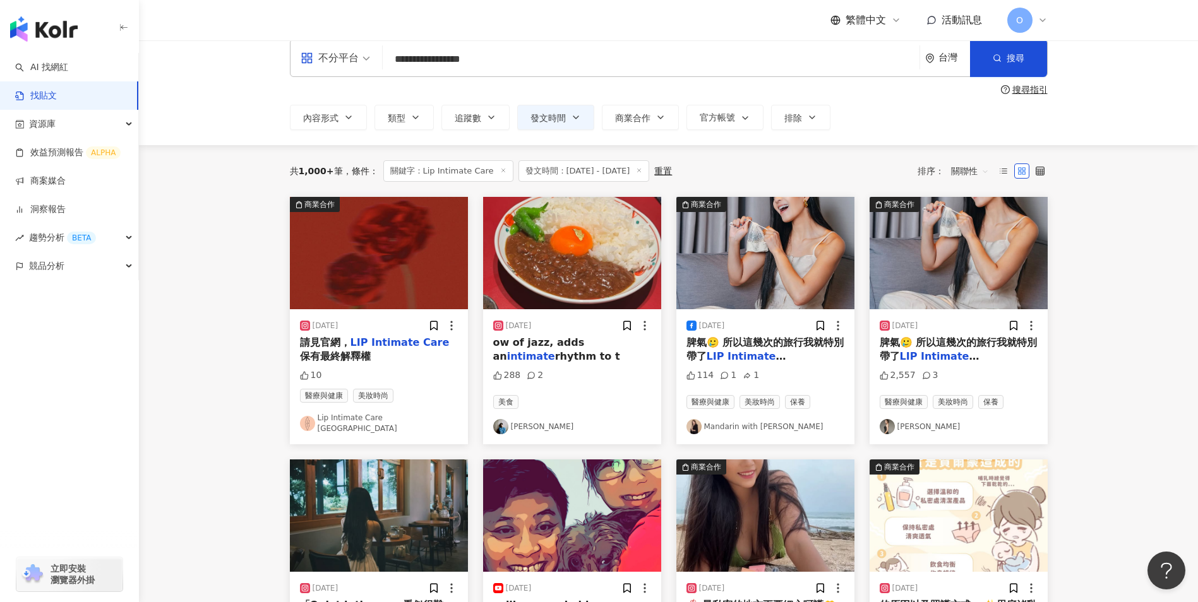
click at [783, 347] on span "脾氣🥲 所以這幾次的旅行我就特別帶了" at bounding box center [765, 350] width 158 height 26
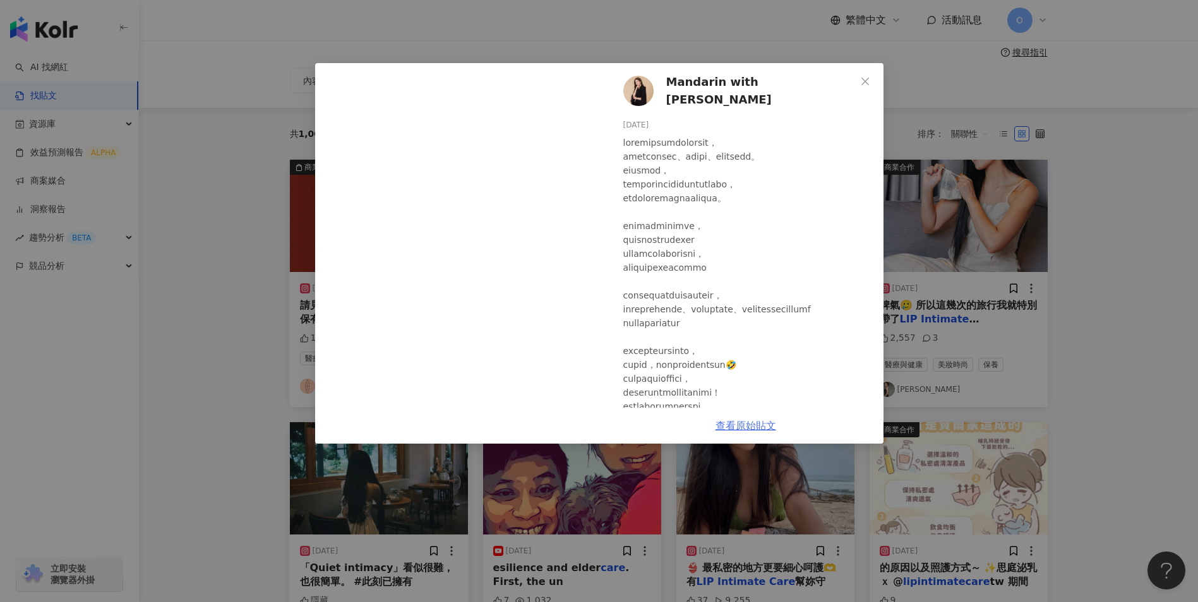
scroll to position [54, 0]
click at [750, 424] on link "查看原始貼文" at bounding box center [745, 426] width 61 height 12
click at [858, 80] on span "Close" at bounding box center [864, 81] width 25 height 10
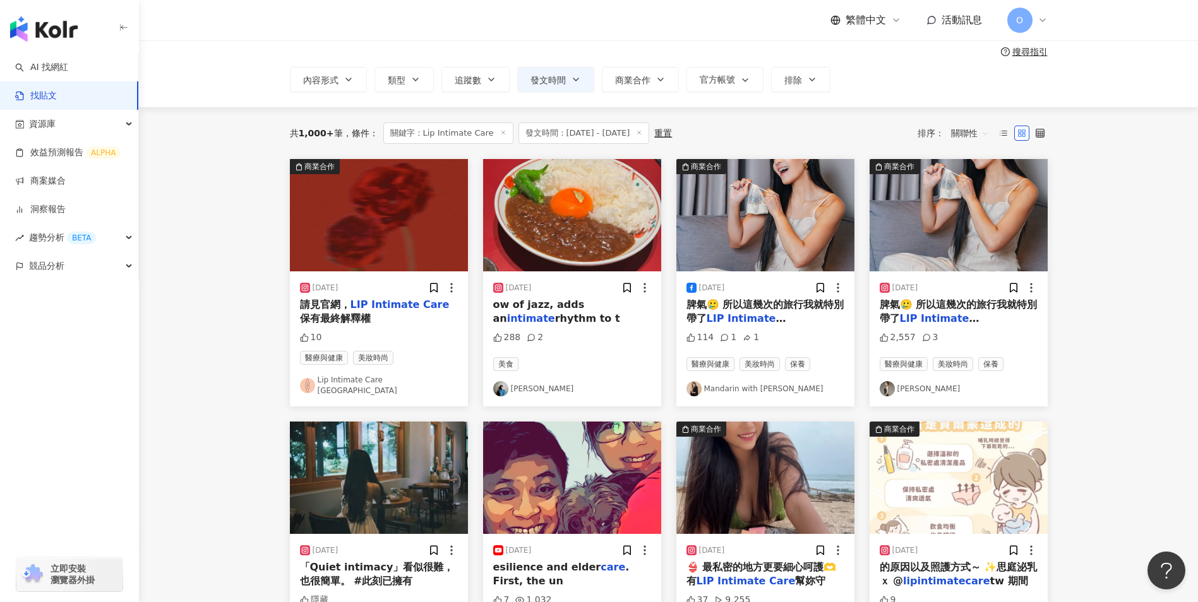
click at [907, 311] on span "脾氣🥲 所以這幾次的旅行我就特別帶了" at bounding box center [959, 312] width 158 height 26
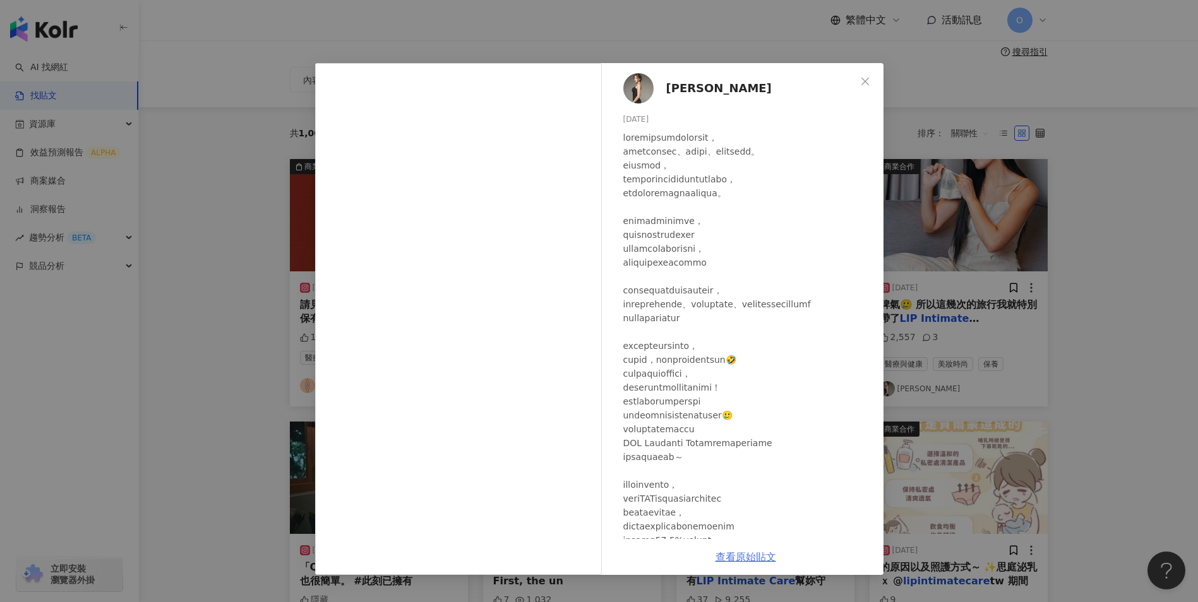
click at [741, 555] on link "查看原始貼文" at bounding box center [745, 557] width 61 height 12
click at [865, 81] on icon "close" at bounding box center [865, 81] width 8 height 8
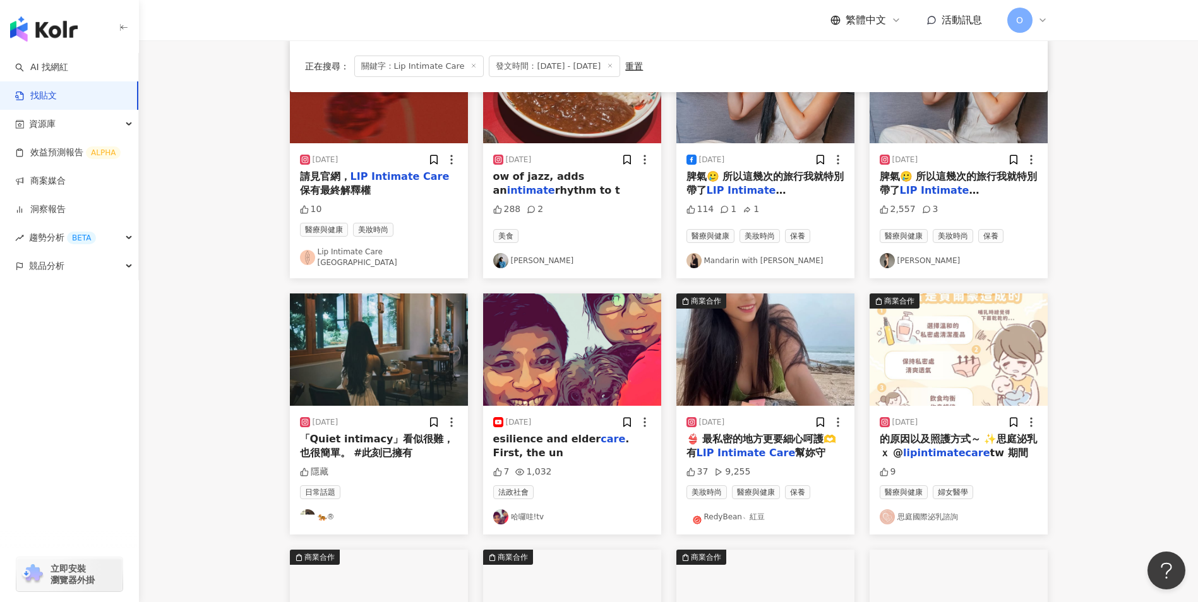
scroll to position [244, 0]
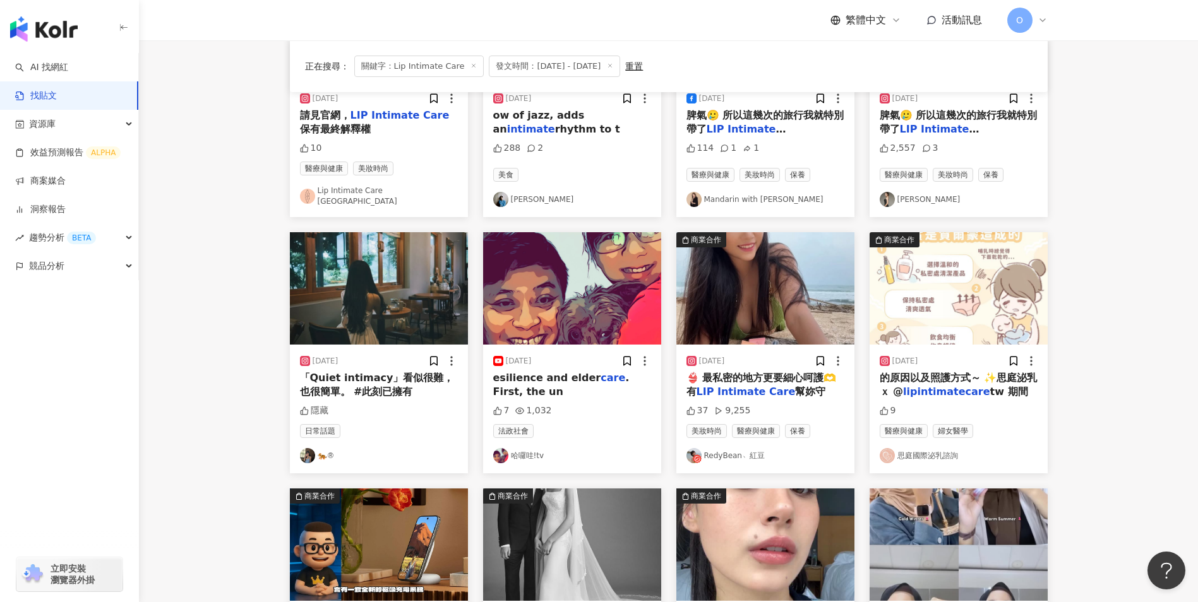
click at [747, 372] on span "️👙 最私密的地方更要細心呵護🫶 有" at bounding box center [761, 385] width 150 height 26
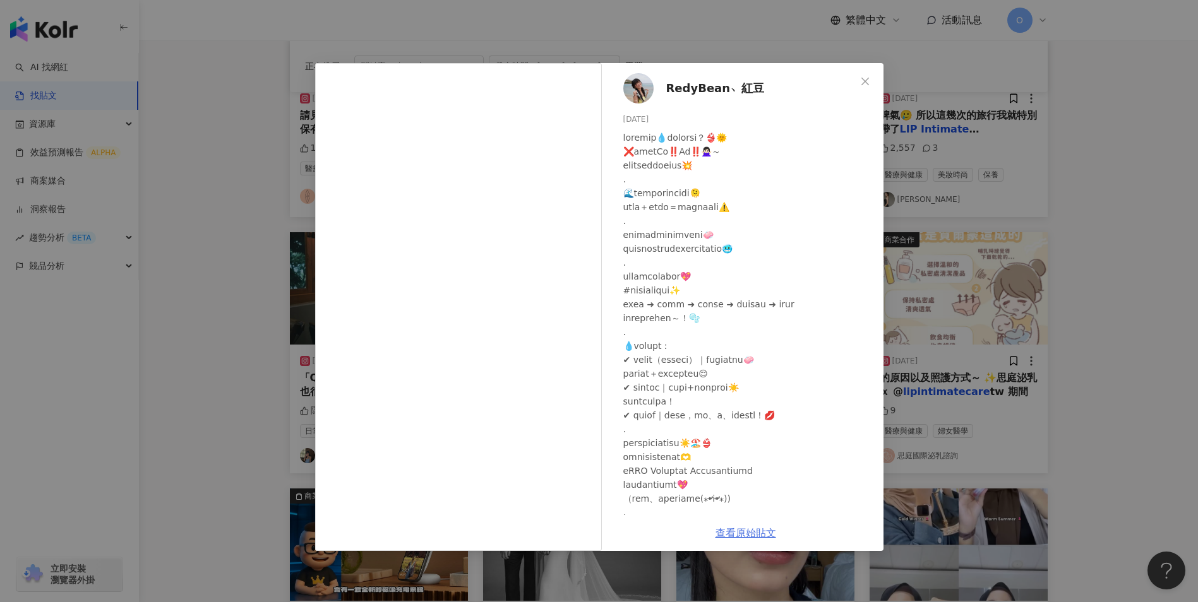
click at [741, 530] on link "查看原始貼文" at bounding box center [745, 533] width 61 height 12
click at [868, 74] on button "Close" at bounding box center [864, 81] width 25 height 25
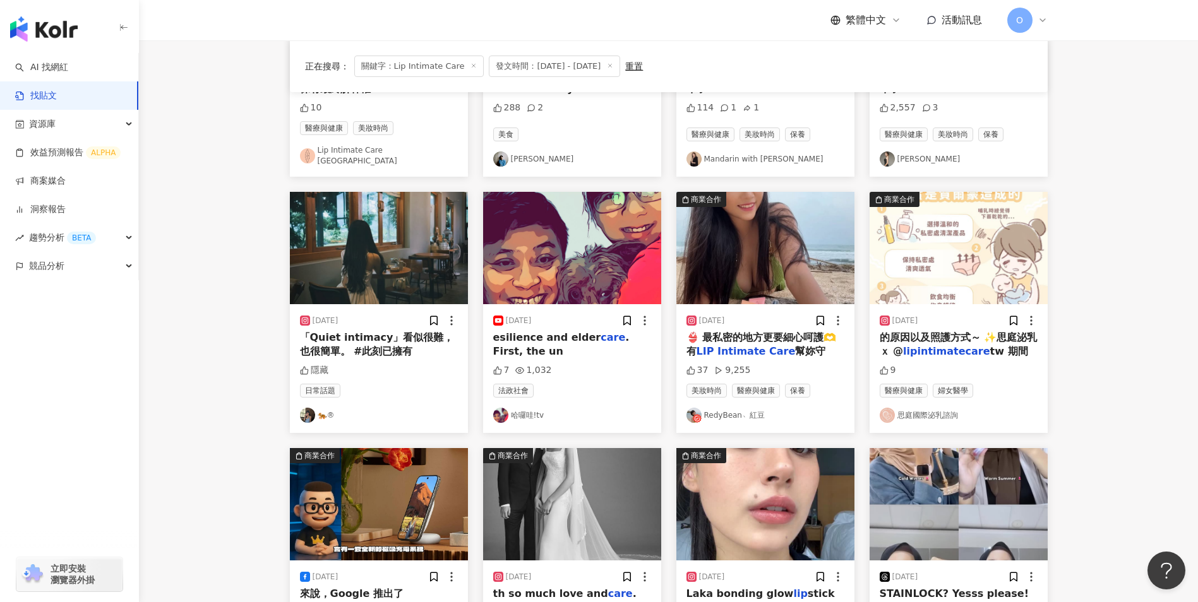
scroll to position [307, 0]
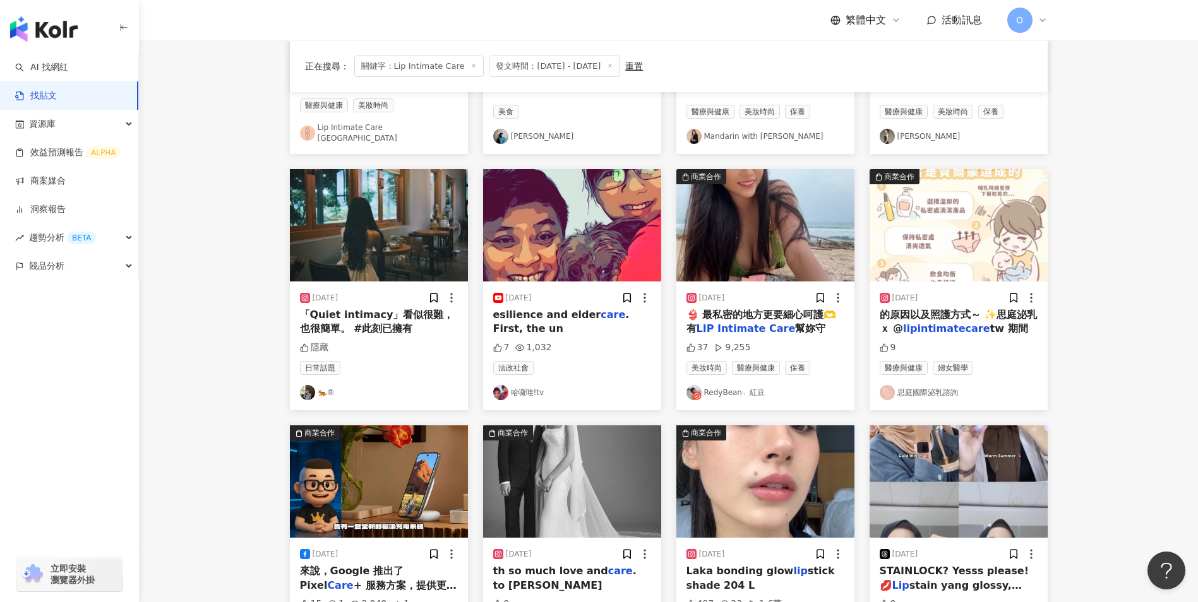
click at [947, 323] on mark "lipintimatecare" at bounding box center [946, 329] width 86 height 12
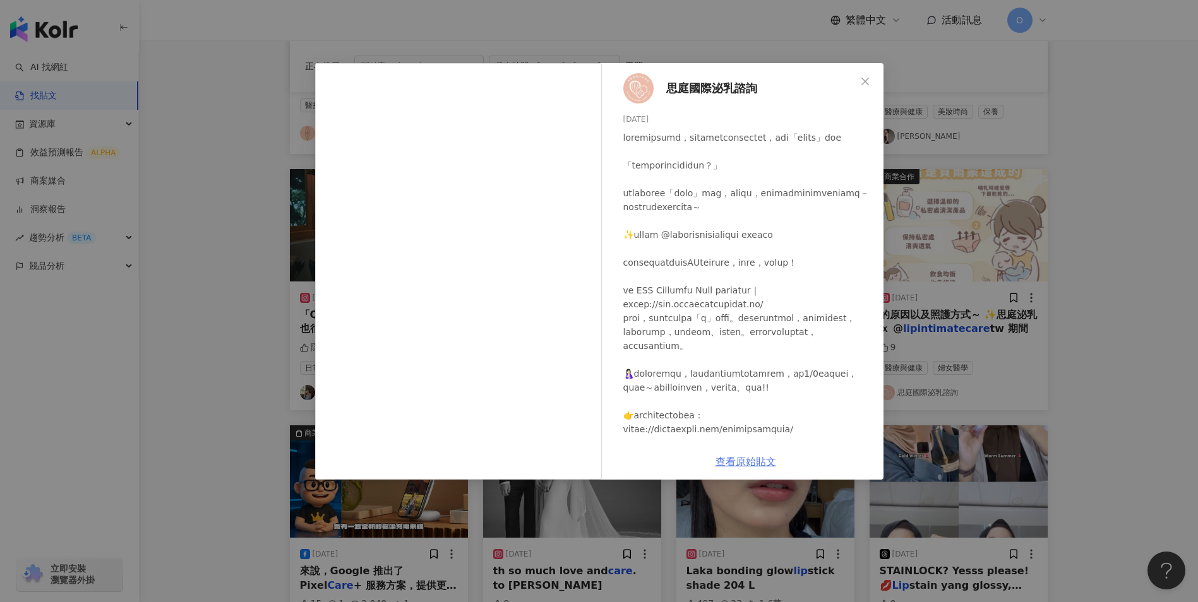
click at [748, 459] on link "查看原始貼文" at bounding box center [745, 462] width 61 height 12
drag, startPoint x: 862, startPoint y: 78, endPoint x: 850, endPoint y: 103, distance: 27.4
click at [862, 78] on icon "close" at bounding box center [865, 81] width 8 height 8
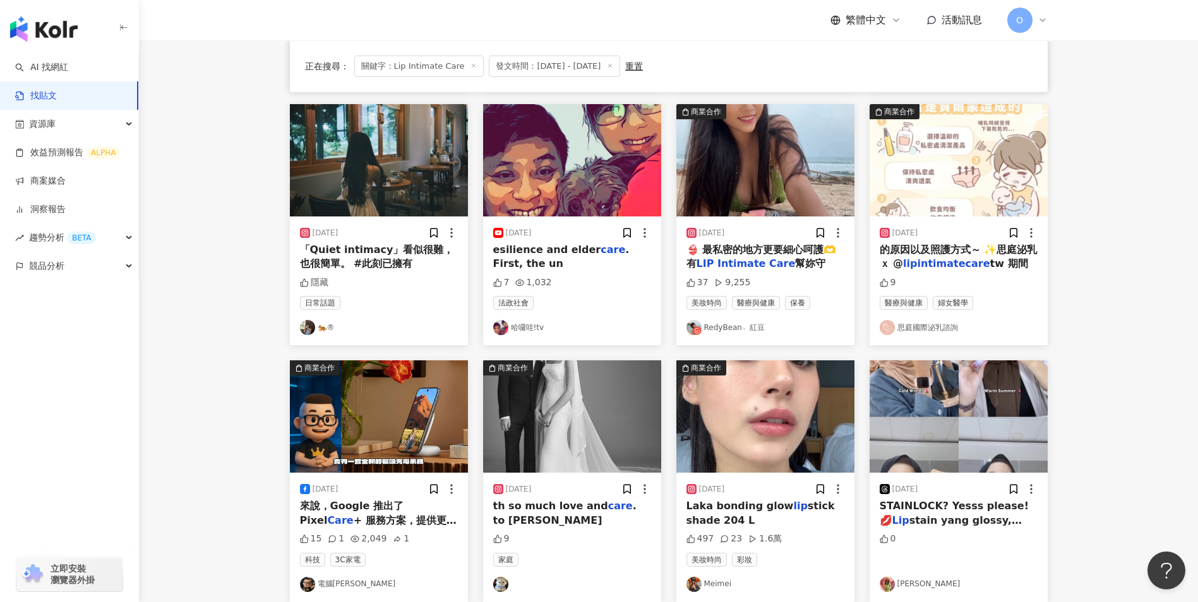
scroll to position [496, 0]
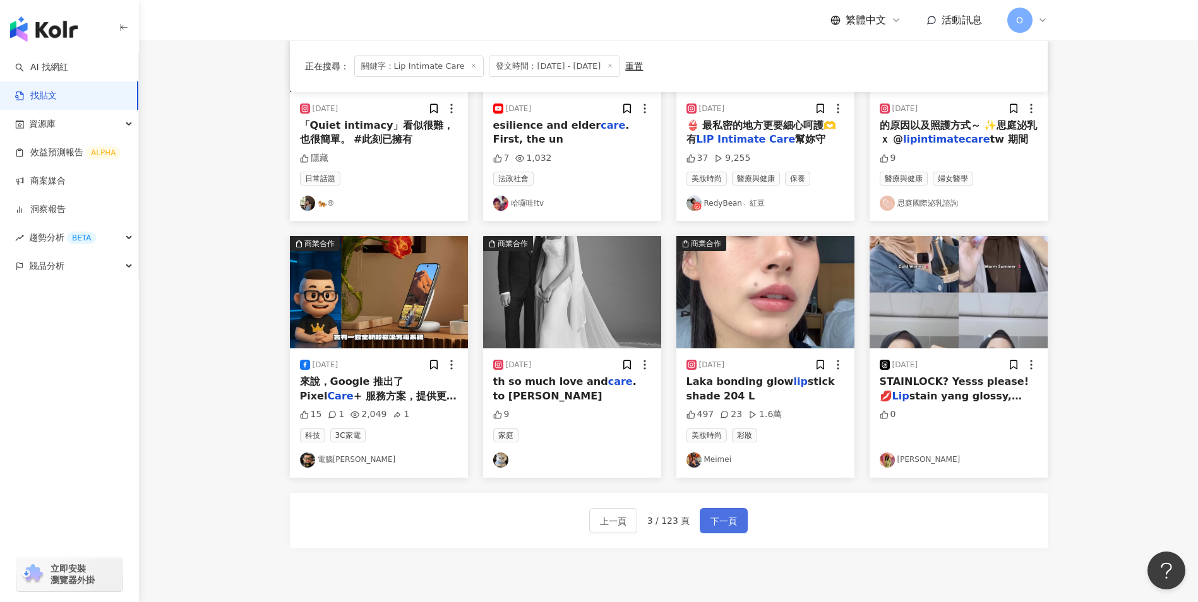
click at [731, 515] on span "下一頁" at bounding box center [723, 521] width 27 height 15
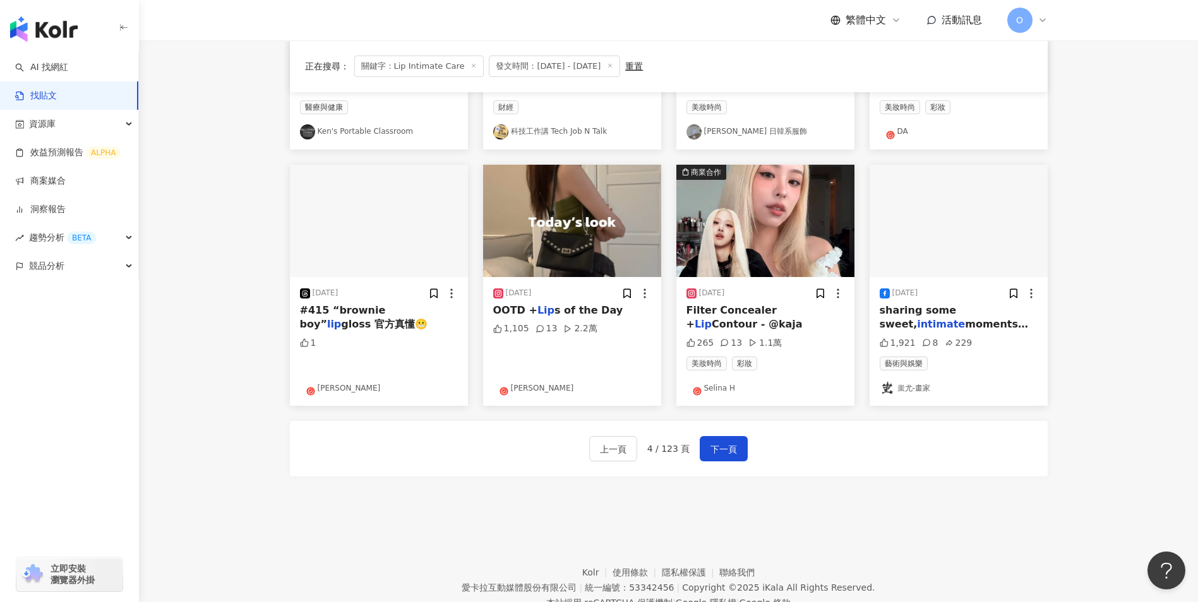
scroll to position [568, 0]
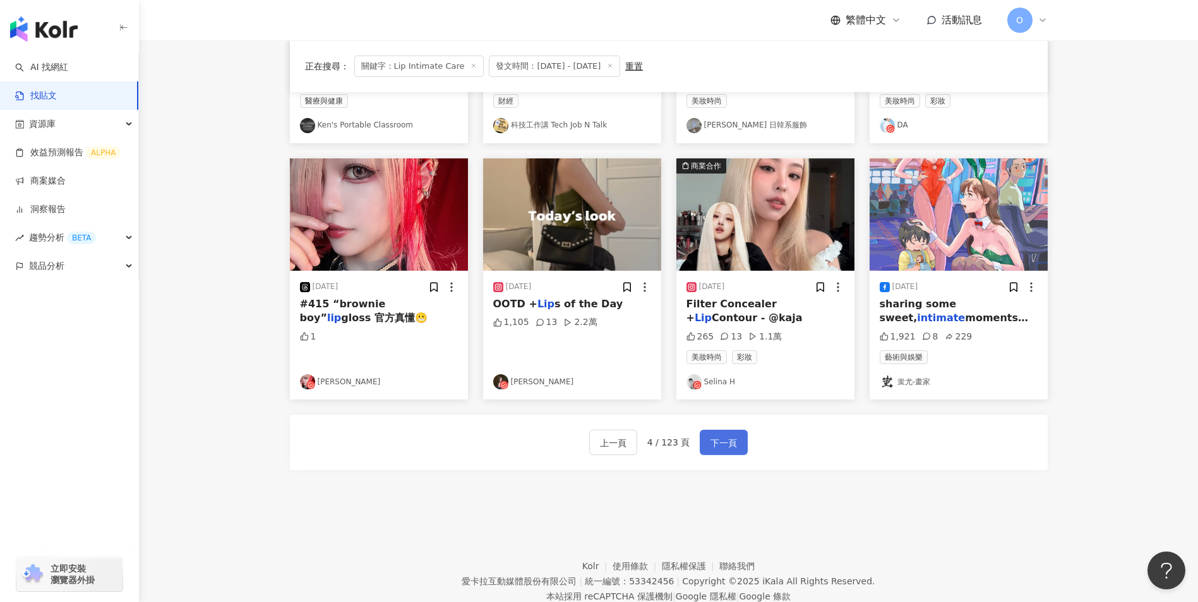
click at [728, 441] on span "下一頁" at bounding box center [723, 443] width 27 height 15
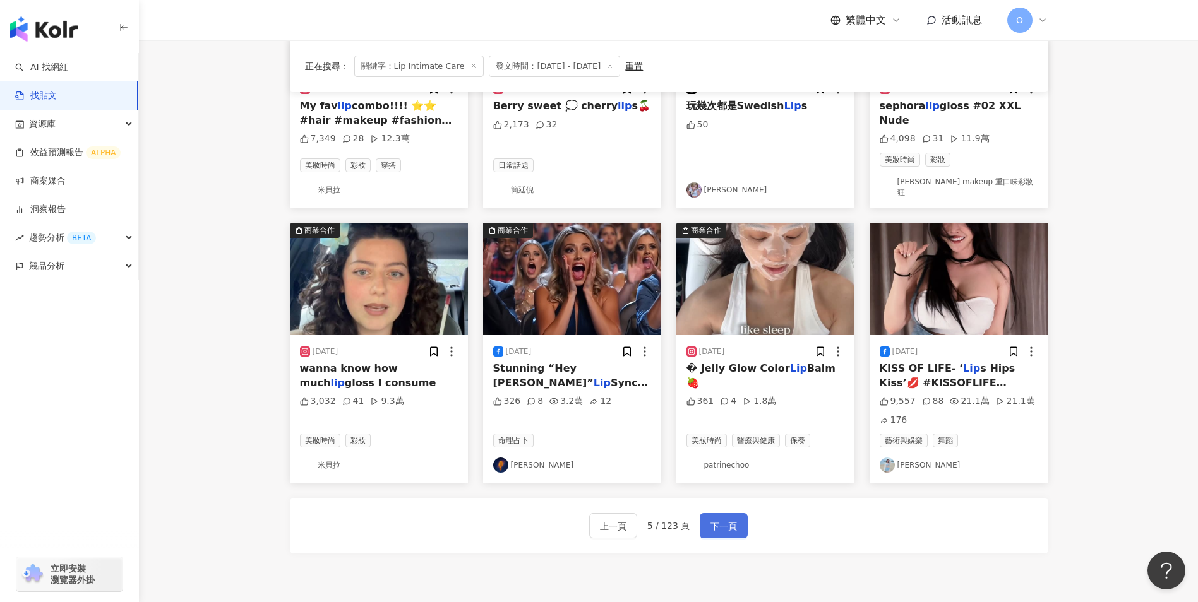
scroll to position [510, 0]
click at [717, 518] on span "下一頁" at bounding box center [723, 525] width 27 height 15
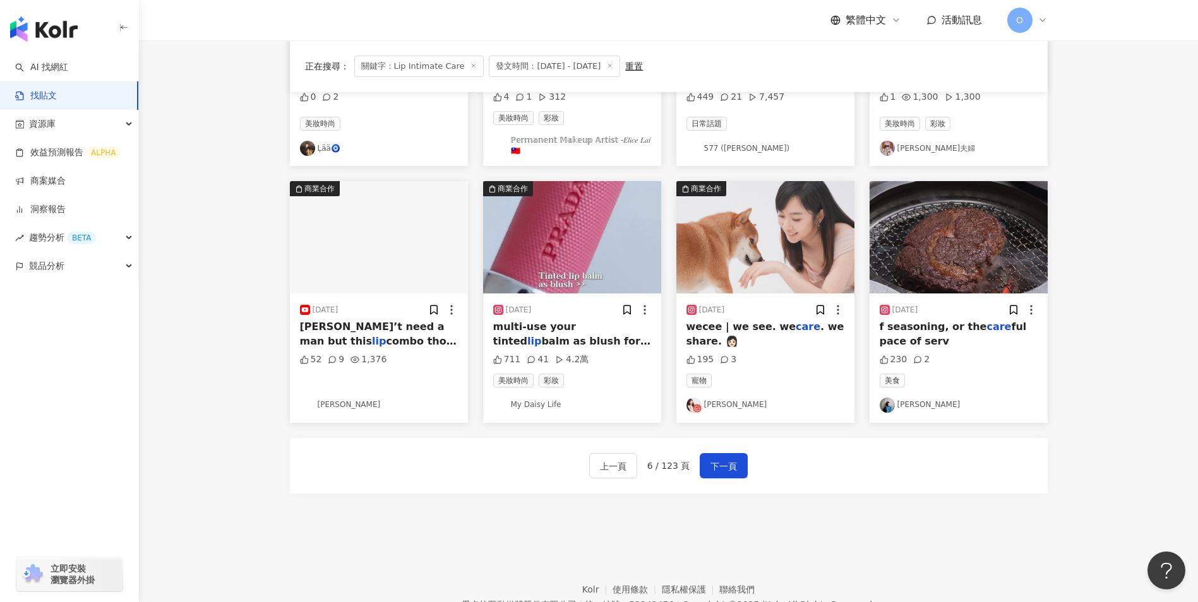
scroll to position [551, 0]
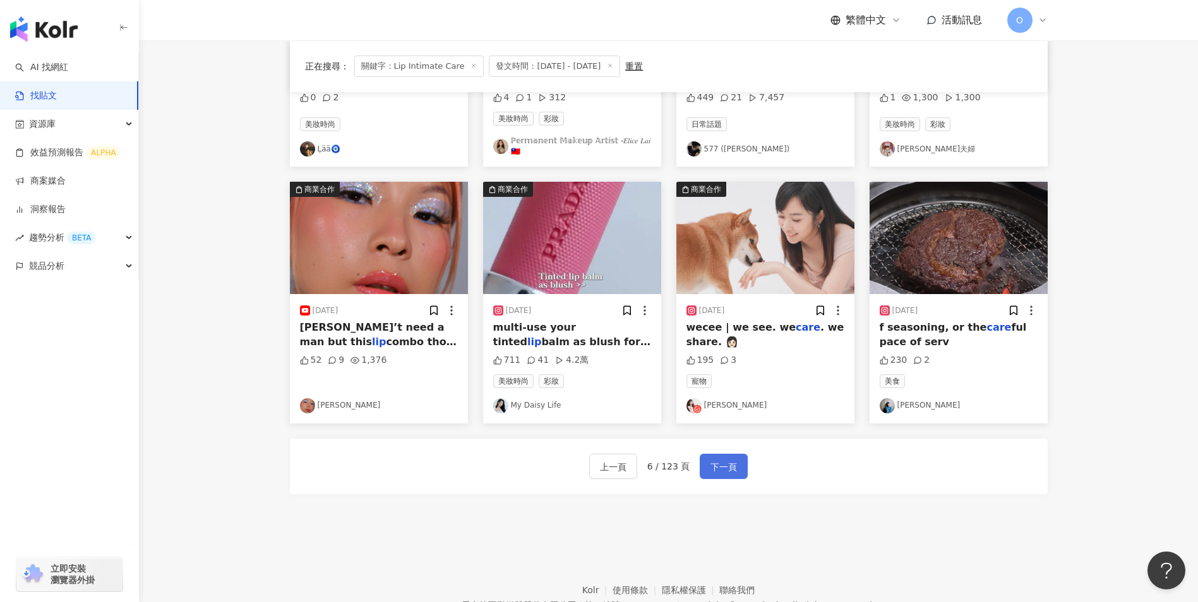
click at [726, 476] on button "下一頁" at bounding box center [724, 466] width 48 height 25
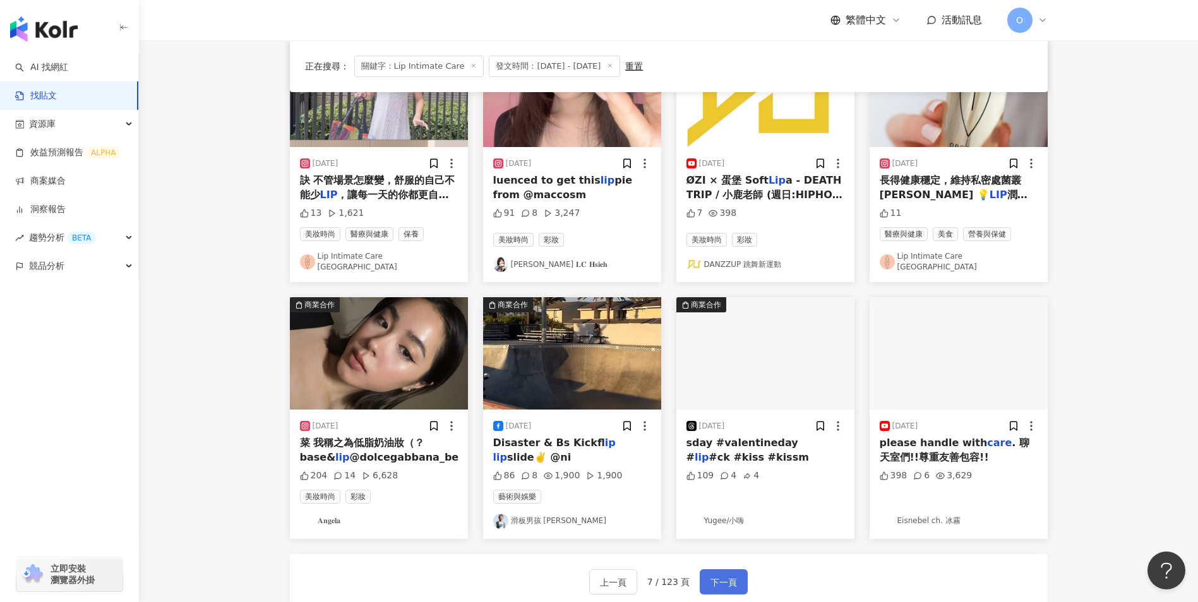
scroll to position [437, 0]
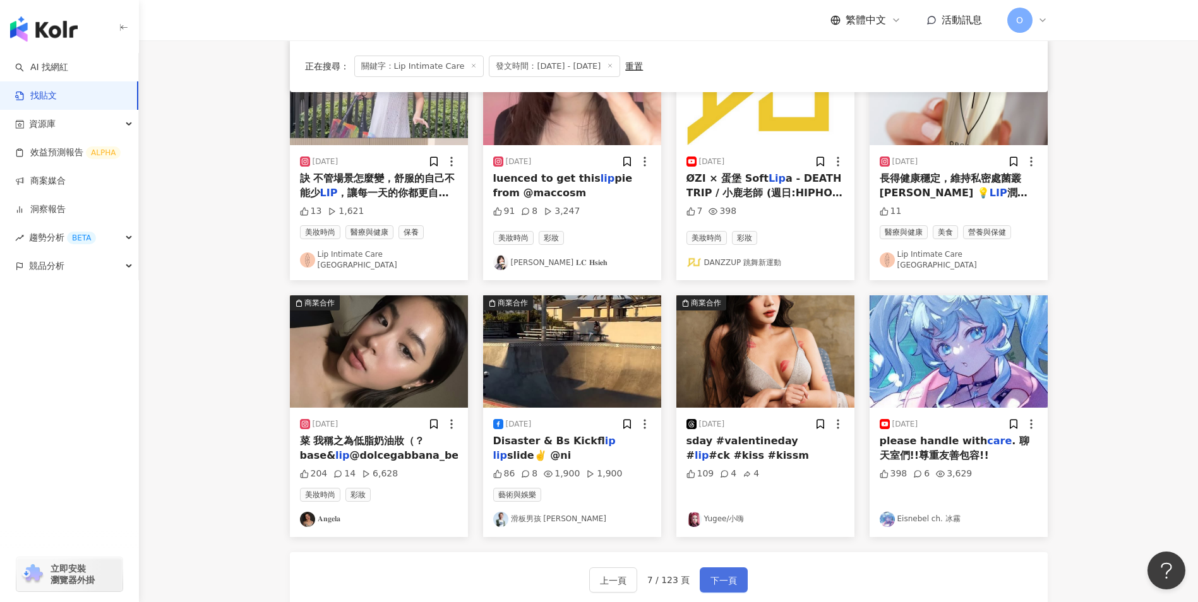
click at [722, 577] on span "下一頁" at bounding box center [723, 580] width 27 height 15
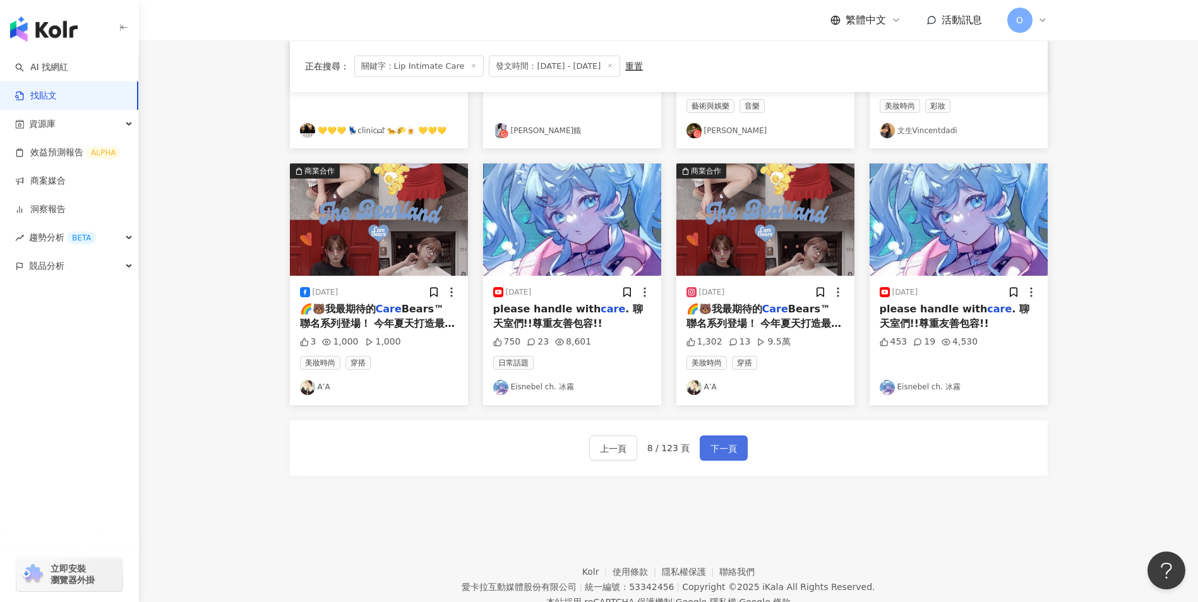
click at [725, 436] on button "下一頁" at bounding box center [724, 448] width 48 height 25
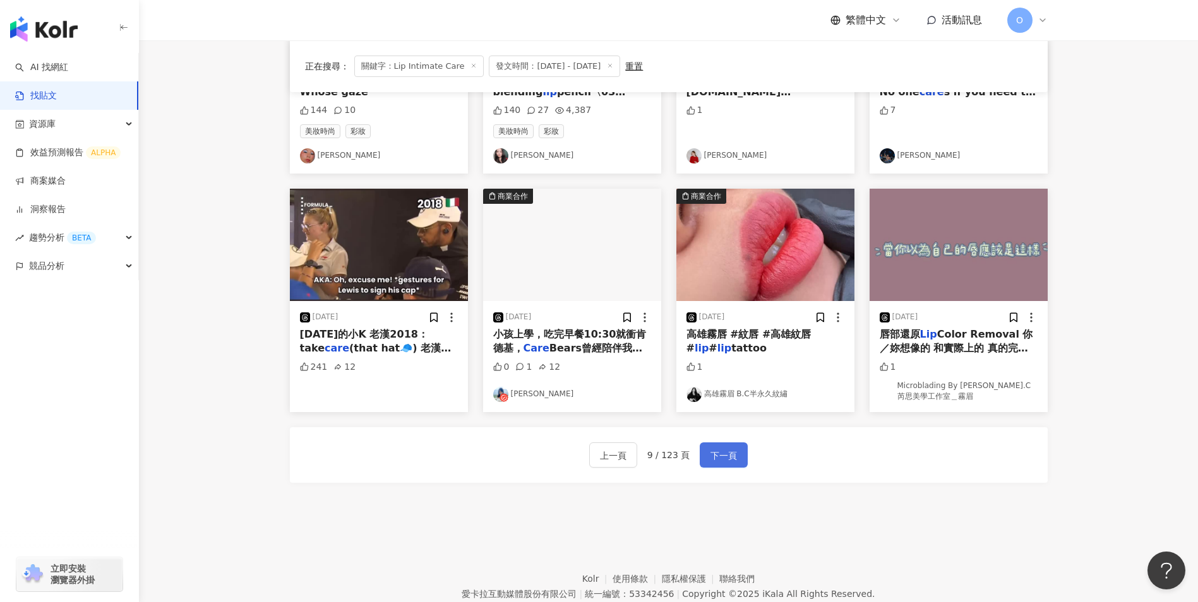
scroll to position [590, 0]
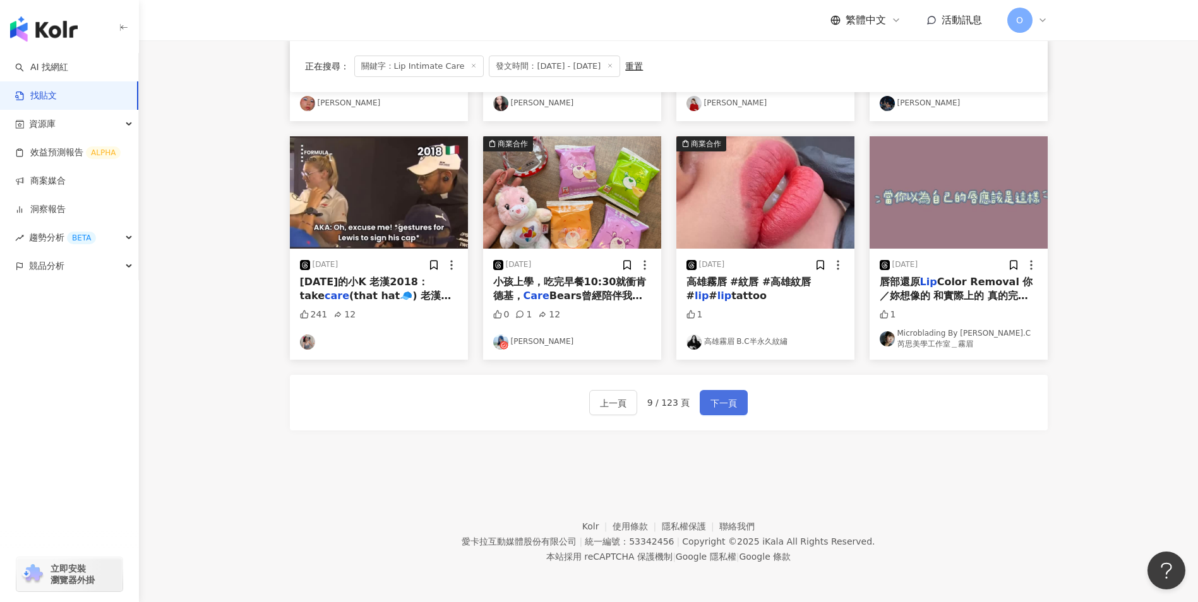
click at [736, 396] on button "下一頁" at bounding box center [724, 402] width 48 height 25
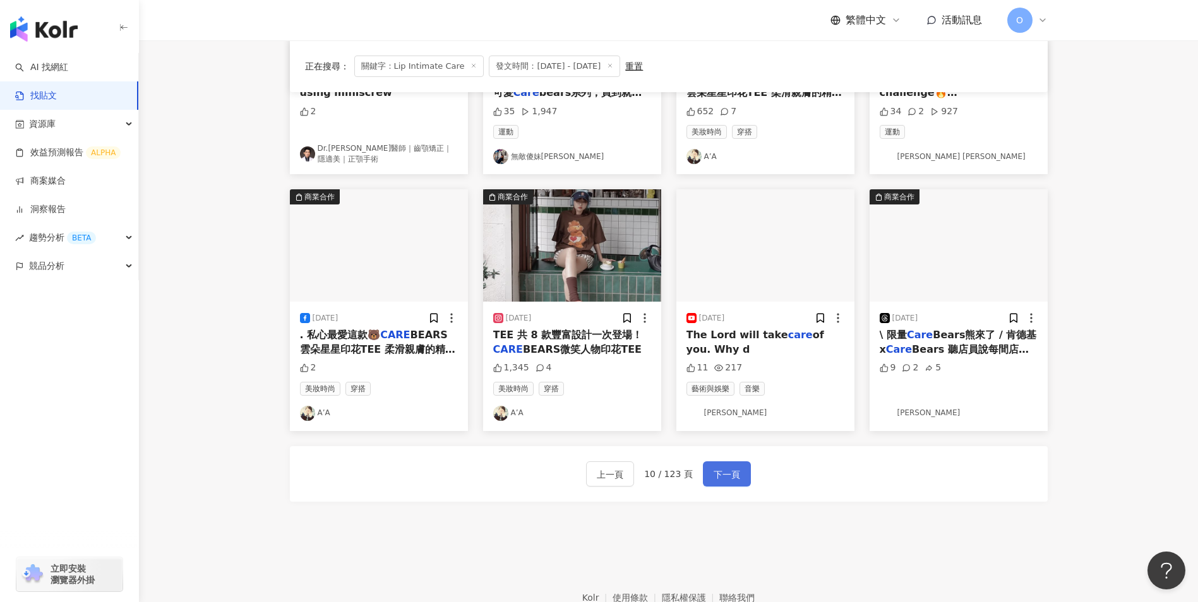
scroll to position [614, 0]
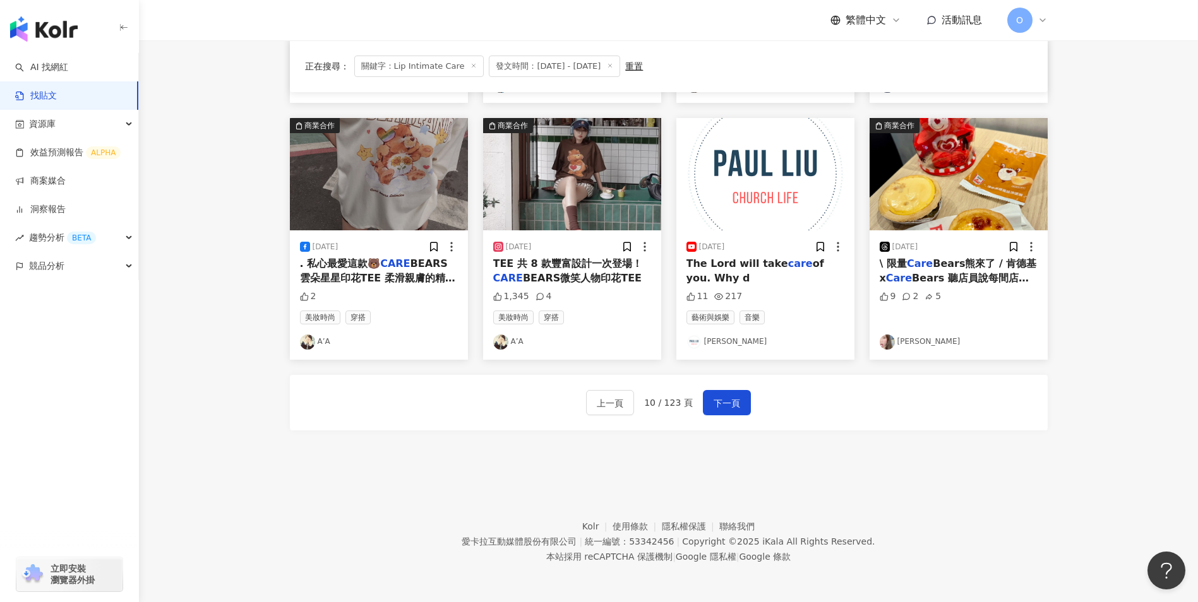
click at [716, 389] on div "上一頁 10 / 123 頁 下一頁" at bounding box center [669, 403] width 758 height 56
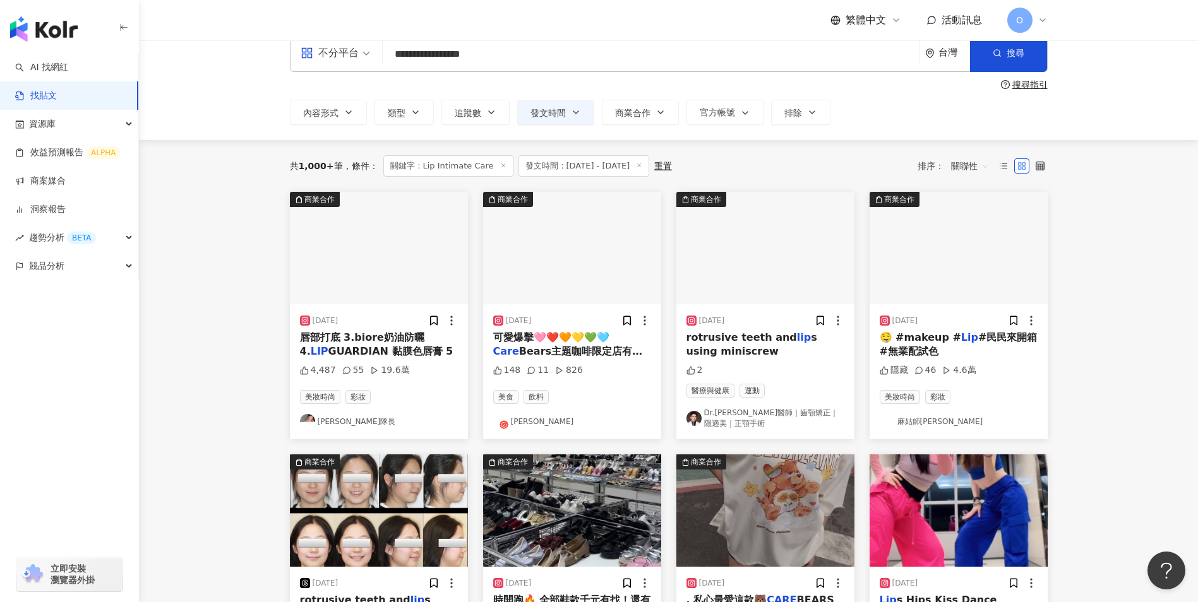
scroll to position [0, 0]
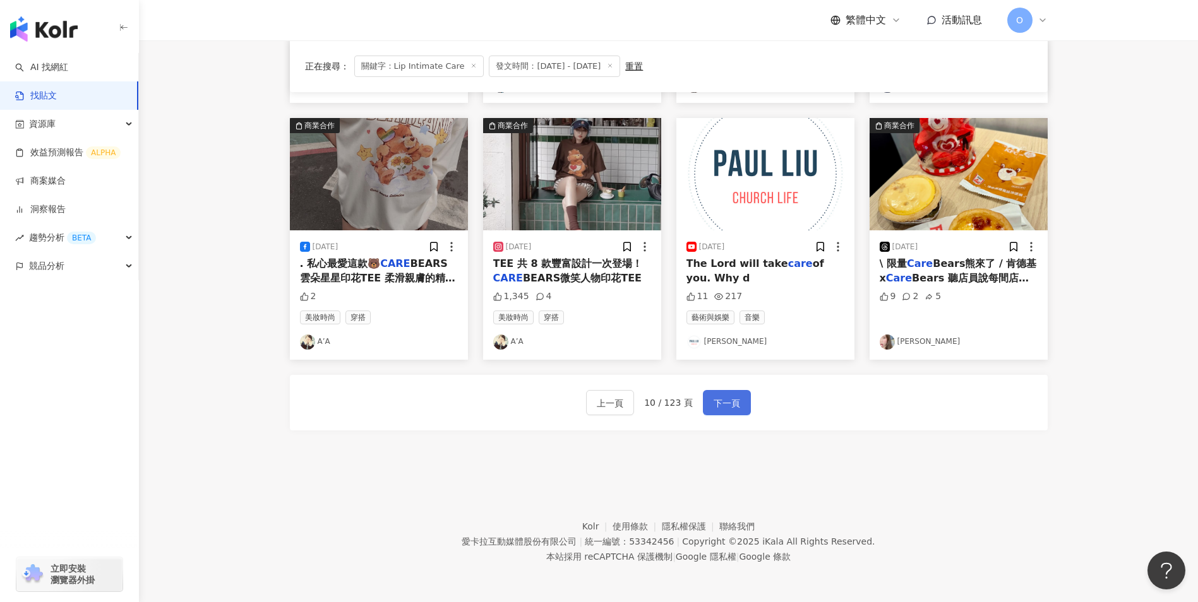
click at [717, 410] on span "下一頁" at bounding box center [726, 403] width 27 height 15
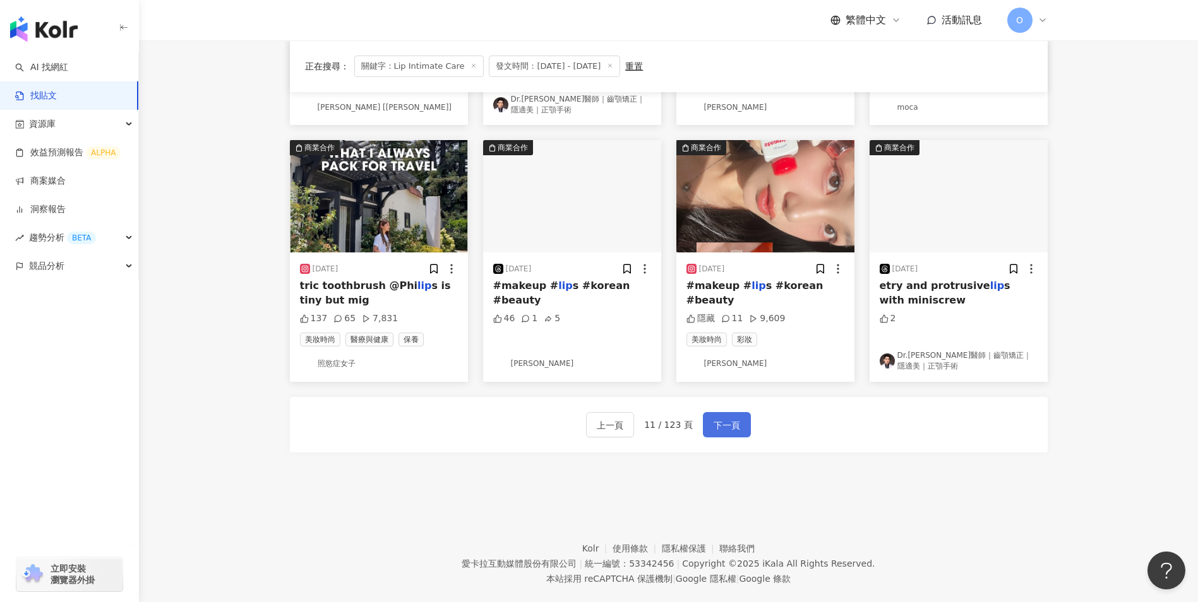
scroll to position [614, 0]
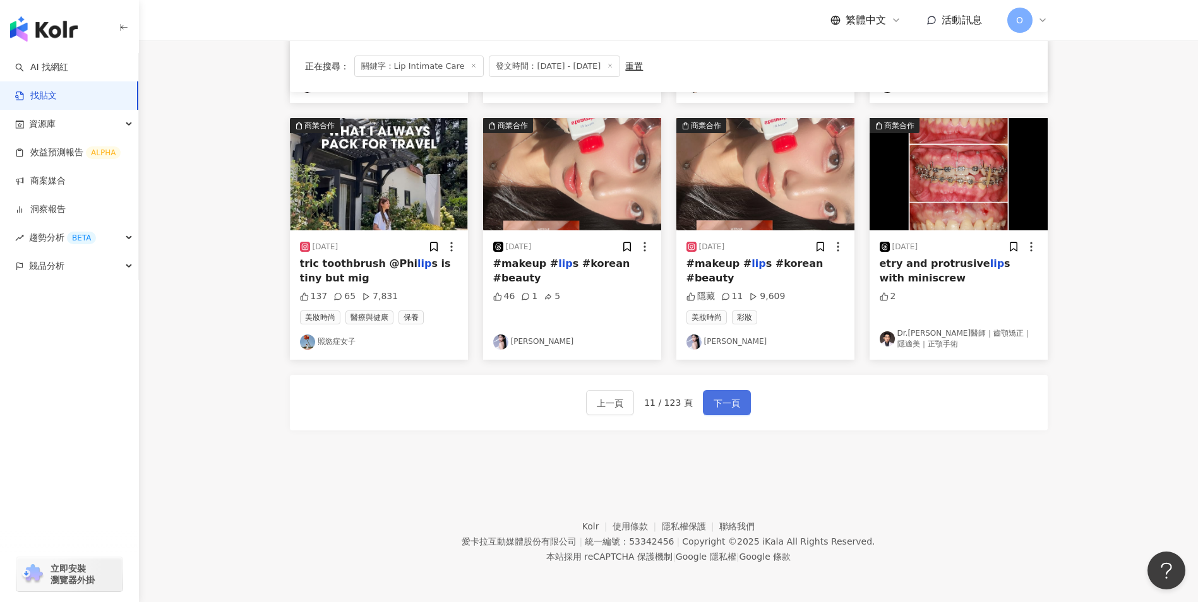
click at [717, 388] on div "上一頁 11 / 123 頁 下一頁" at bounding box center [669, 403] width 758 height 56
click at [718, 394] on button "下一頁" at bounding box center [727, 402] width 48 height 25
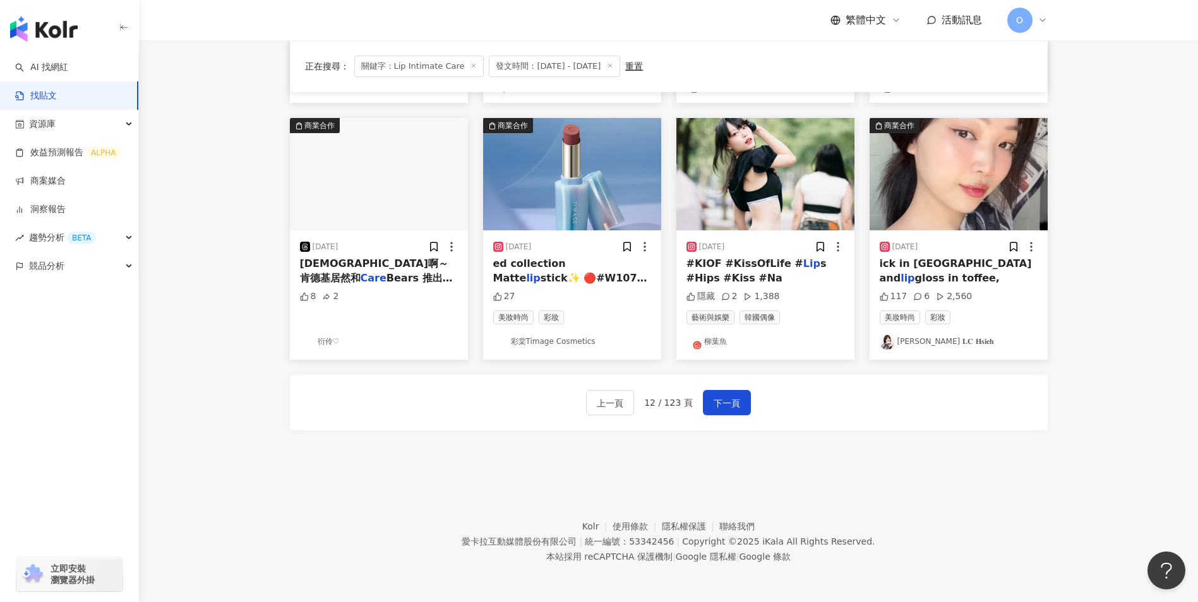
scroll to position [594, 0]
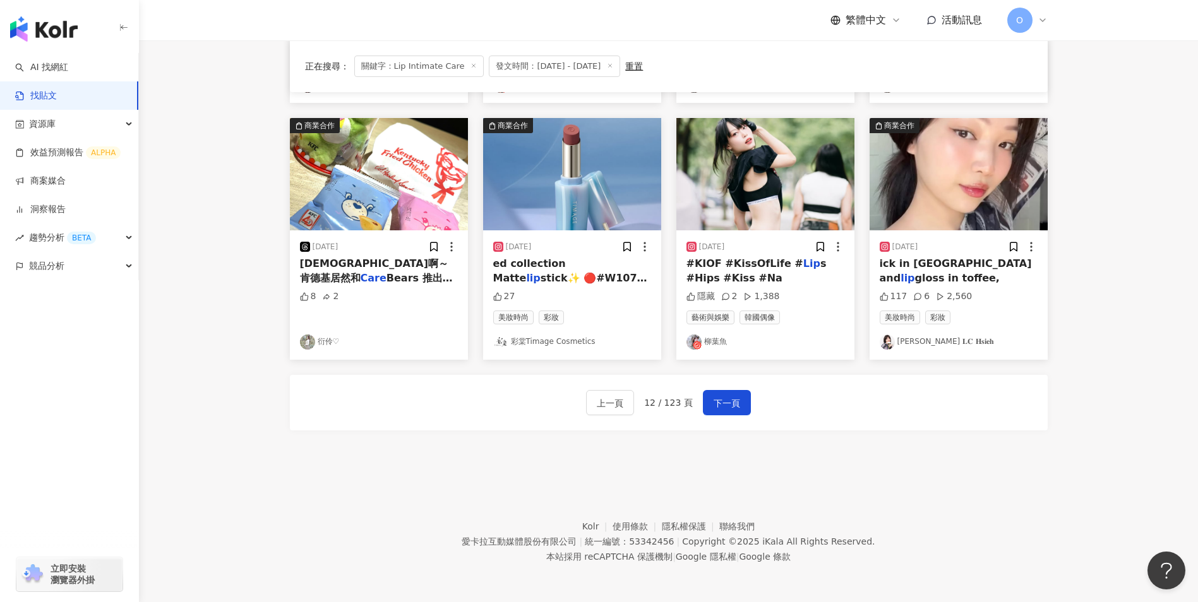
click at [470, 63] on icon at bounding box center [473, 66] width 6 height 6
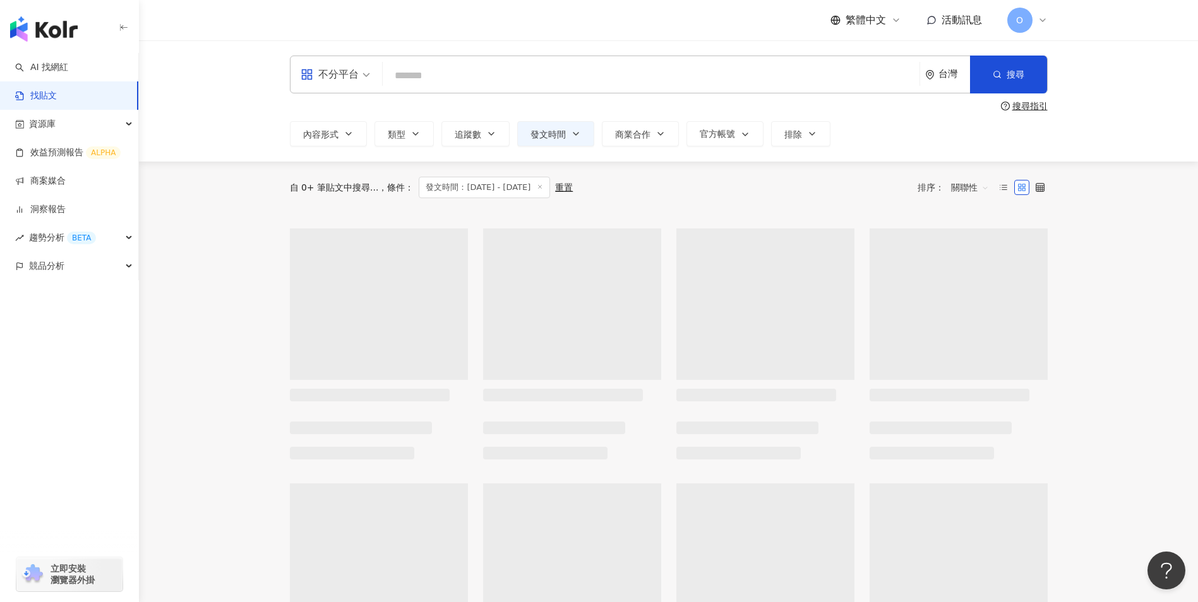
click at [445, 70] on input "search" at bounding box center [651, 75] width 527 height 27
paste input "**********"
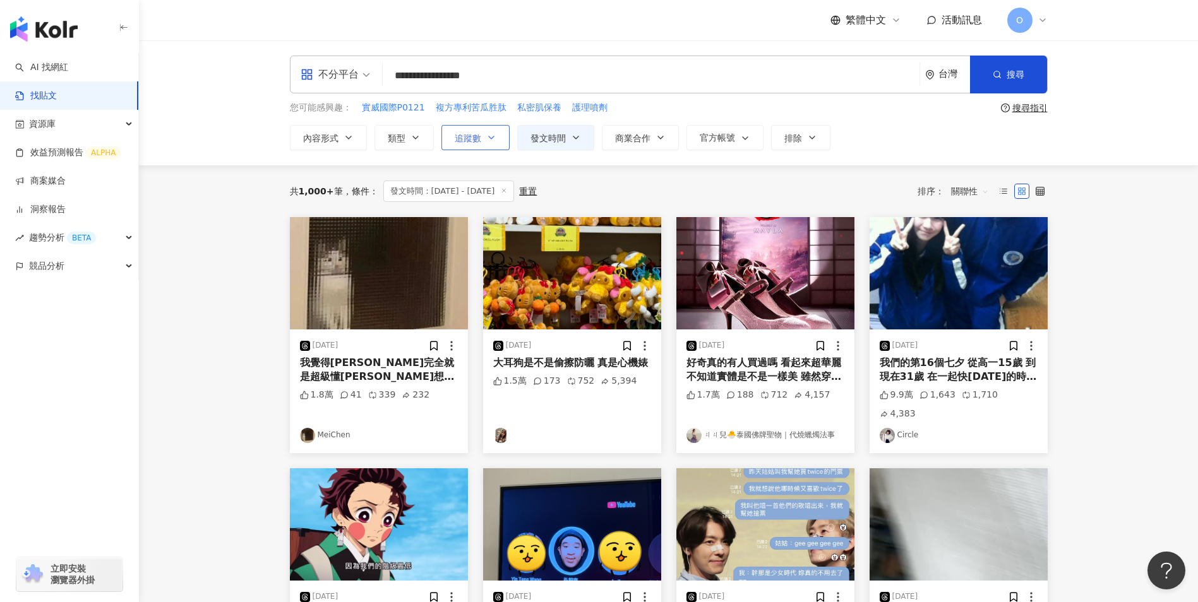
type input "**********"
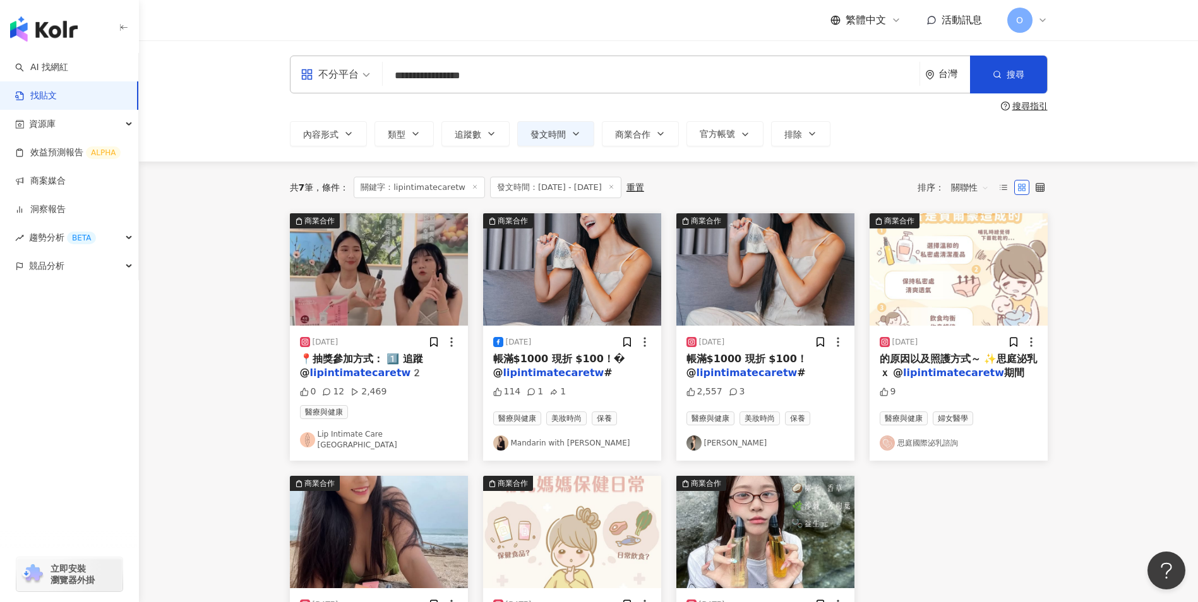
click at [475, 189] on icon at bounding box center [475, 187] width 6 height 6
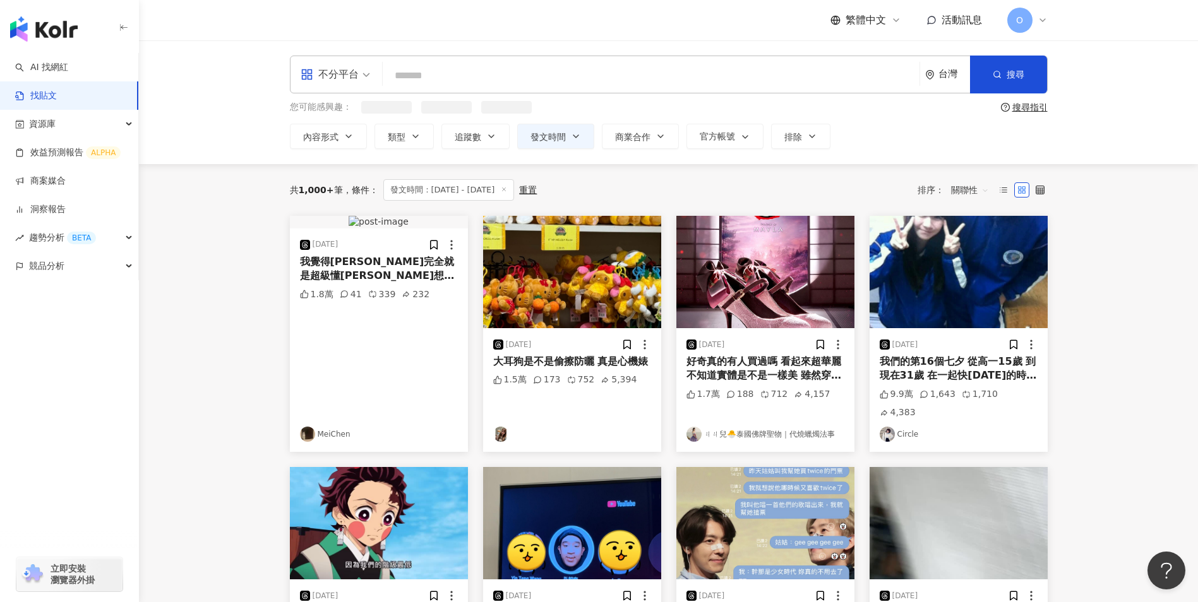
click at [485, 75] on input "search" at bounding box center [651, 75] width 527 height 27
paste input "***"
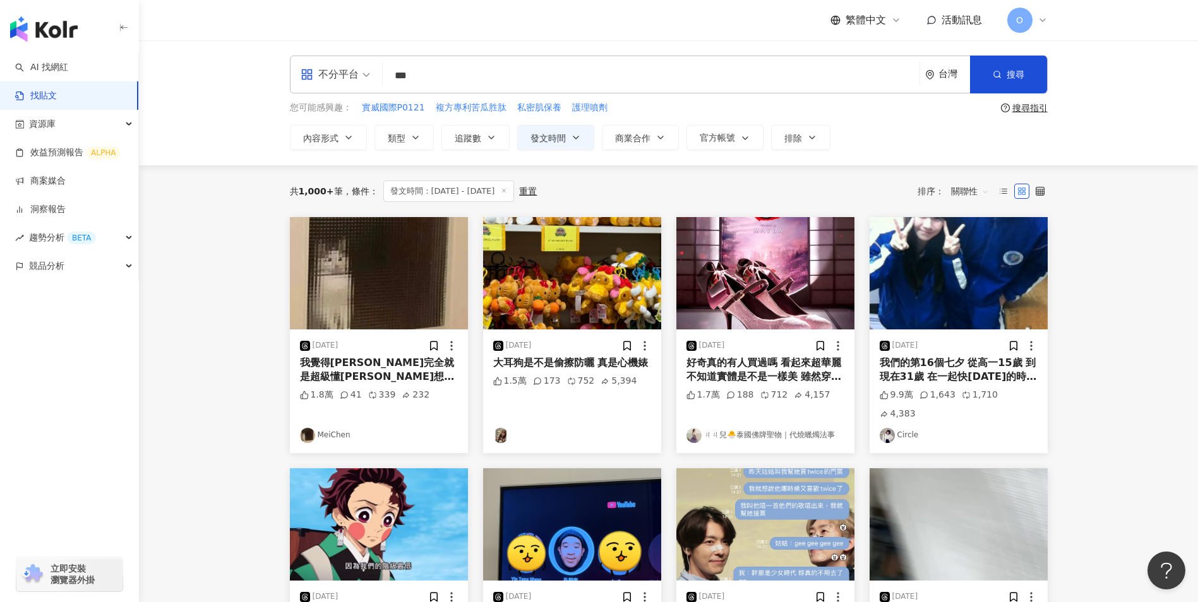
type input "***"
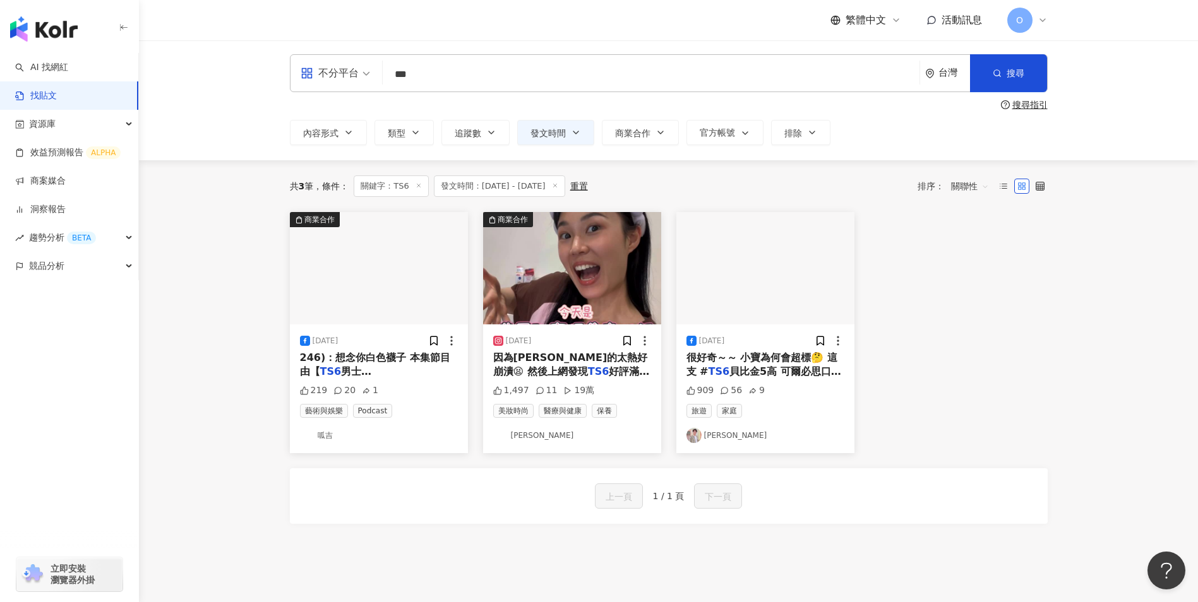
scroll to position [2, 0]
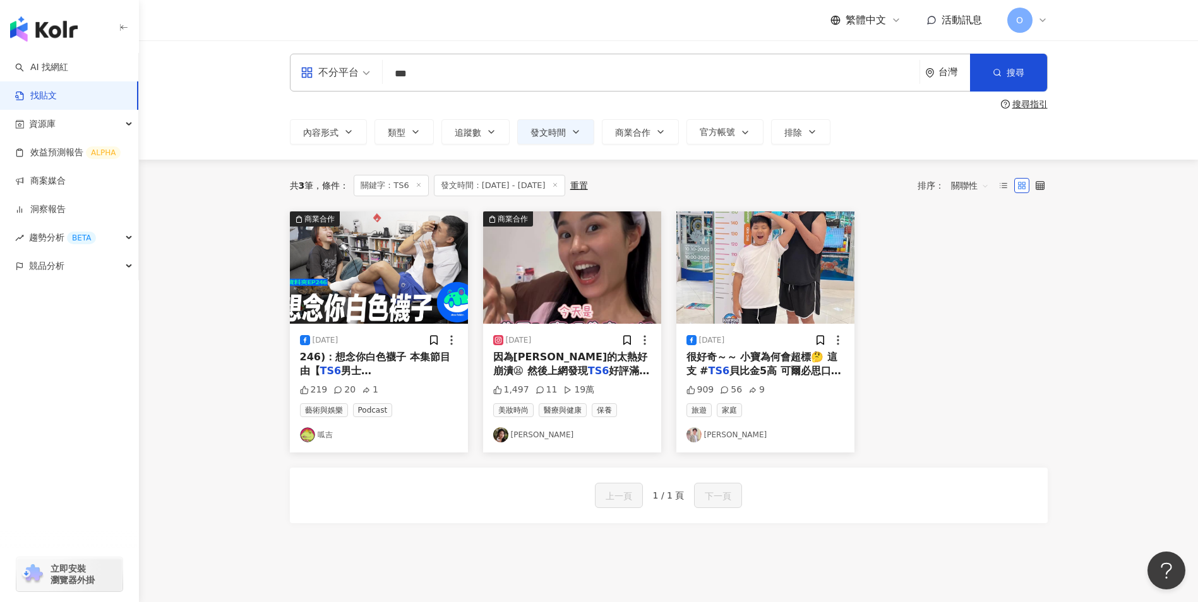
click at [388, 365] on span "男士[DEMOGRAPHIC_DATA]系列】贊助播出" at bounding box center [369, 385] width 138 height 40
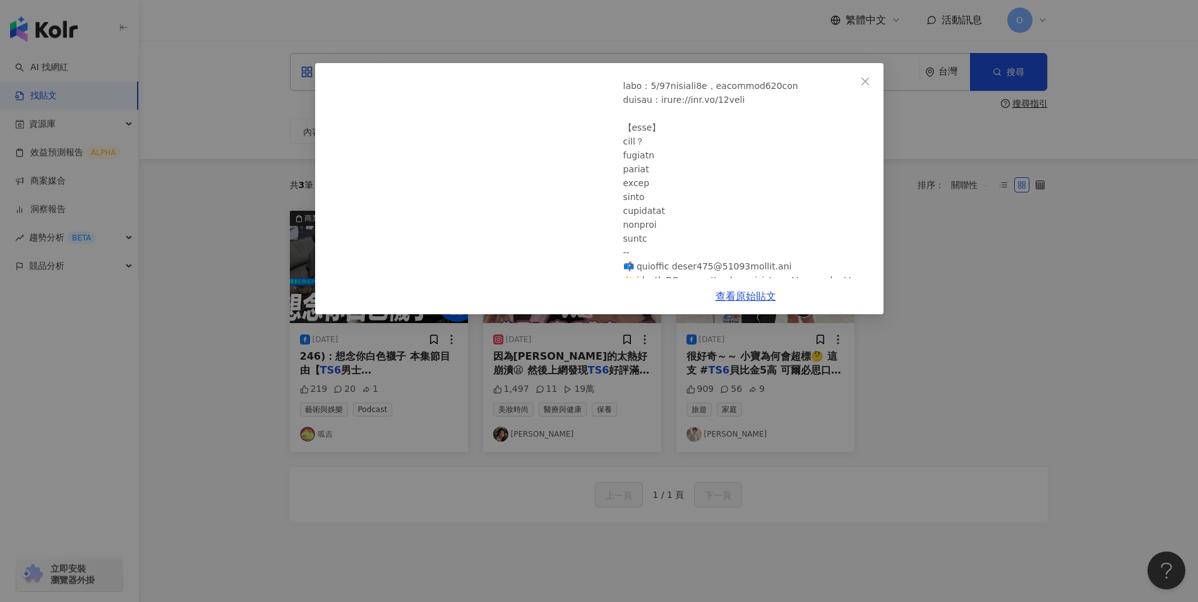
scroll to position [177, 0]
click at [869, 76] on icon "close" at bounding box center [865, 81] width 10 height 10
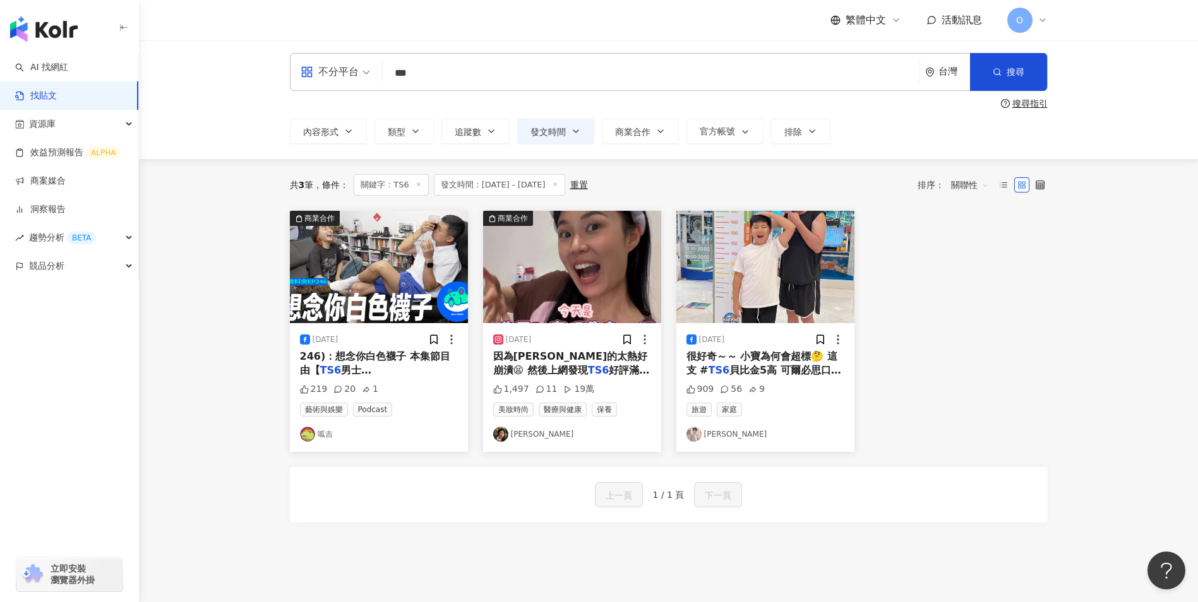
click at [589, 366] on span "好評滿滿！ 用了果然好用！！ [GEOGRAPHIC_DATA][PERSON_NAME]" at bounding box center [571, 391] width 157 height 54
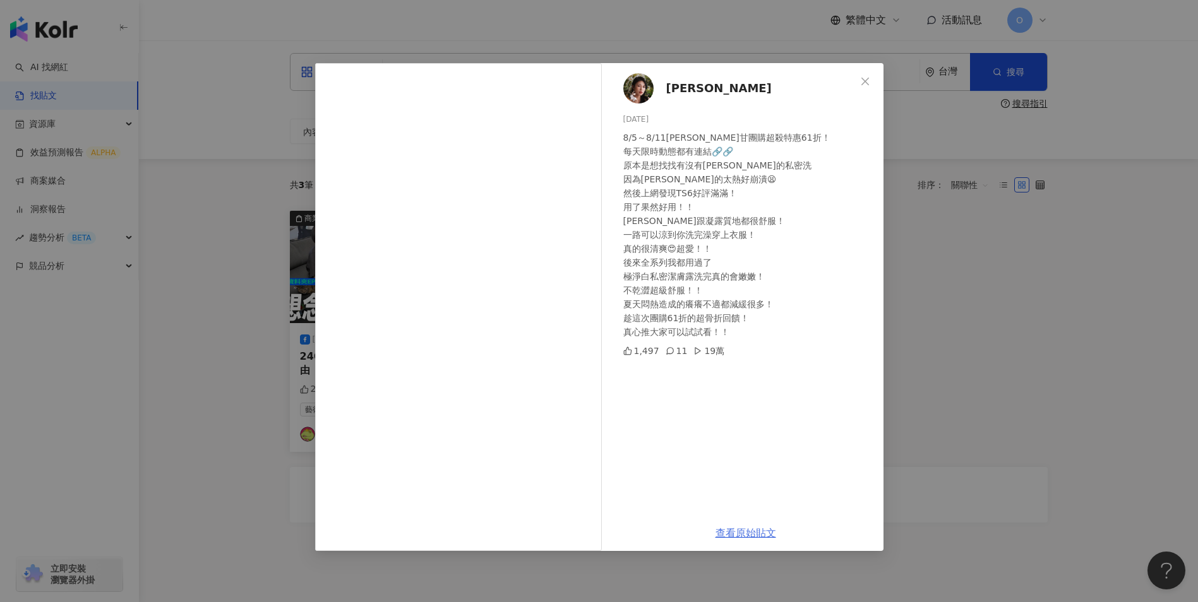
click at [741, 529] on link "查看原始貼文" at bounding box center [745, 533] width 61 height 12
drag, startPoint x: 866, startPoint y: 88, endPoint x: 864, endPoint y: 95, distance: 7.2
click at [866, 88] on button "Close" at bounding box center [864, 81] width 25 height 25
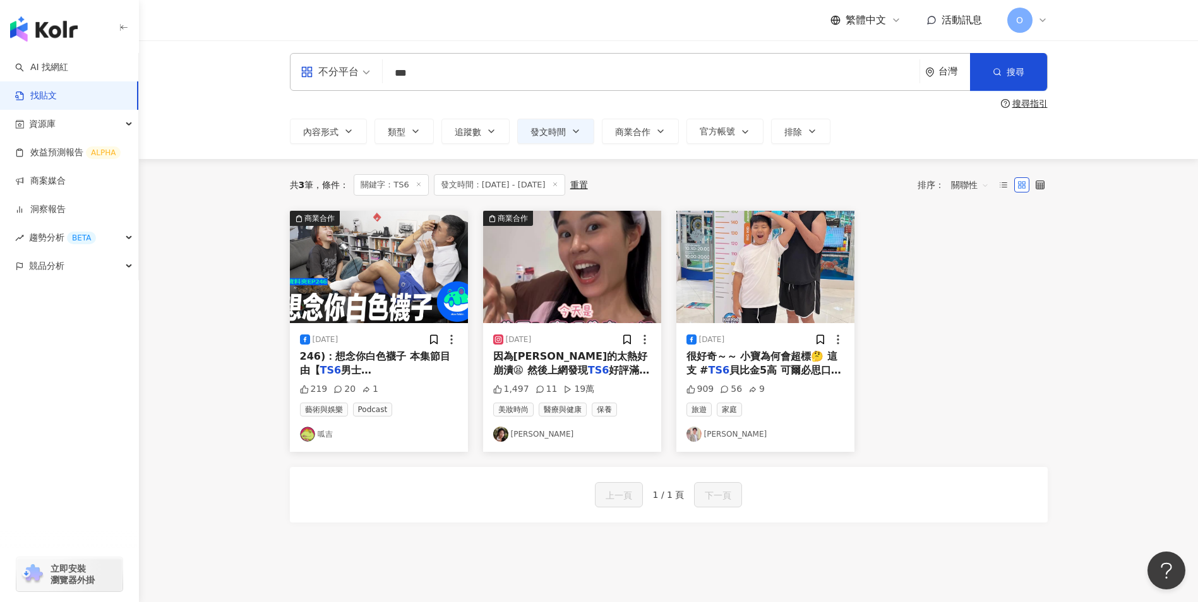
click at [761, 362] on span "很好奇～～ 小寶為何會超標🤔 這支 #" at bounding box center [761, 363] width 151 height 26
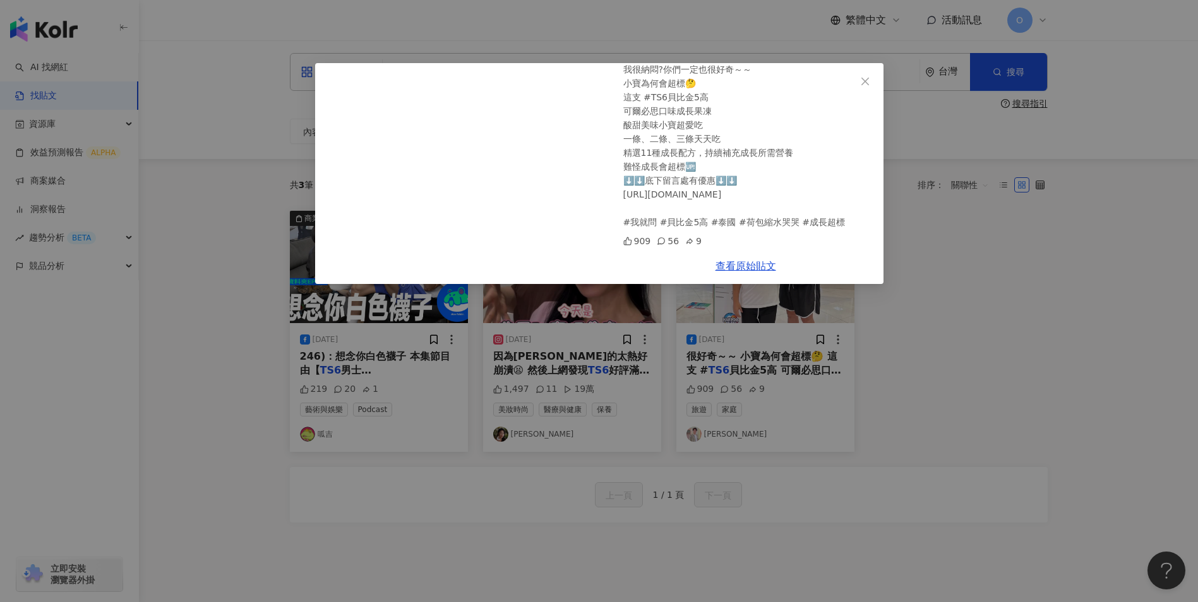
scroll to position [64, 0]
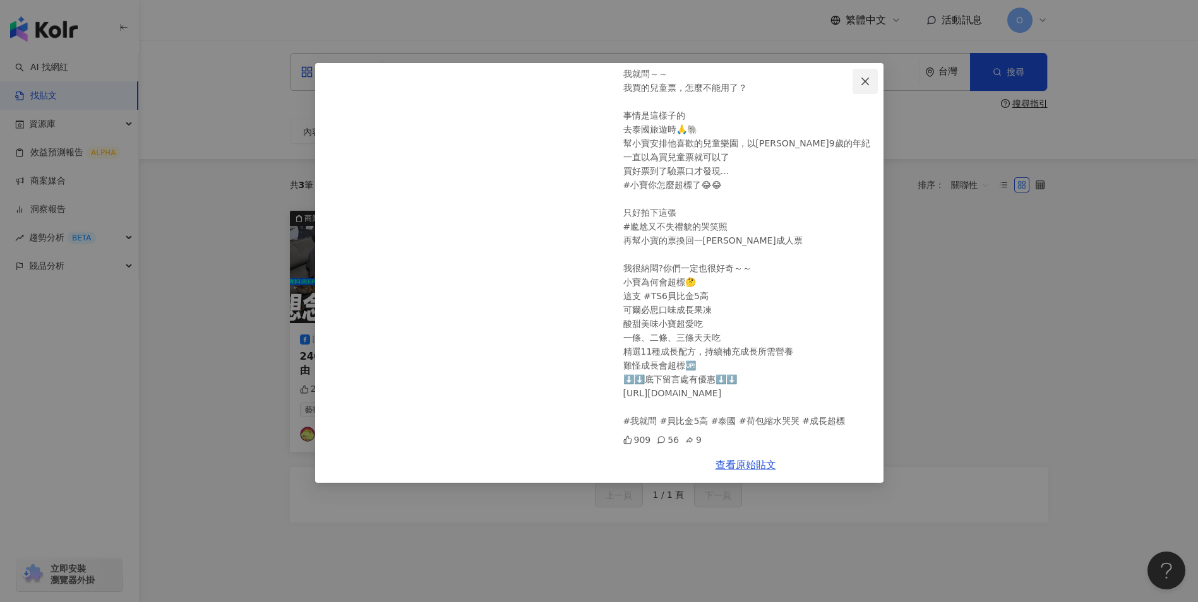
click at [868, 80] on icon "close" at bounding box center [865, 81] width 10 height 10
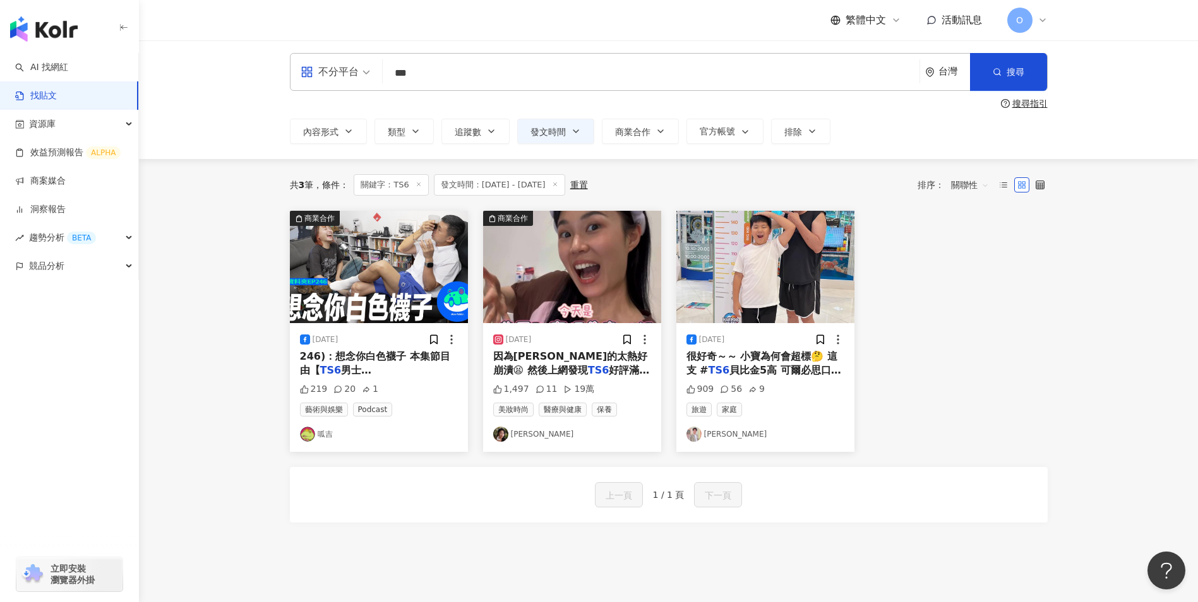
click at [421, 184] on icon at bounding box center [418, 184] width 6 height 6
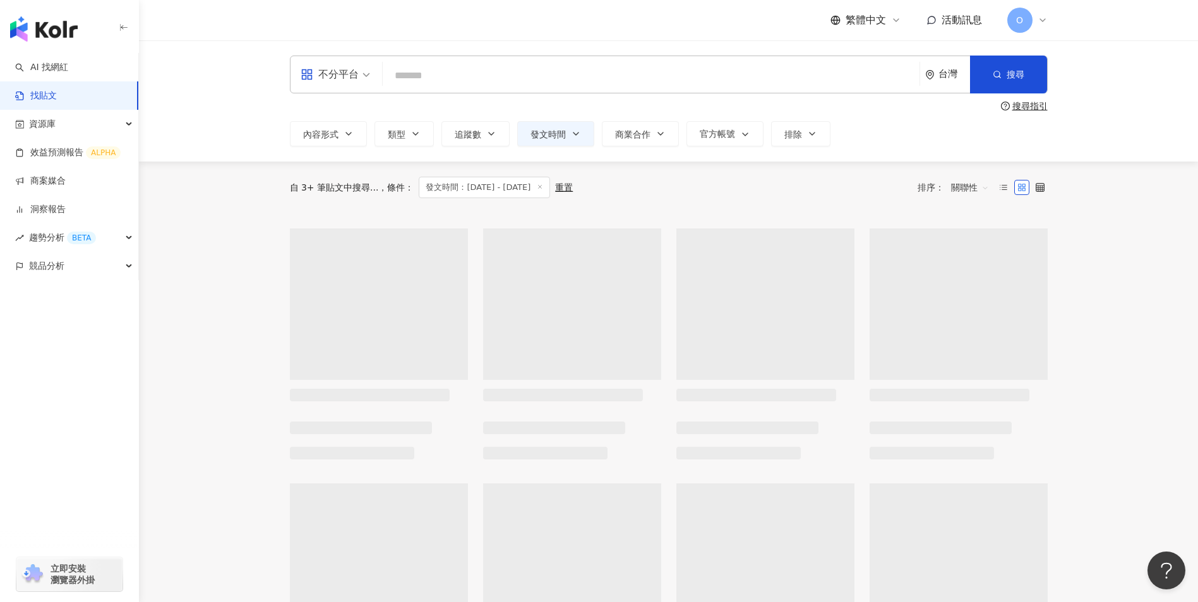
click at [431, 82] on input "search" at bounding box center [651, 75] width 527 height 27
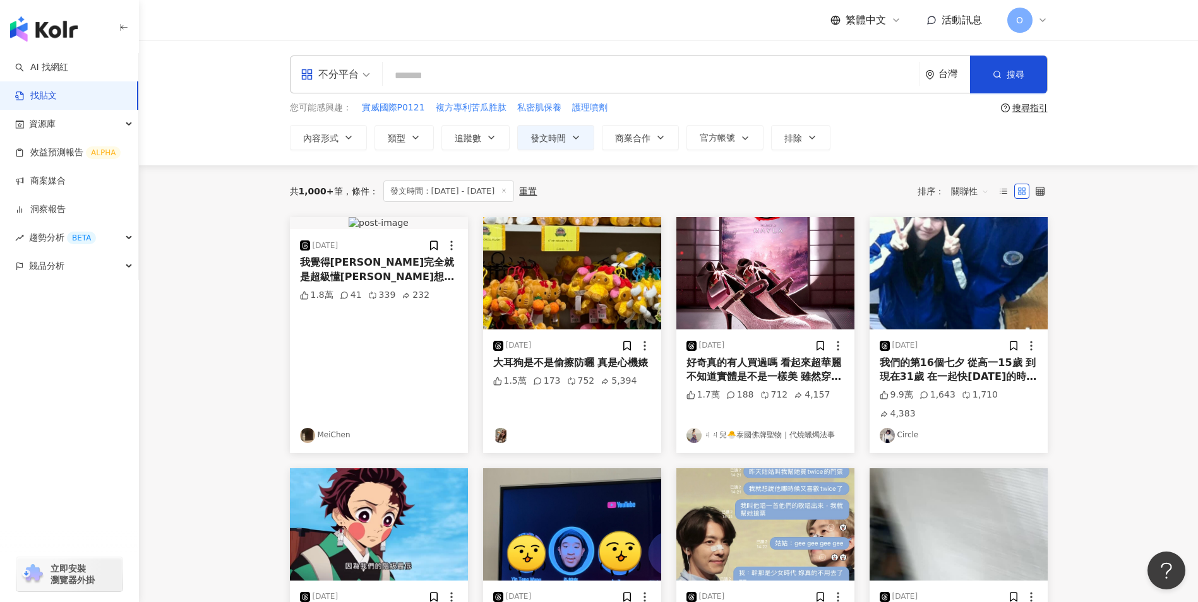
paste input "*****"
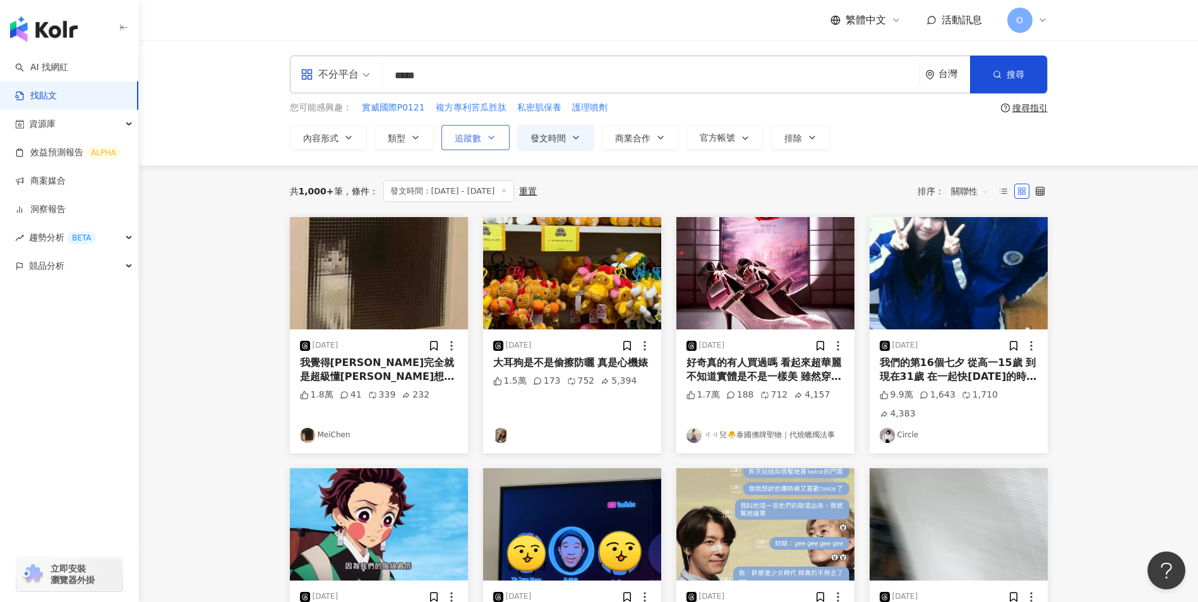
type input "*****"
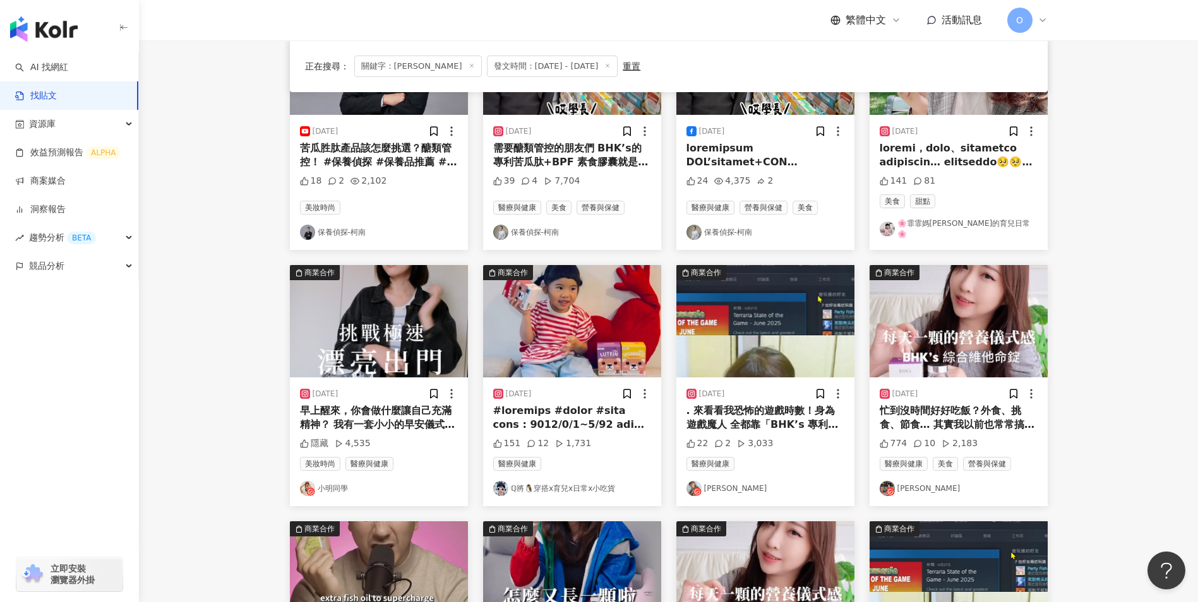
scroll to position [212, 0]
click at [409, 415] on span "早上醒來，你會做什麼讓自己充滿精神？ 我有一套小小的早安儀式 洗個臉、喝一杯溫水 吃完早餐來一顆 BHK’s 璨研維他命 B 群＋鐵錠✨ [URL][DOMA…" at bounding box center [378, 551] width 157 height 295
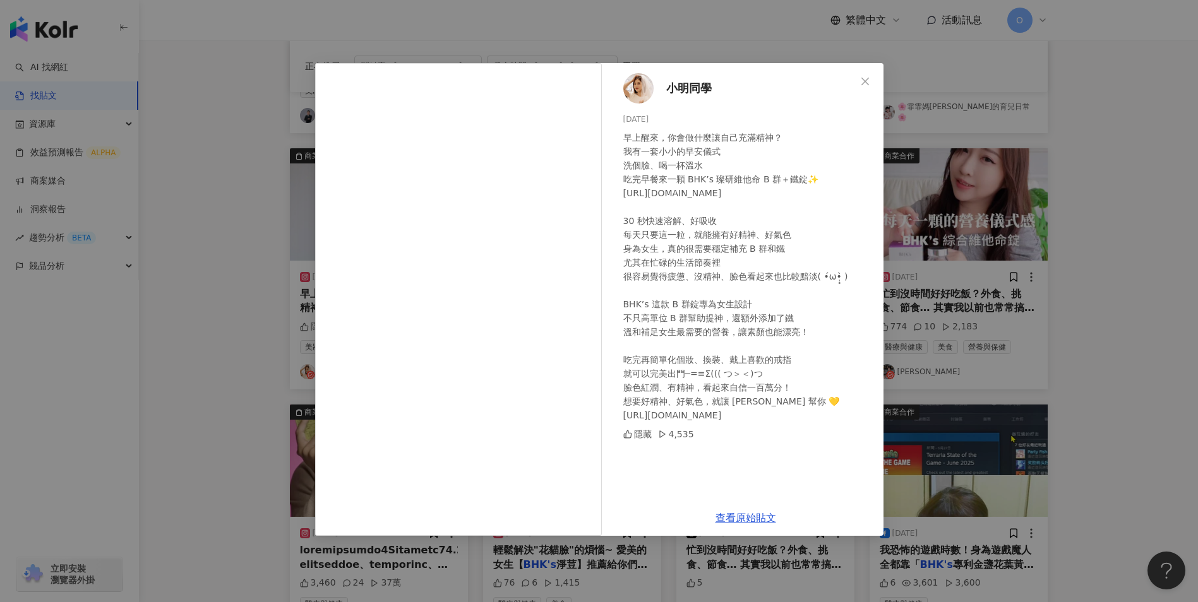
scroll to position [338, 0]
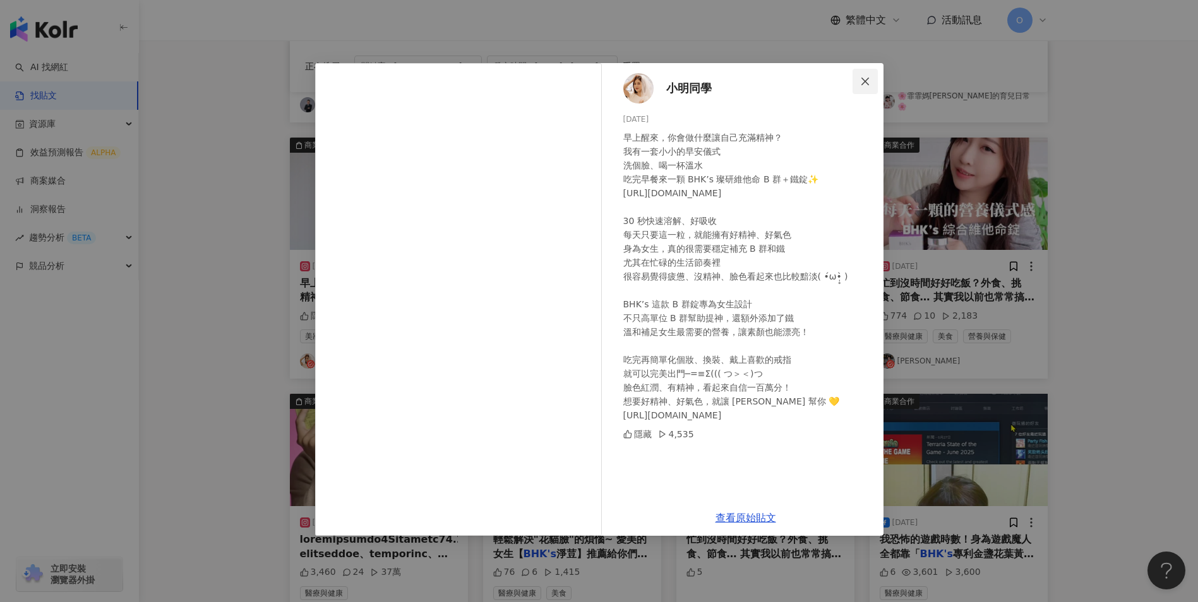
click at [867, 87] on button "Close" at bounding box center [864, 81] width 25 height 25
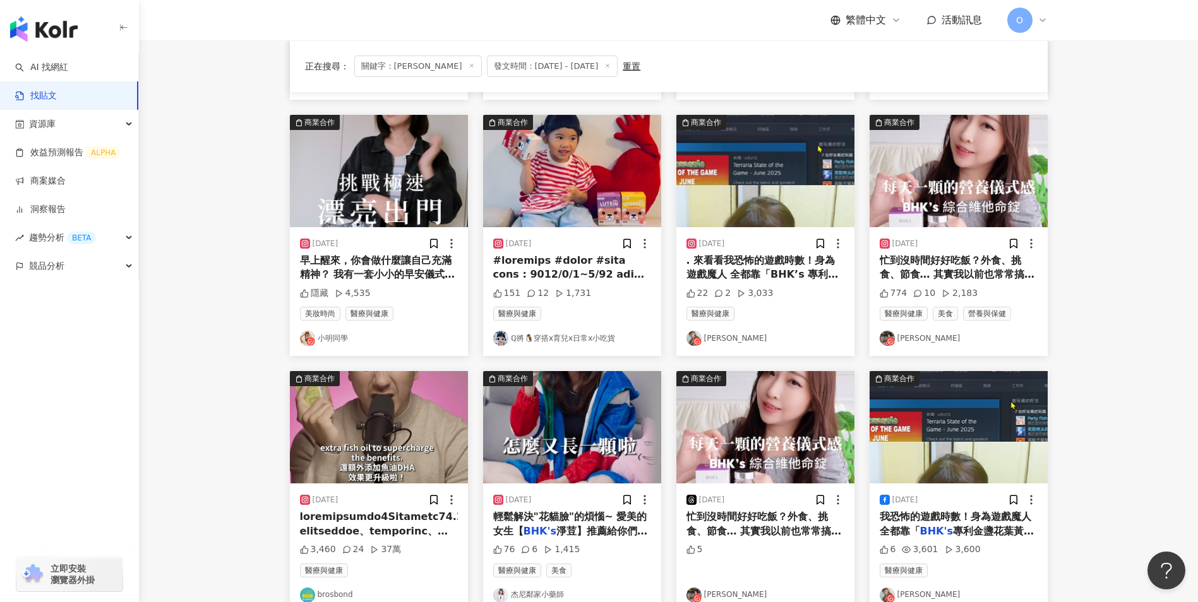
scroll to position [362, 0]
click at [939, 254] on span "忙到沒時間好好吃飯？外食、挑食、節食… 其實我以前也常常搞砸營養[PERSON_NAME] 但自從開始固定補充 BHK’s 綜合維他命 每天一顆的營養儀式感，…" at bounding box center [959, 387] width 158 height 266
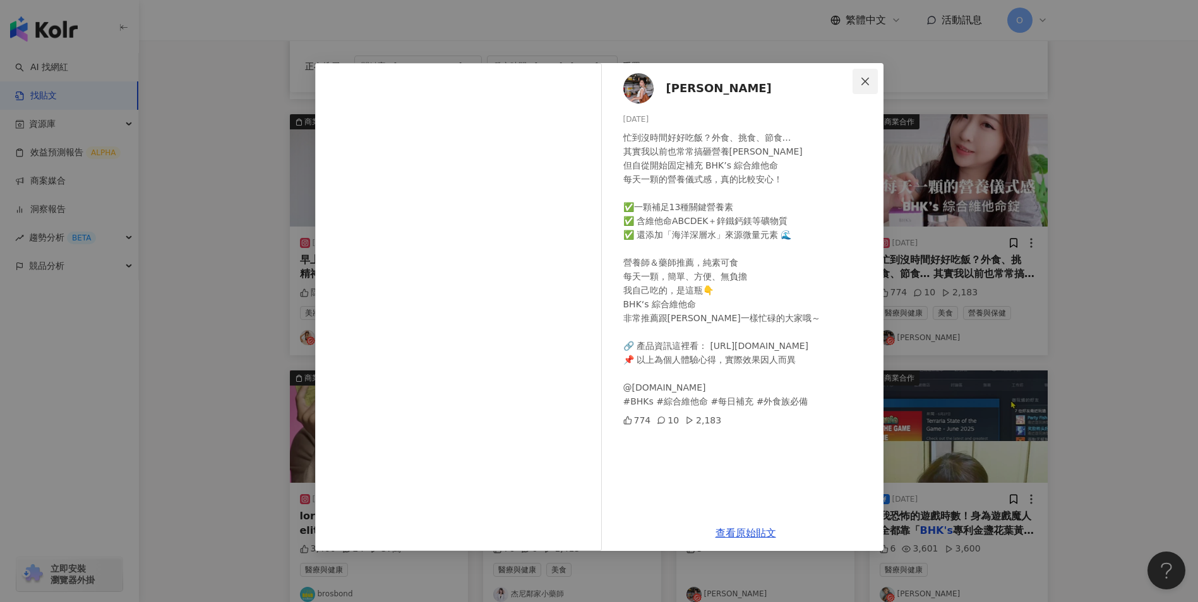
click at [868, 81] on icon "close" at bounding box center [865, 81] width 10 height 10
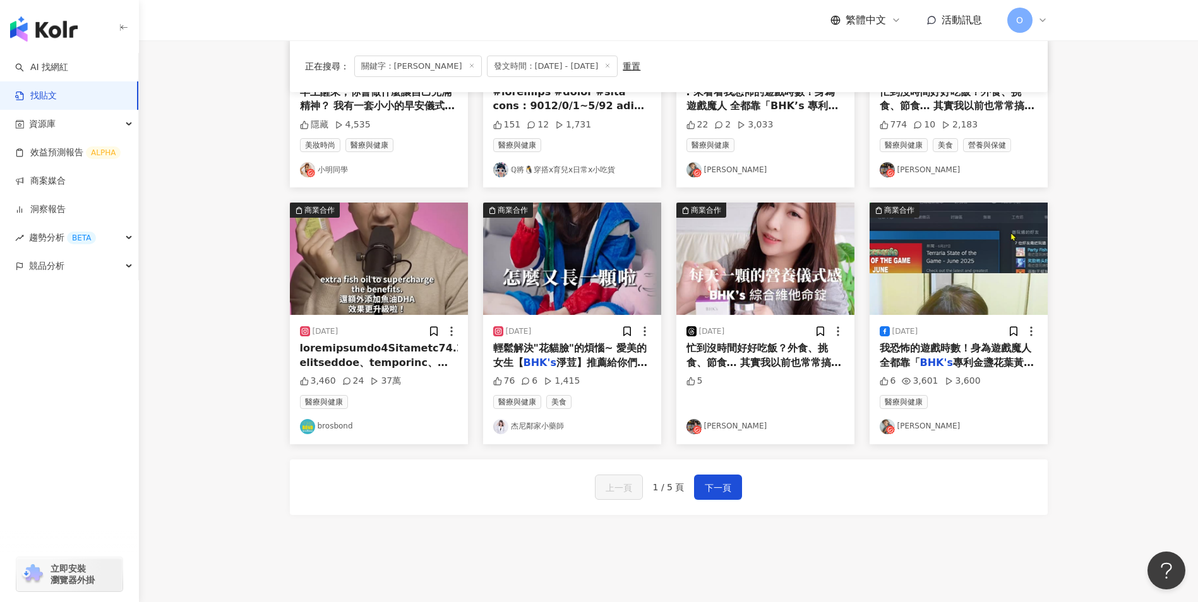
scroll to position [536, 0]
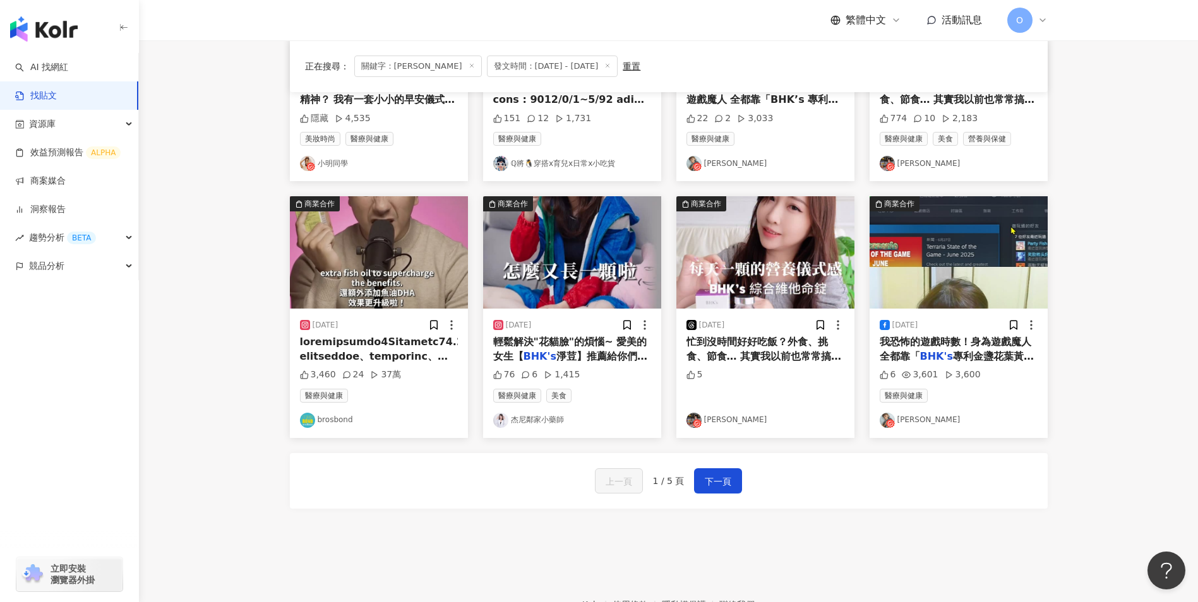
click at [568, 336] on span "輕鬆解決"花貓臉"的煩惱~ 愛美的女生【" at bounding box center [570, 349] width 154 height 26
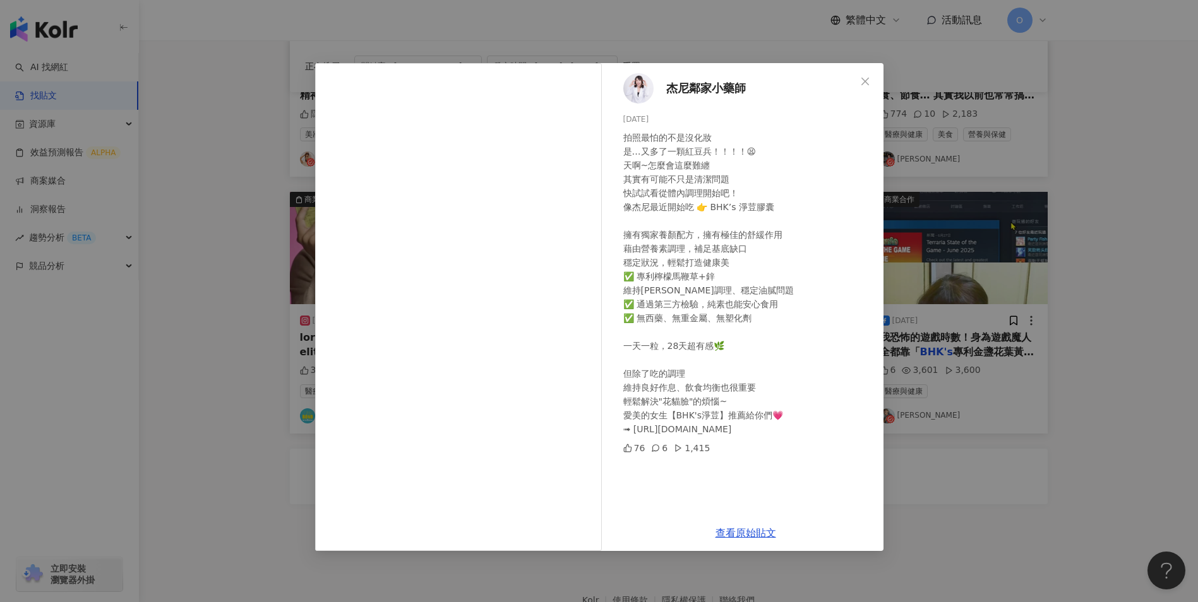
scroll to position [542, 0]
click at [866, 80] on icon "close" at bounding box center [865, 81] width 8 height 8
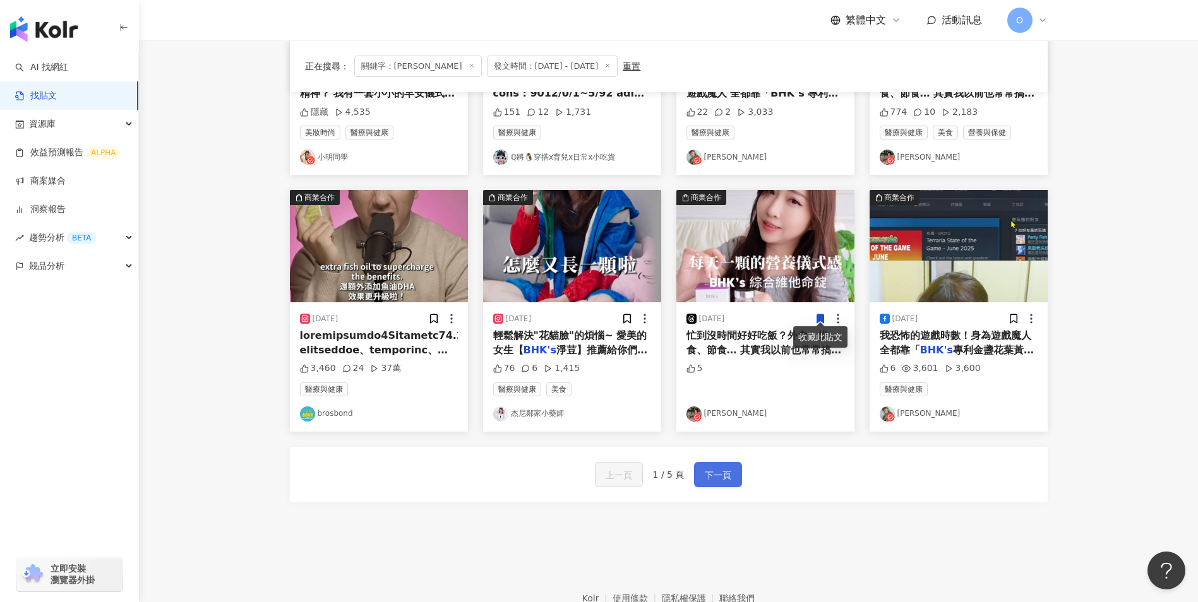
click at [716, 471] on span "下一頁" at bounding box center [718, 475] width 27 height 15
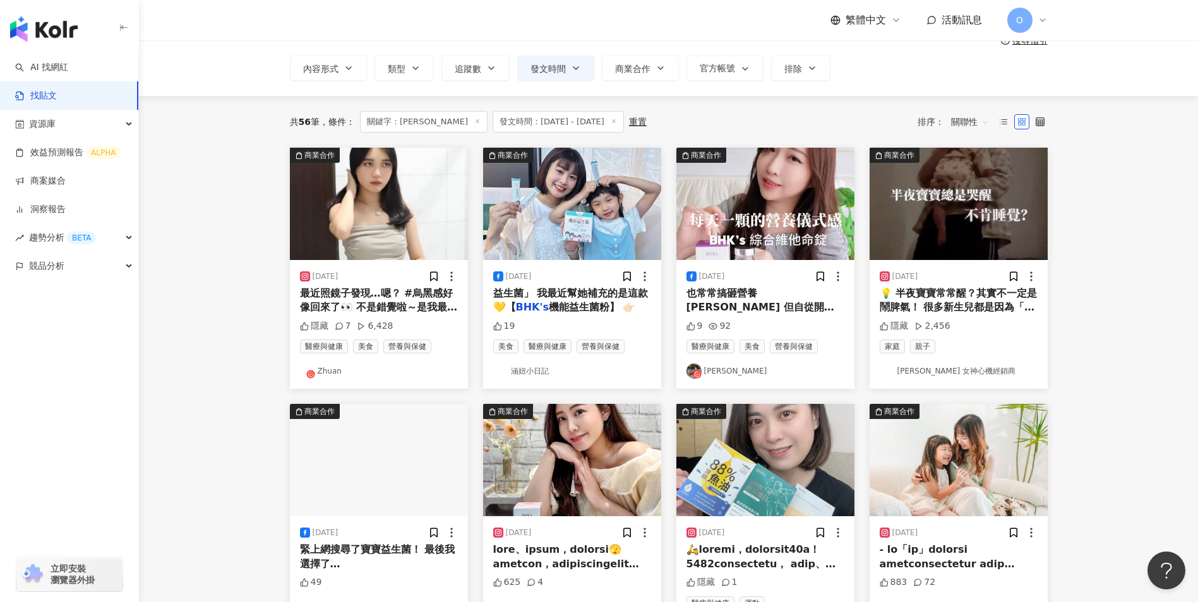
scroll to position [66, 0]
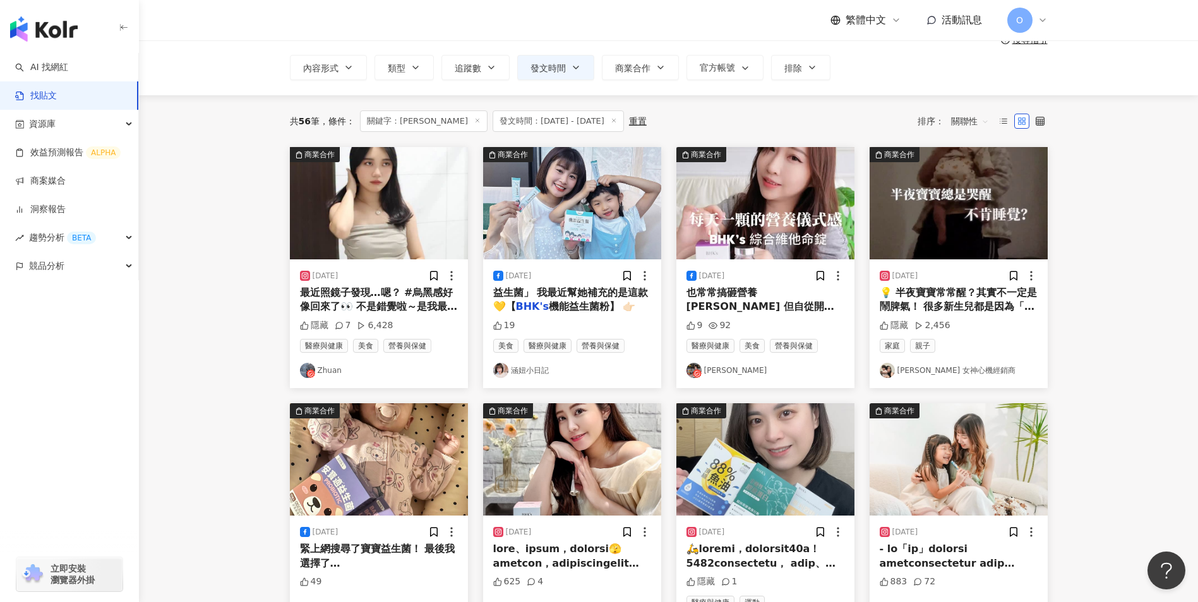
click at [387, 300] on span "最近照鏡子發現…嗯？ #烏黑感好像回來了👀 不是錯覺啦～是我最近吃了 BHK′s 耀黑首烏錠 根源補營養，每天兩粒就好，超簡單！ 它用的是超威的「四大耀黑植萃…" at bounding box center [379, 420] width 158 height 266
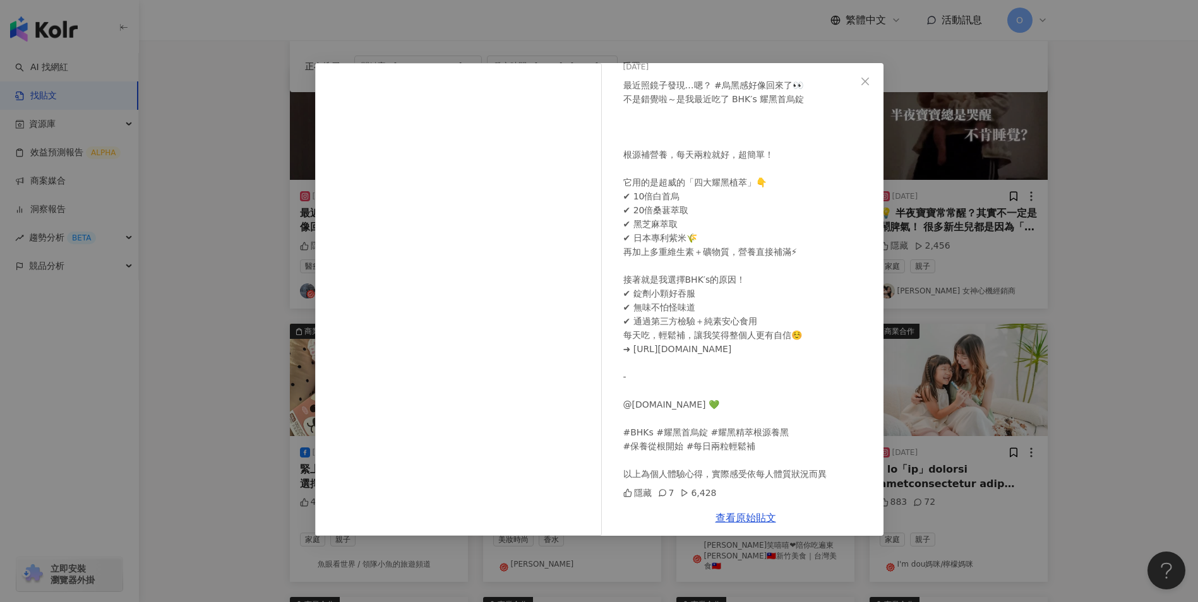
scroll to position [147, 0]
click at [860, 80] on icon "close" at bounding box center [865, 81] width 10 height 10
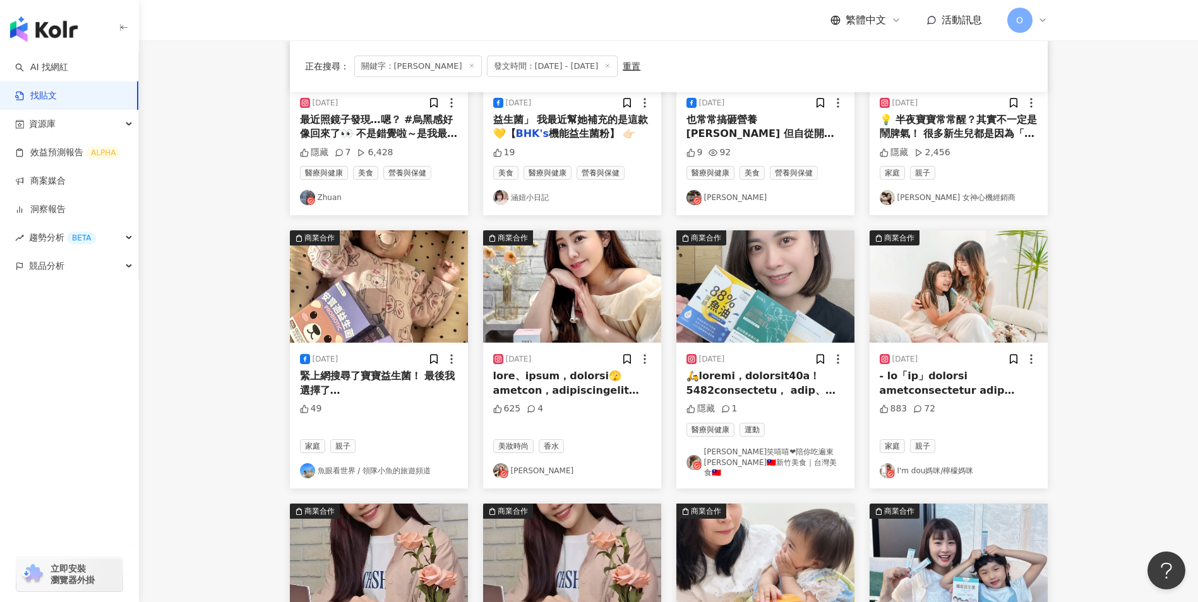
scroll to position [240, 0]
click at [563, 392] on span at bounding box center [577, 552] width 169 height 366
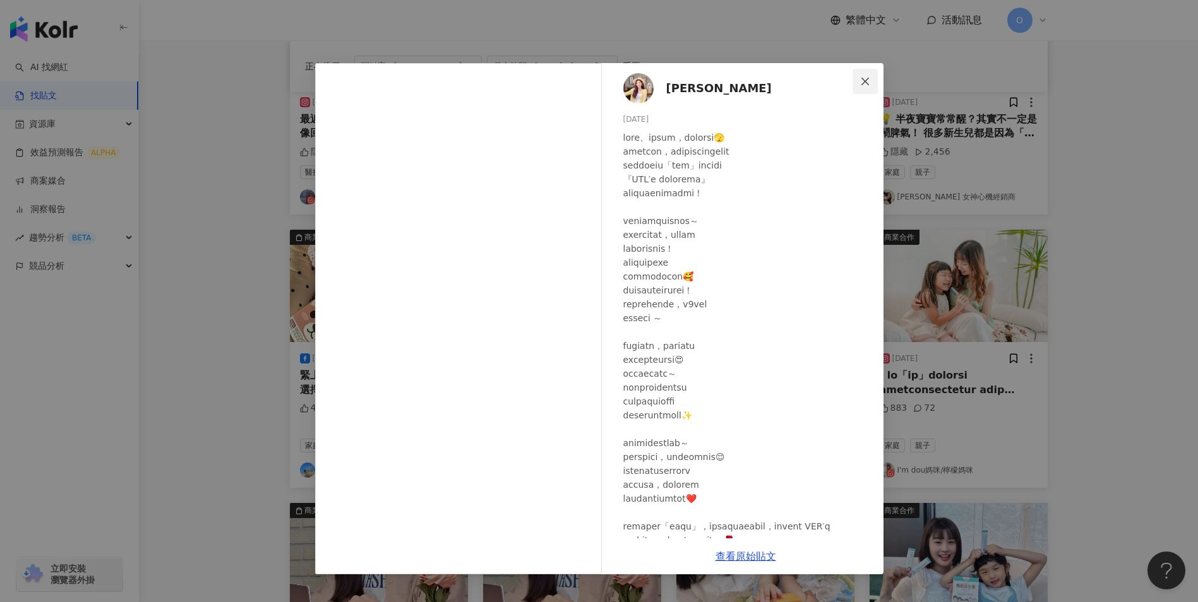
click at [865, 86] on button "Close" at bounding box center [864, 81] width 25 height 25
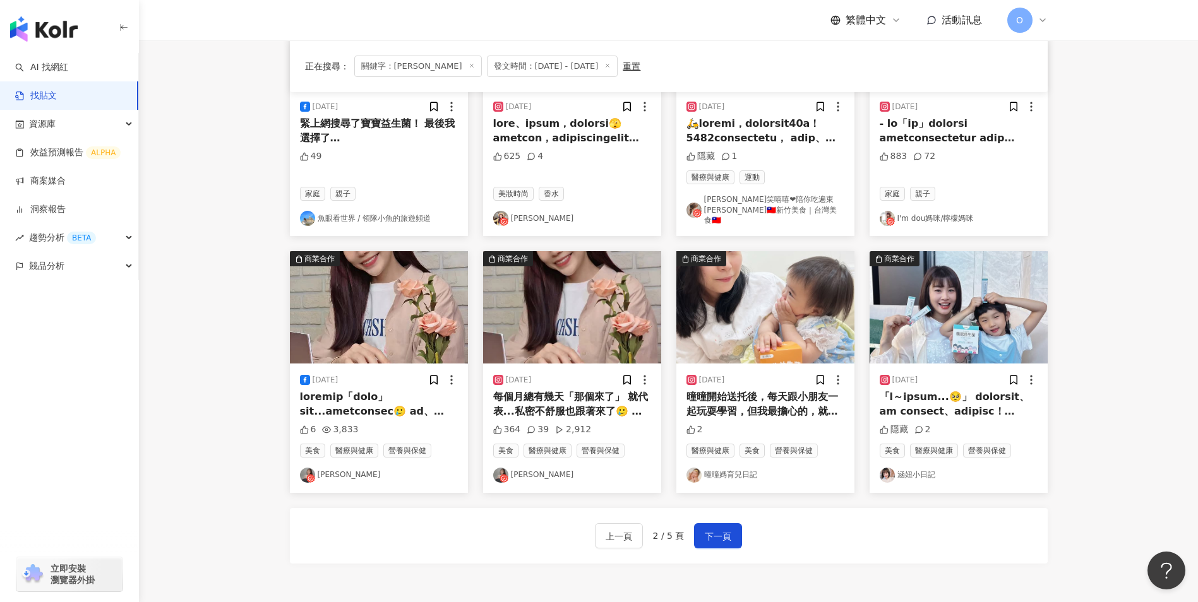
scroll to position [492, 0]
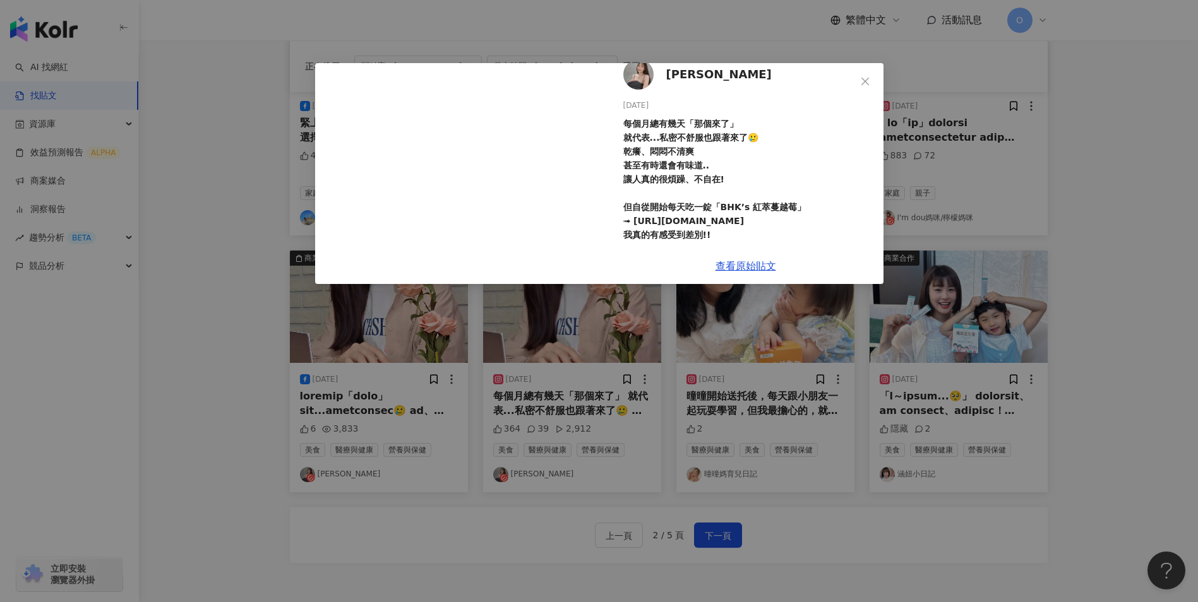
scroll to position [15, 0]
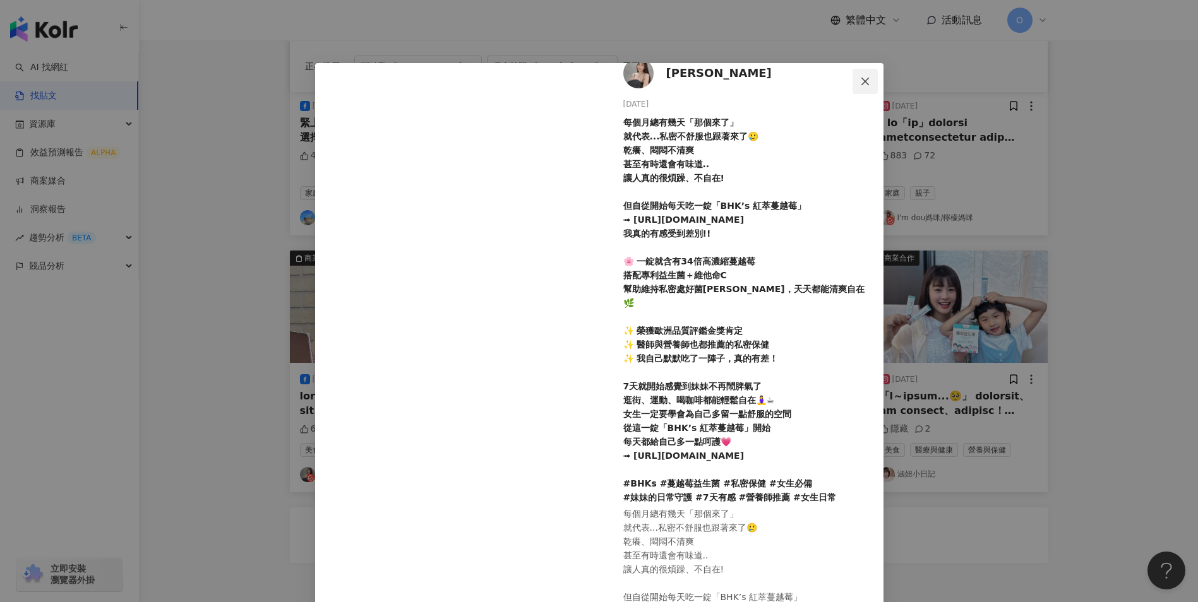
click at [866, 82] on span "Close" at bounding box center [864, 81] width 25 height 10
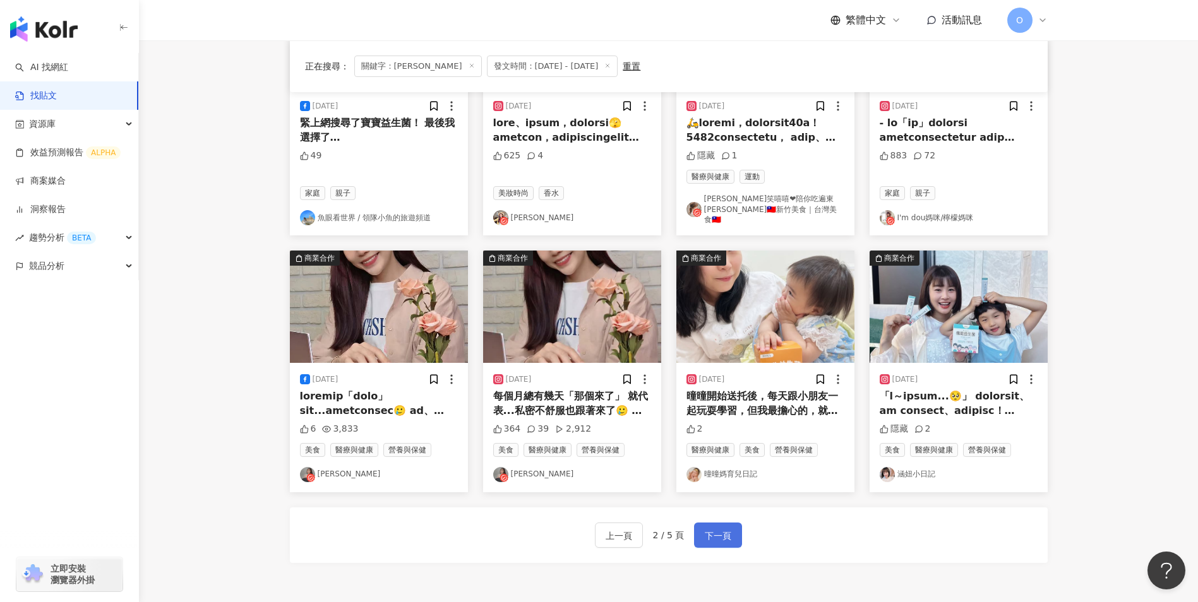
click at [729, 531] on span "下一頁" at bounding box center [718, 535] width 27 height 15
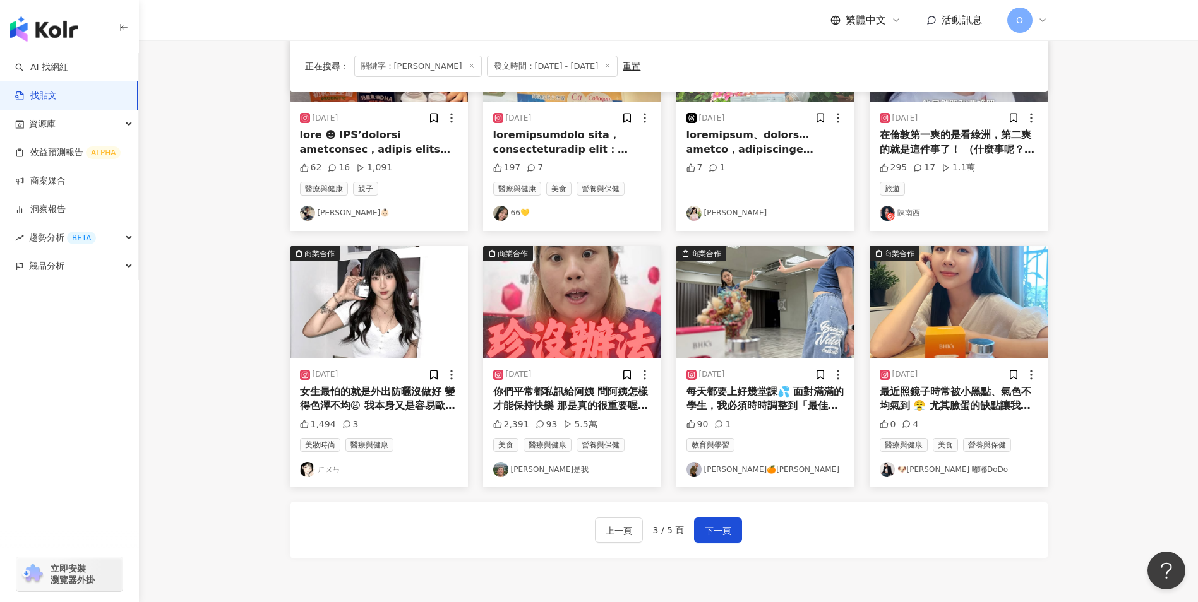
scroll to position [483, 0]
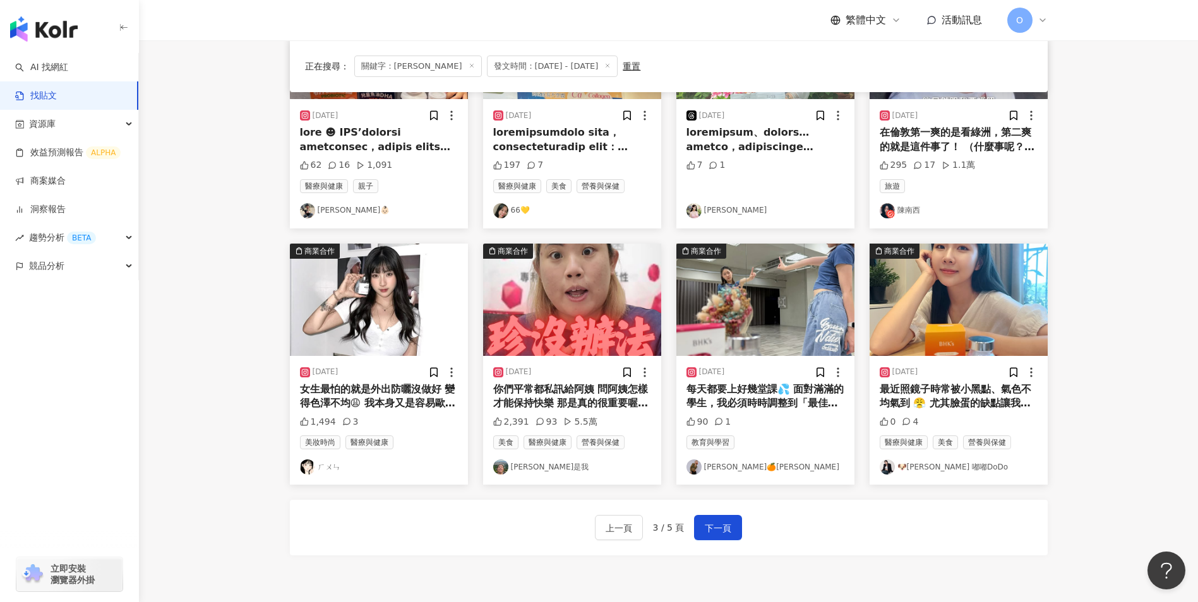
click at [585, 401] on span "你們平常都私訊給阿姨 問阿姨怎樣才能保持快樂 那是真的很重要喔！ 阿姨現在告訴你「妹妹舒適！就會很快樂」 所以阿姨一直尋尋覓覓很讚的蔓越莓錠 終於！真的讓我找…" at bounding box center [571, 488] width 156 height 210
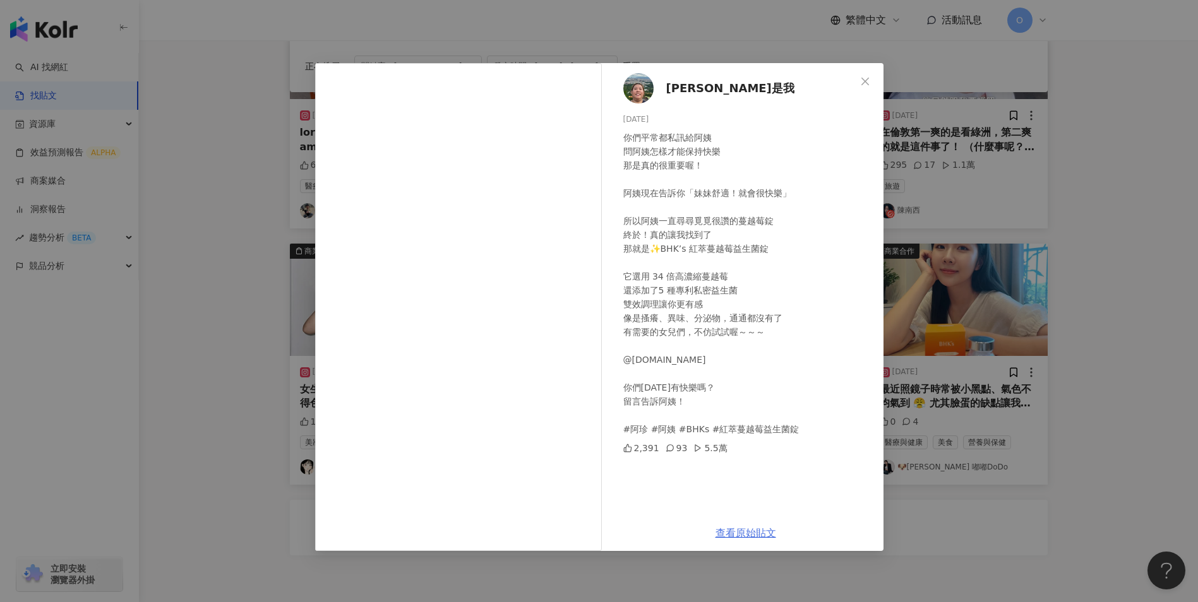
click at [749, 535] on link "查看原始貼文" at bounding box center [745, 533] width 61 height 12
click at [864, 88] on button "Close" at bounding box center [864, 81] width 25 height 25
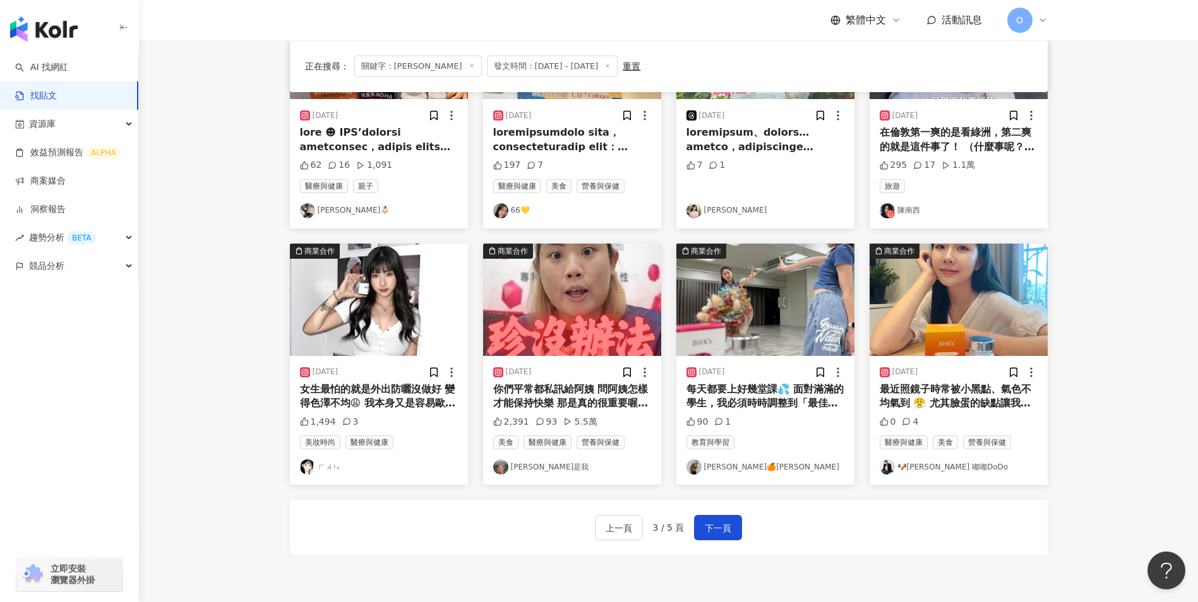
click at [785, 403] on span "每天都要上好幾堂課💦 面對滿滿的學生，我必須時時調整到「最佳狀態」 不只是體力，連專注力和笑容也要維持～ 最近開始補充 BHK’s 維他命B群＋鐵錠 👉 幫助…" at bounding box center [765, 481] width 158 height 196
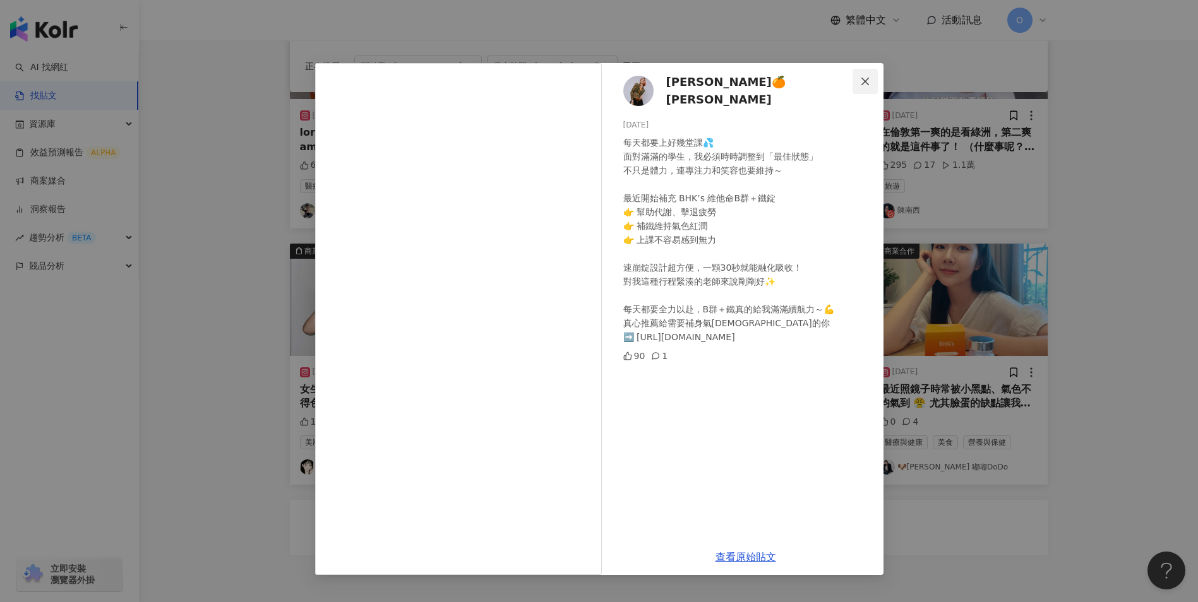
click at [866, 75] on button "Close" at bounding box center [864, 81] width 25 height 25
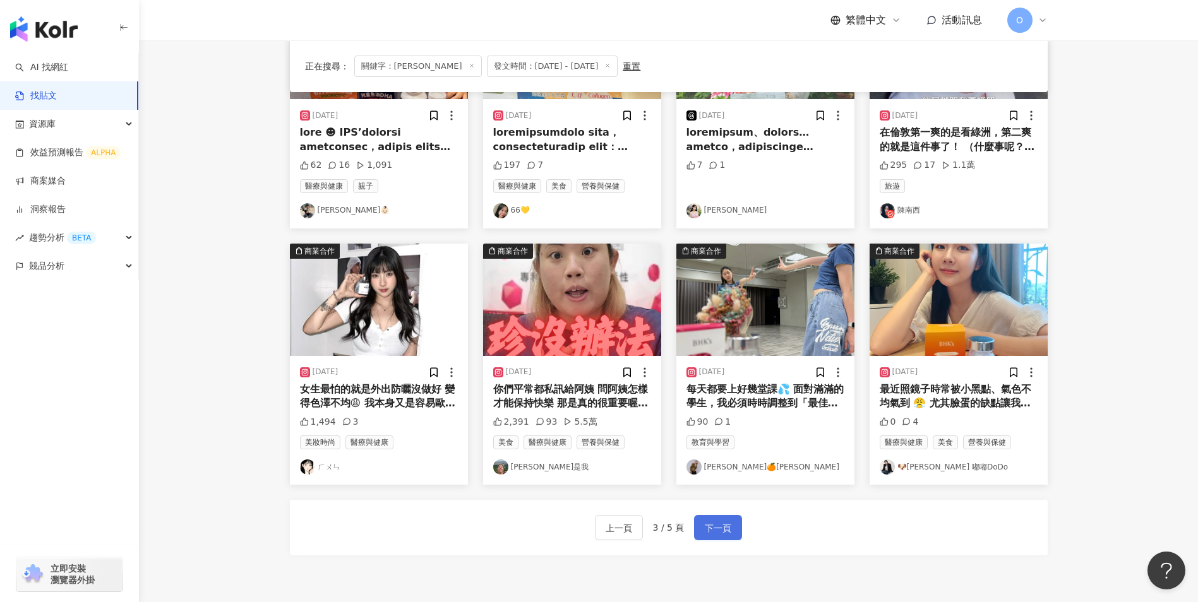
click at [712, 531] on span "下一頁" at bounding box center [718, 528] width 27 height 15
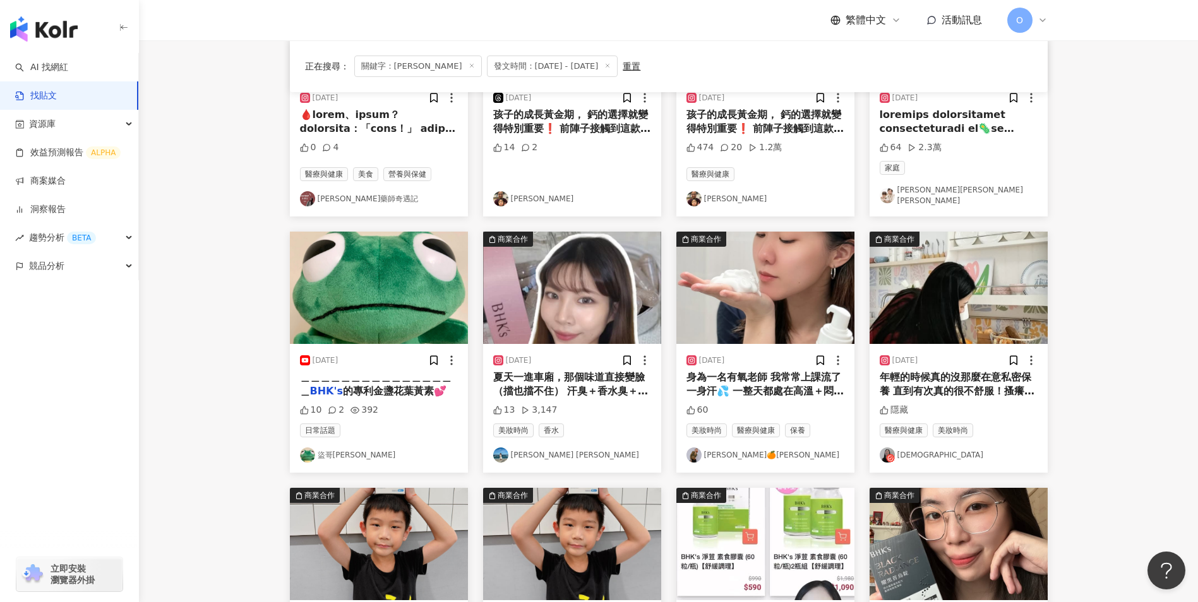
scroll to position [294, 0]
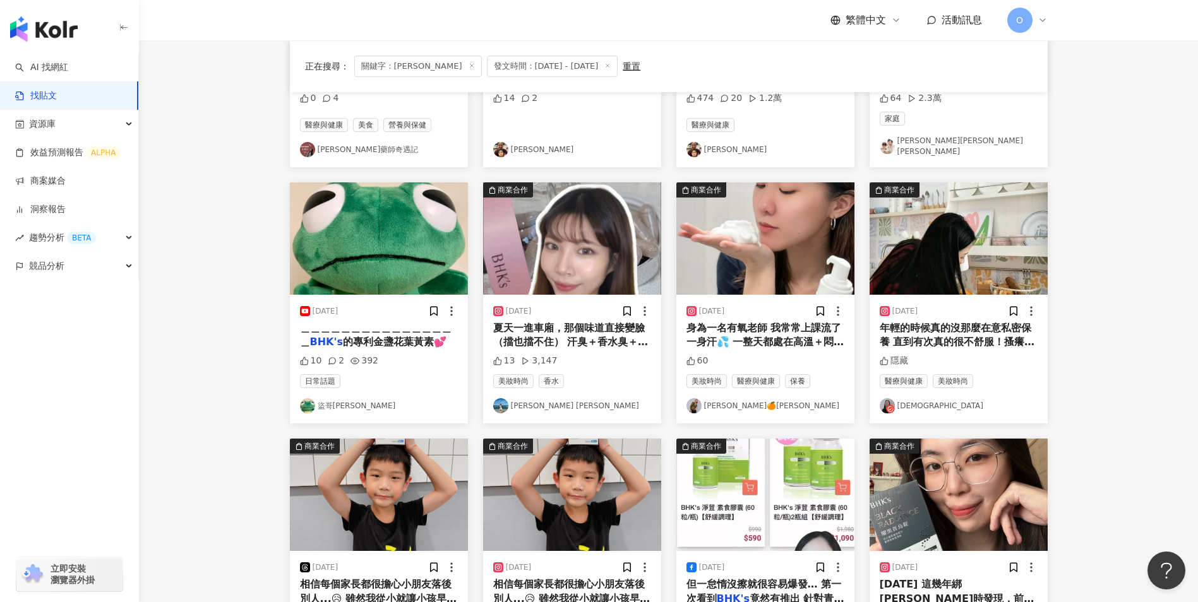
click at [792, 331] on span "身為一名有氧老師 我常常上課流了一身汗💦 一整天都處在高溫＋悶熱的狀態 私密處難免容易感到不舒服🥹 最近開始使用 BHK‘s 私密慕斯 涼感型🌿 這瓶的成分很…" at bounding box center [765, 455] width 158 height 266
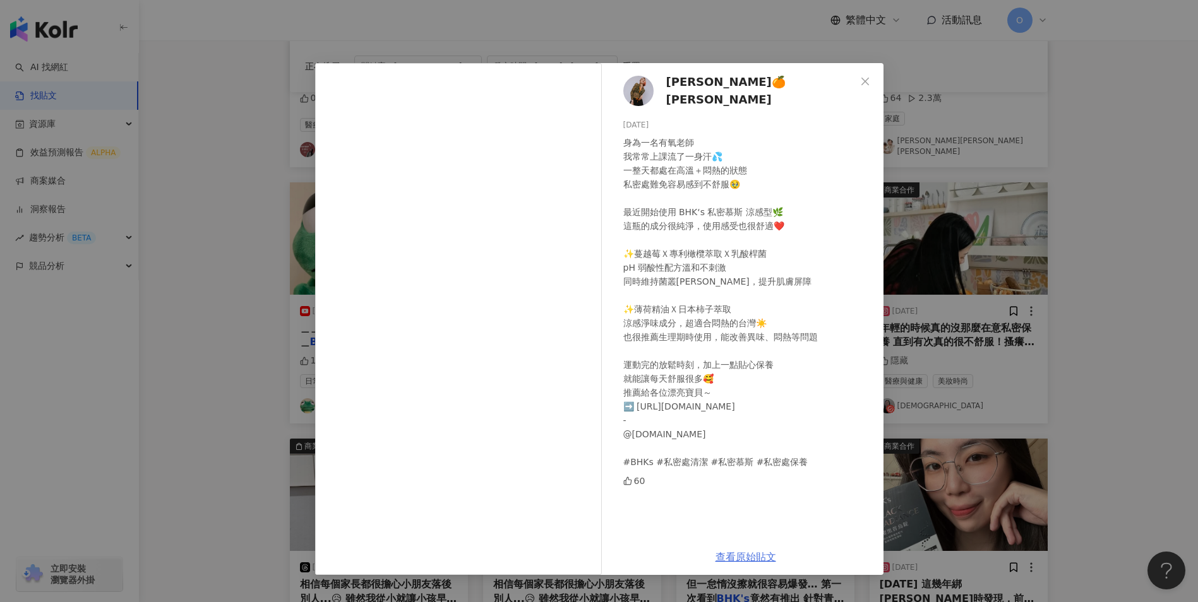
click at [743, 563] on link "查看原始貼文" at bounding box center [745, 557] width 61 height 12
click at [863, 85] on icon "close" at bounding box center [865, 81] width 10 height 10
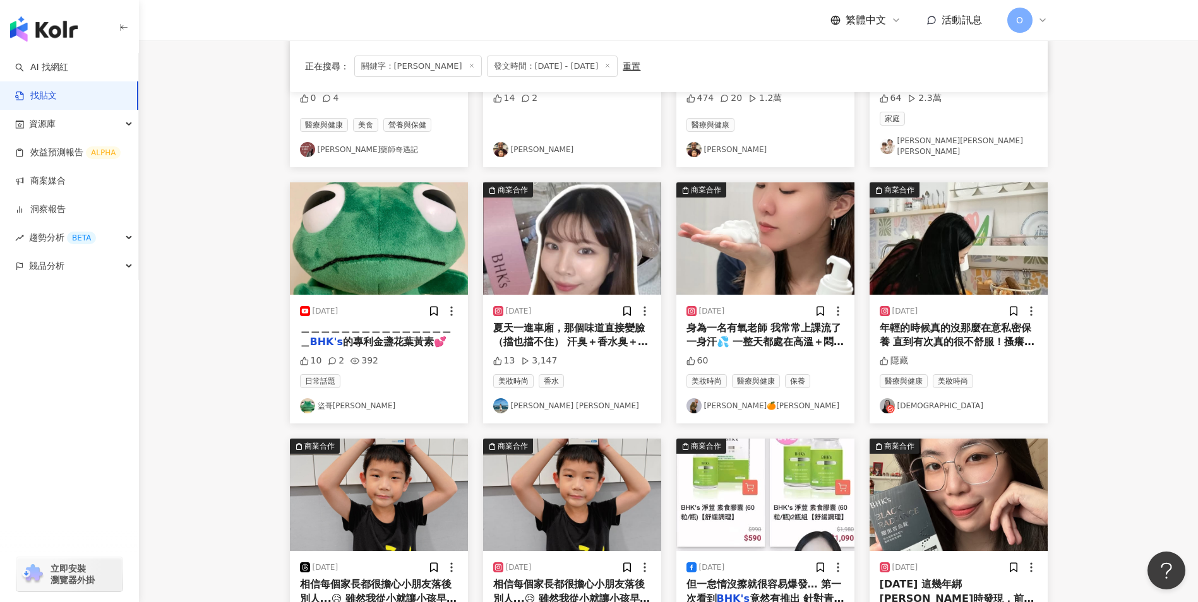
click at [944, 328] on span "年輕的時候真的沒那麼在意私密保養 直到有次真的很不舒服！搔癢甚至有異味 才開始意識到女生的身體真的要好好呵護 尤其現在的生活非常忙碌、壓力又大 體質變得更敏感…" at bounding box center [959, 448] width 158 height 253
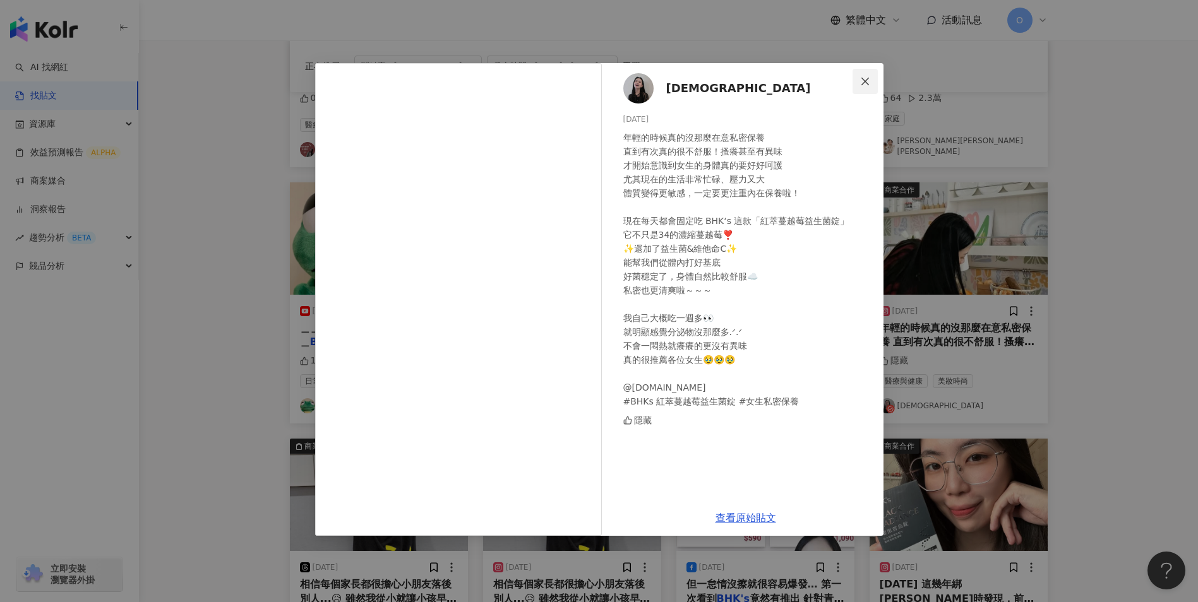
click at [873, 72] on button "Close" at bounding box center [864, 81] width 25 height 25
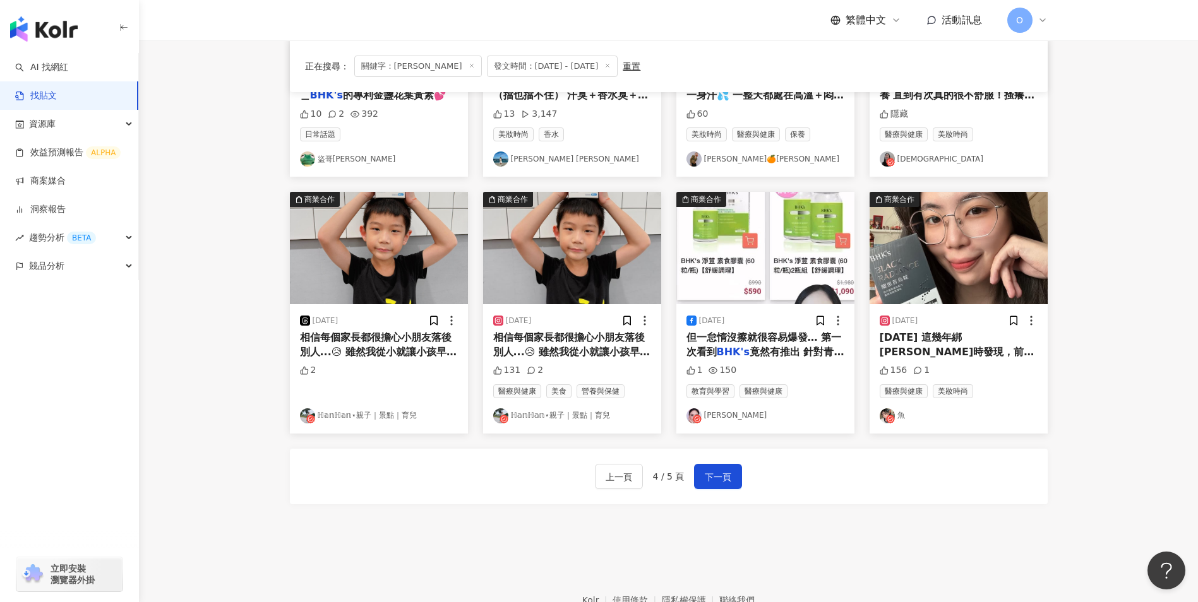
scroll to position [546, 0]
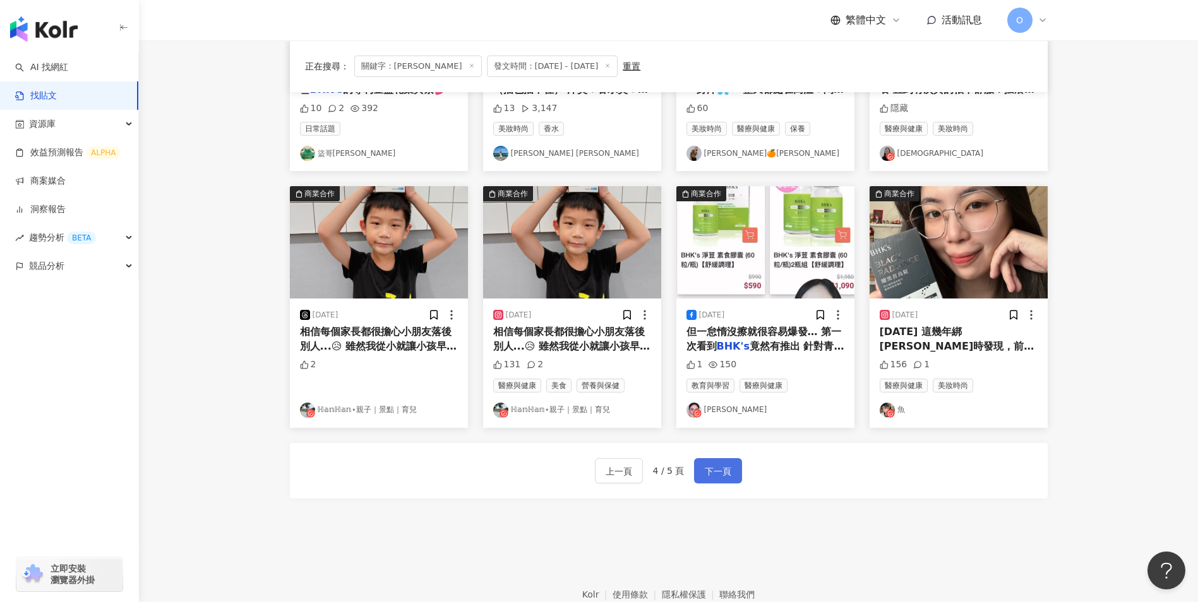
click at [725, 464] on span "下一頁" at bounding box center [718, 471] width 27 height 15
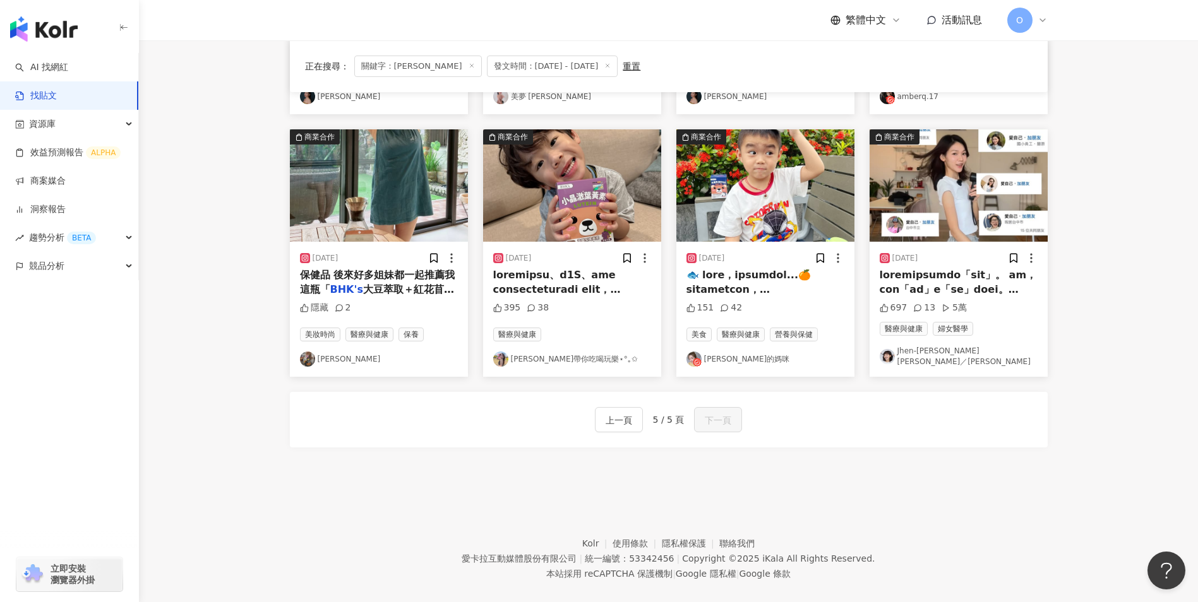
scroll to position [352, 0]
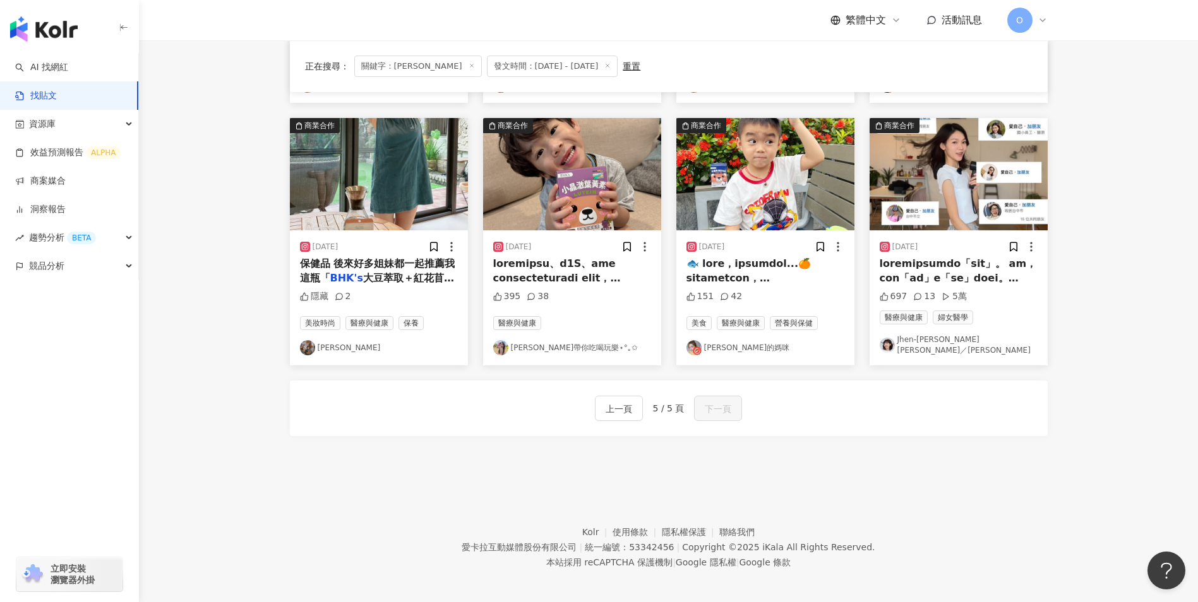
click at [468, 67] on icon at bounding box center [471, 66] width 6 height 6
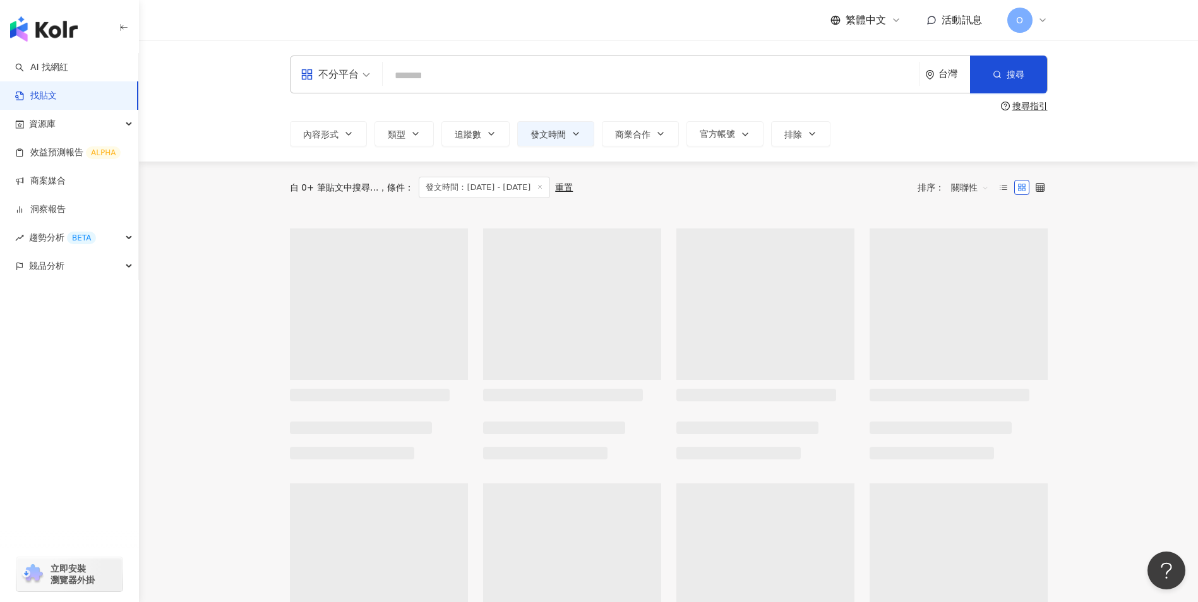
click at [434, 88] on input "search" at bounding box center [651, 75] width 527 height 27
paste input "***"
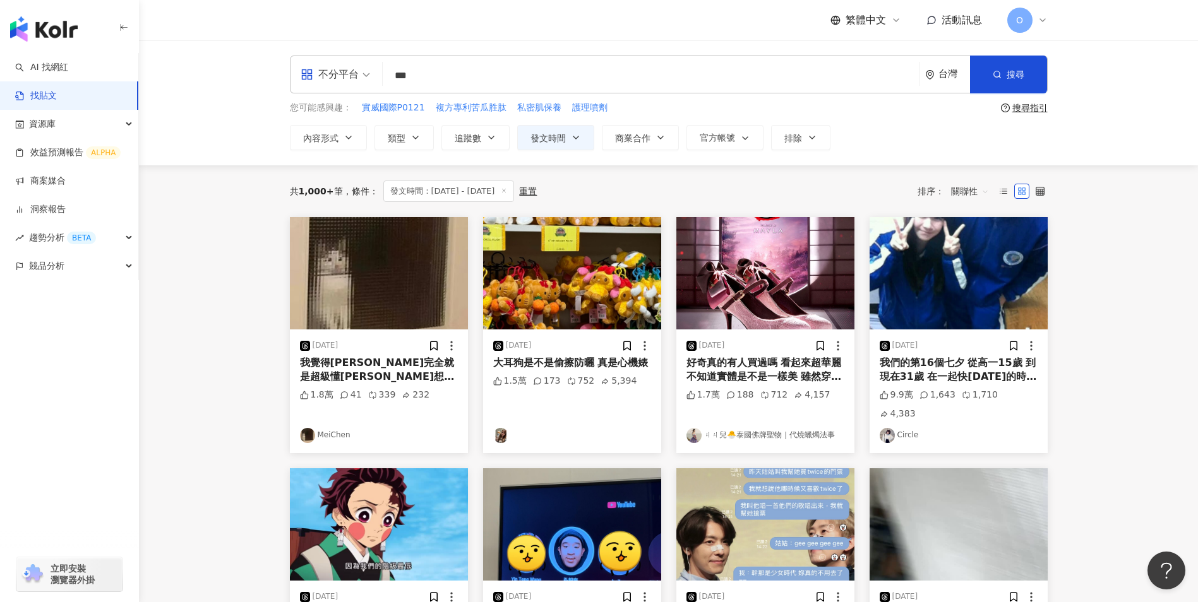
type input "***"
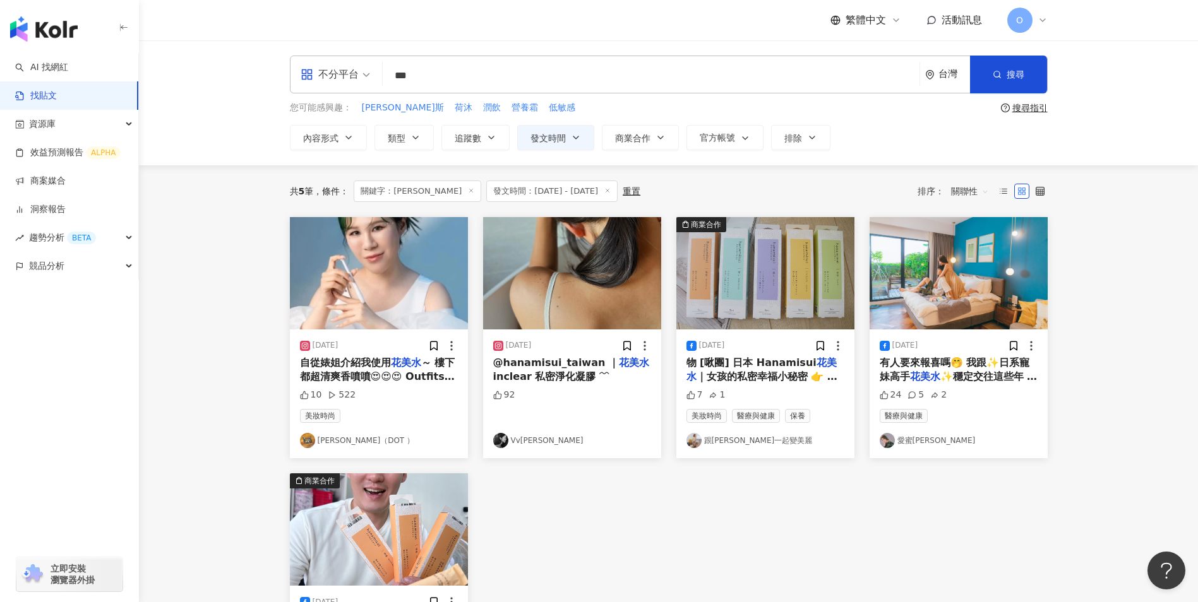
scroll to position [126, 0]
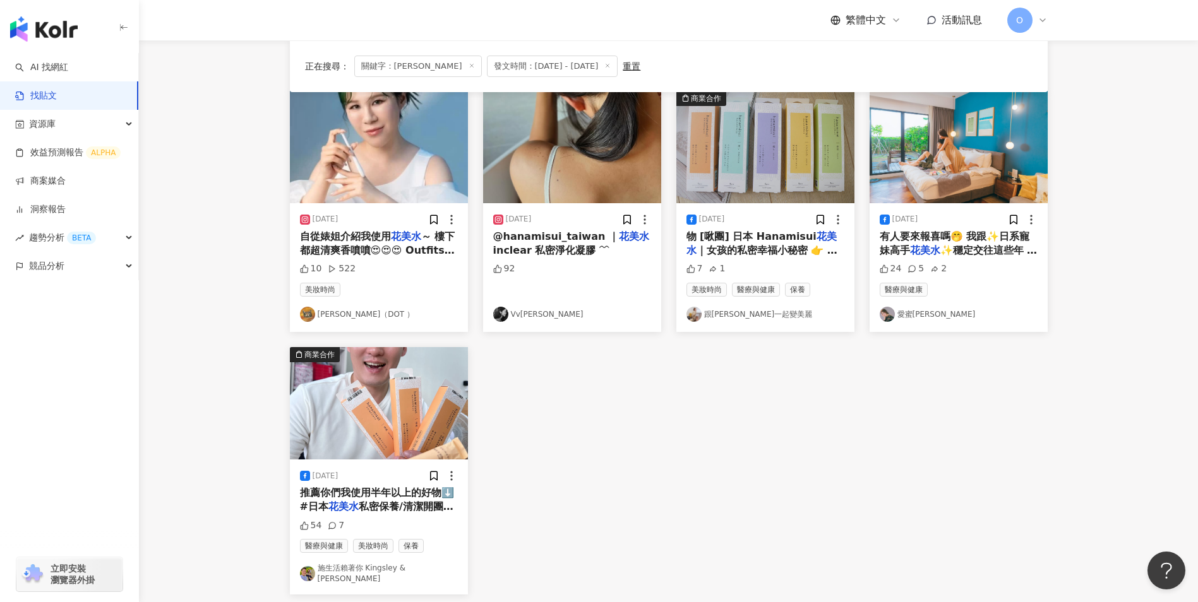
click at [357, 242] on span "自從婊姐介紹我使用" at bounding box center [345, 236] width 91 height 12
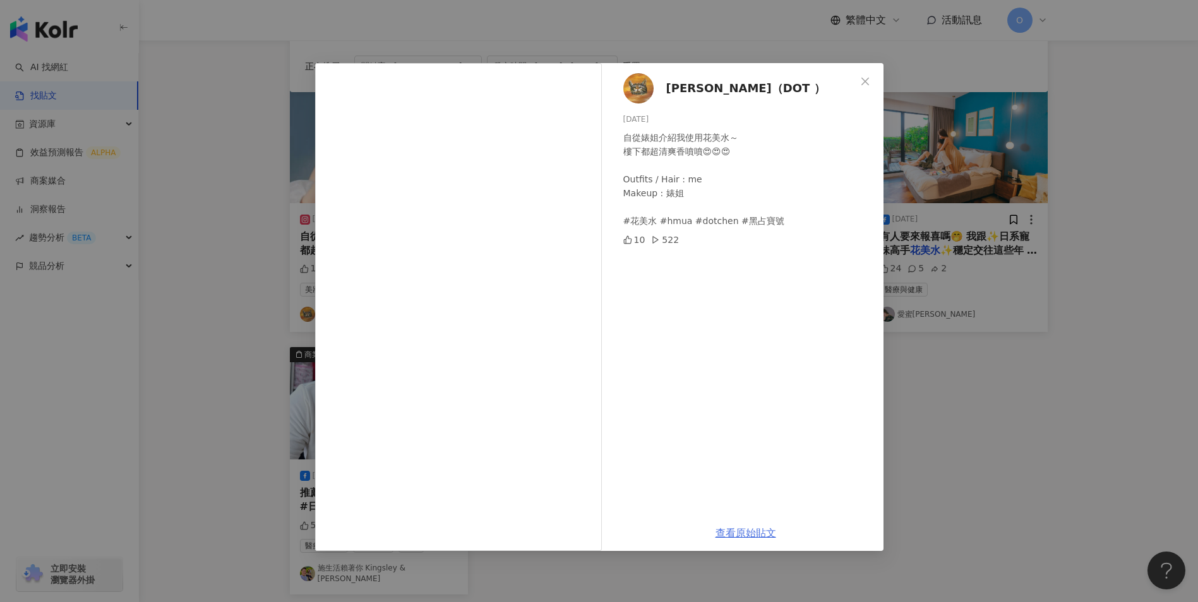
click at [743, 534] on link "查看原始貼文" at bounding box center [745, 533] width 61 height 12
click at [868, 92] on button "Close" at bounding box center [864, 81] width 25 height 25
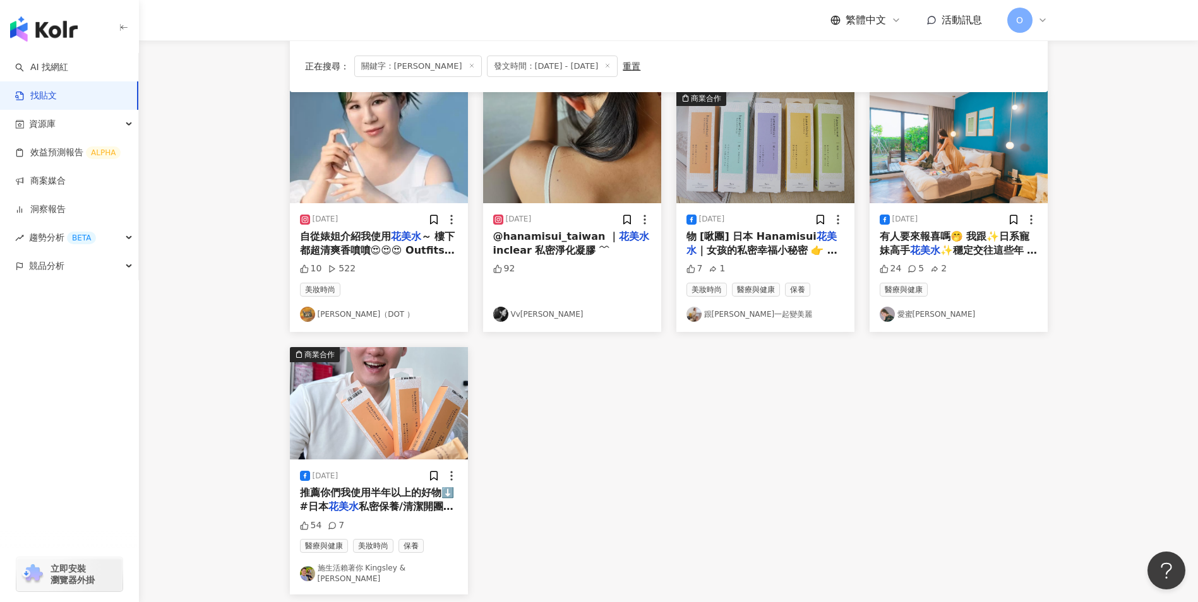
click at [576, 241] on span "@hanamisui_taiwan ｜" at bounding box center [556, 236] width 126 height 12
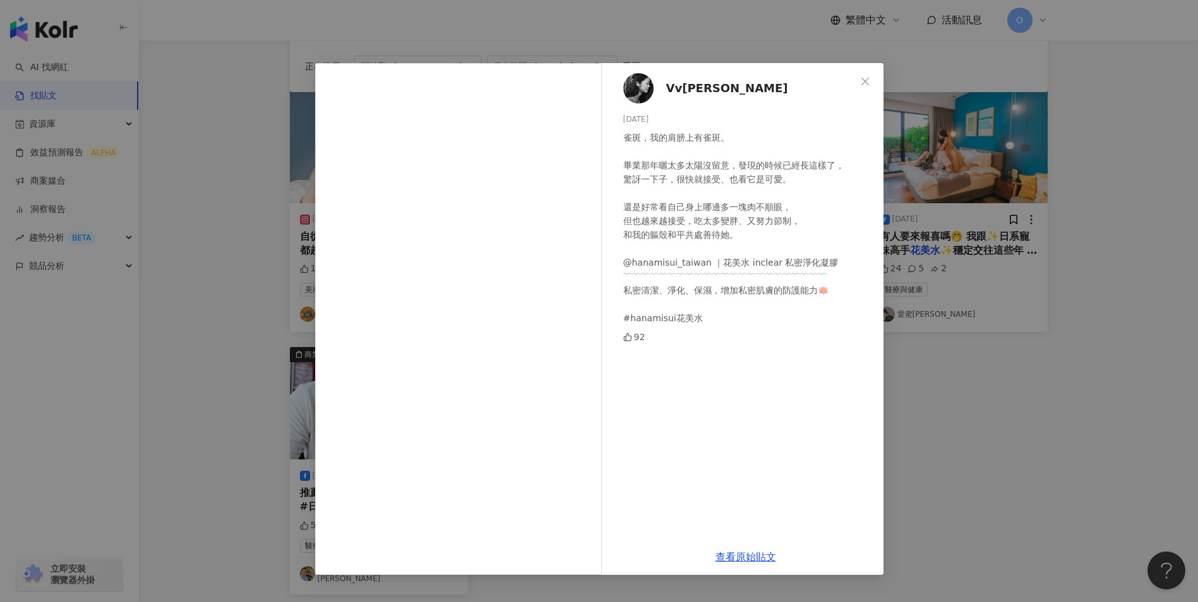
click at [754, 280] on div "雀斑，我的肩膀上有雀斑。 畢業那年曬太多太陽沒留意，發現的時候已經長這樣了， 驚訝一下子，很快就接受、也看它是可愛。 還是好常看自己身上哪邊多一塊肉不順眼， …" at bounding box center [748, 228] width 250 height 194
click at [724, 556] on link "查看原始貼文" at bounding box center [745, 557] width 61 height 12
click at [868, 81] on icon "close" at bounding box center [865, 81] width 10 height 10
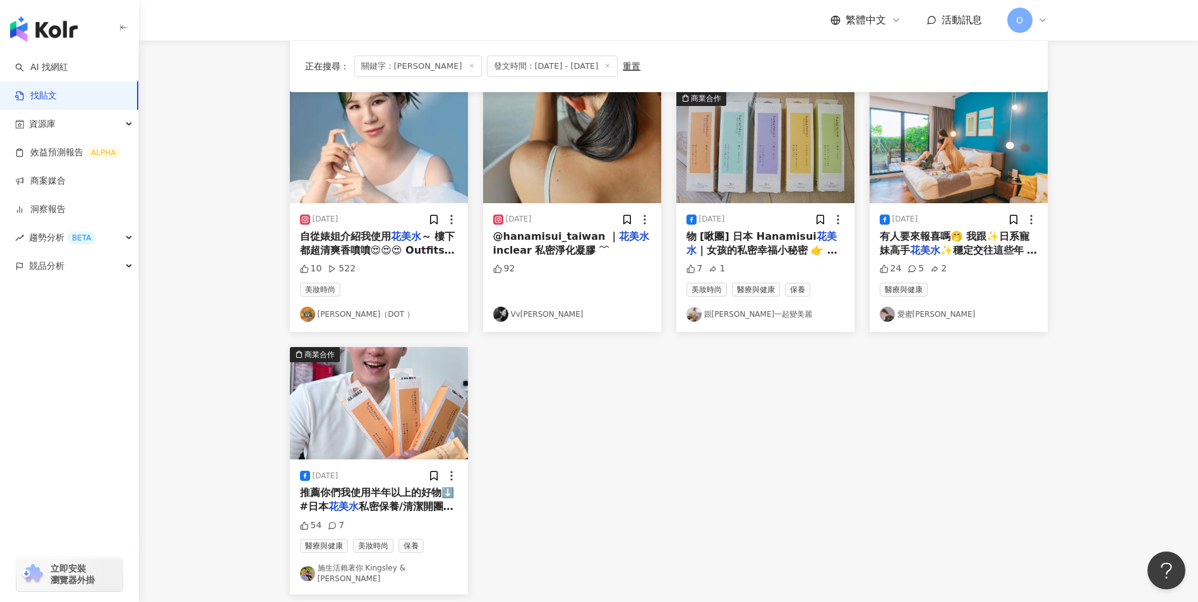
click at [761, 258] on span "｜女孩的私密幸福小秘密 👉 詳細" at bounding box center [761, 257] width 151 height 26
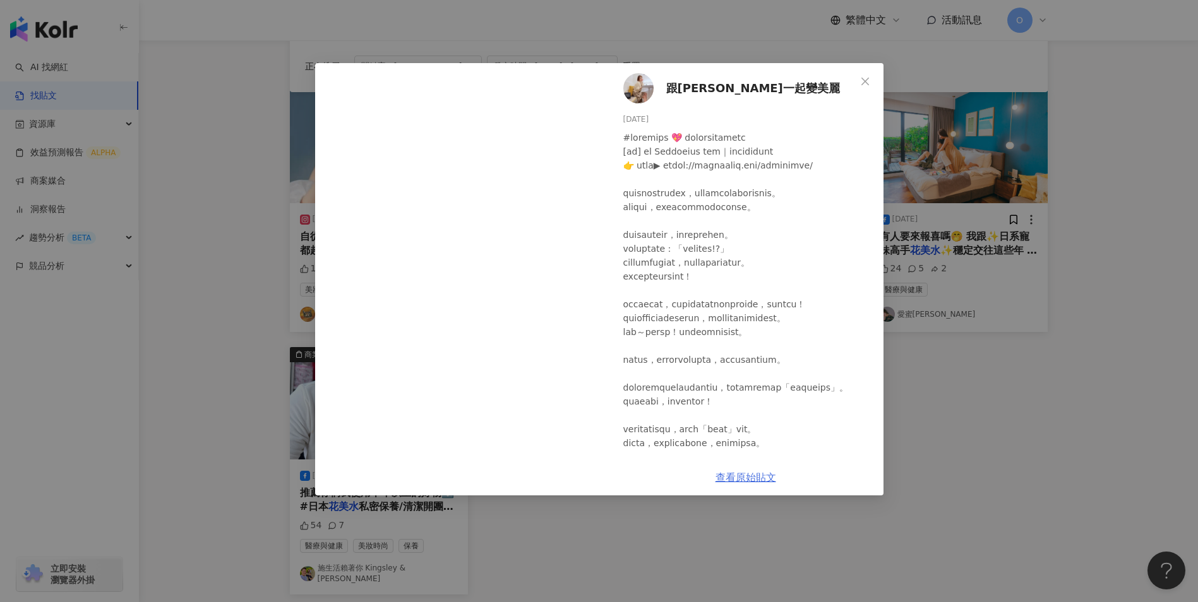
click at [748, 478] on link "查看原始貼文" at bounding box center [745, 478] width 61 height 12
click at [862, 74] on button "Close" at bounding box center [864, 81] width 25 height 25
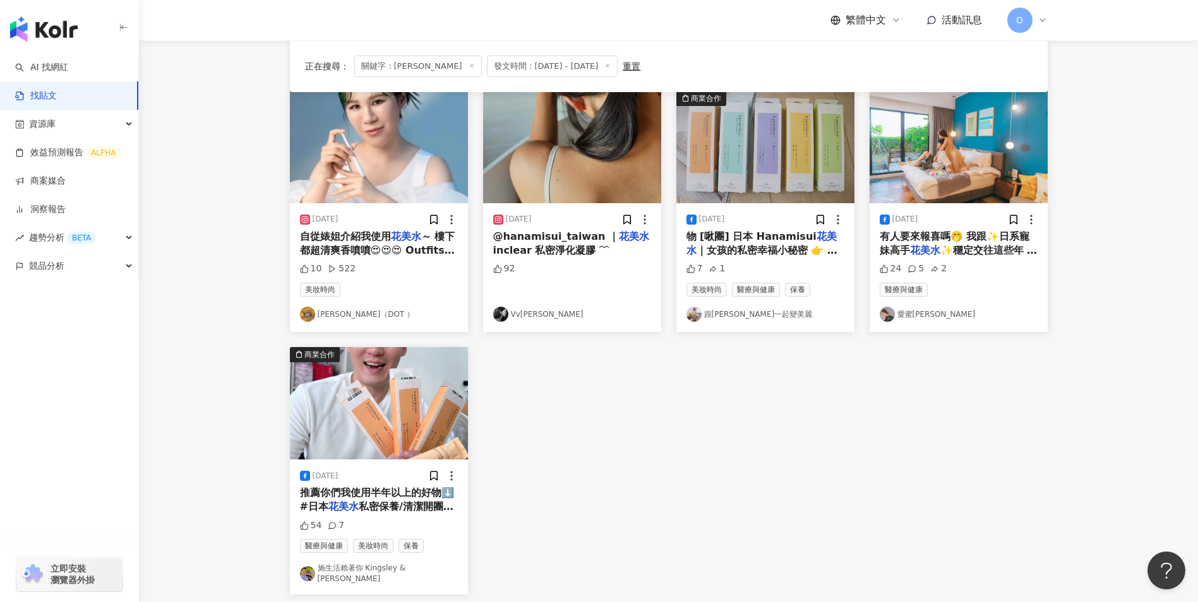
click at [979, 277] on div "[DATE] 有人要來報喜嗎🤭 我跟✨日系寵妹高手 花美水 ✨穩定交往這些年 常常收到各種可愛 24 5 2 醫療與健康 愛蜜樂芙愛美麗" at bounding box center [958, 267] width 178 height 129
click at [930, 246] on mark "花美水" at bounding box center [925, 250] width 30 height 12
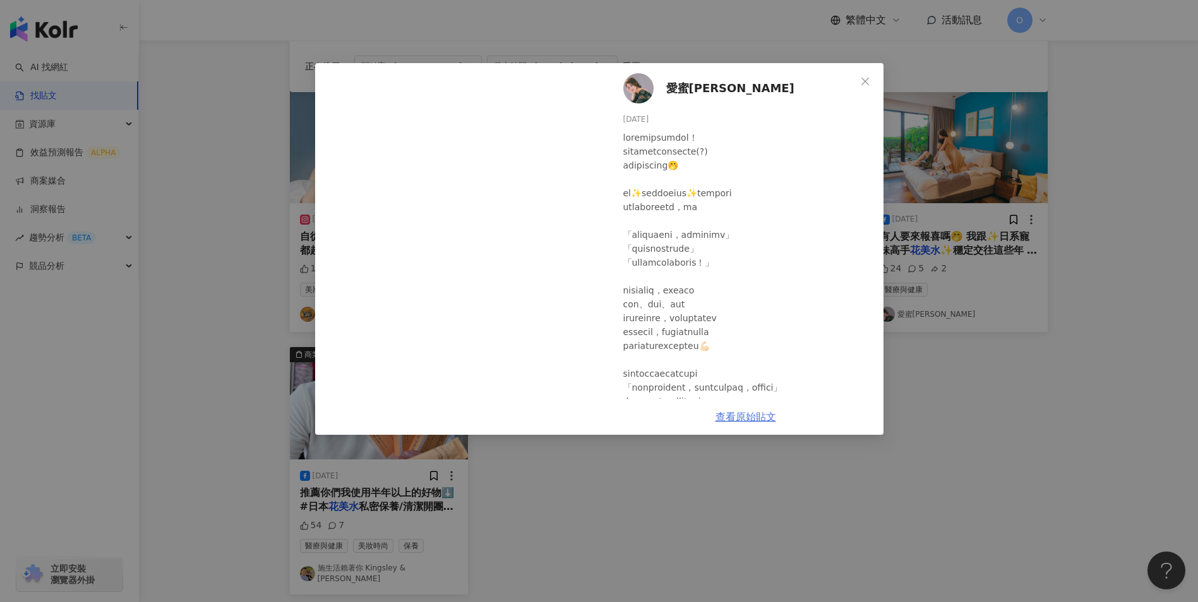
click at [747, 420] on link "查看原始貼文" at bounding box center [745, 417] width 61 height 12
click at [859, 81] on span "Close" at bounding box center [864, 81] width 25 height 10
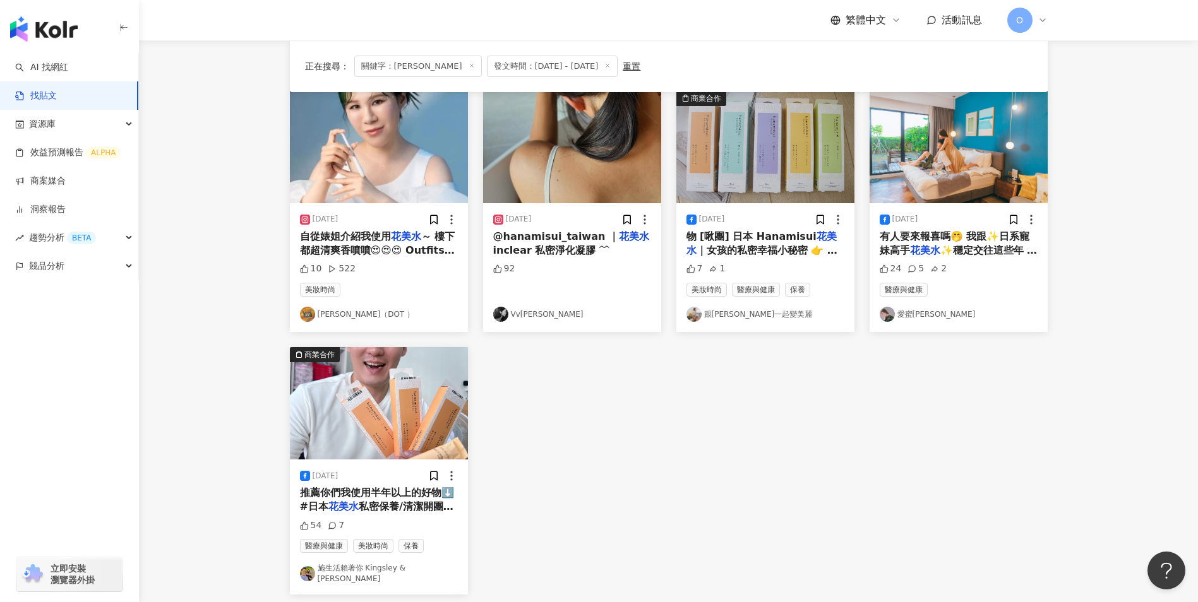
click at [360, 492] on span "推薦你們我使用半年以上的好物⬇️ #日本" at bounding box center [377, 500] width 154 height 26
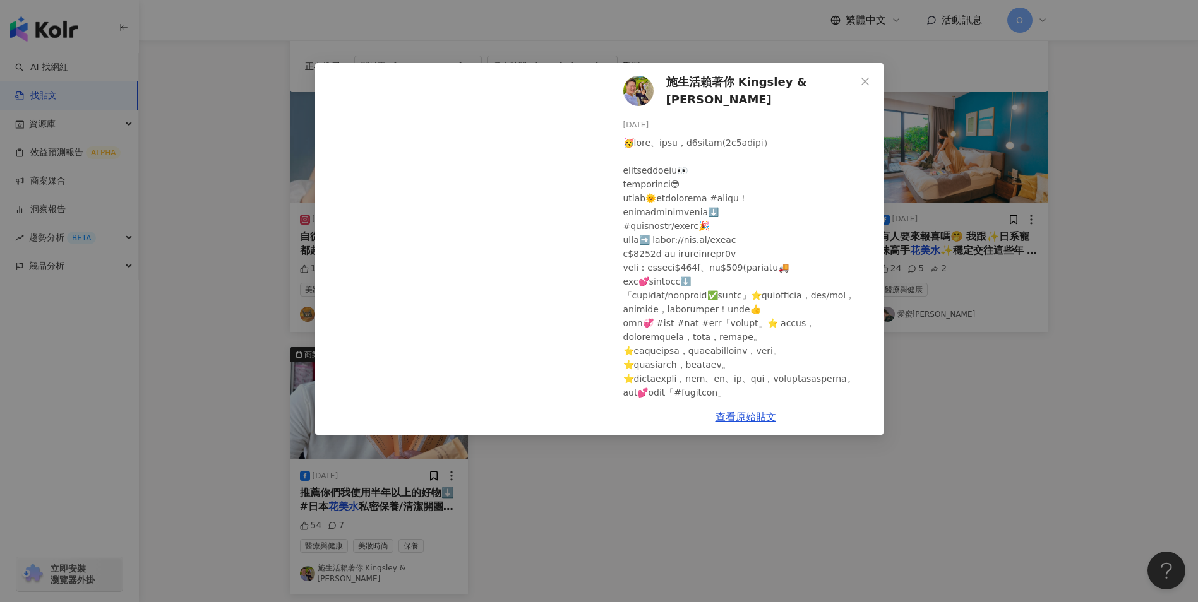
click at [746, 270] on div at bounding box center [748, 358] width 250 height 444
click at [755, 420] on link "查看原始貼文" at bounding box center [745, 417] width 61 height 12
click at [856, 83] on span "Close" at bounding box center [864, 81] width 25 height 10
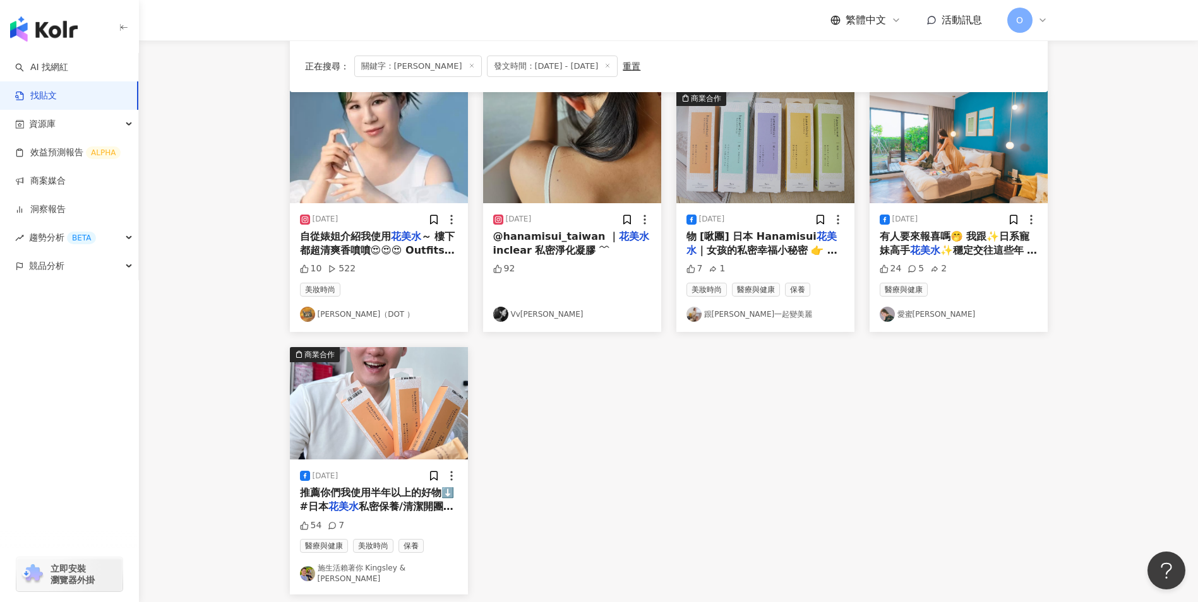
click at [431, 66] on span "關鍵字：[PERSON_NAME]" at bounding box center [418, 66] width 128 height 21
click at [470, 67] on line at bounding box center [471, 65] width 3 height 3
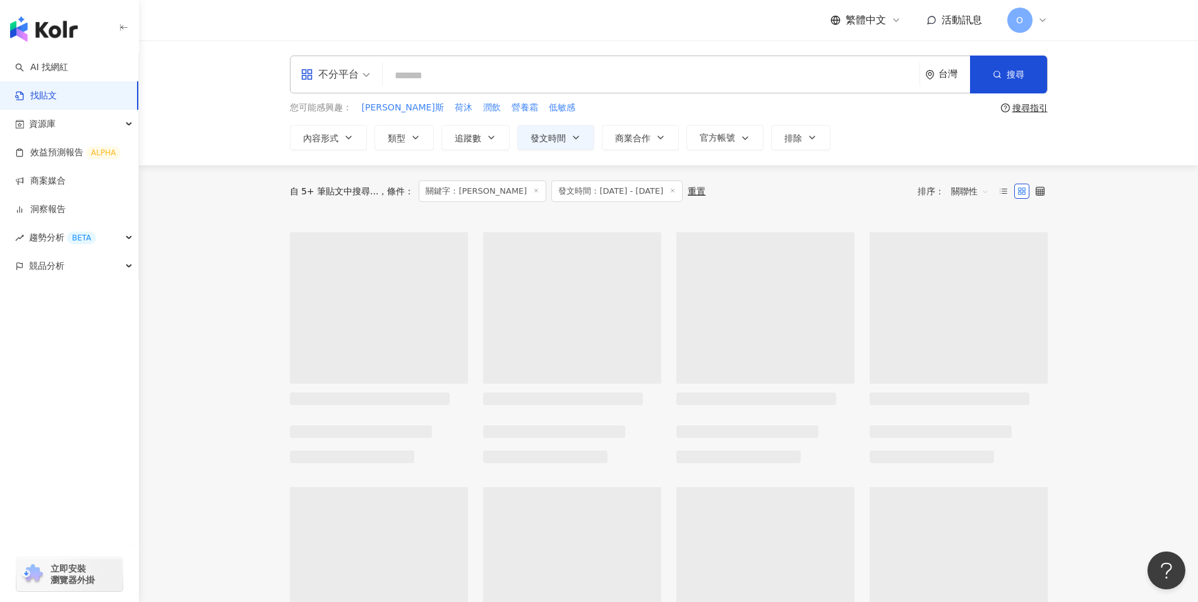
click at [421, 73] on input "search" at bounding box center [651, 75] width 527 height 27
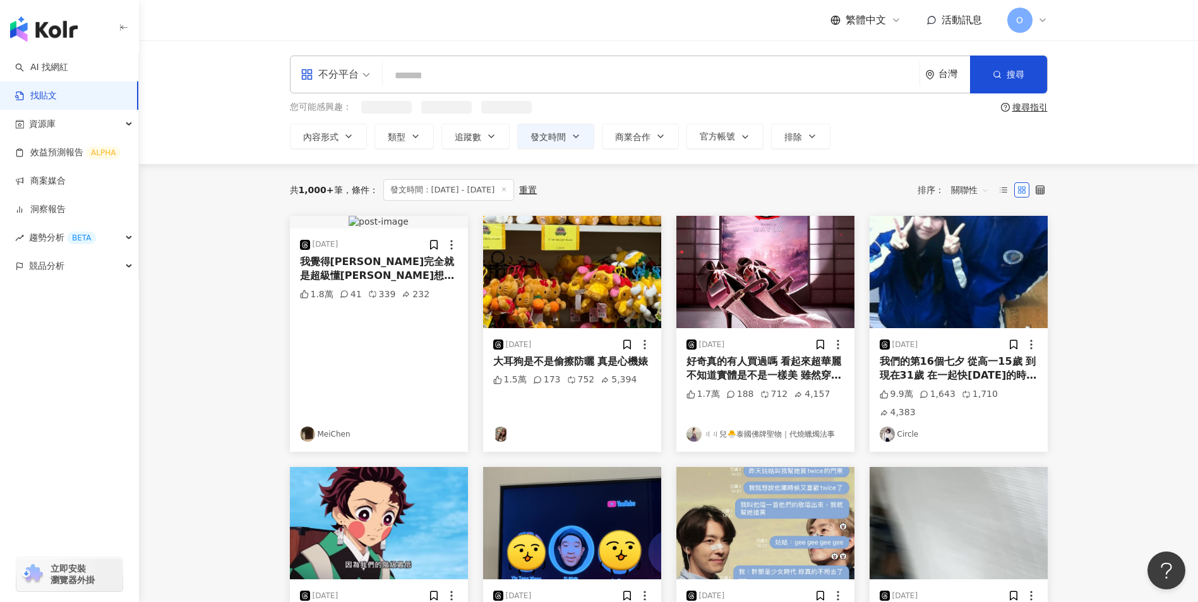
paste input "***"
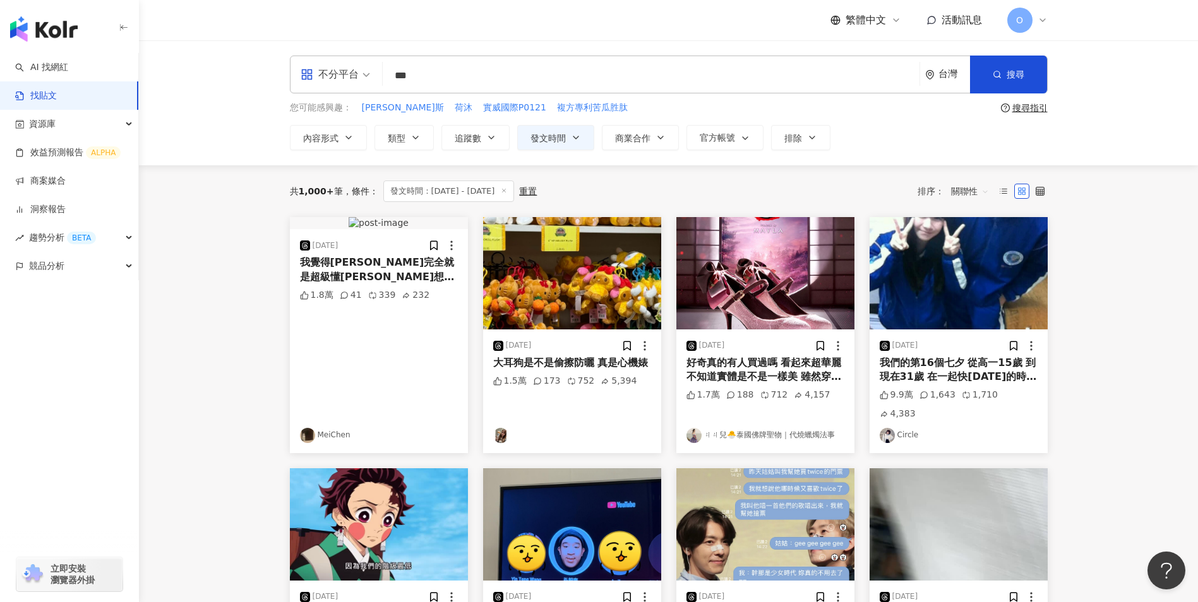
type input "***"
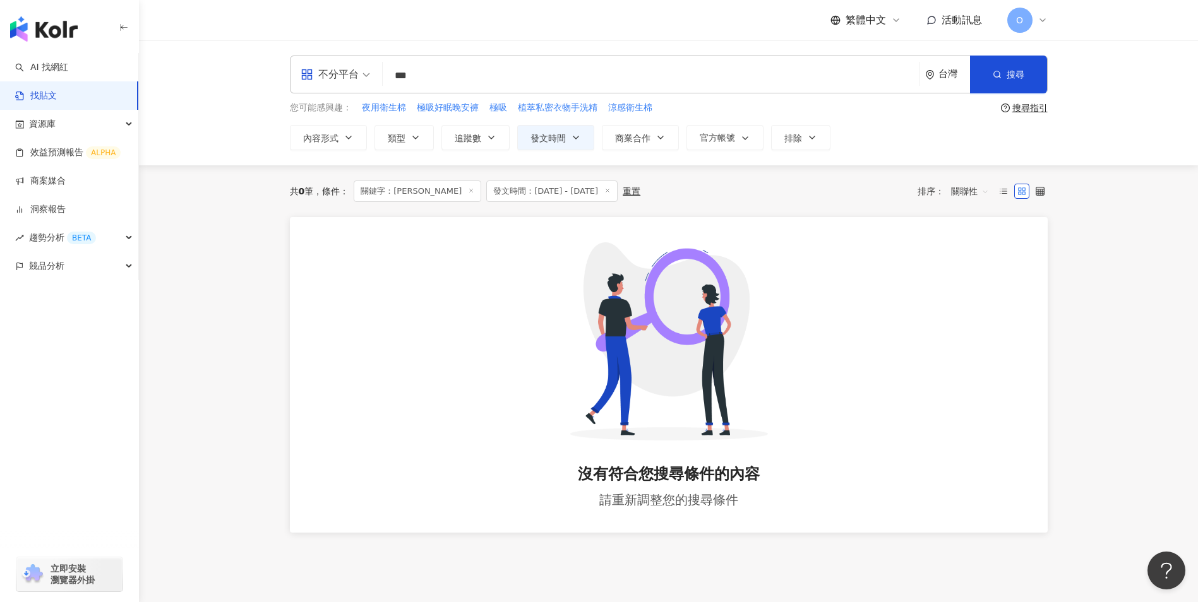
drag, startPoint x: 431, startPoint y: 191, endPoint x: 438, endPoint y: 162, distance: 29.9
click at [470, 191] on line at bounding box center [471, 190] width 3 height 3
click at [451, 74] on input "***" at bounding box center [651, 75] width 527 height 27
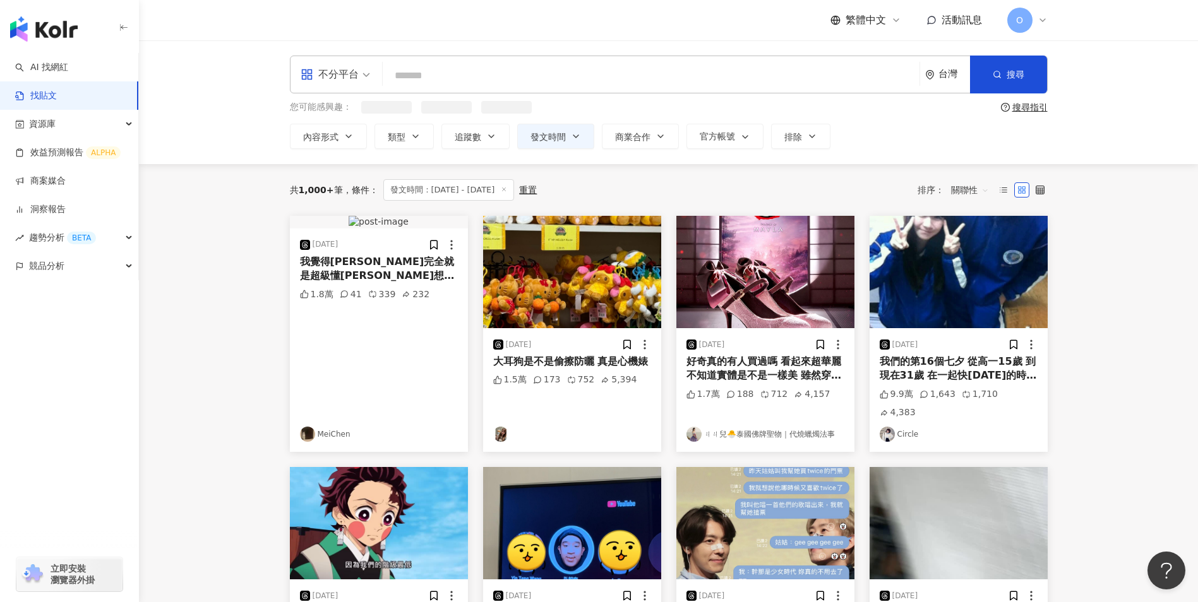
paste input "****"
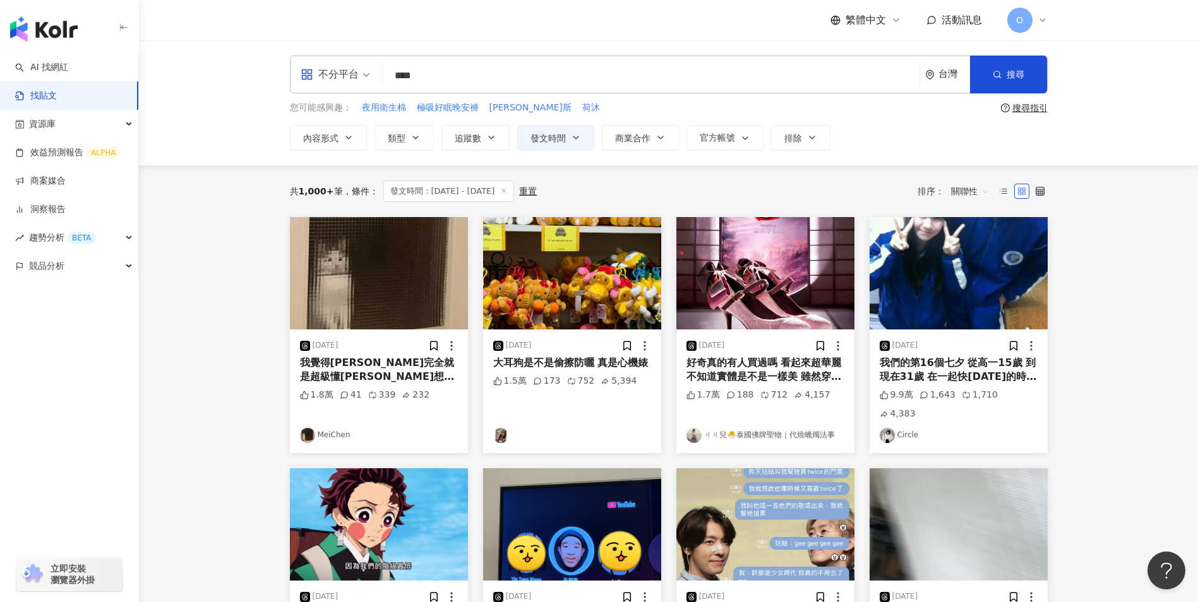
type input "****"
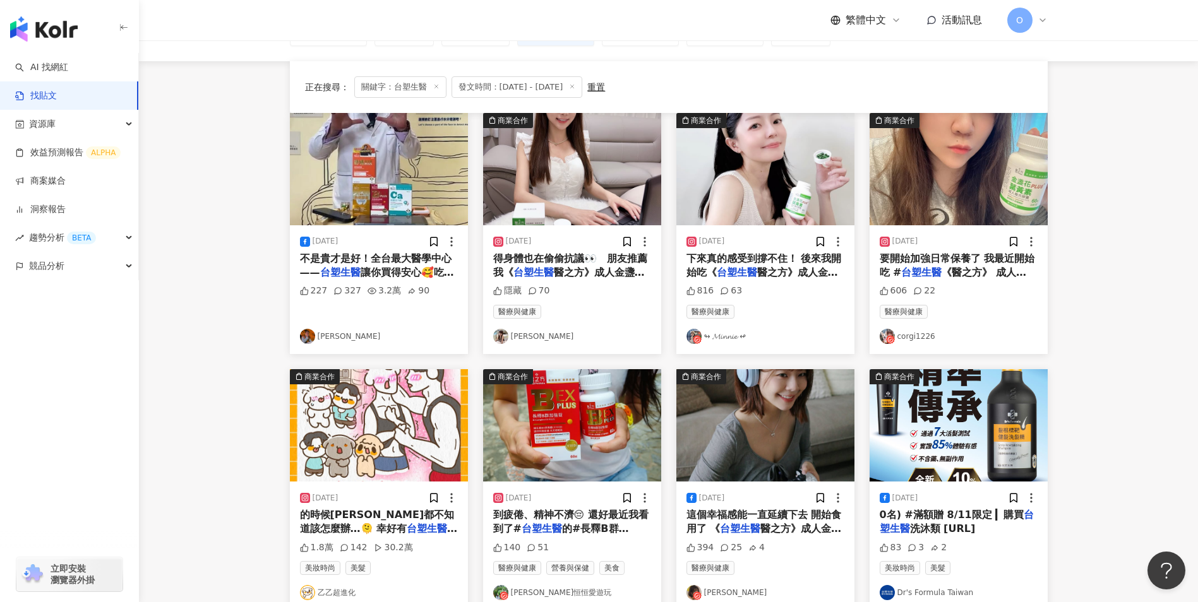
scroll to position [189, 0]
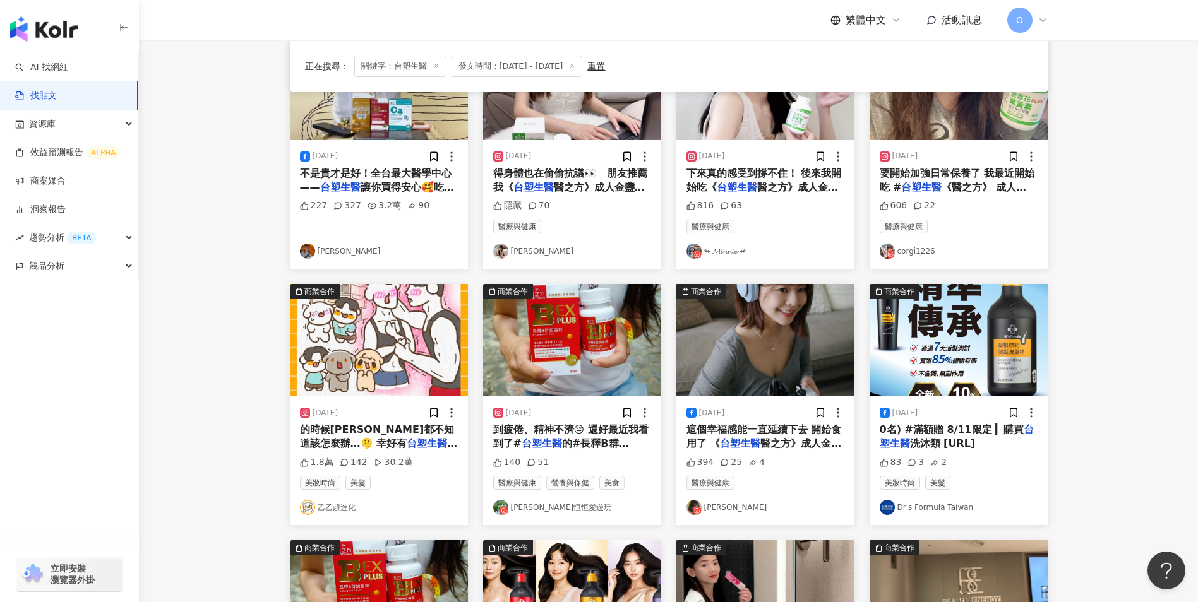
click at [396, 452] on span "Dr’s Formular @d" at bounding box center [349, 458] width 99 height 12
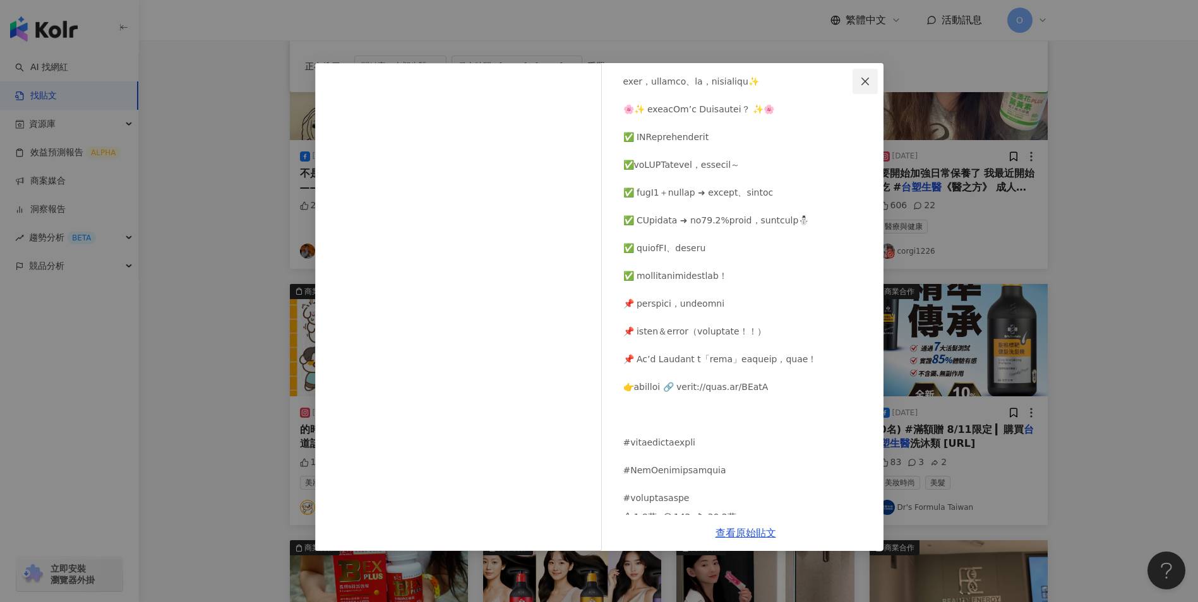
scroll to position [126, 0]
click at [860, 86] on icon "close" at bounding box center [865, 81] width 10 height 10
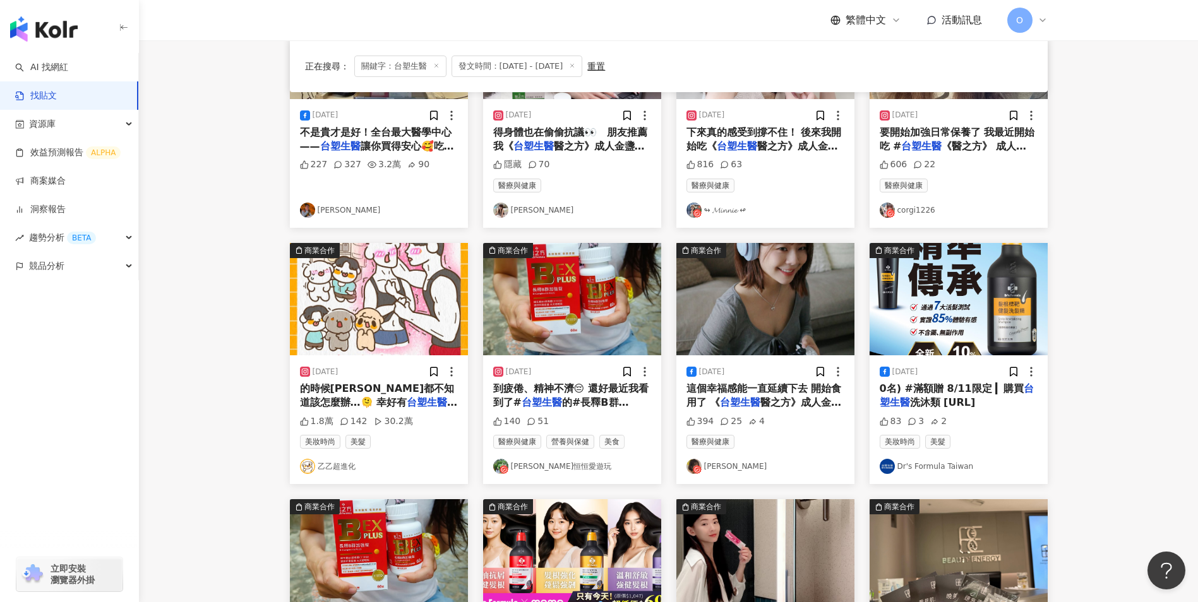
scroll to position [253, 0]
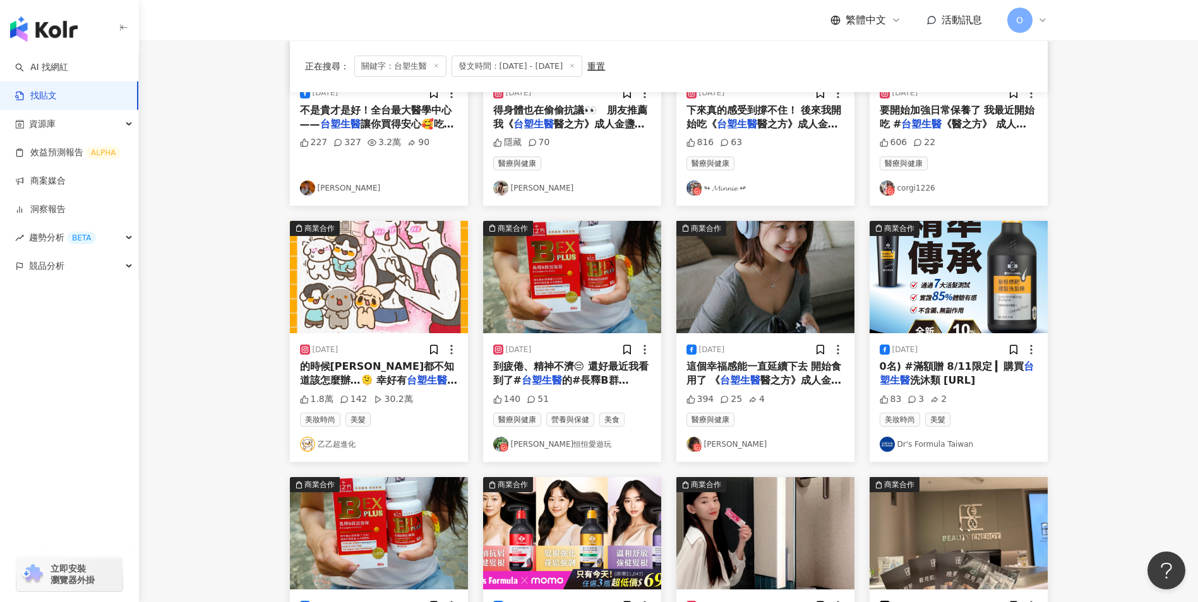
click at [758, 378] on mark "台塑生醫" at bounding box center [740, 380] width 40 height 12
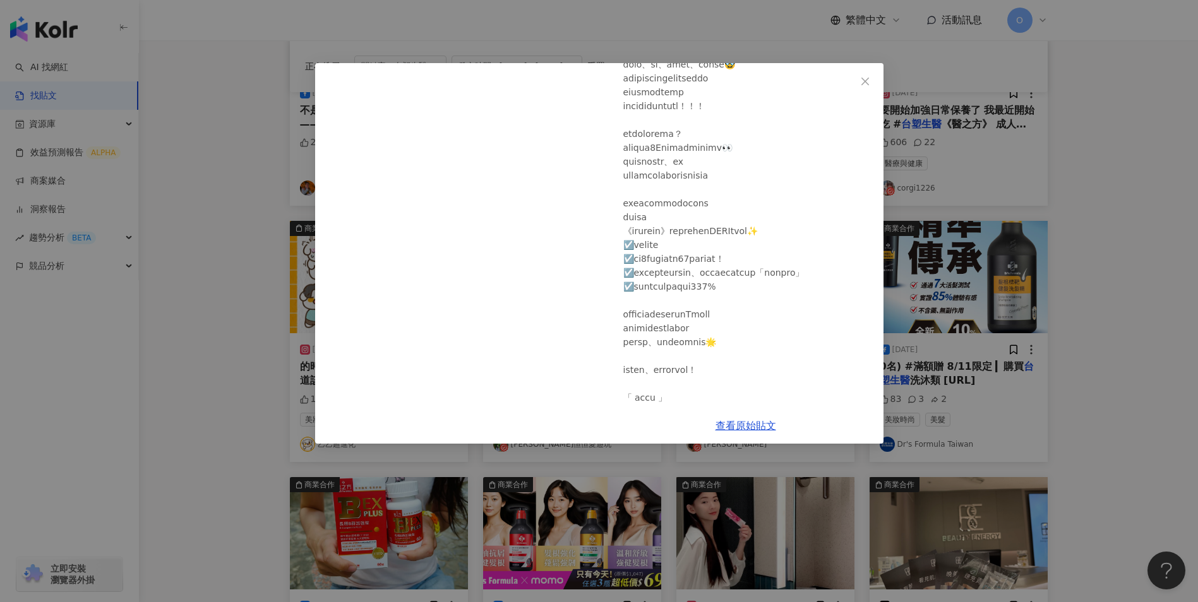
scroll to position [189, 0]
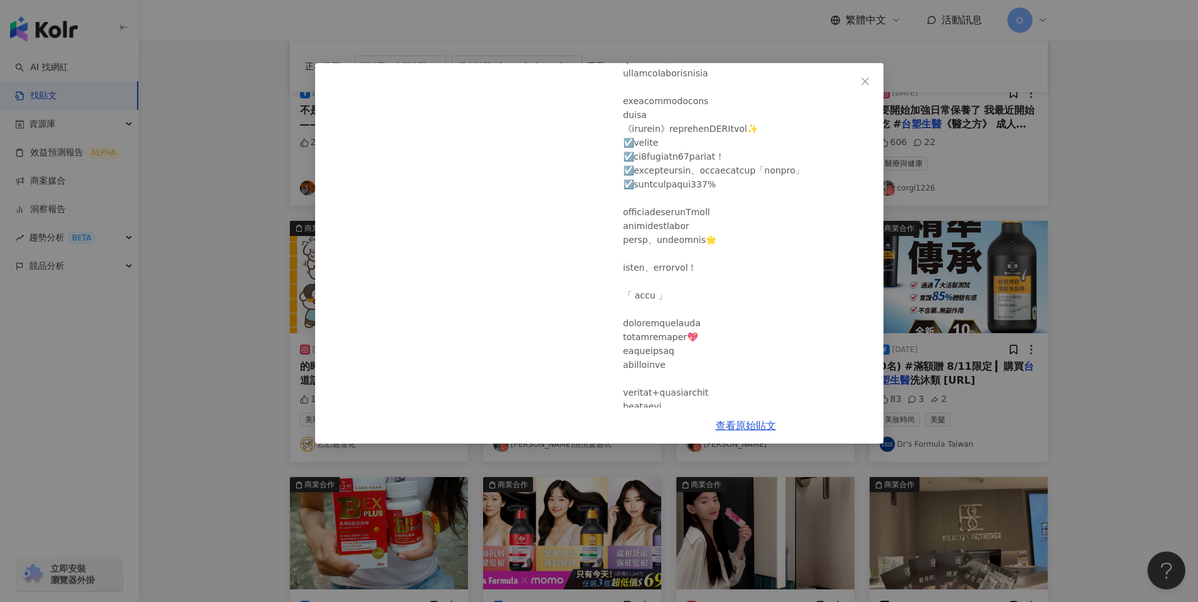
click at [860, 83] on icon "close" at bounding box center [865, 81] width 10 height 10
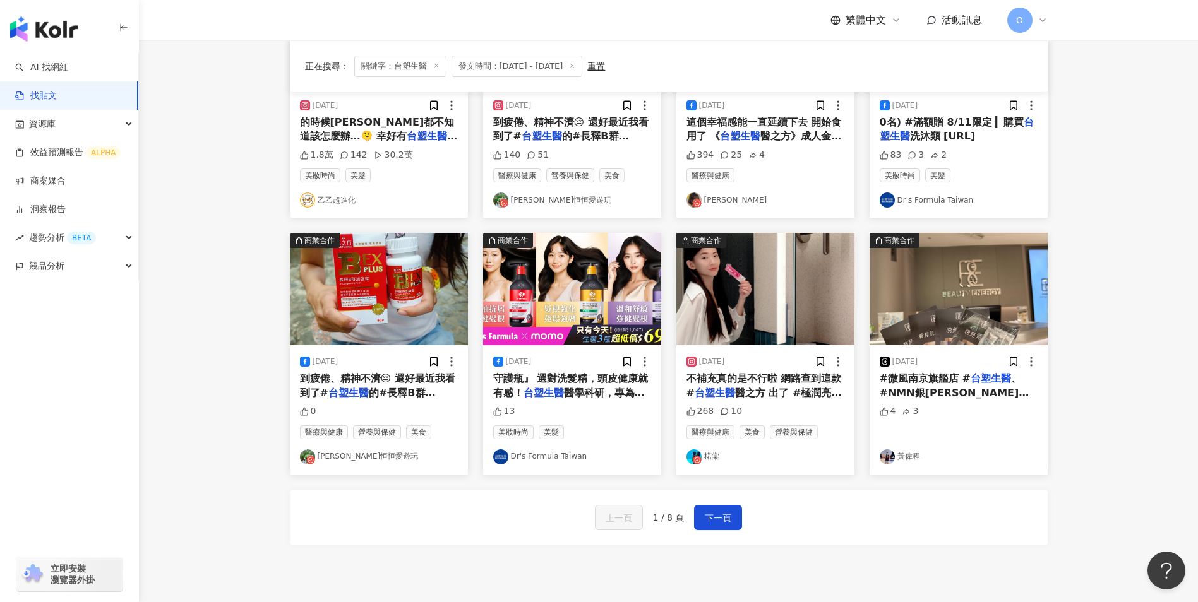
scroll to position [505, 0]
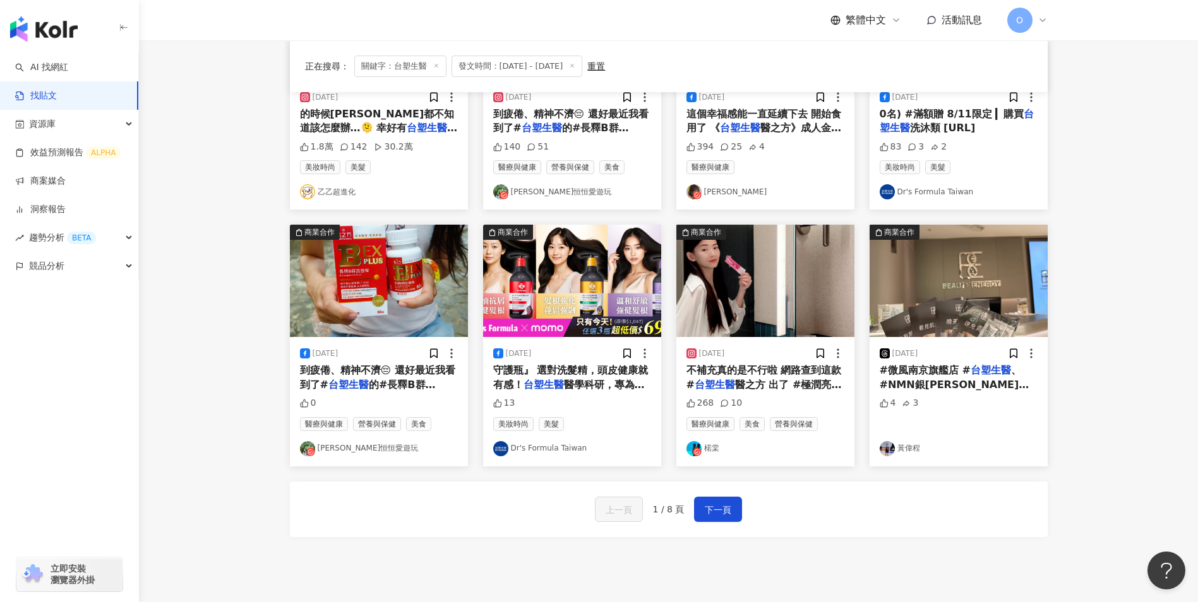
click at [806, 385] on span "醫之方 出了 #極潤亮燕窩膠原蛋" at bounding box center [763, 392] width 155 height 26
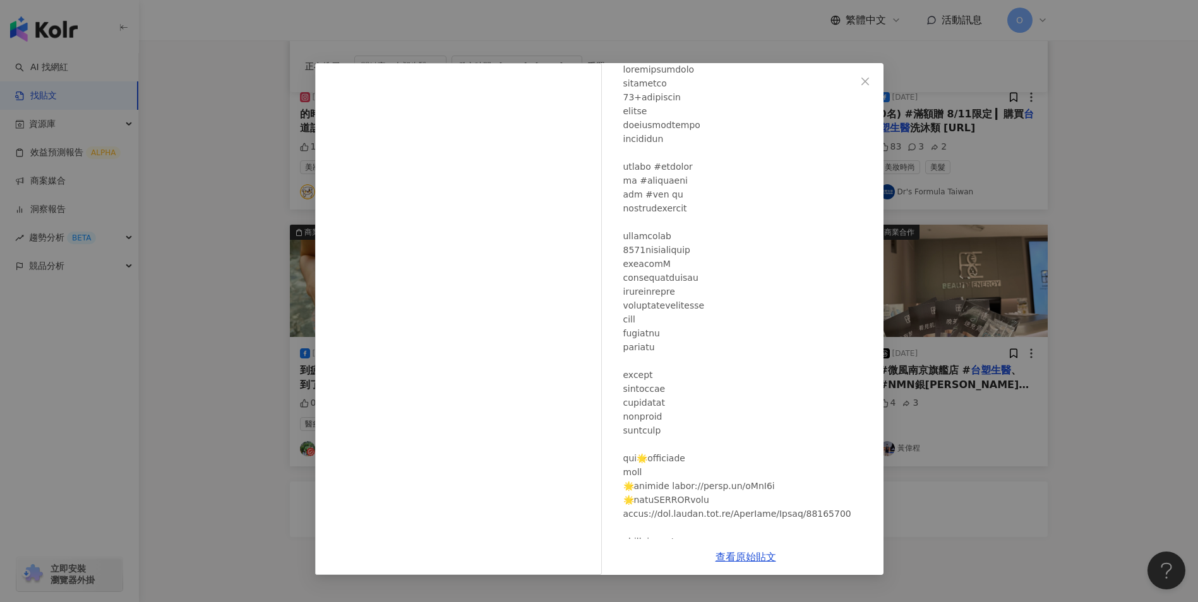
scroll to position [180, 0]
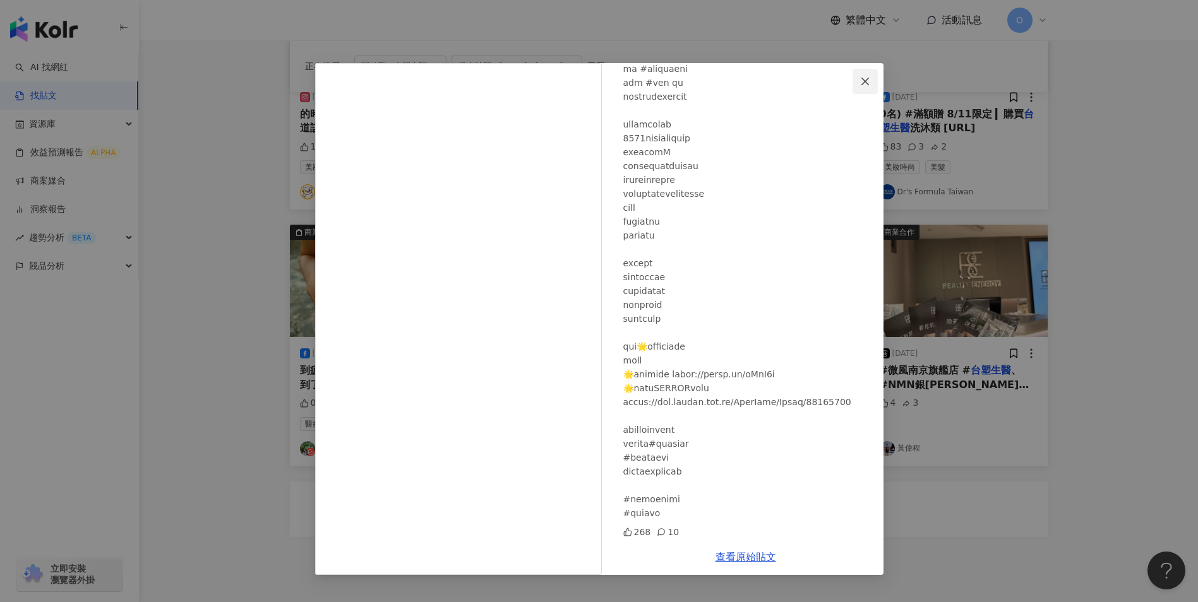
click at [866, 75] on button "Close" at bounding box center [864, 81] width 25 height 25
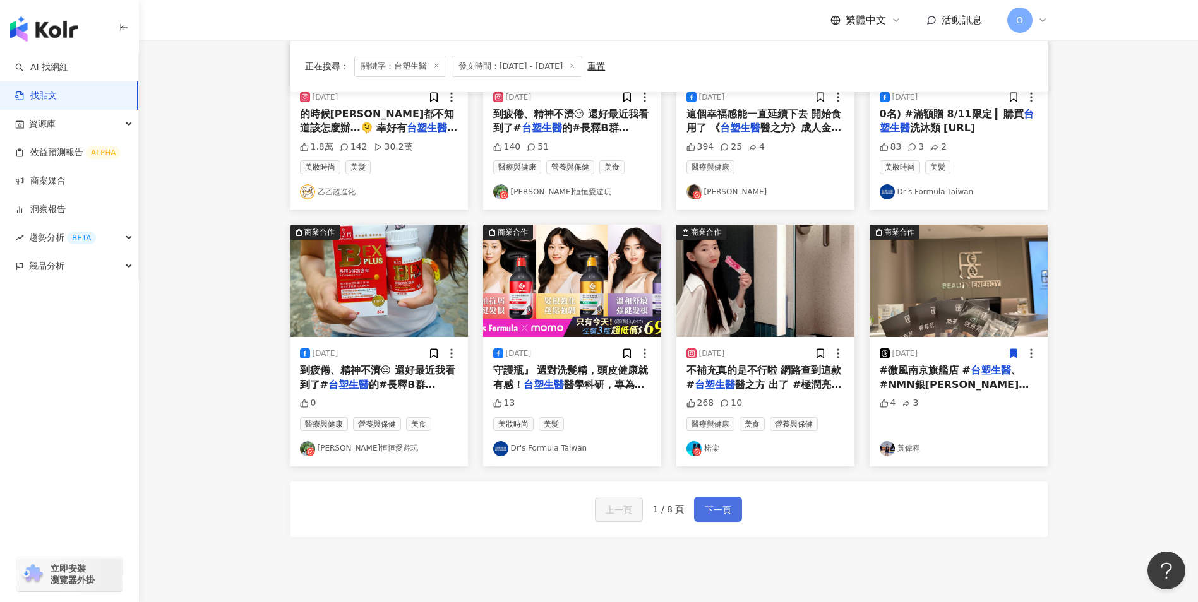
click at [725, 510] on span "下一頁" at bounding box center [718, 510] width 27 height 15
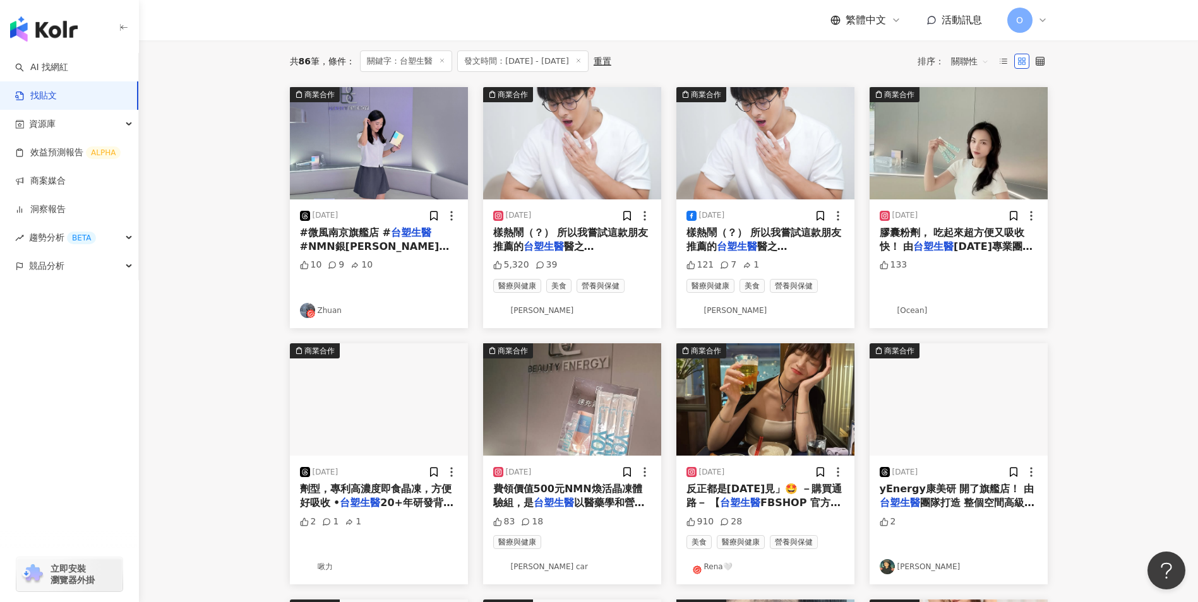
scroll to position [117, 0]
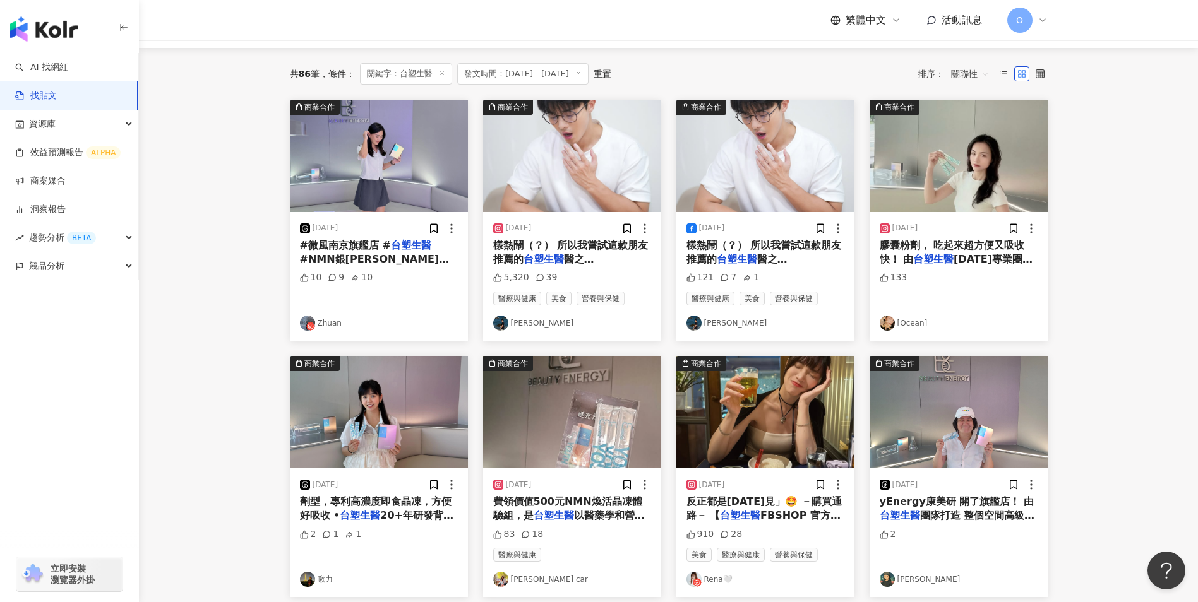
click at [953, 256] on span "[DATE]專業團隊研發， 讓保健更有" at bounding box center [956, 266] width 153 height 26
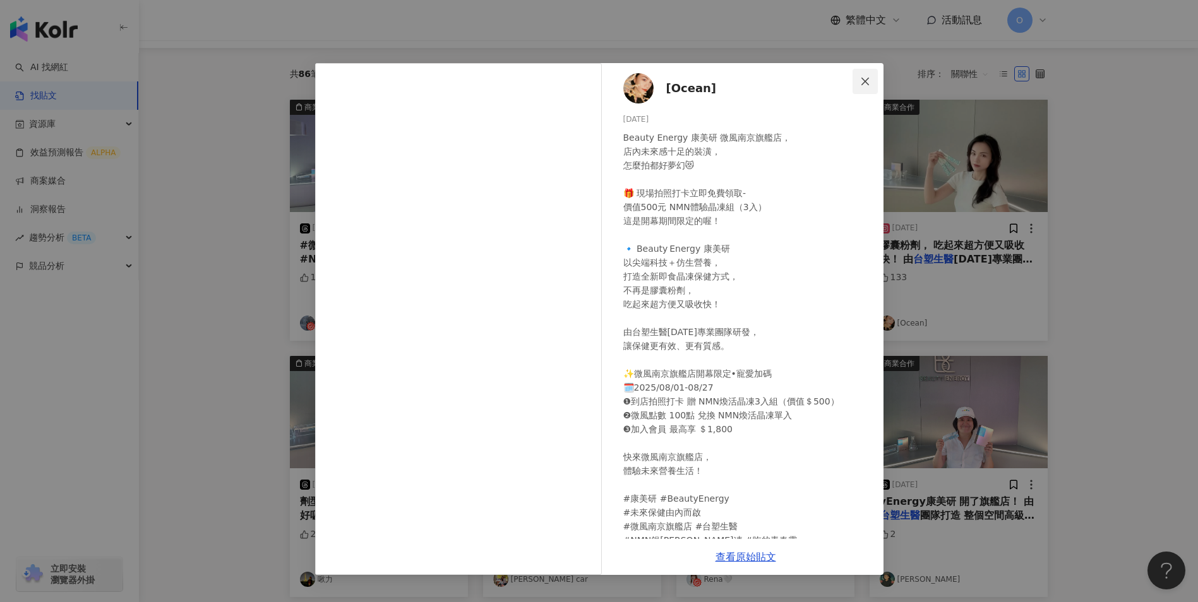
click at [862, 69] on button "Close" at bounding box center [864, 81] width 25 height 25
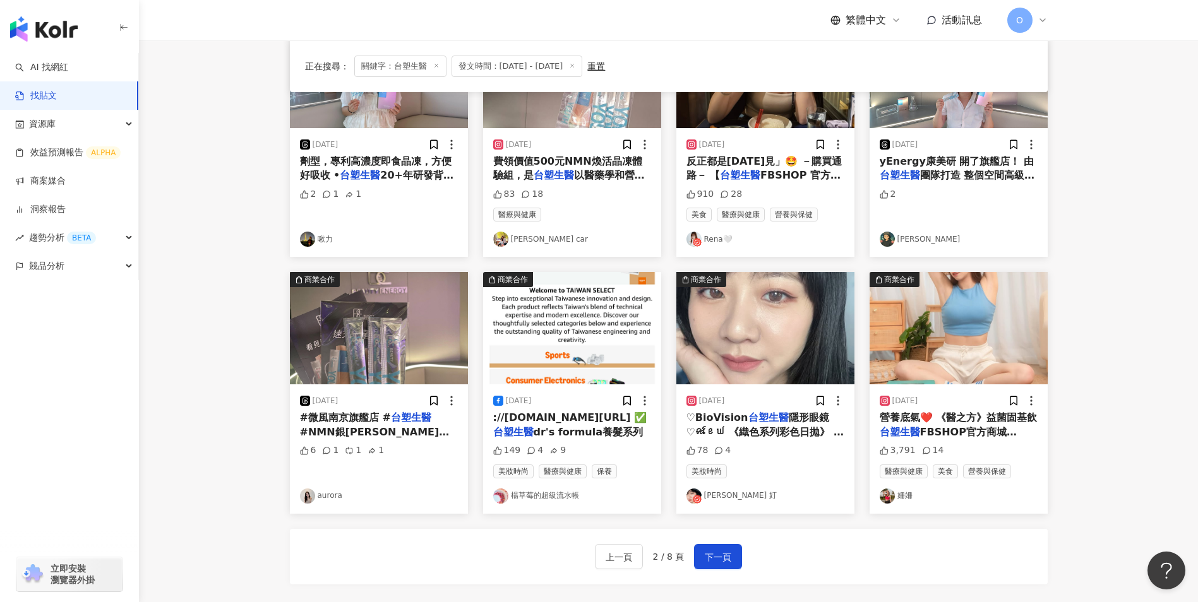
scroll to position [496, 0]
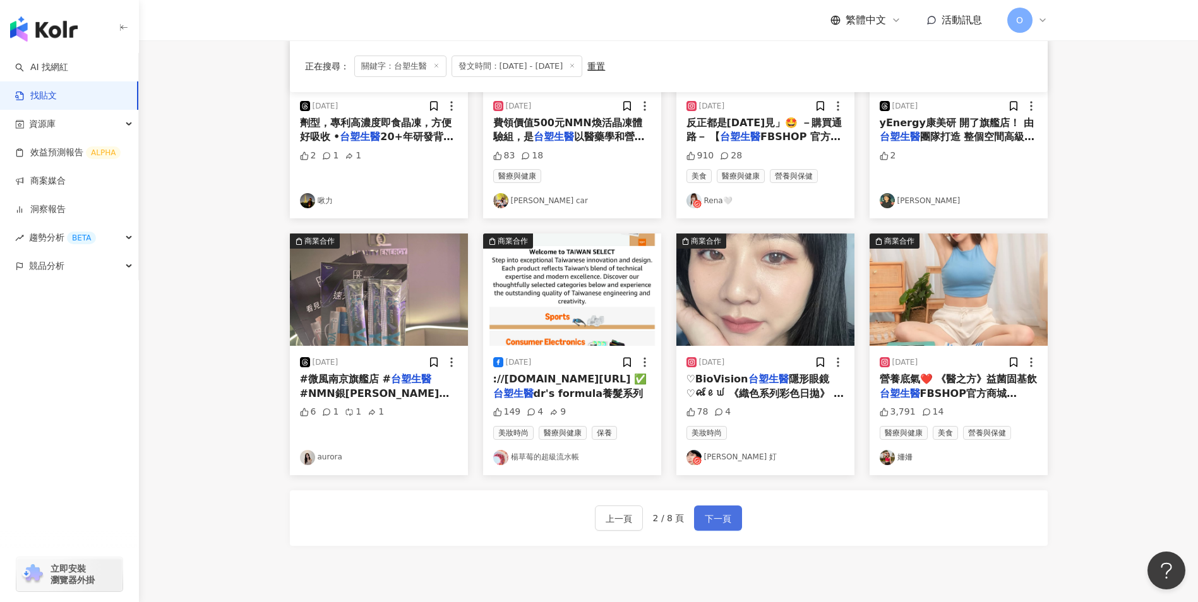
click at [705, 518] on span "下一頁" at bounding box center [718, 518] width 27 height 15
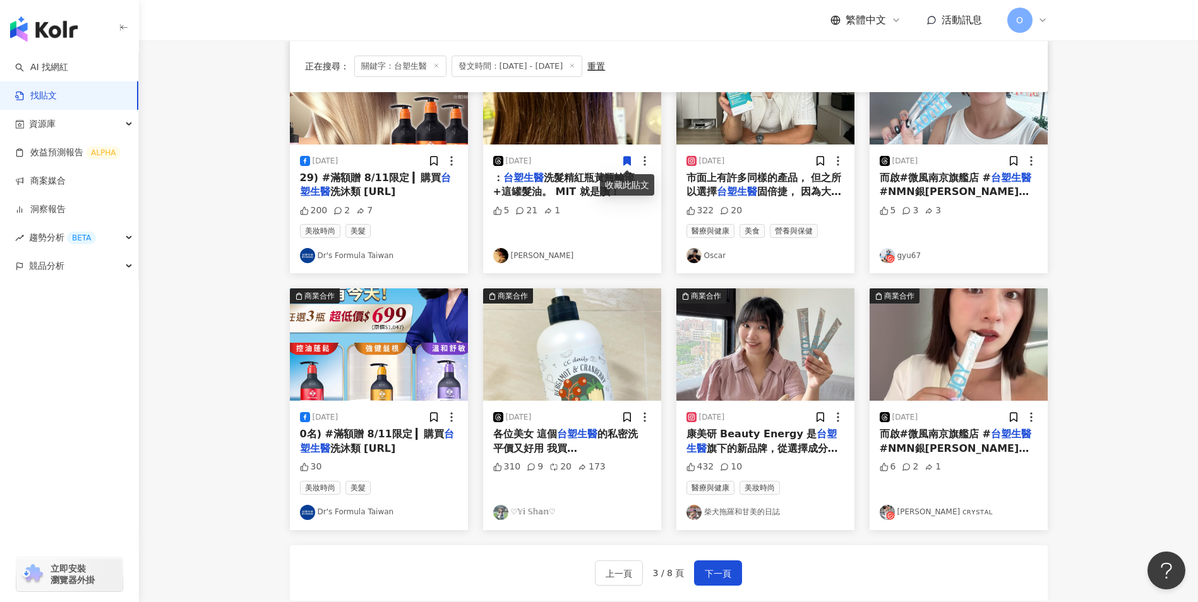
scroll to position [442, 0]
click at [600, 439] on span "的私密洗 平價又好用 我買[DEMOGRAPHIC_DATA]柑是涼感的 很涼很舒服！味道很好聞 香香的 （洗完還嫩嫩的 哈哈 一瓶不到$200！都去買！" at bounding box center [569, 468] width 152 height 83
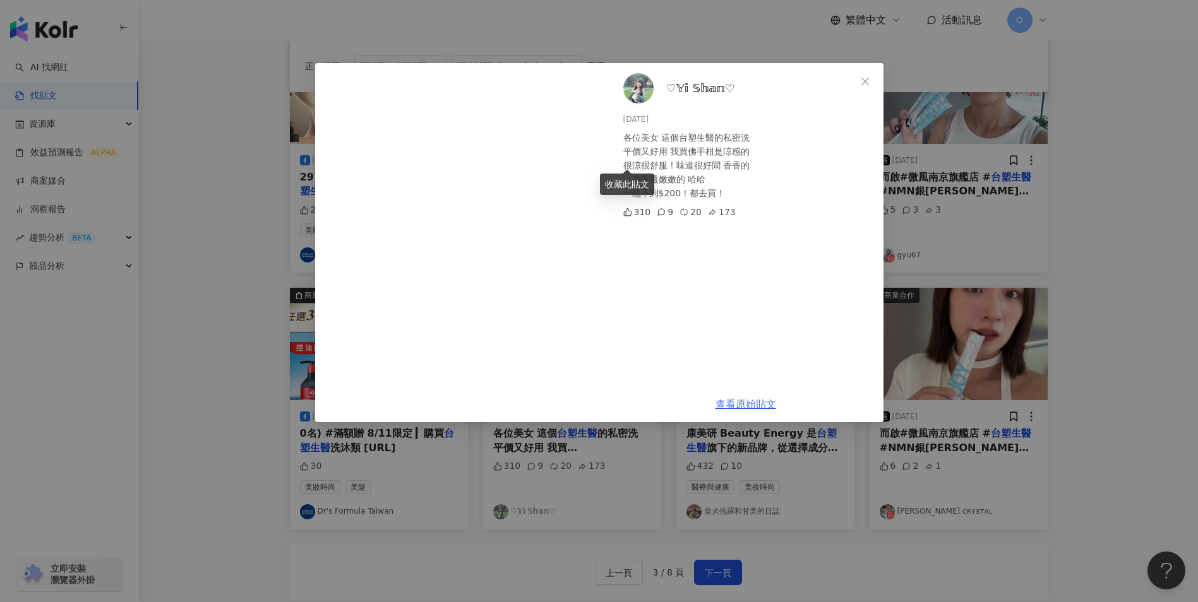
click at [757, 405] on link "查看原始貼文" at bounding box center [745, 404] width 61 height 12
click at [864, 82] on icon "close" at bounding box center [865, 81] width 8 height 8
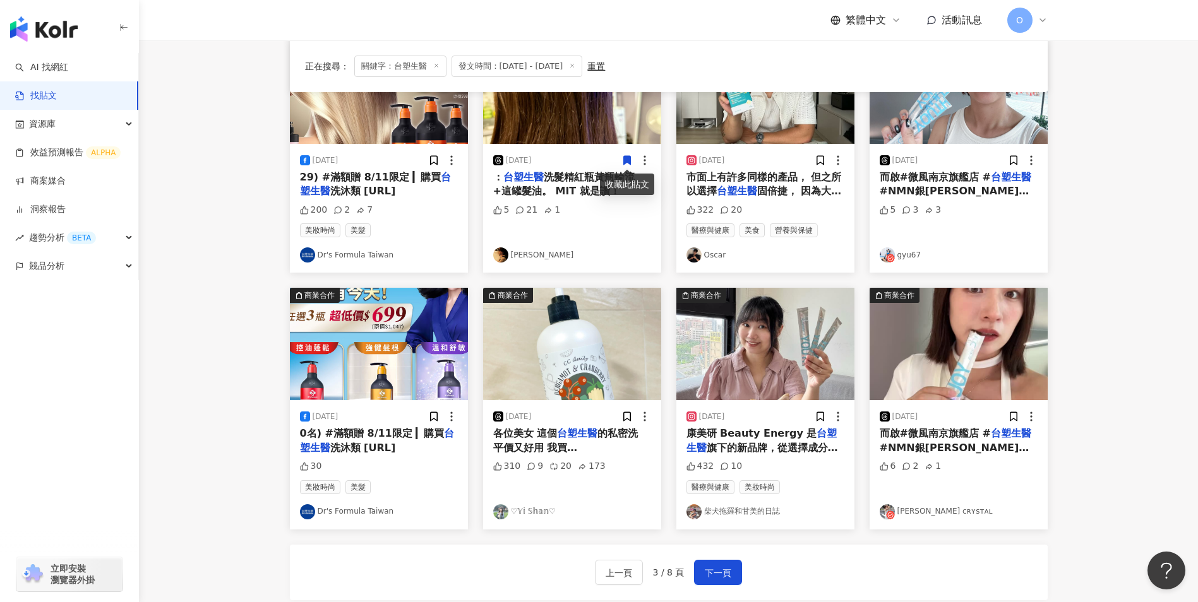
drag, startPoint x: 716, startPoint y: 575, endPoint x: 707, endPoint y: 554, distance: 22.9
click at [716, 575] on span "下一頁" at bounding box center [718, 573] width 27 height 15
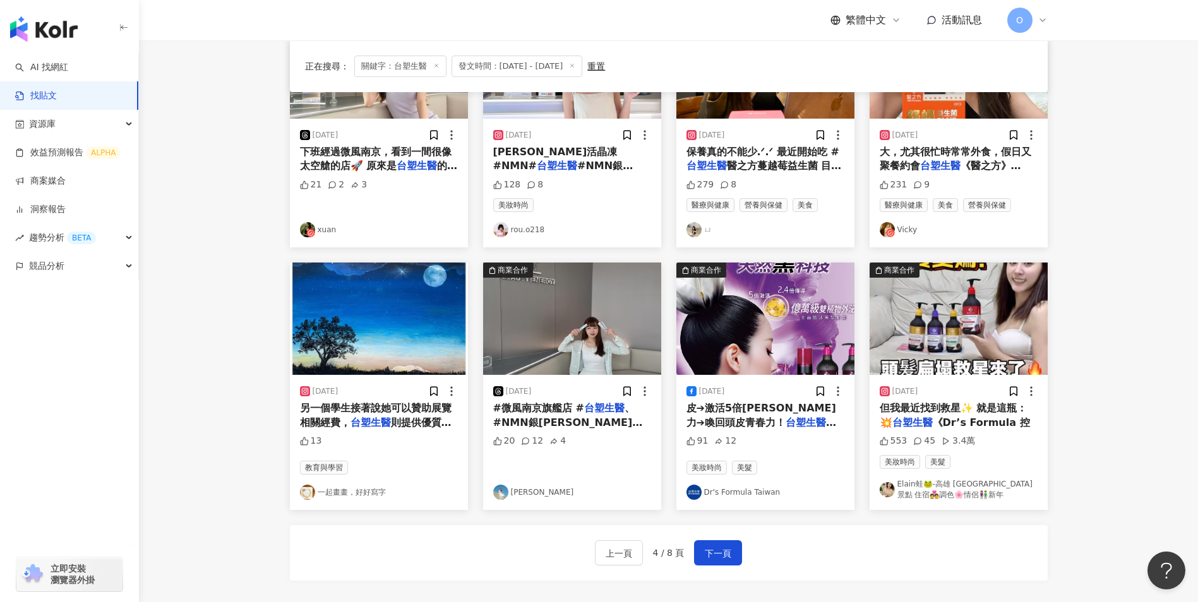
scroll to position [505, 0]
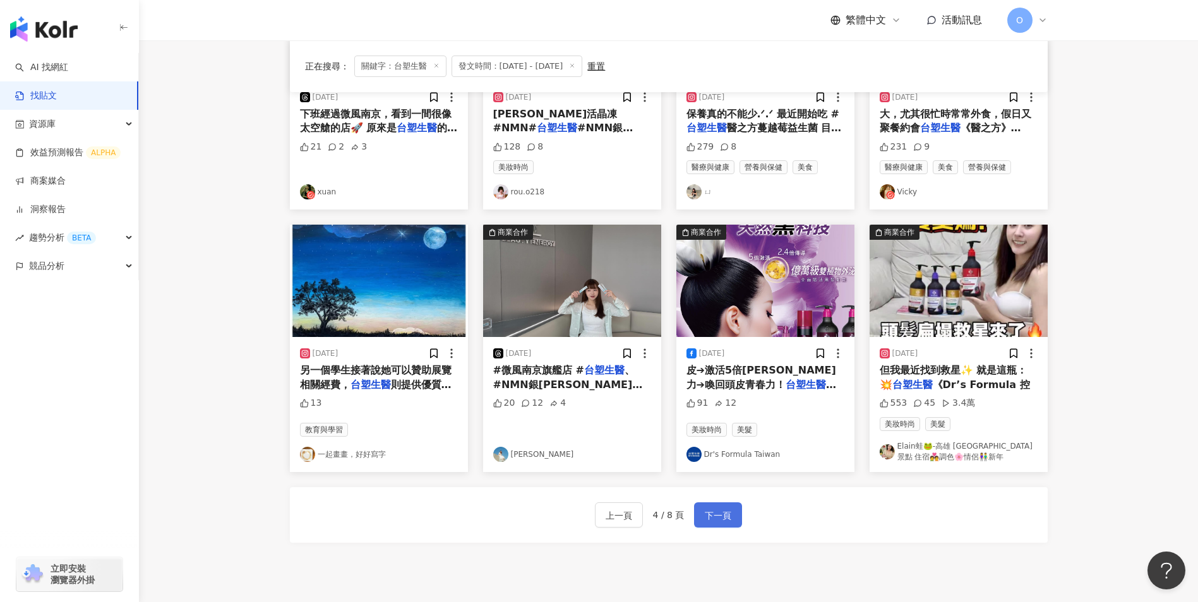
click at [724, 508] on button "下一頁" at bounding box center [718, 515] width 48 height 25
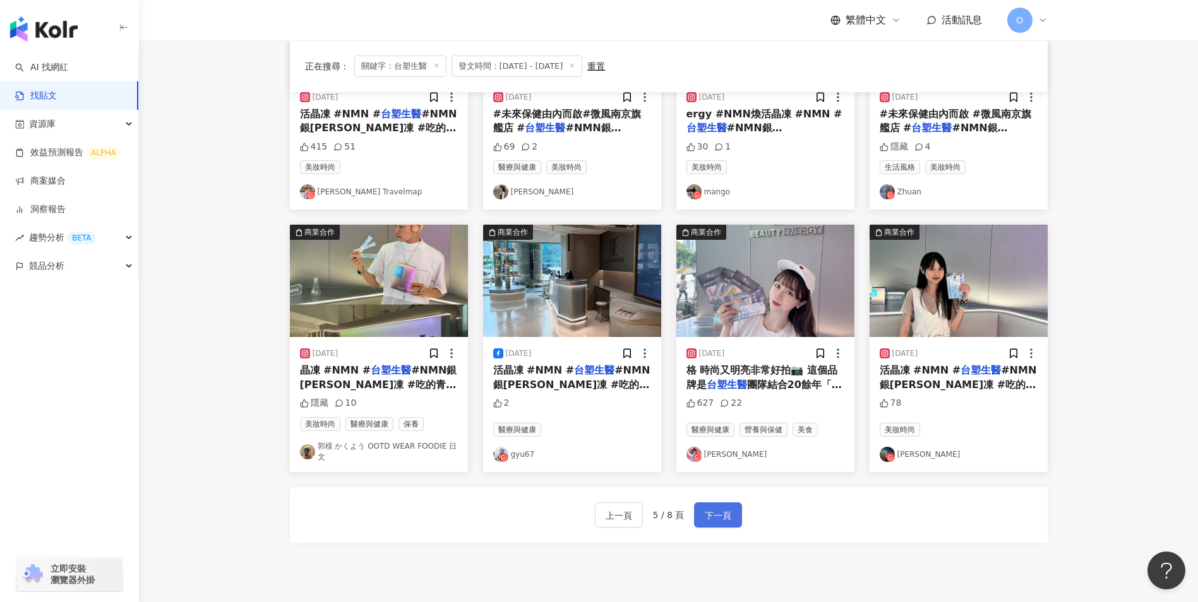
click at [715, 508] on span "下一頁" at bounding box center [718, 515] width 27 height 15
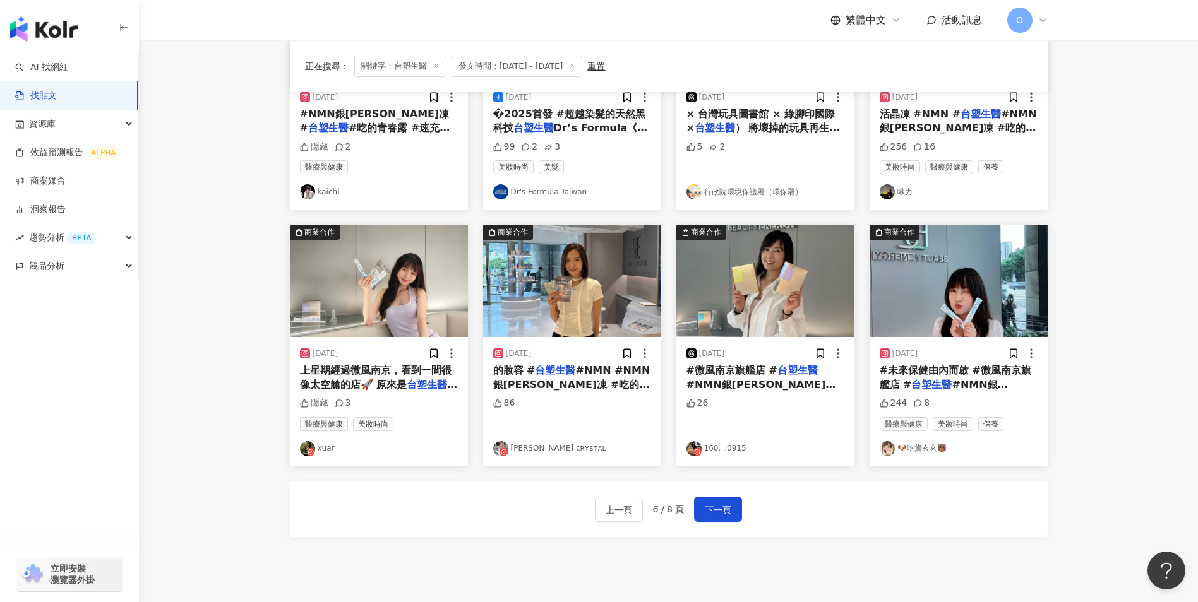
click at [730, 493] on div "上一頁 6 / 8 頁 下一頁" at bounding box center [669, 510] width 758 height 56
click at [722, 511] on span "下一頁" at bounding box center [718, 510] width 27 height 15
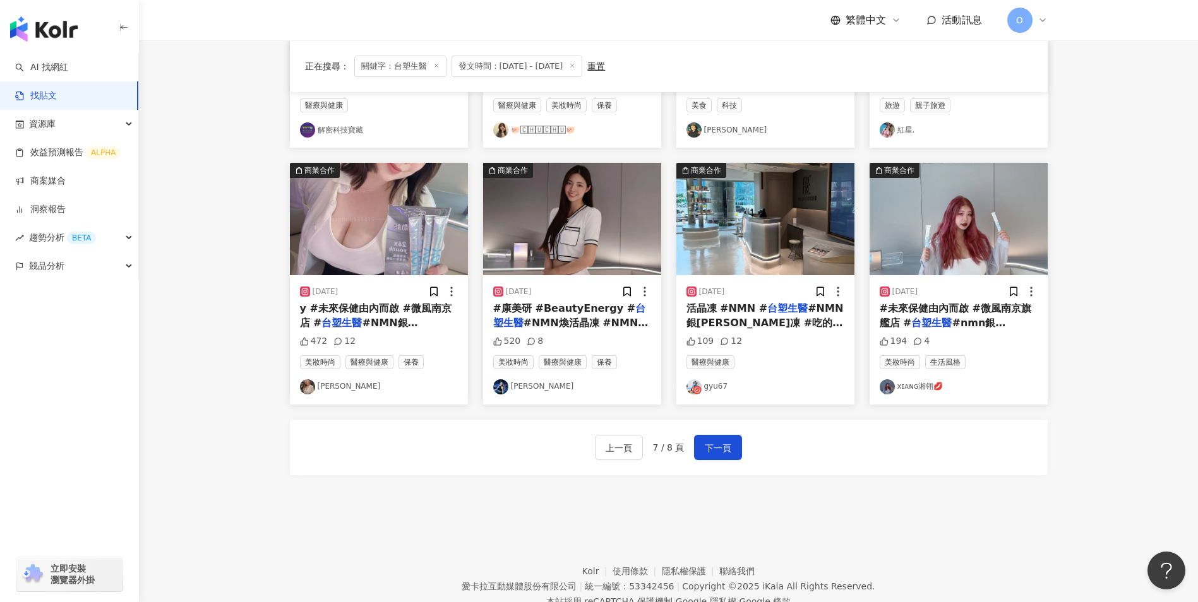
scroll to position [568, 0]
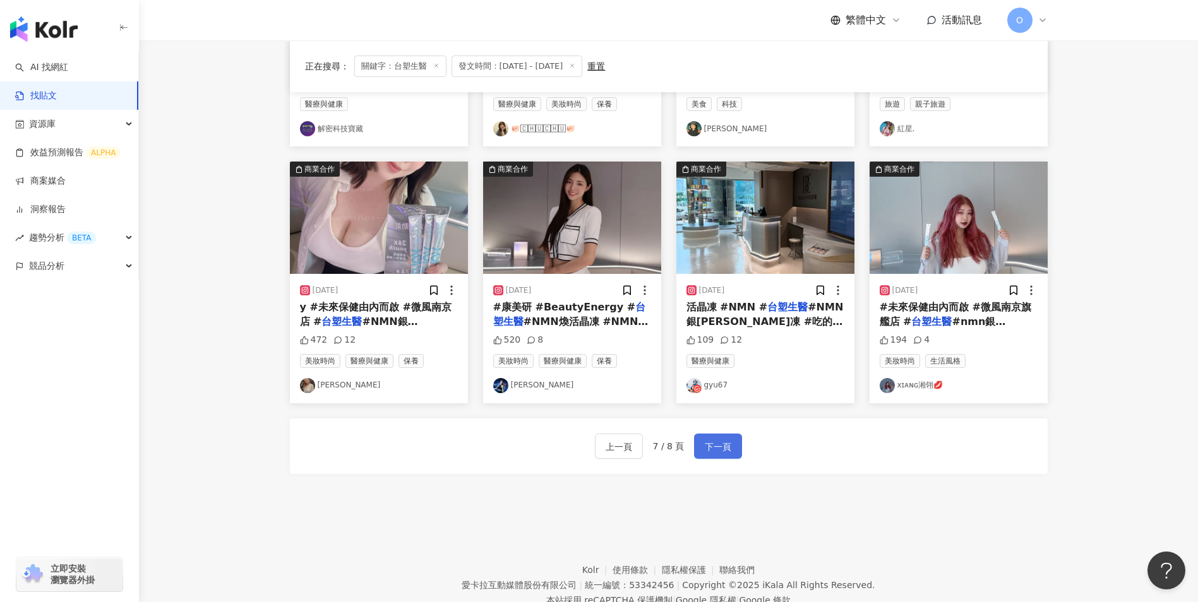
click at [719, 448] on span "下一頁" at bounding box center [718, 446] width 27 height 15
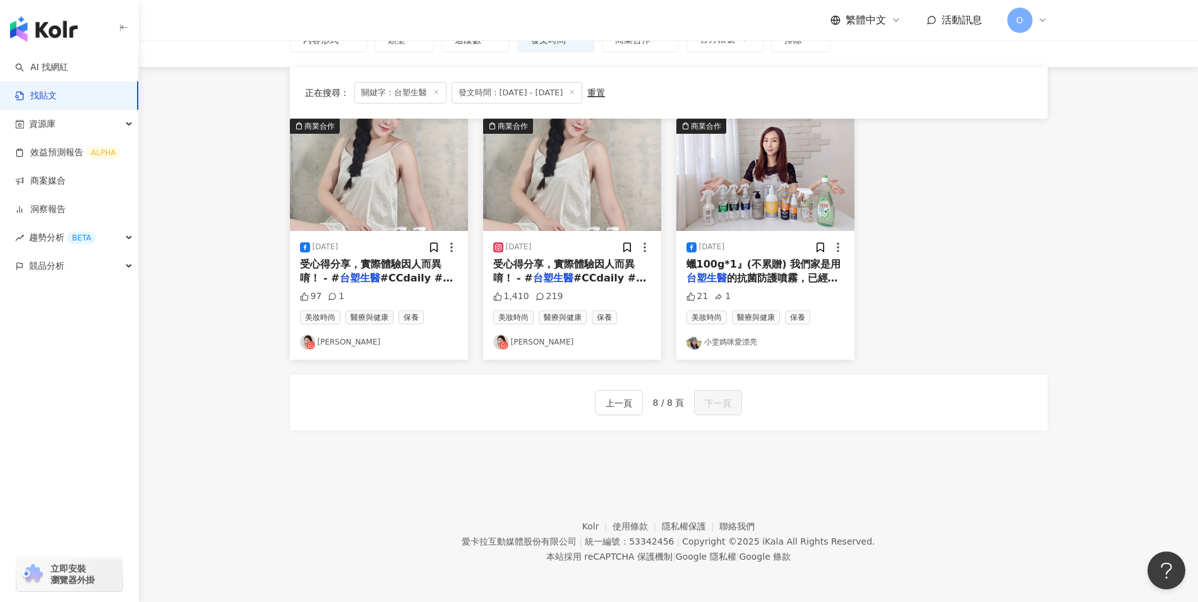
scroll to position [0, 0]
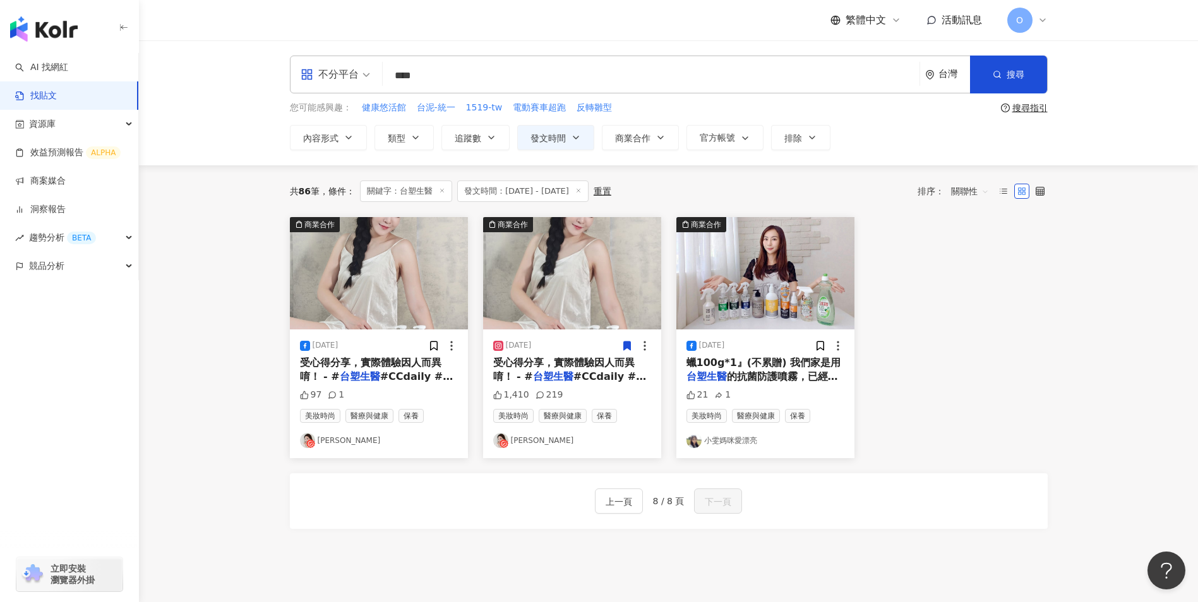
click at [392, 376] on span "#CCdaily #益生元私密" at bounding box center [376, 384] width 153 height 26
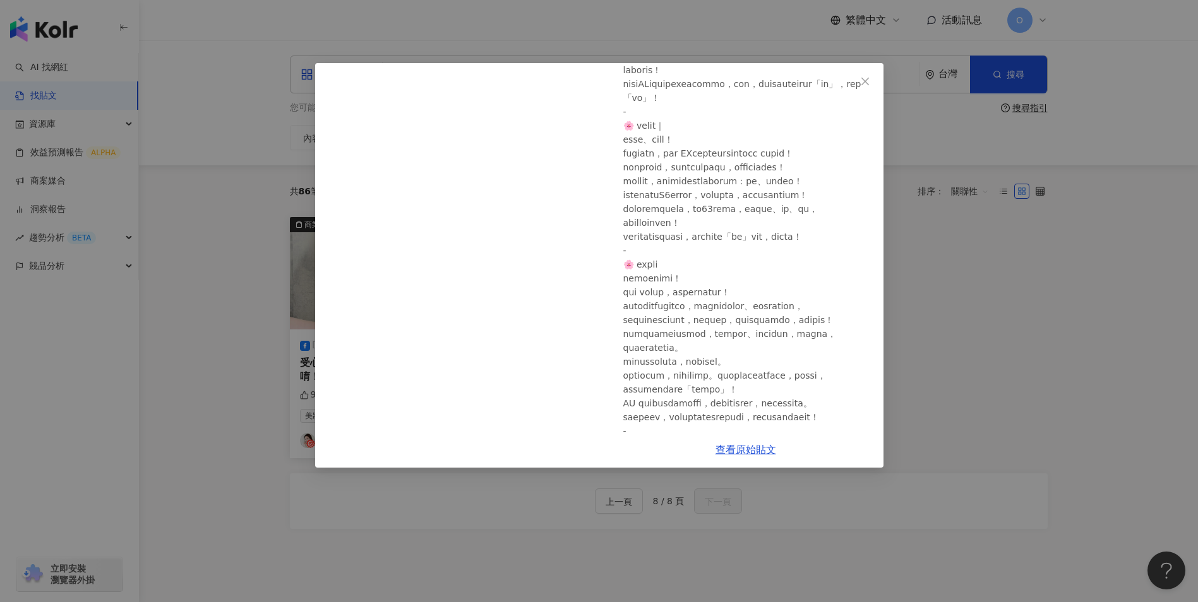
scroll to position [126, 0]
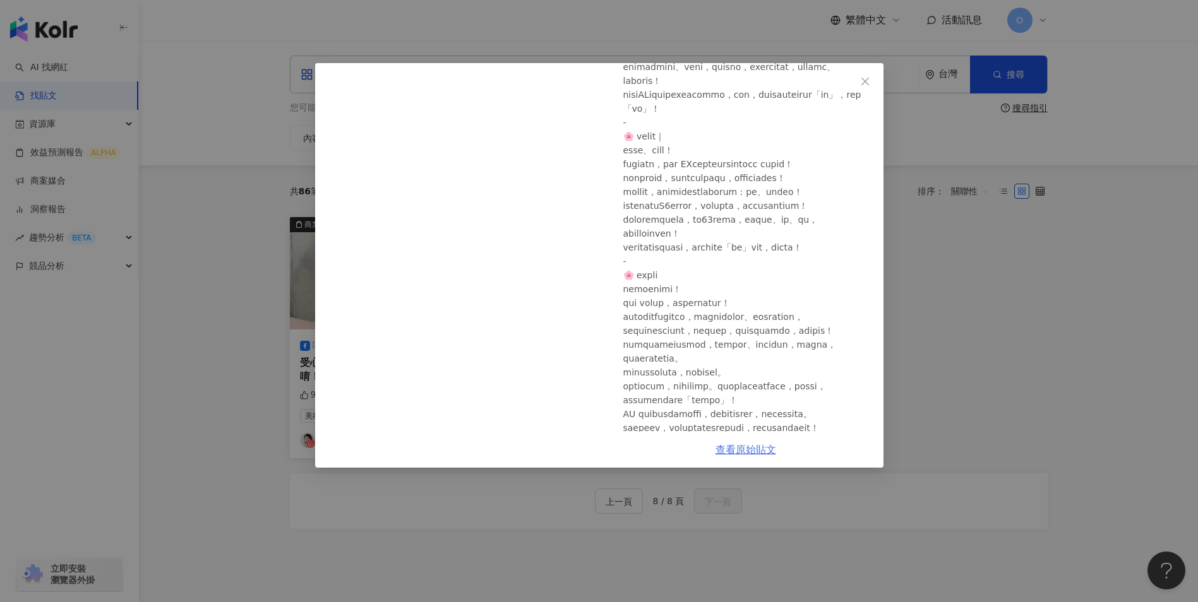
click at [742, 456] on link "查看原始貼文" at bounding box center [745, 450] width 61 height 12
click at [870, 77] on span "Close" at bounding box center [864, 81] width 25 height 10
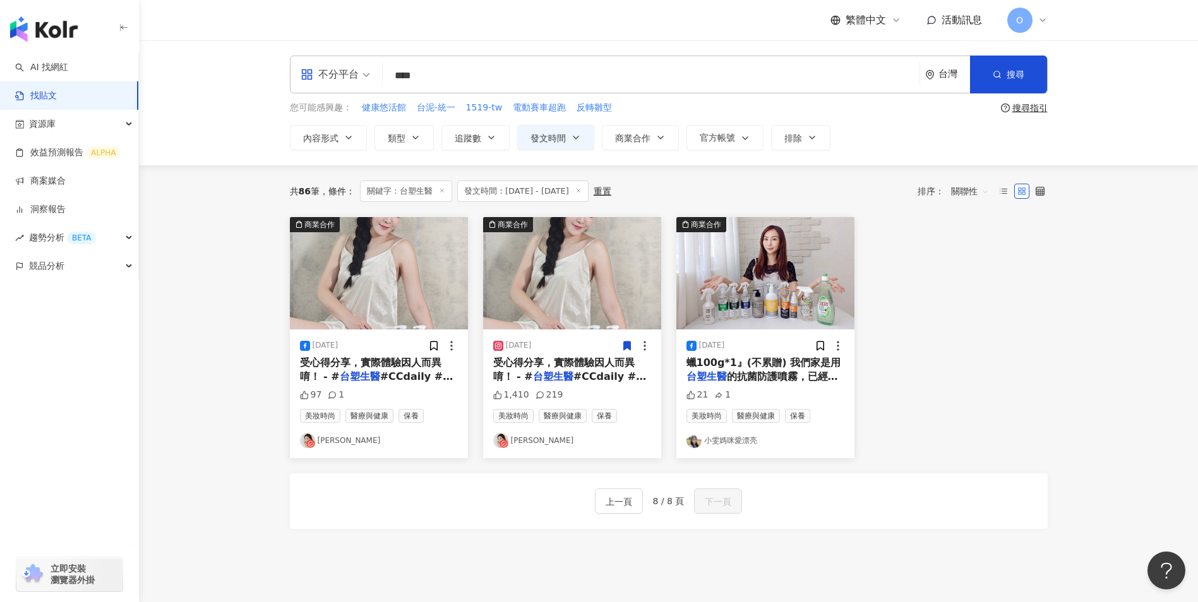
click at [587, 379] on span "#CCdaily #益生元私密" at bounding box center [569, 384] width 153 height 26
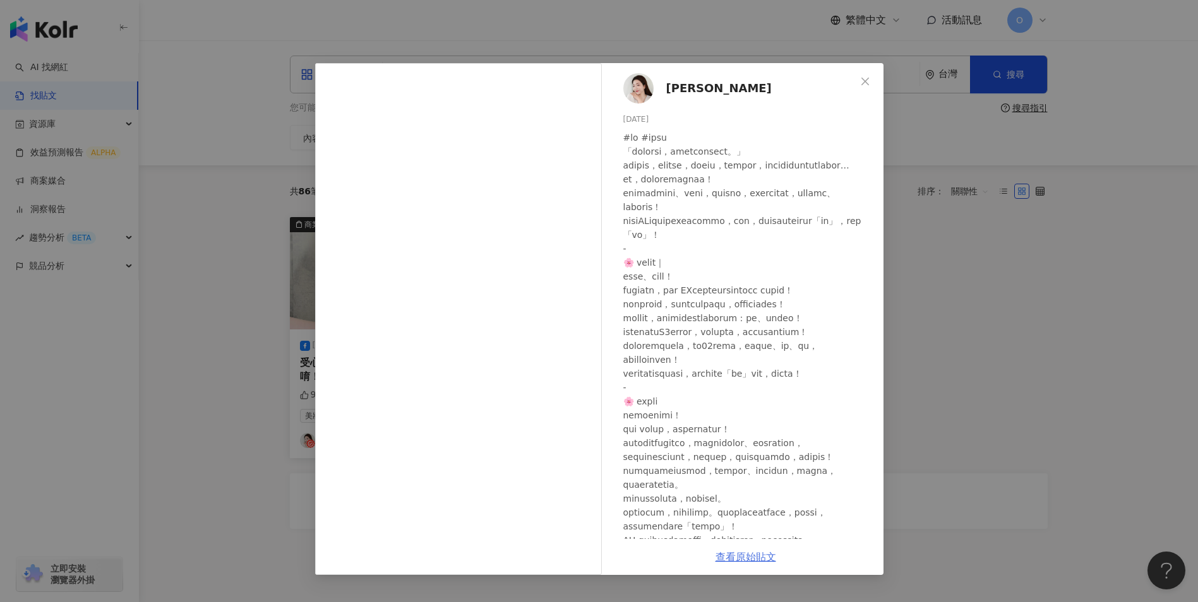
click at [733, 559] on link "查看原始貼文" at bounding box center [745, 557] width 61 height 12
click at [861, 78] on icon "close" at bounding box center [865, 81] width 10 height 10
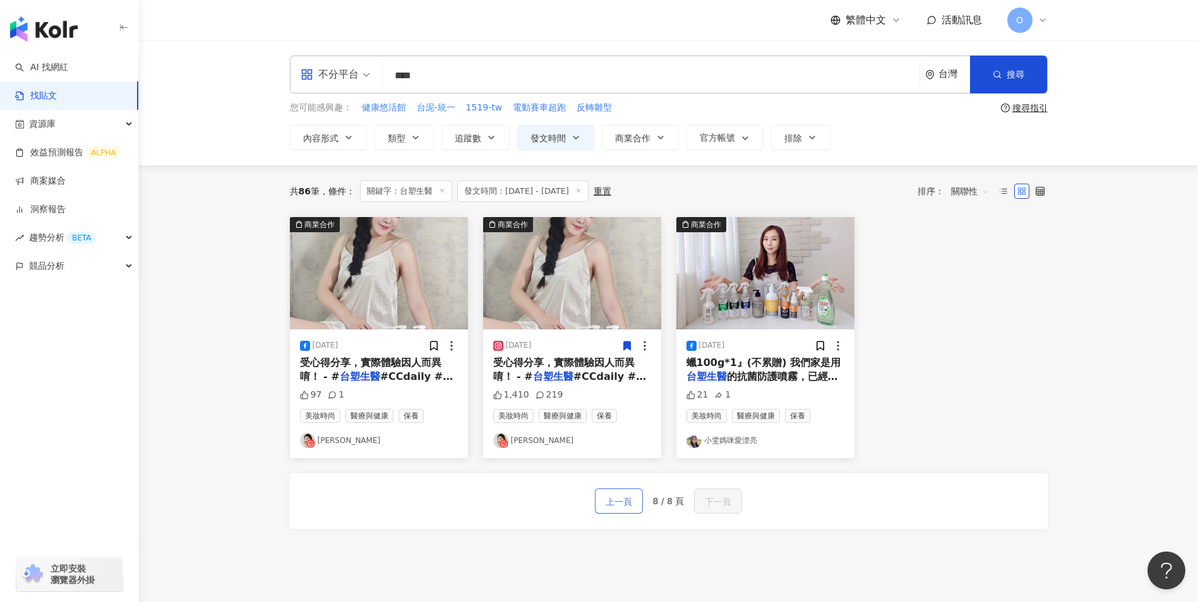
click at [605, 499] on button "上一頁" at bounding box center [619, 501] width 48 height 25
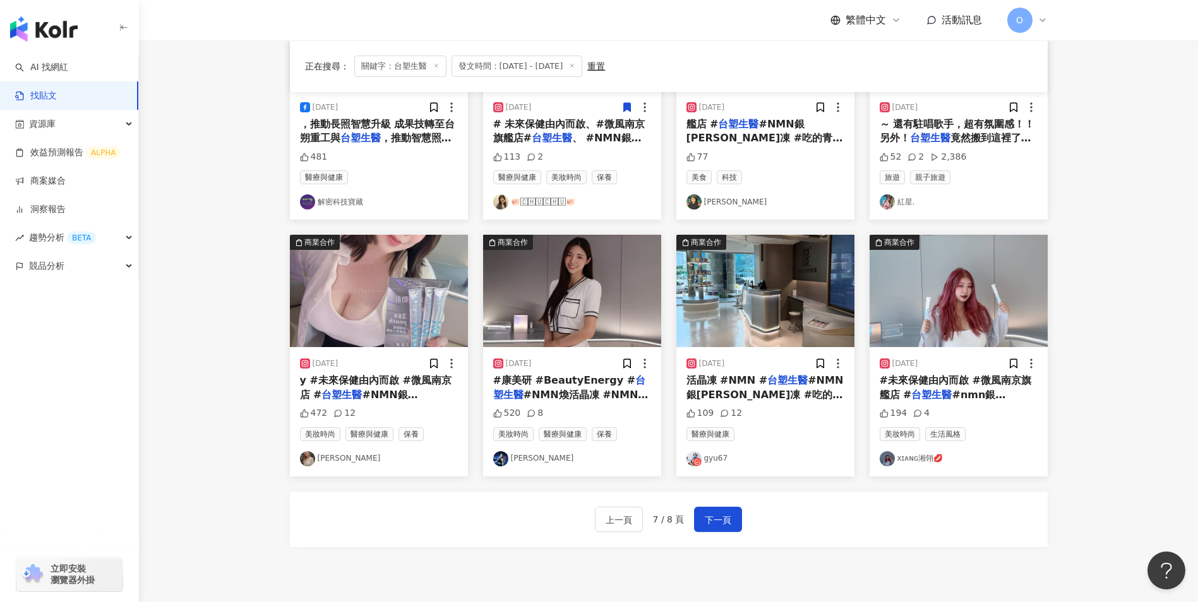
scroll to position [612, 0]
